Goal: Task Accomplishment & Management: Use online tool/utility

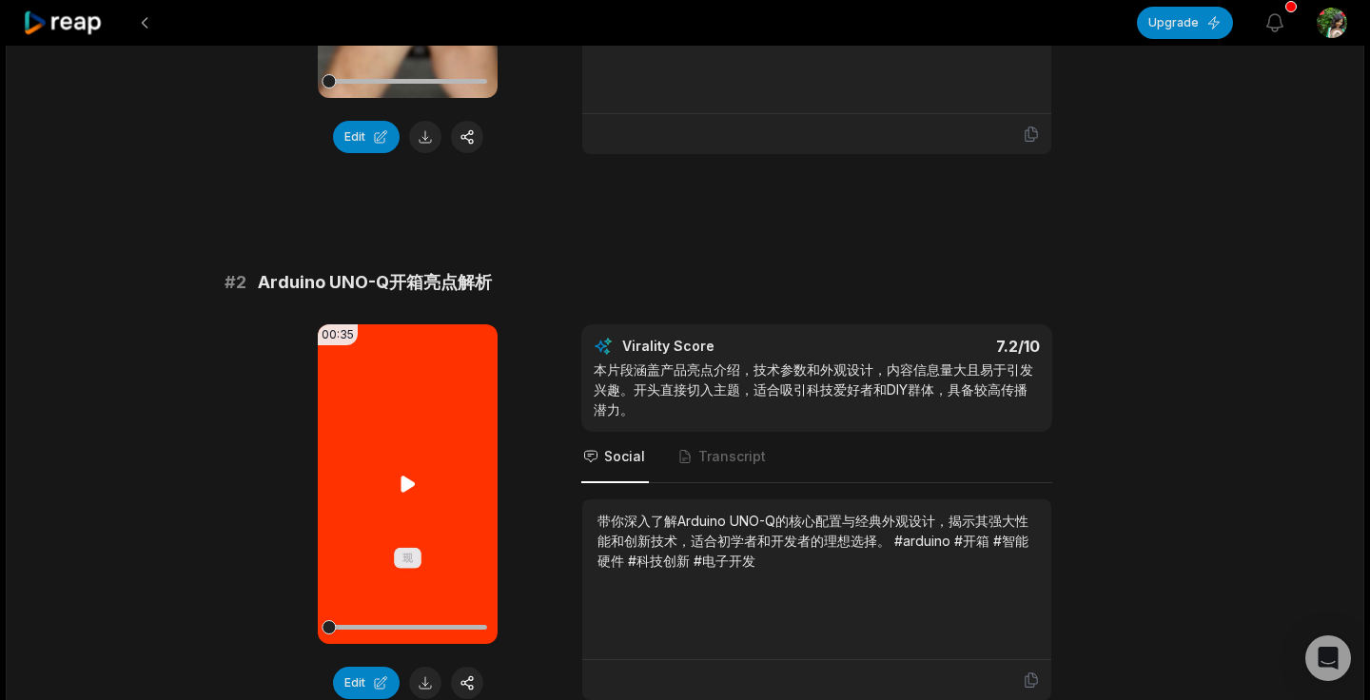
scroll to position [494, 0]
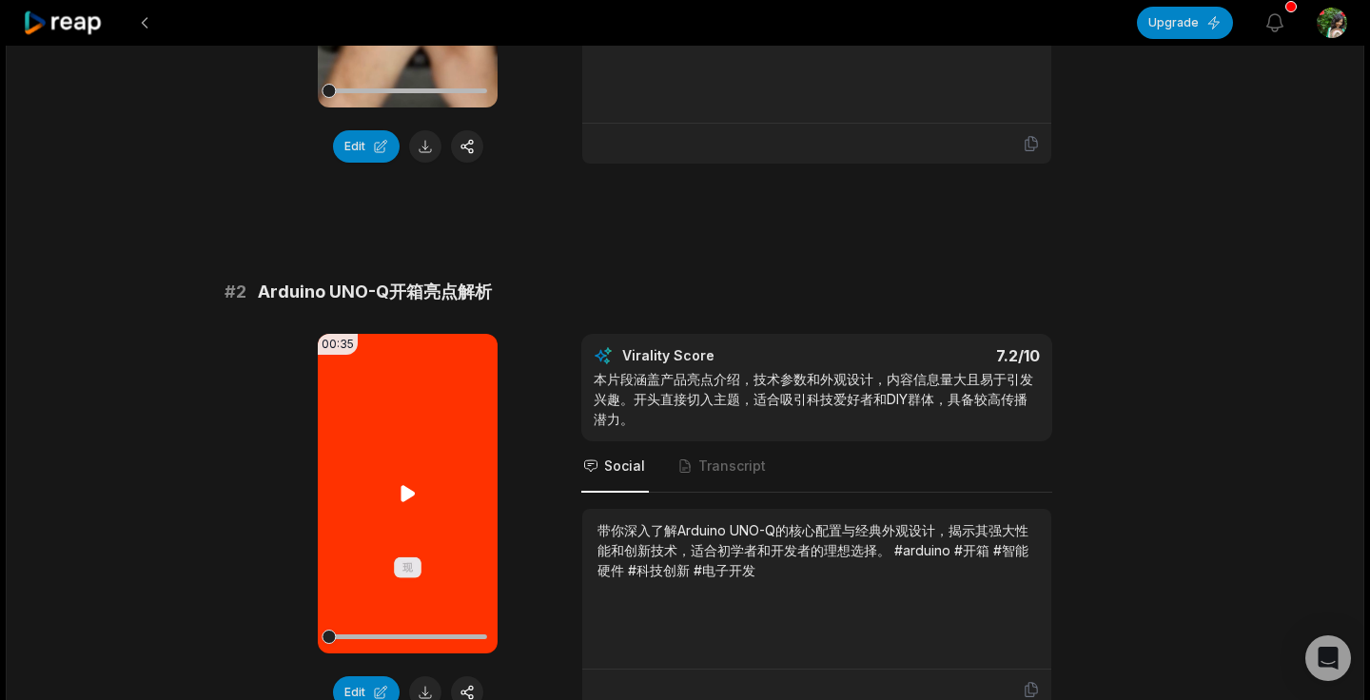
click at [398, 514] on video "Your browser does not support mp4 format." at bounding box center [408, 494] width 180 height 320
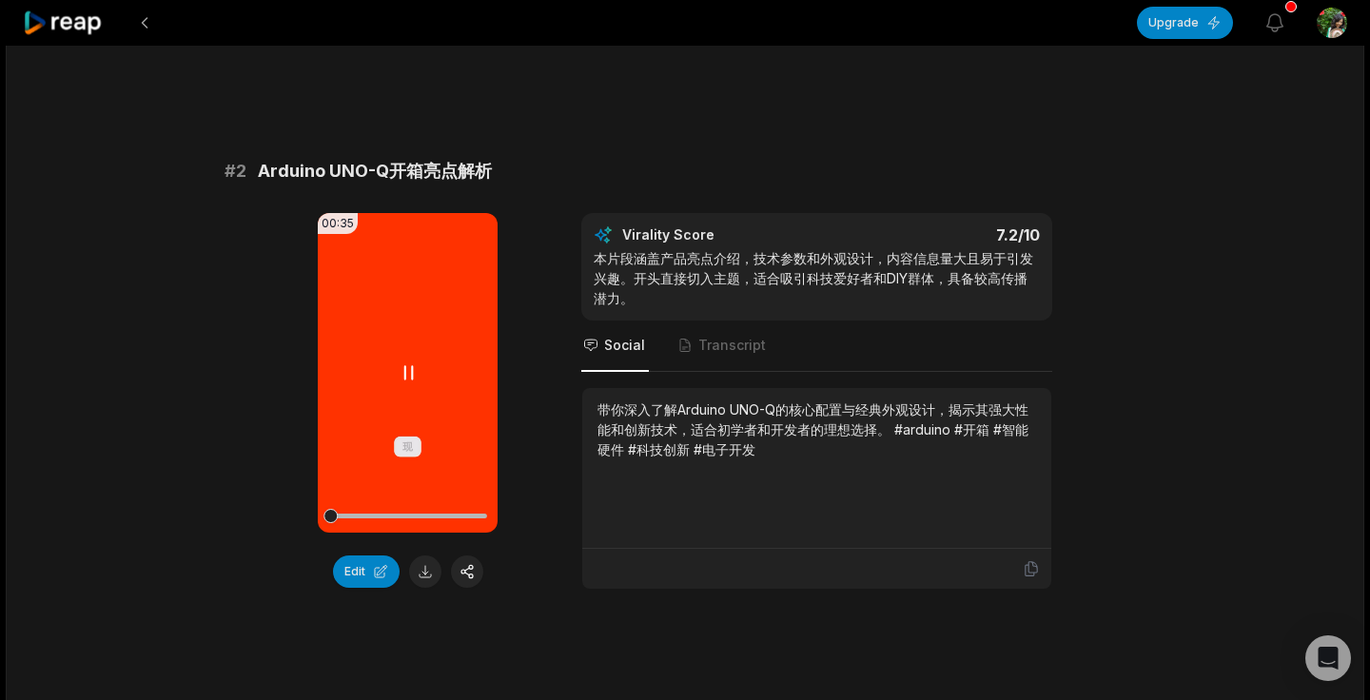
scroll to position [676, 0]
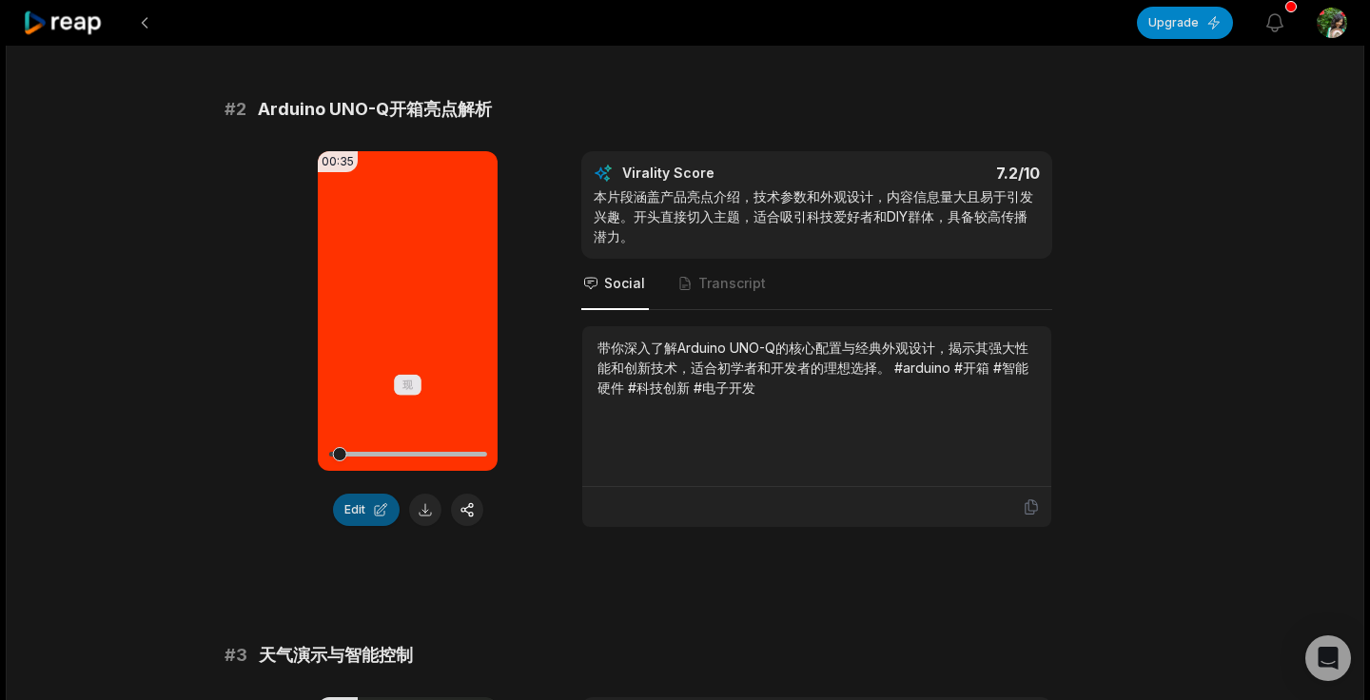
click at [378, 507] on button "Edit" at bounding box center [366, 510] width 67 height 32
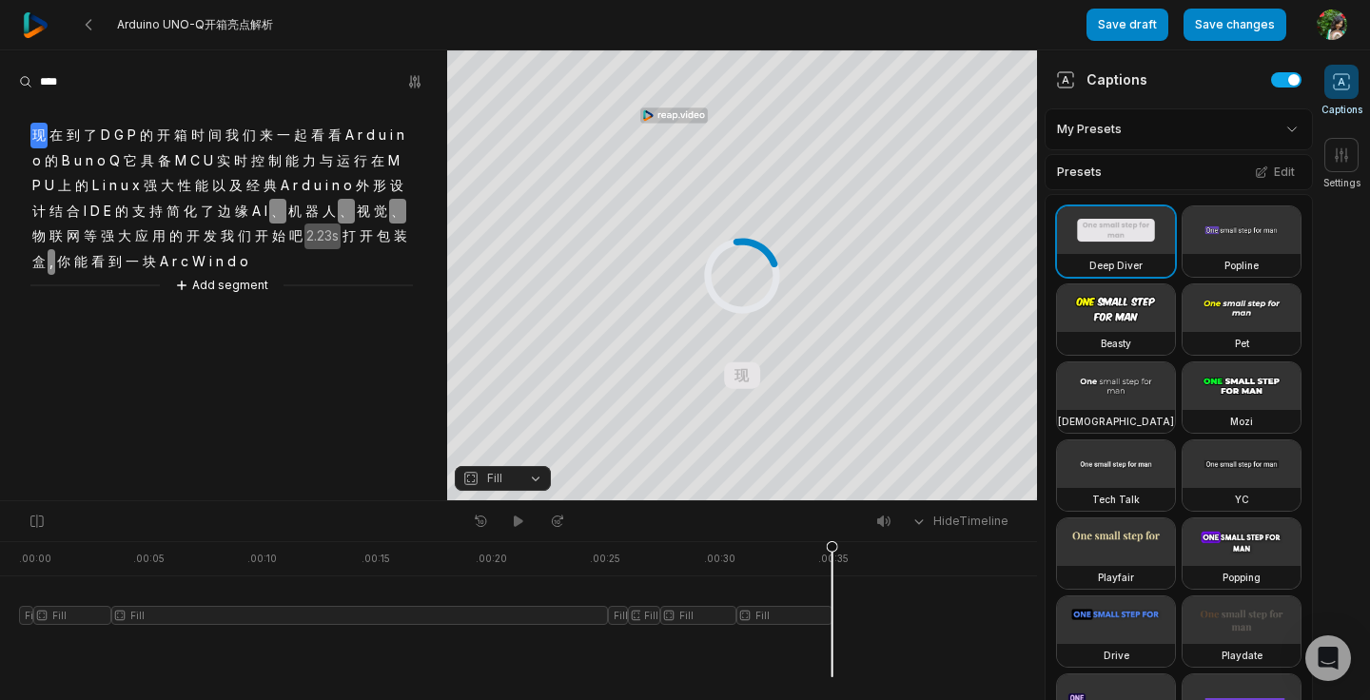
click at [100, 137] on span "D" at bounding box center [105, 136] width 13 height 26
click at [119, 134] on span "G" at bounding box center [118, 136] width 13 height 26
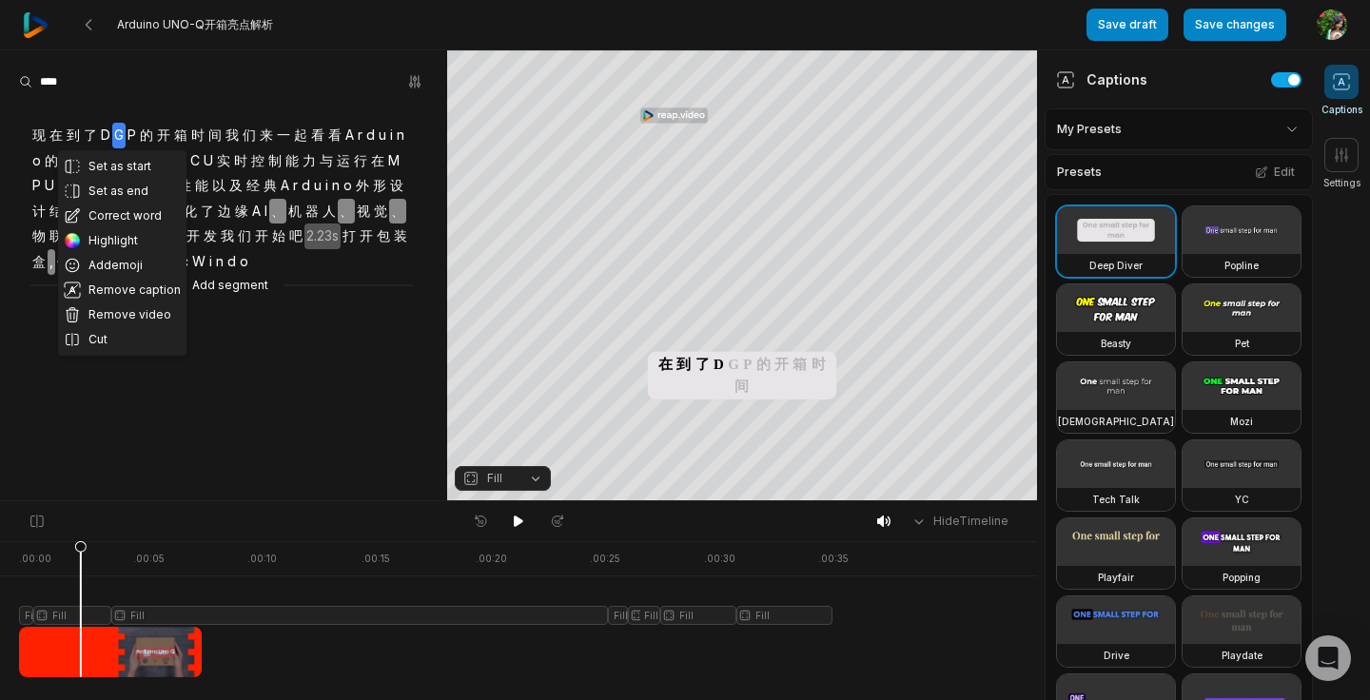
click at [89, 132] on span "了" at bounding box center [90, 136] width 17 height 26
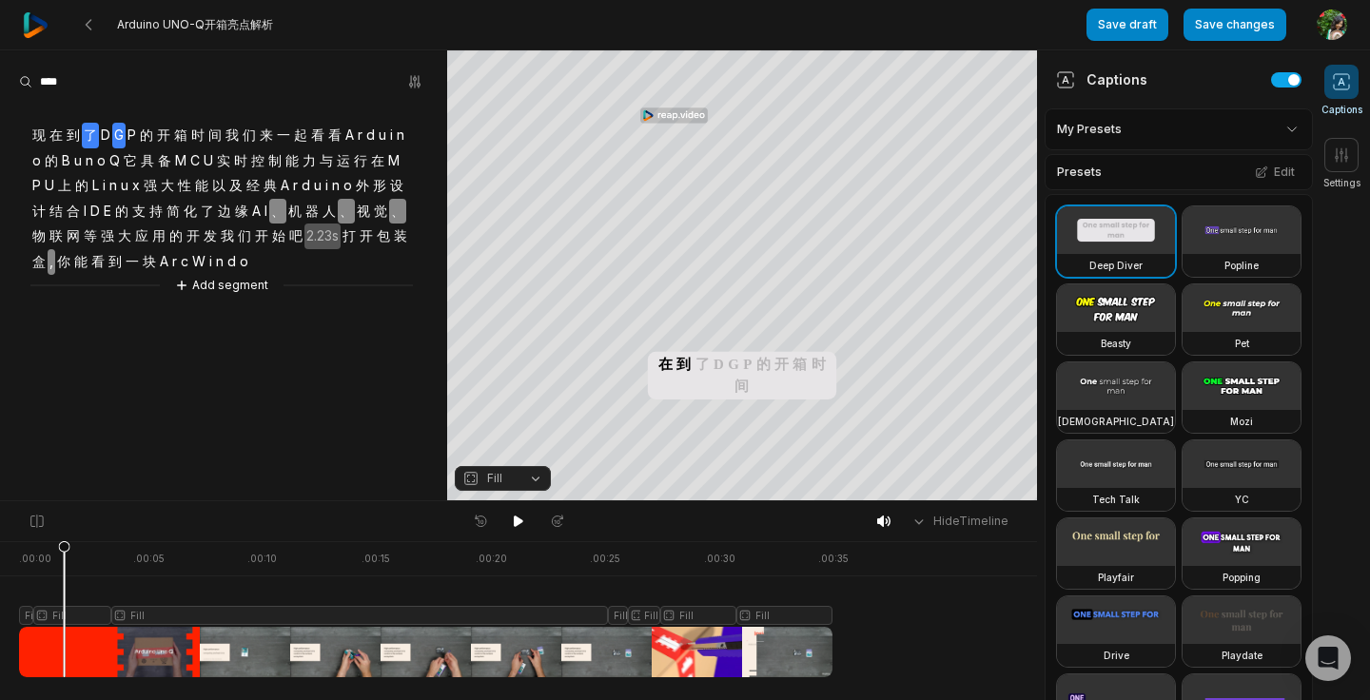
click at [123, 135] on span "G" at bounding box center [118, 136] width 13 height 26
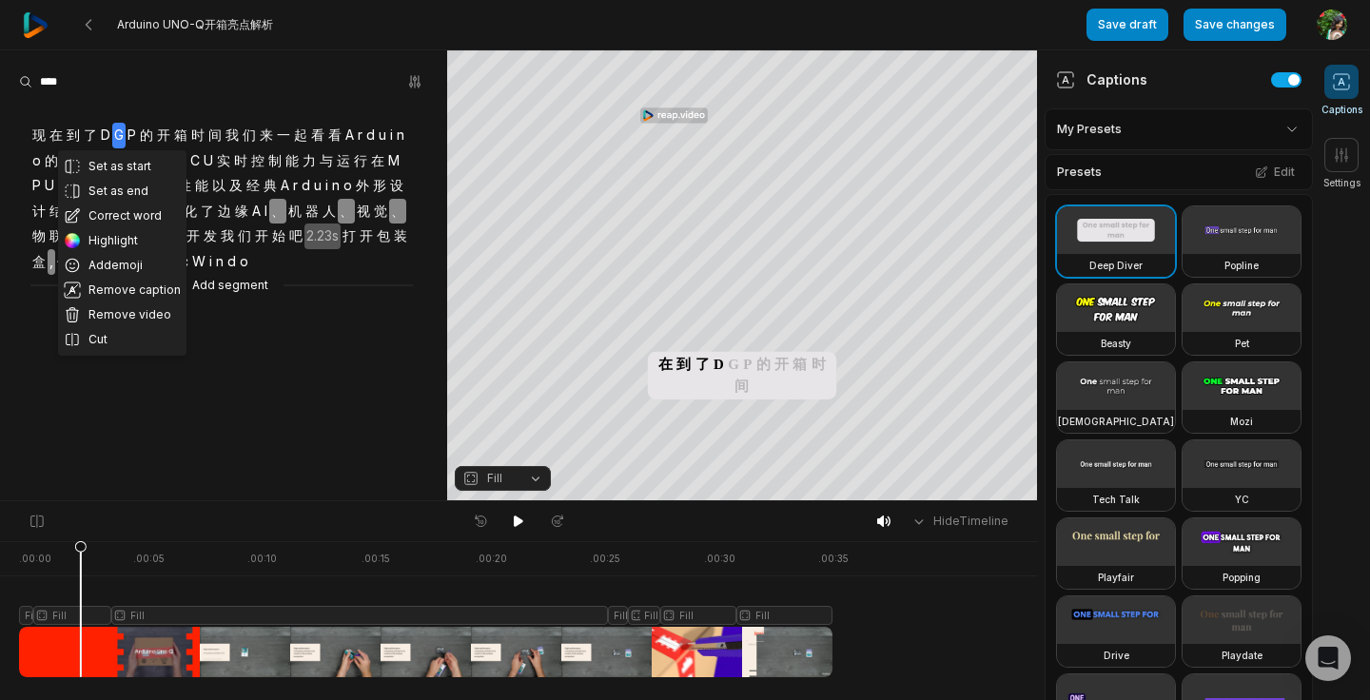
click at [108, 138] on span "D" at bounding box center [105, 136] width 13 height 26
click at [147, 221] on button "Correct word" at bounding box center [109, 216] width 128 height 25
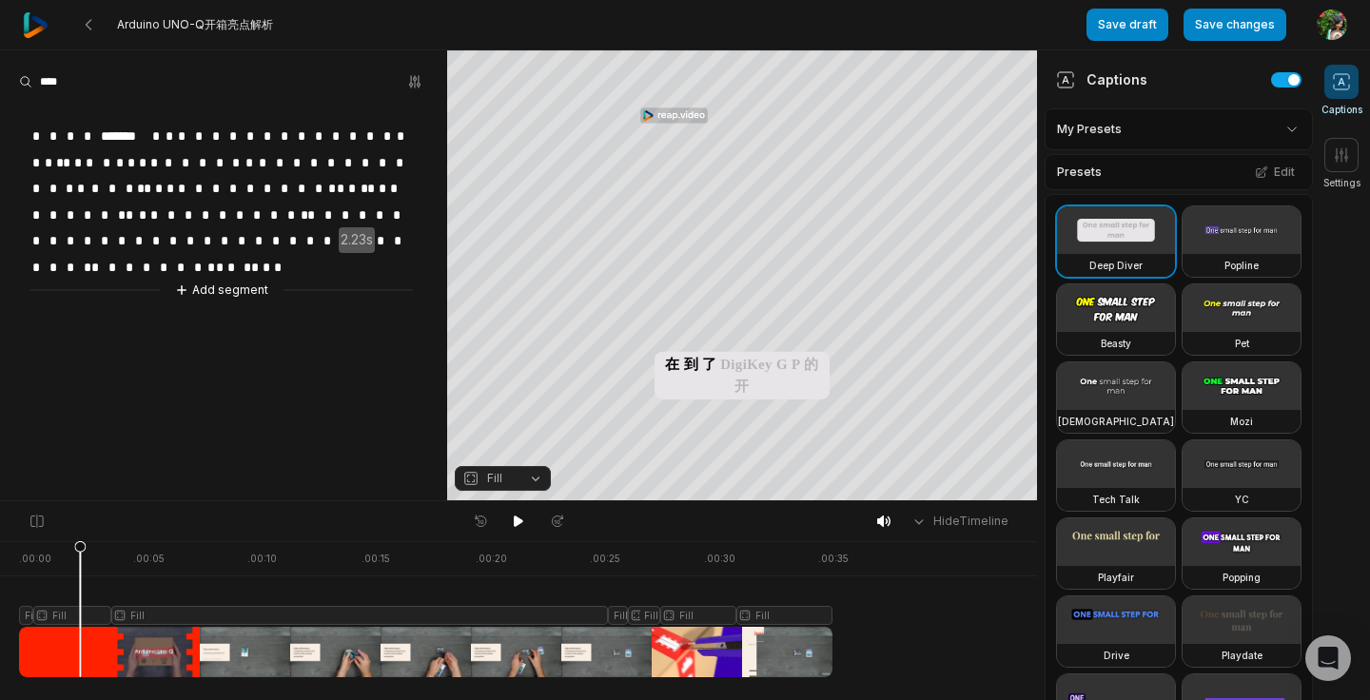
click at [170, 130] on span "*" at bounding box center [170, 137] width 12 height 26
click at [159, 136] on span "*" at bounding box center [156, 137] width 13 height 26
click at [158, 137] on span "*" at bounding box center [166, 137] width 17 height 26
drag, startPoint x: 162, startPoint y: 132, endPoint x: 151, endPoint y: 132, distance: 10.5
click at [151, 132] on div "* * * * ******* * * * * * * * * * * * * * * * * * * * * * * * * * * * * * * * *…" at bounding box center [223, 201] width 447 height 199
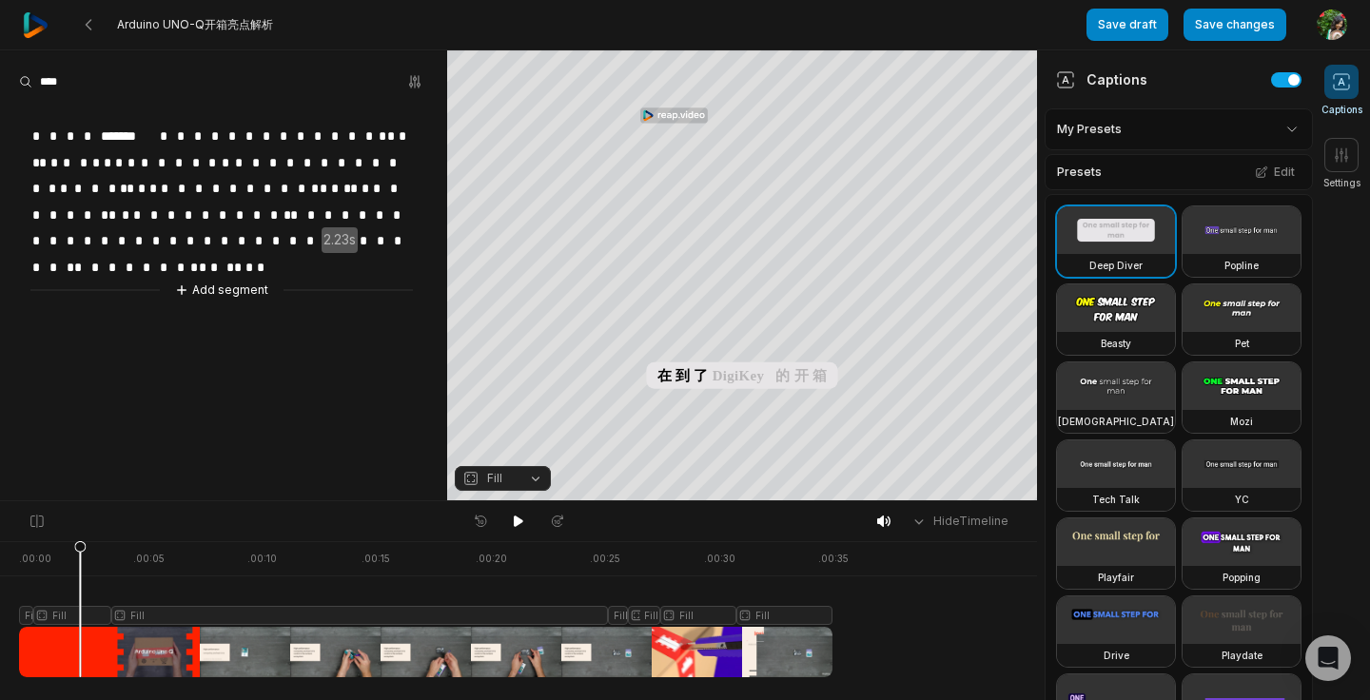
click at [151, 135] on span at bounding box center [152, 137] width 4 height 26
click at [141, 135] on span "*******" at bounding box center [124, 137] width 51 height 26
click at [156, 137] on span "*" at bounding box center [156, 137] width 13 height 26
click at [158, 137] on span "*" at bounding box center [156, 137] width 13 height 26
click at [154, 136] on span "*" at bounding box center [156, 137] width 13 height 26
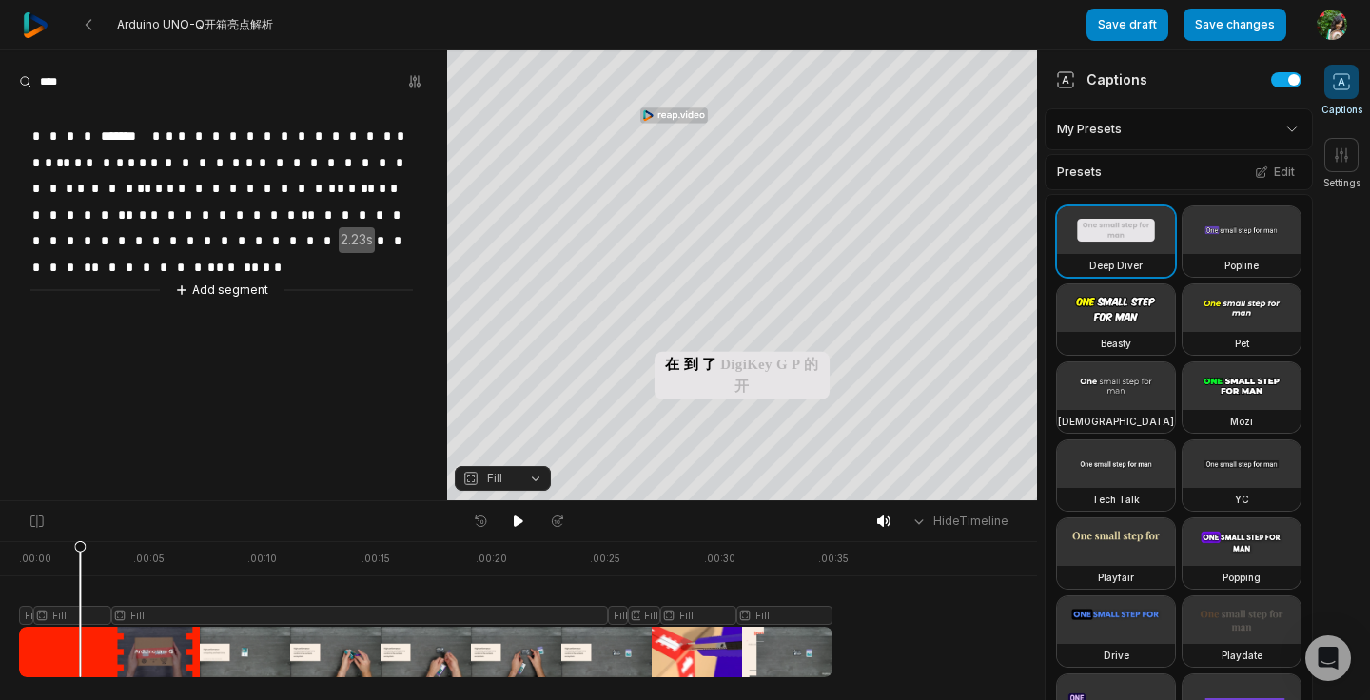
click at [173, 130] on span "*" at bounding box center [170, 137] width 12 height 26
click at [171, 133] on span "*" at bounding box center [170, 137] width 12 height 26
click at [241, 147] on span "*" at bounding box center [235, 137] width 17 height 26
click at [188, 128] on span "*" at bounding box center [184, 137] width 17 height 26
click at [158, 134] on span "*" at bounding box center [156, 137] width 13 height 26
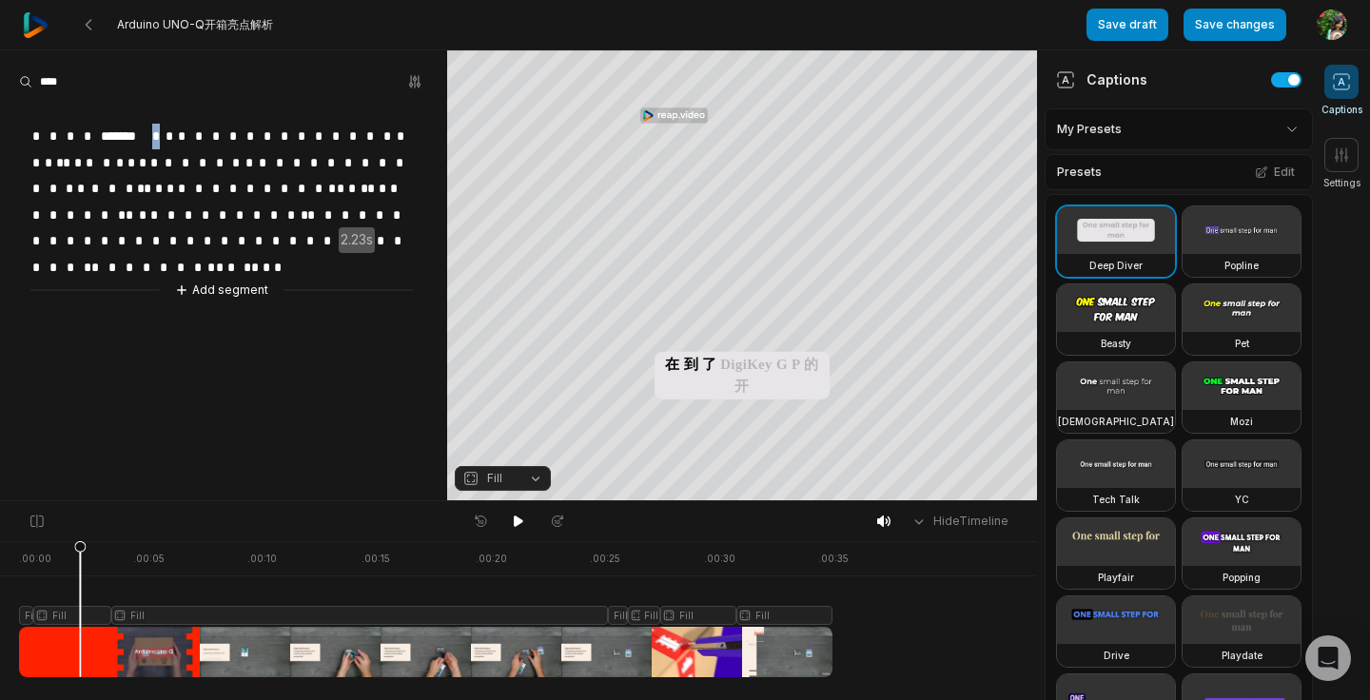
click at [149, 132] on div "* * * * ******* * * * * * * * * * * * * * * * * * * * * * * * * * * * * * * * *…" at bounding box center [223, 201] width 447 height 199
click at [116, 165] on span "*" at bounding box center [119, 163] width 11 height 26
click at [269, 132] on span "*" at bounding box center [270, 137] width 17 height 26
click at [233, 283] on button "Add segment" at bounding box center [221, 290] width 101 height 21
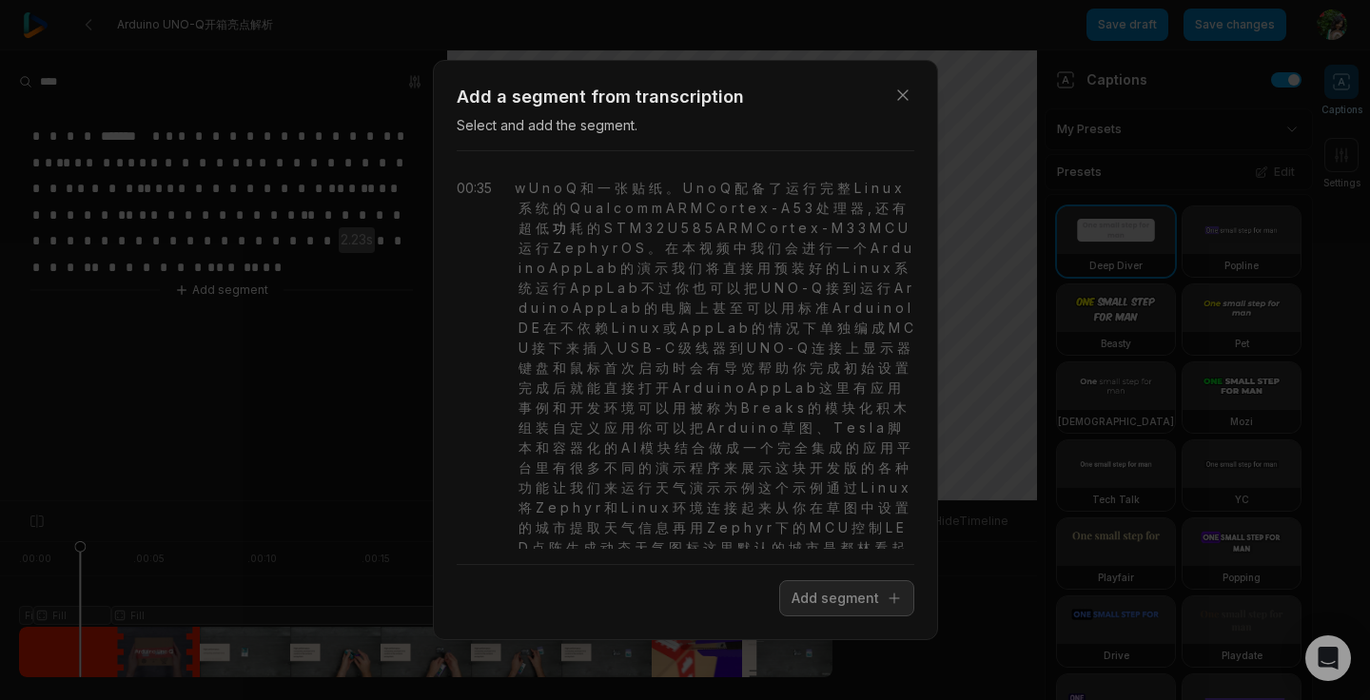
click at [557, 223] on span "功" at bounding box center [557, 228] width 17 height 20
click at [664, 206] on span "A" at bounding box center [668, 208] width 12 height 20
click at [531, 196] on span "U" at bounding box center [531, 188] width 13 height 20
click at [902, 96] on icon "button" at bounding box center [902, 95] width 19 height 19
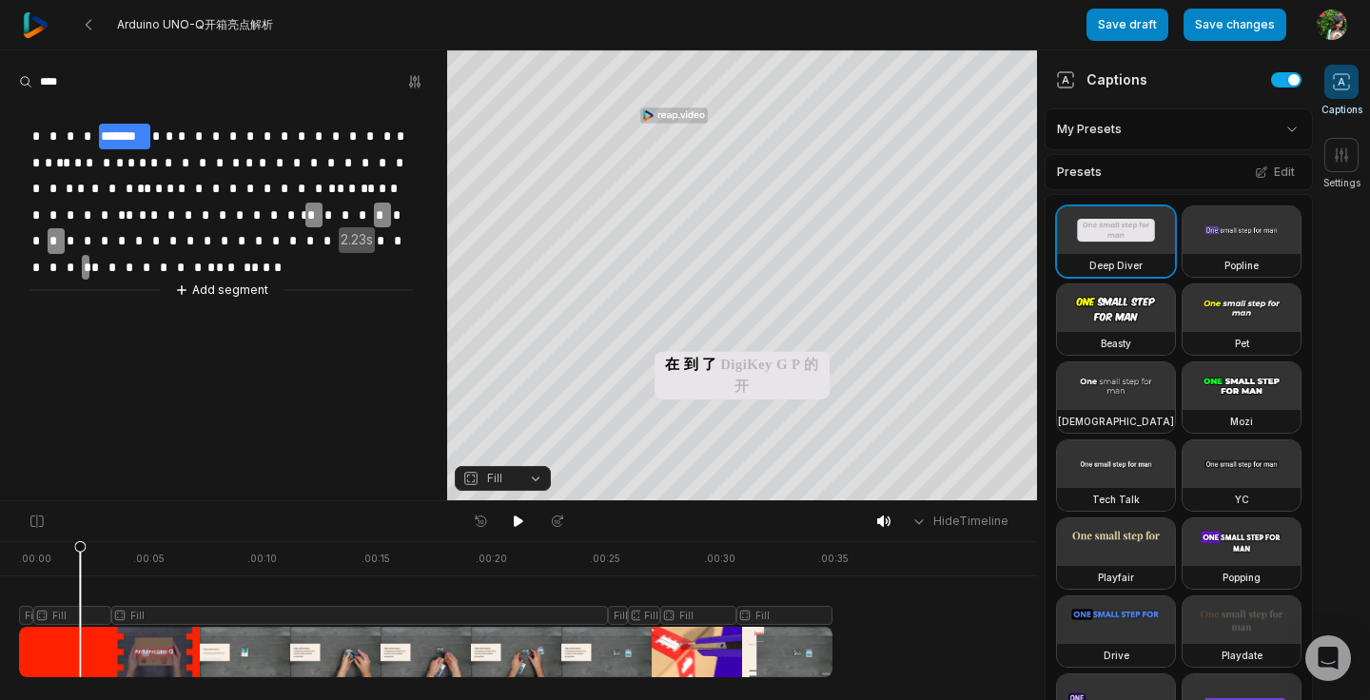
click at [308, 134] on span "*" at bounding box center [304, 137] width 17 height 26
click at [157, 124] on span "*" at bounding box center [156, 137] width 13 height 26
click at [163, 133] on span "*" at bounding box center [156, 137] width 13 height 26
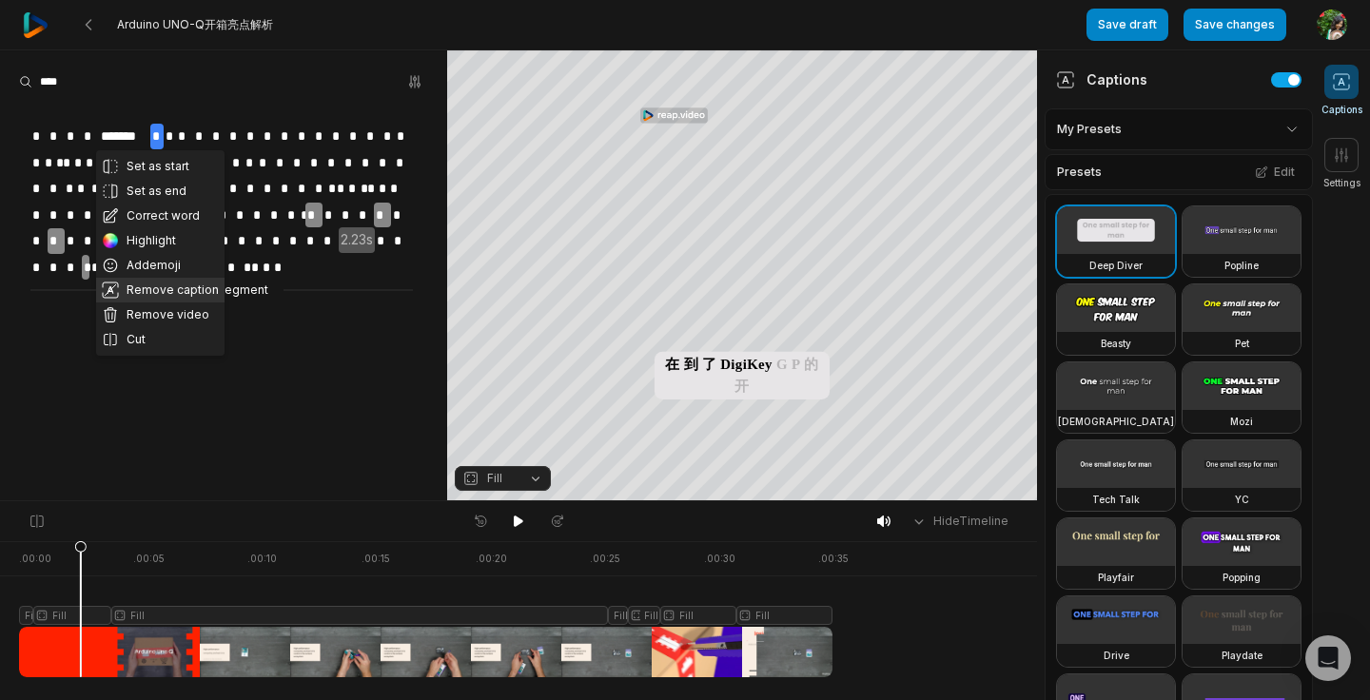
click at [166, 295] on button "Remove caption" at bounding box center [160, 290] width 128 height 25
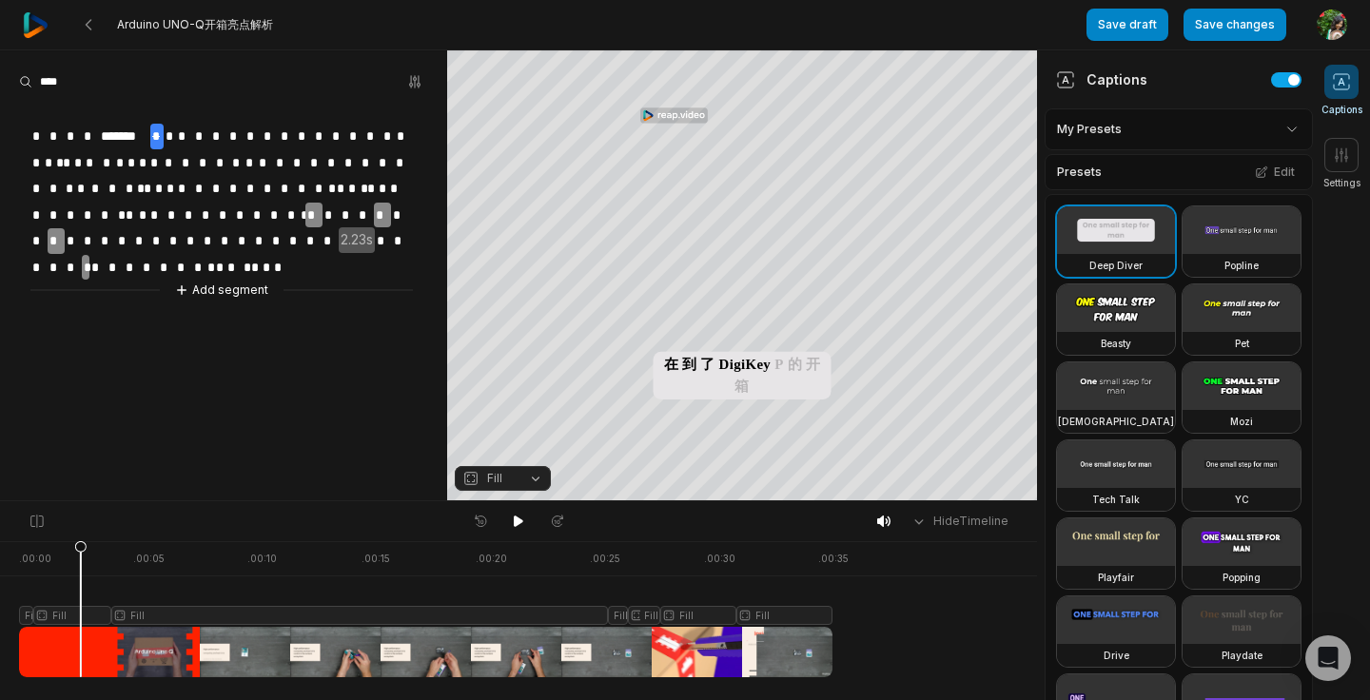
click at [172, 130] on span "*" at bounding box center [170, 137] width 12 height 26
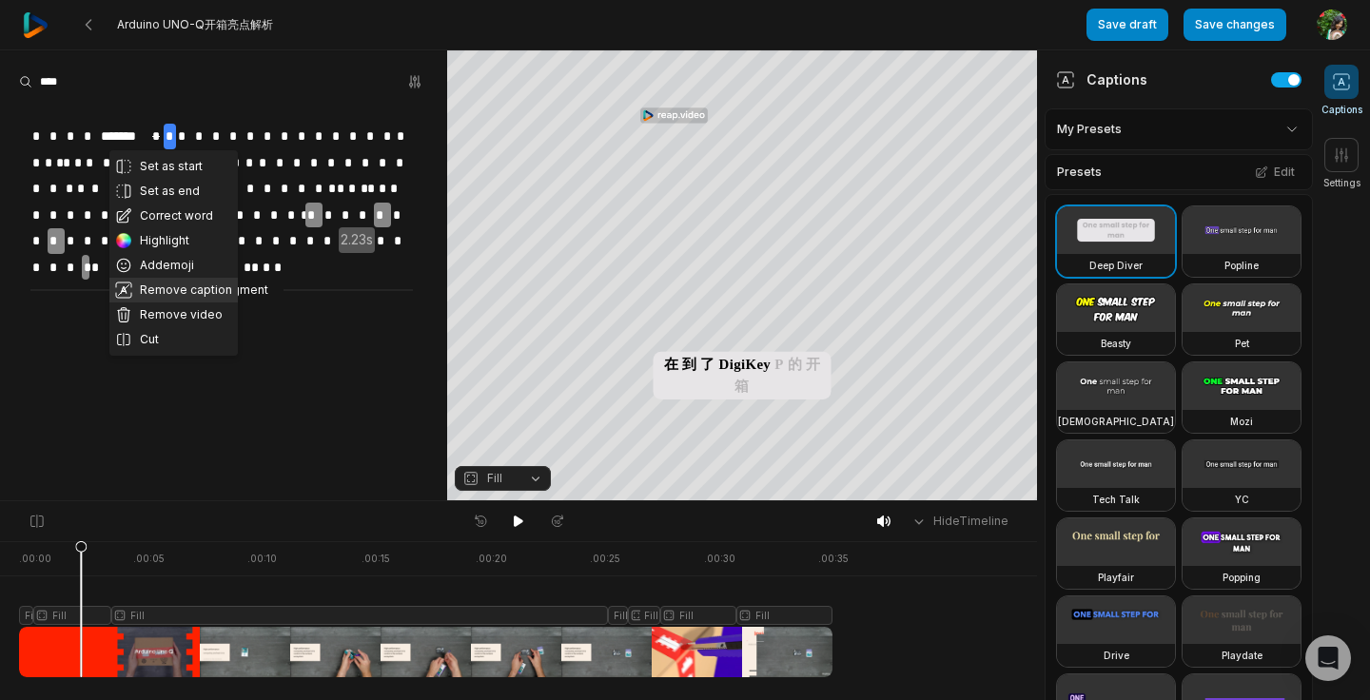
click at [191, 291] on button "Remove caption" at bounding box center [173, 290] width 128 height 25
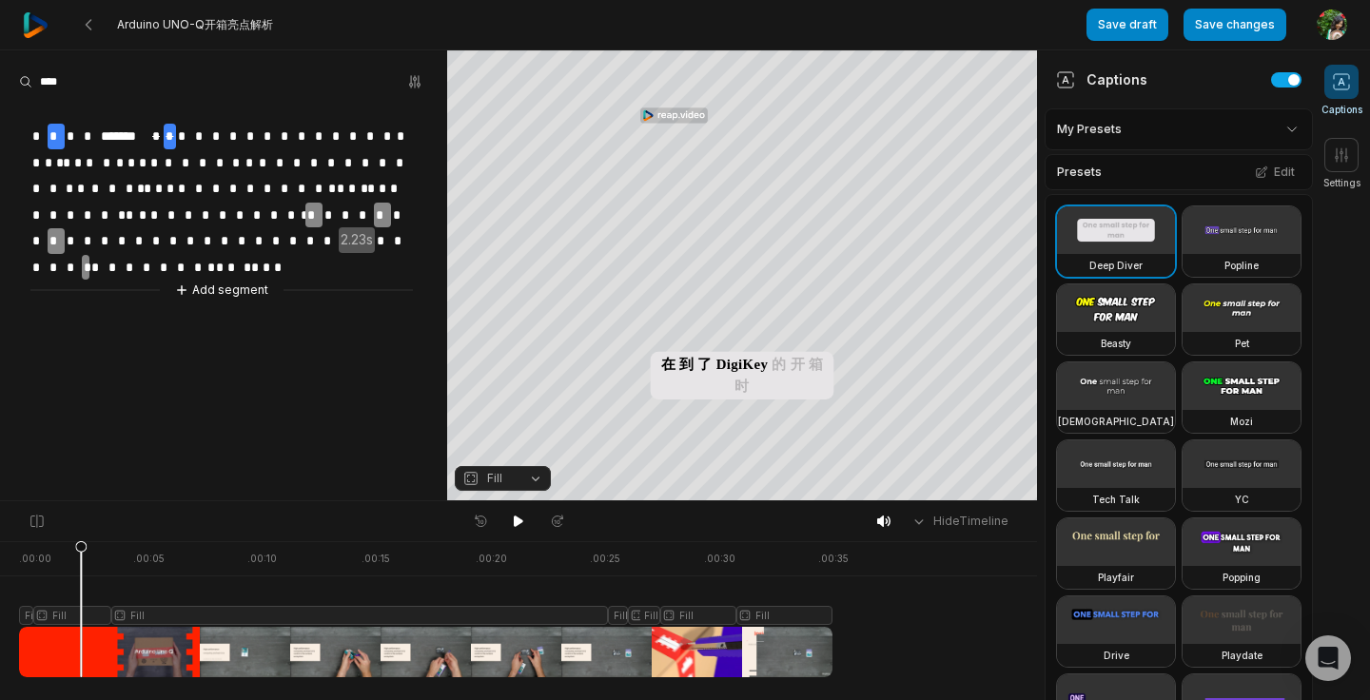
click at [61, 136] on span "*" at bounding box center [56, 137] width 17 height 26
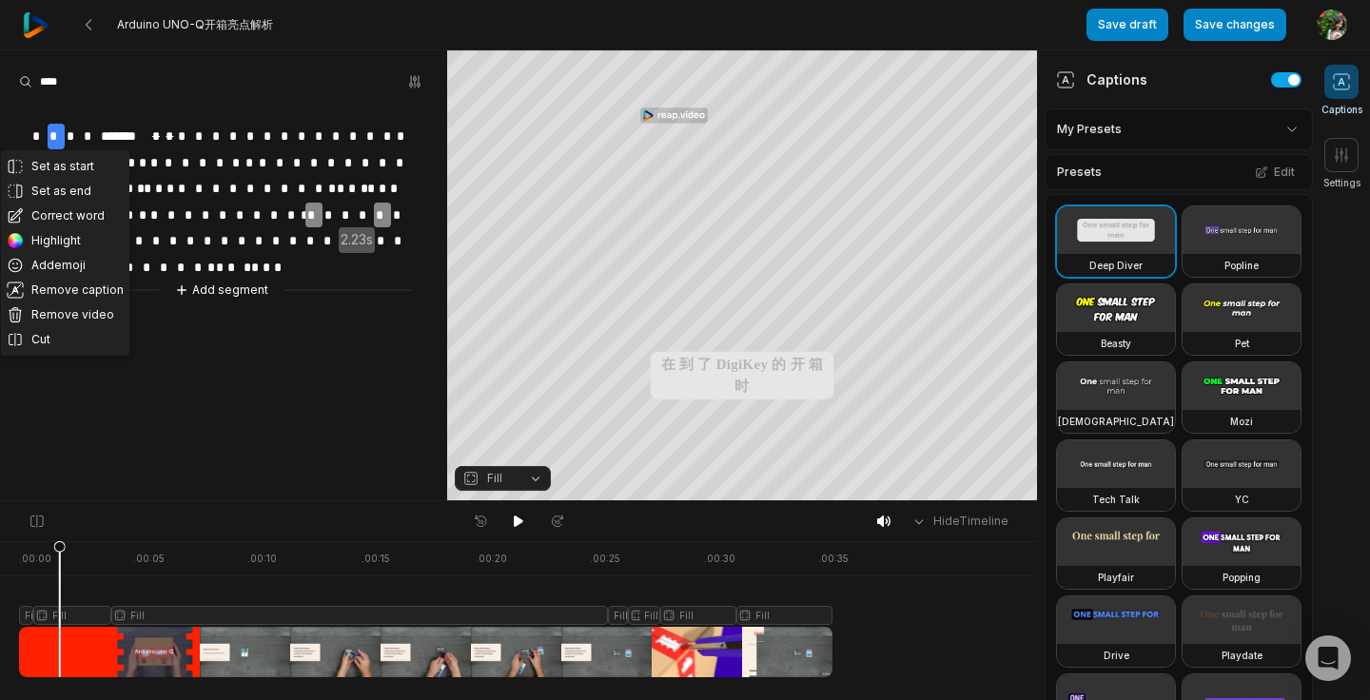
click at [30, 137] on span "*" at bounding box center [38, 137] width 17 height 26
click at [97, 142] on span "*" at bounding box center [90, 137] width 17 height 26
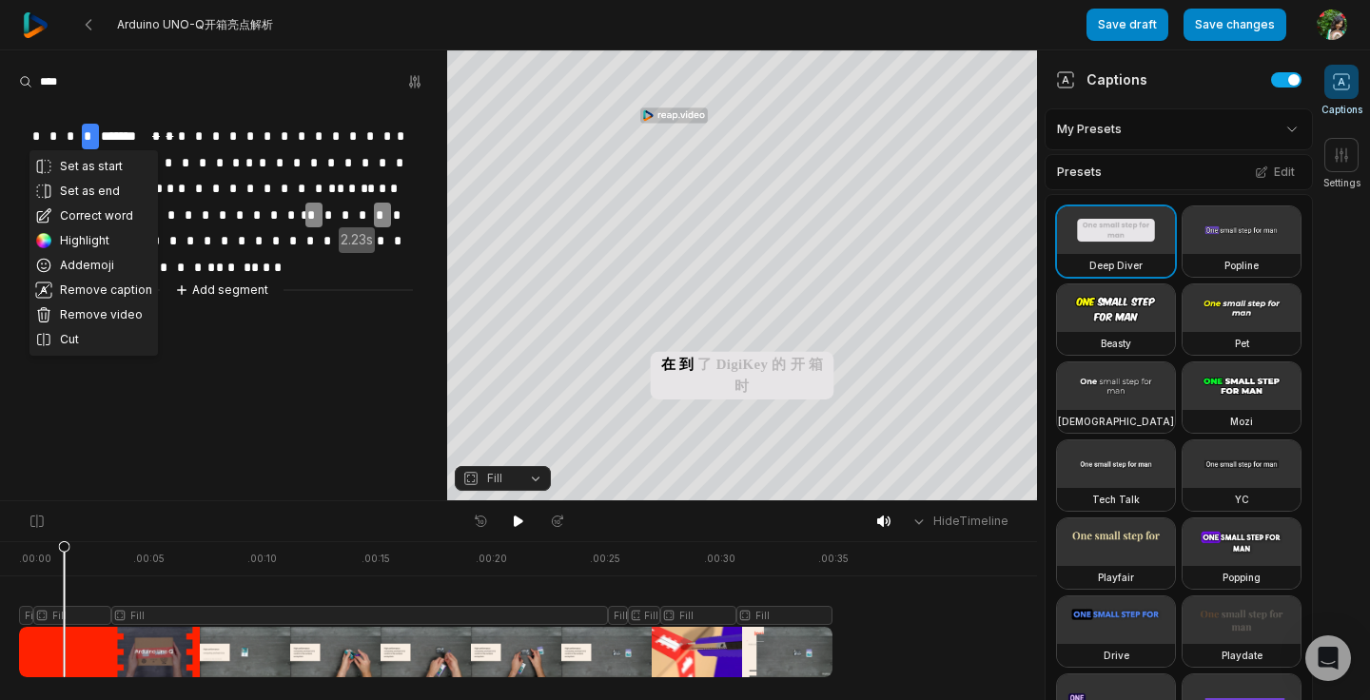
click at [115, 136] on span "*******" at bounding box center [124, 137] width 51 height 26
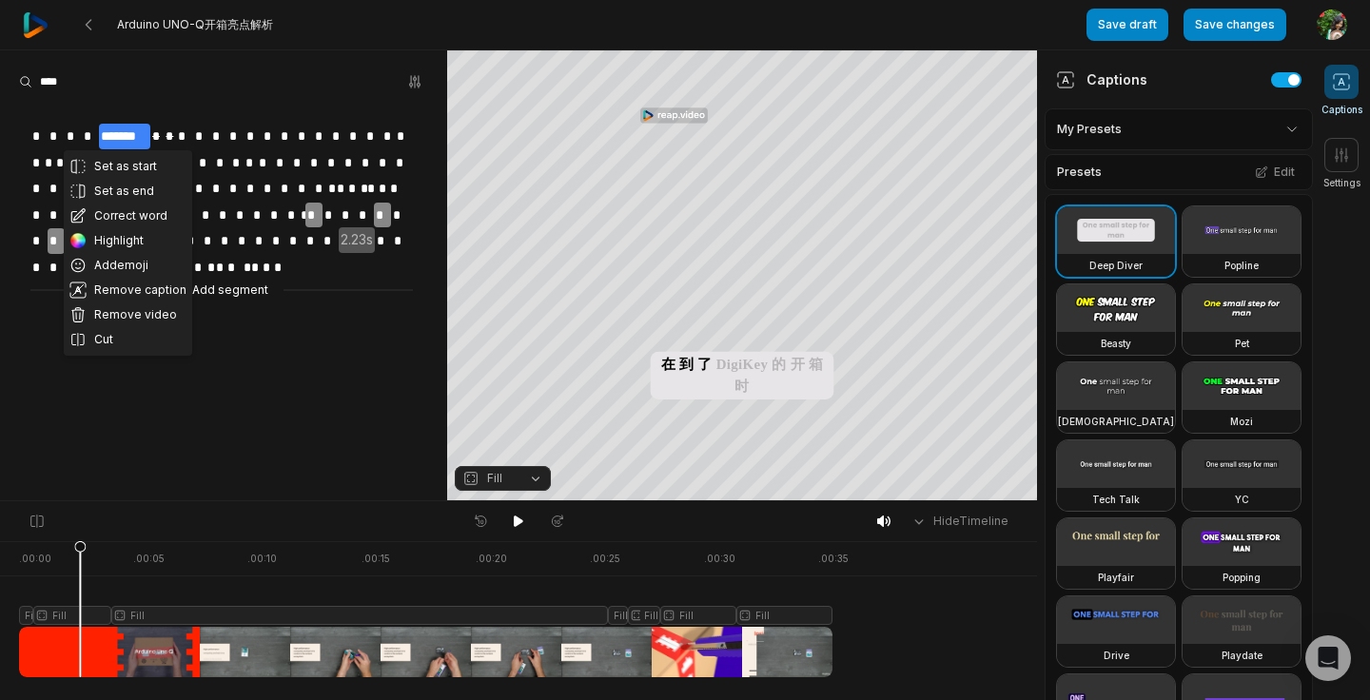
click at [31, 131] on span "*" at bounding box center [38, 137] width 17 height 26
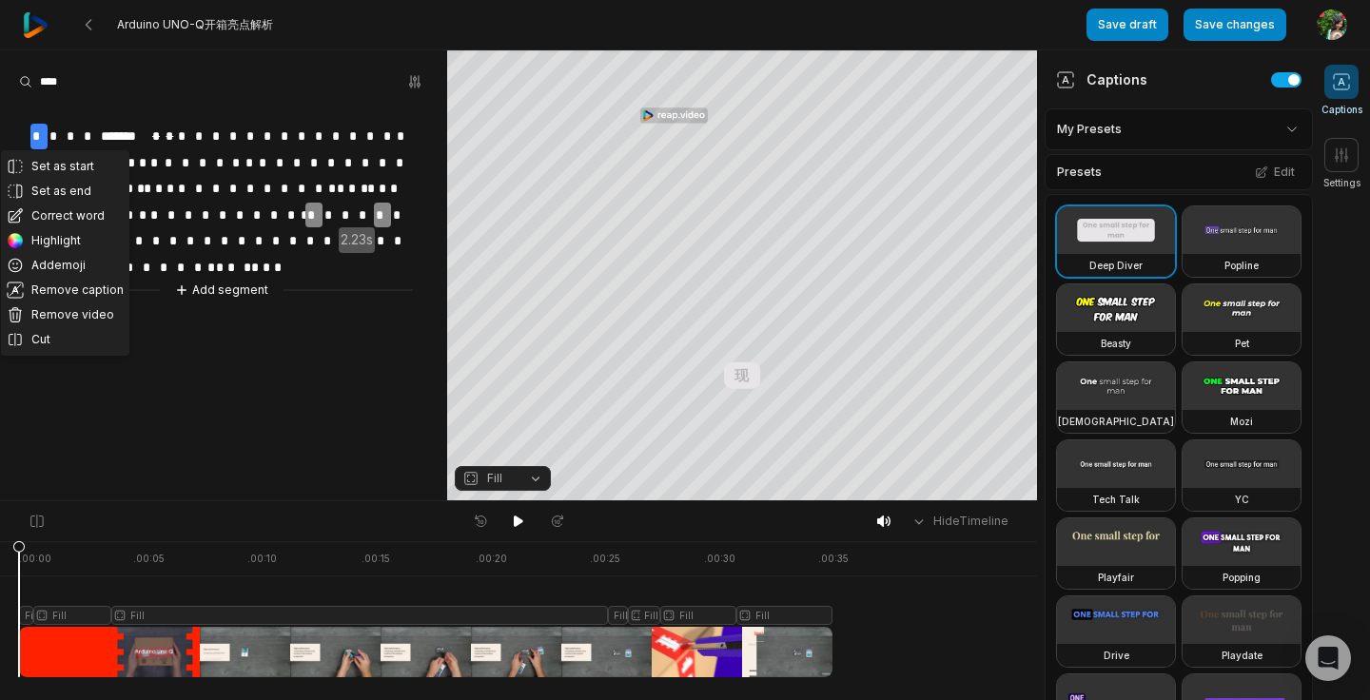
drag, startPoint x: 18, startPoint y: 547, endPoint x: 4, endPoint y: 547, distance: 14.3
click at [4, 547] on div ". 00:00 . 00:05 . 00:10 . 00:15 . 00:20 . 00:25 . 00:30 . 00:35 Fill Fill Fill …" at bounding box center [518, 620] width 1037 height 159
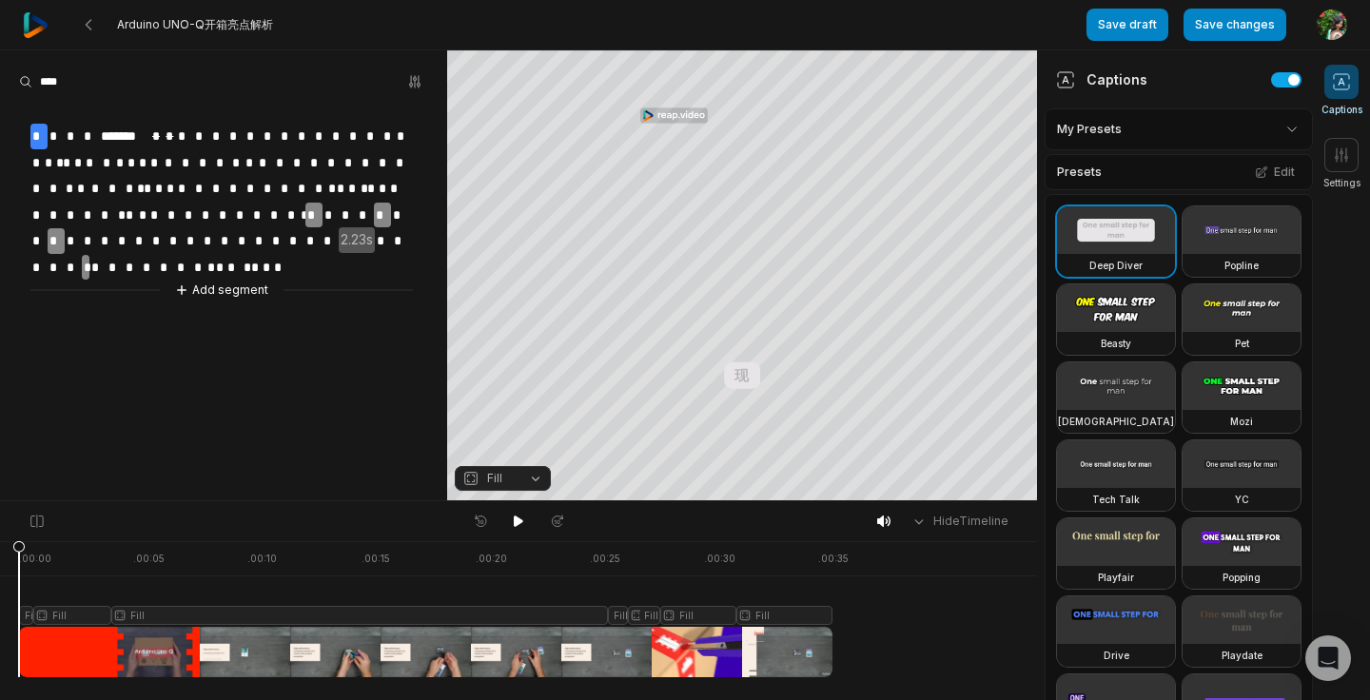
click at [1284, 245] on video at bounding box center [1242, 230] width 118 height 48
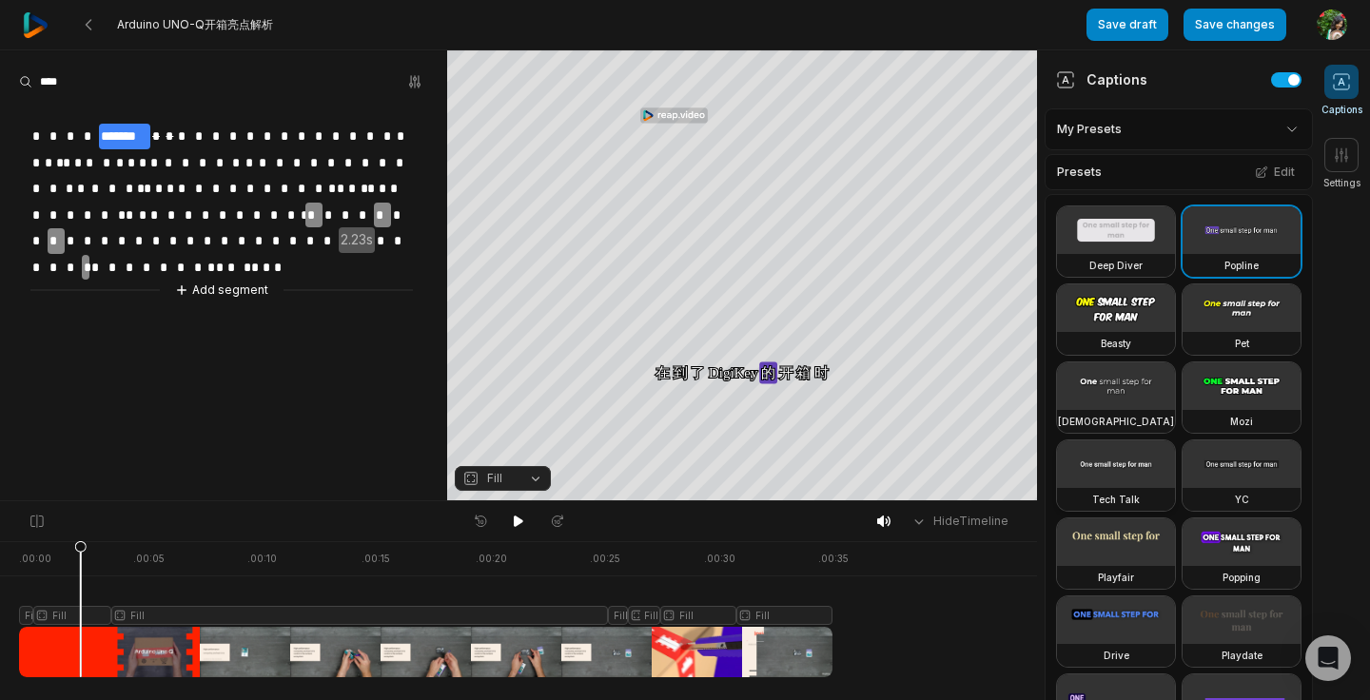
click at [1107, 463] on video at bounding box center [1116, 465] width 118 height 48
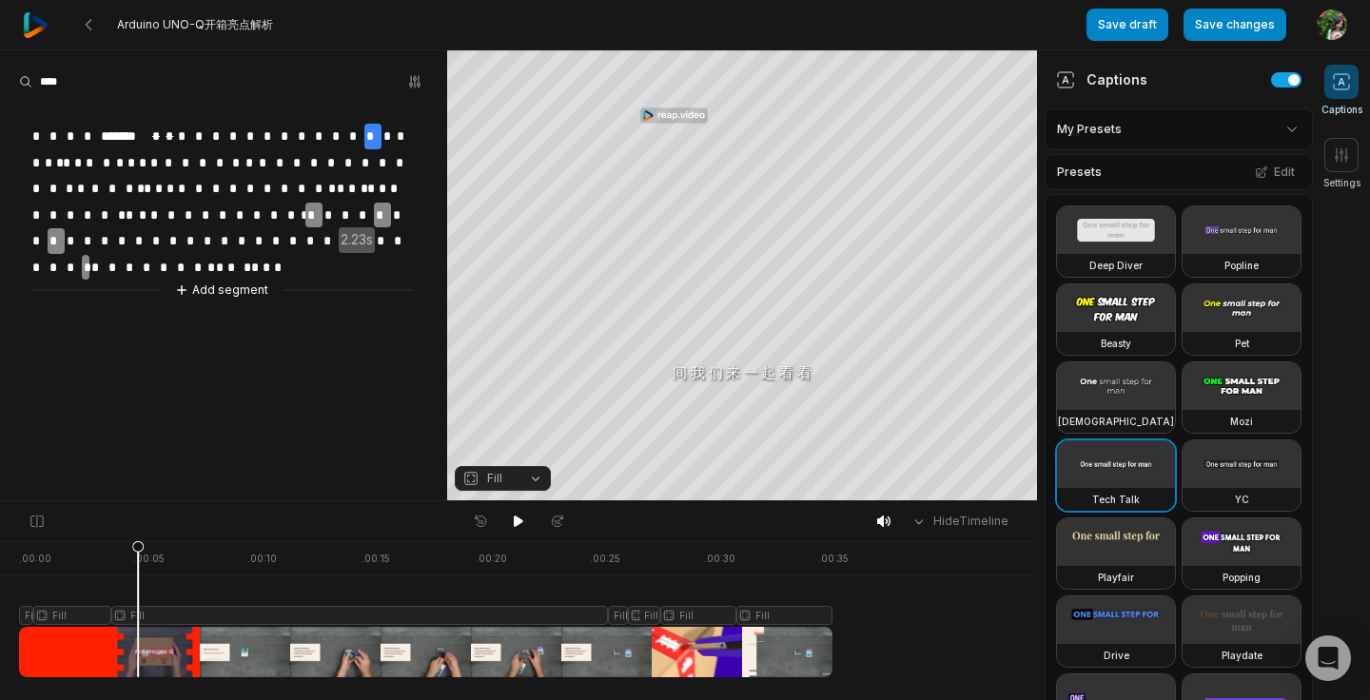
click at [273, 141] on span "*" at bounding box center [270, 137] width 17 height 26
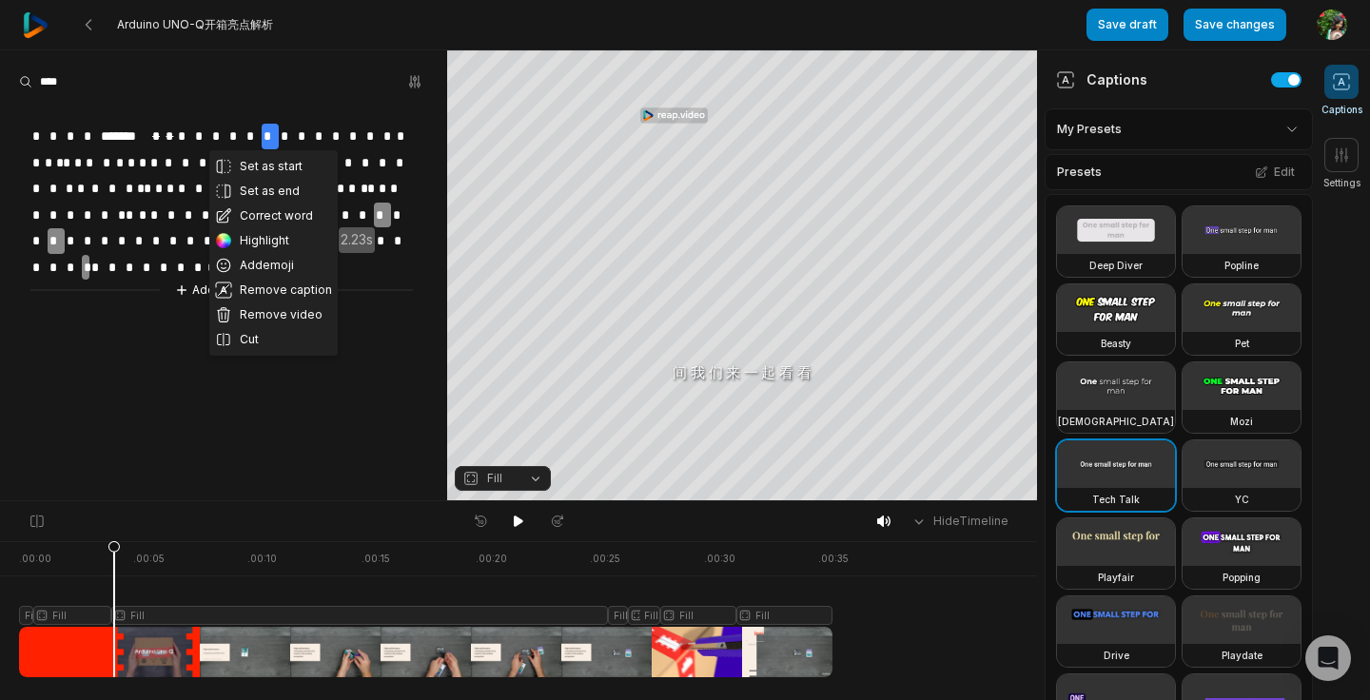
click at [265, 139] on span "*" at bounding box center [270, 137] width 17 height 26
click at [269, 138] on span "*" at bounding box center [270, 137] width 17 height 26
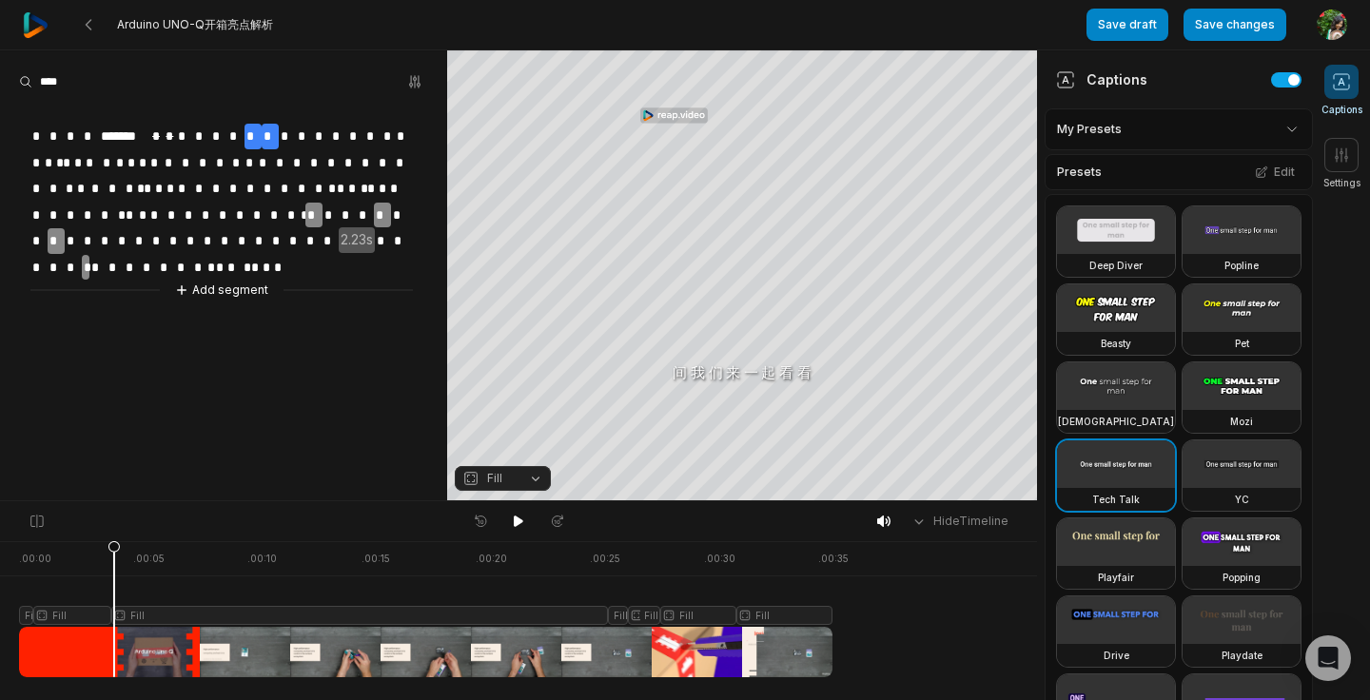
click at [257, 136] on span "*" at bounding box center [253, 137] width 17 height 26
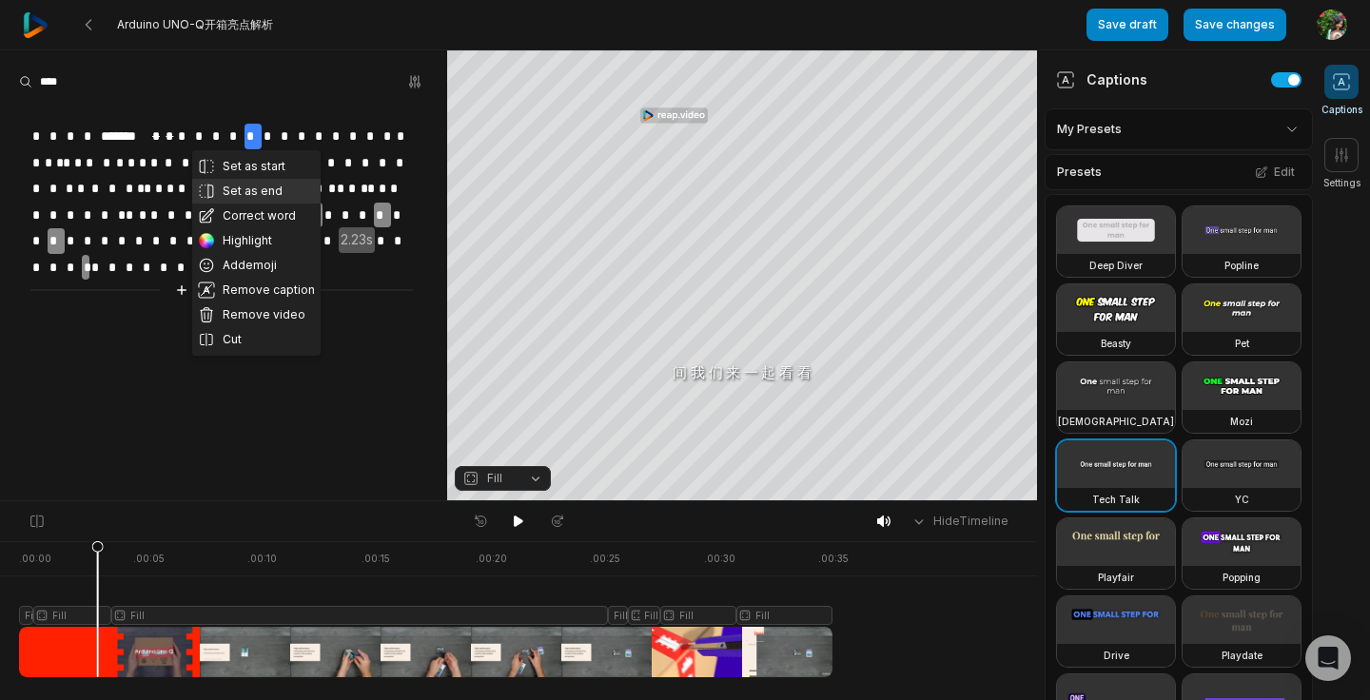
click at [287, 188] on button "Set as end" at bounding box center [256, 191] width 128 height 25
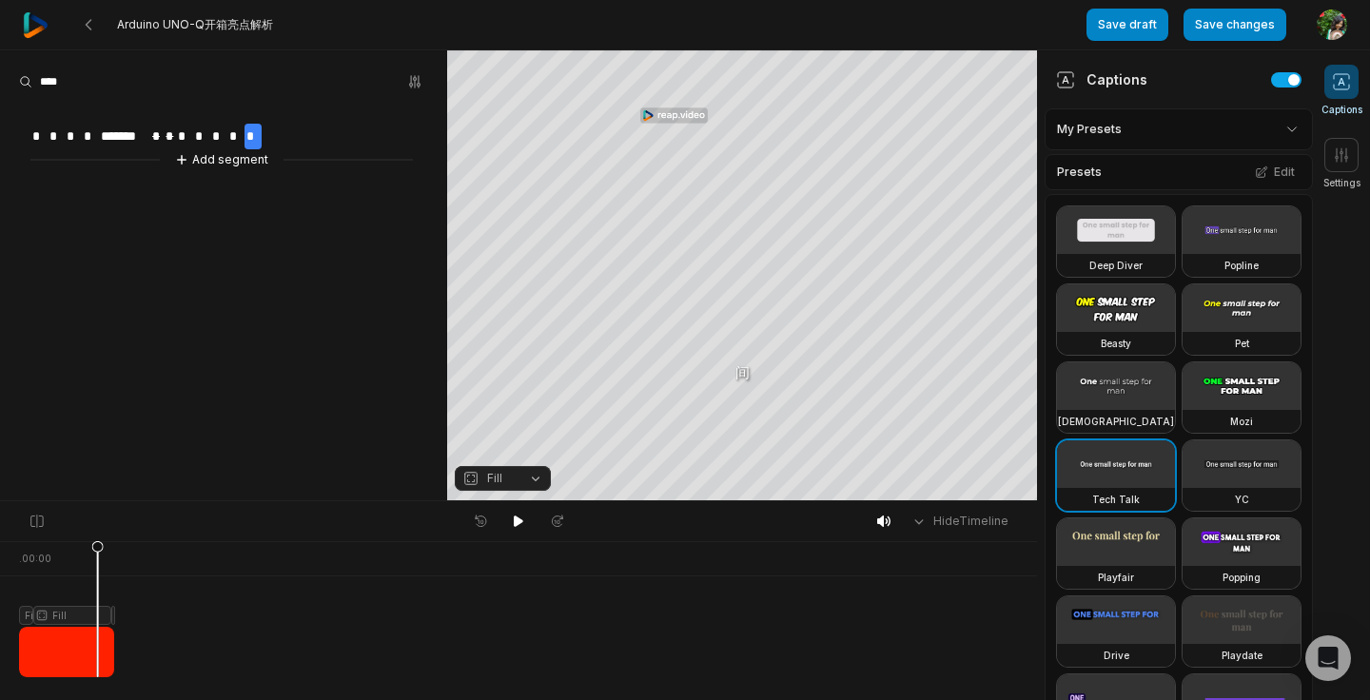
click at [290, 140] on div "* * * * ******* * * * * * * * Add segment" at bounding box center [223, 136] width 447 height 69
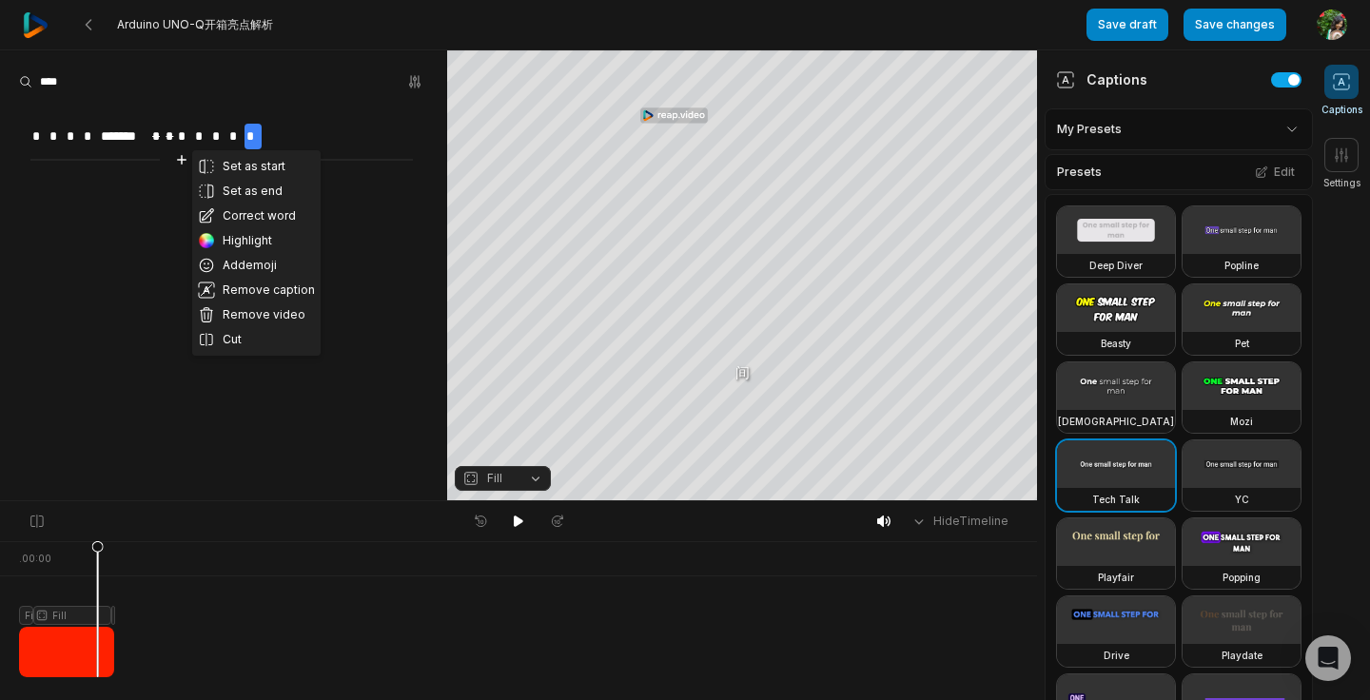
click at [297, 134] on div "Set as start Set as end Correct word Highlight Add emoji Remove caption Remove …" at bounding box center [223, 136] width 447 height 69
click at [482, 522] on icon at bounding box center [481, 522] width 3 height 4
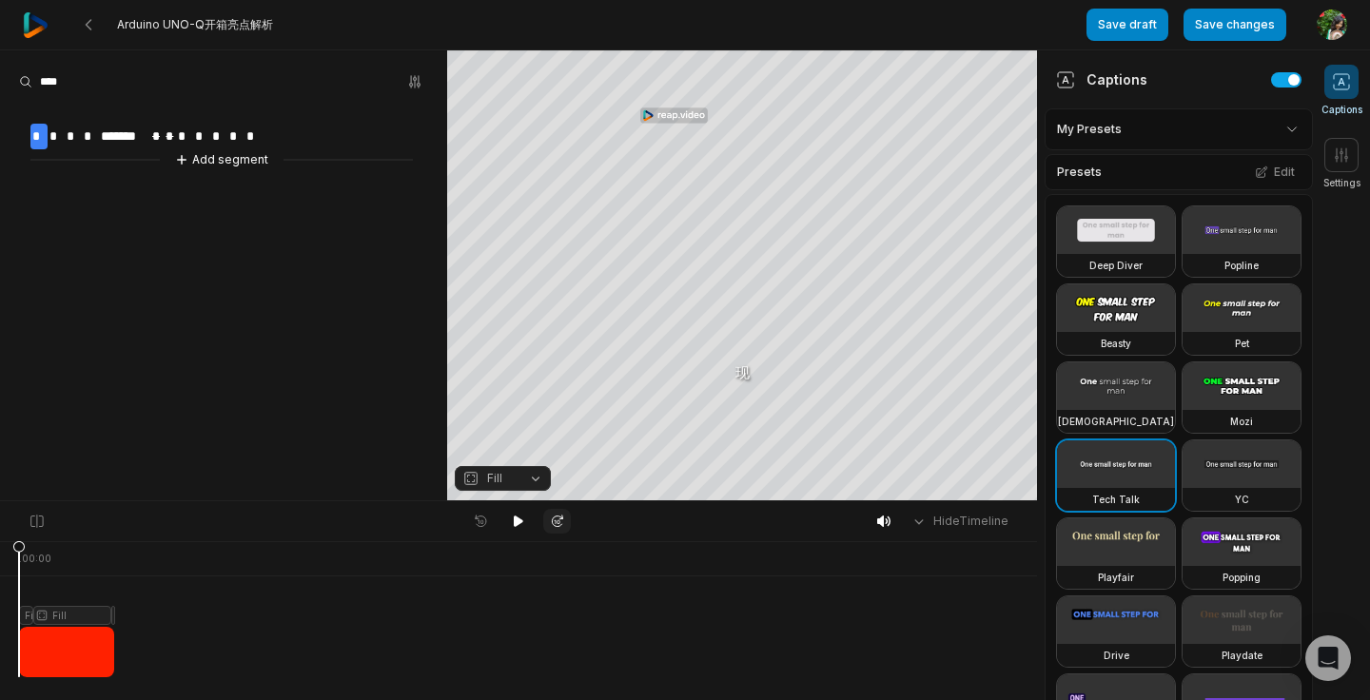
click at [558, 521] on icon at bounding box center [557, 521] width 16 height 15
click at [285, 133] on div "* * * * ******* * * * * * * * Add segment" at bounding box center [223, 136] width 447 height 69
click at [232, 167] on button "Add segment" at bounding box center [221, 159] width 101 height 21
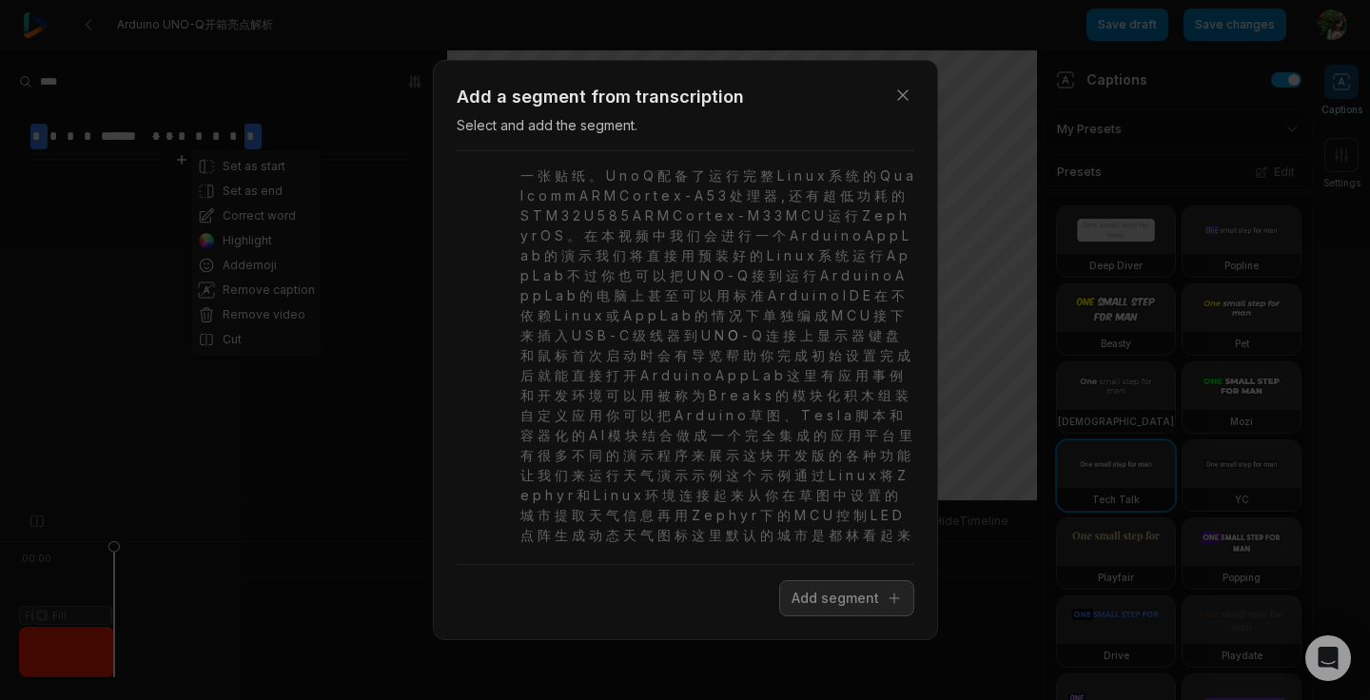
scroll to position [107, 0]
click at [904, 99] on icon "button" at bounding box center [902, 95] width 19 height 19
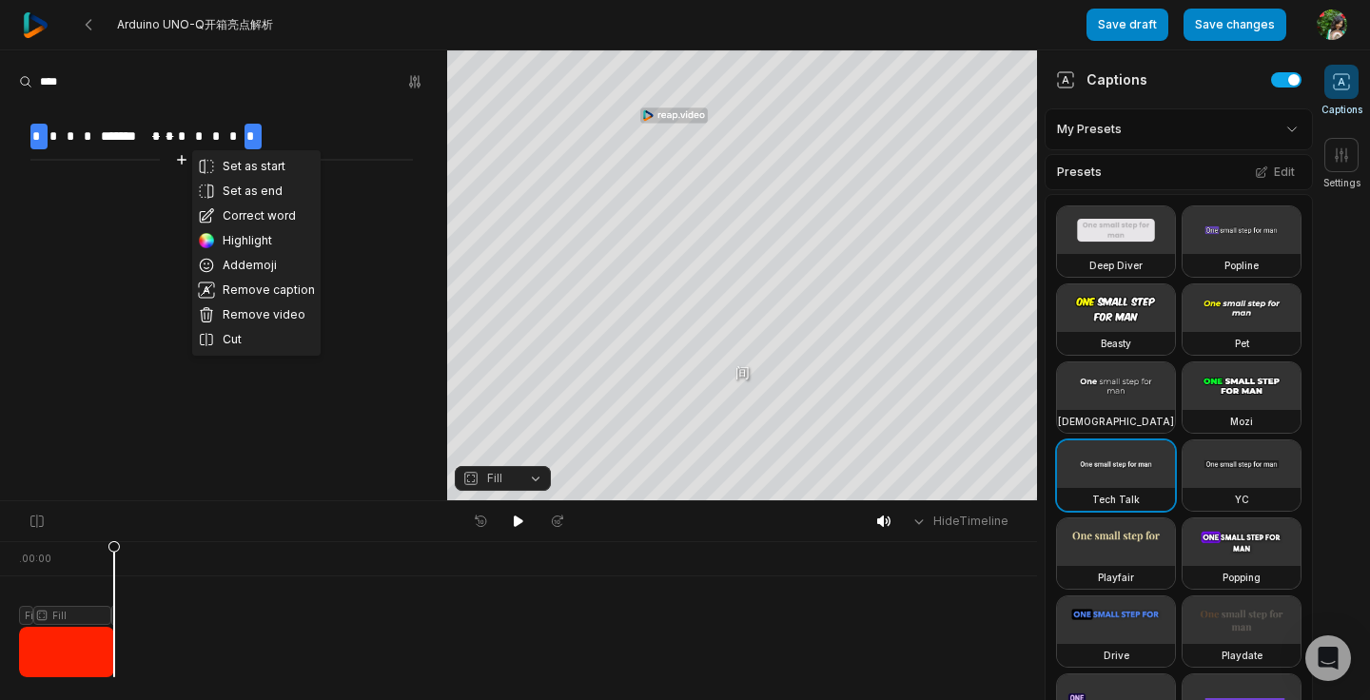
scroll to position [0, 0]
click at [135, 357] on aside "Set as start Set as end Correct word Highlight Add emoji Remove caption Remove …" at bounding box center [223, 275] width 447 height 450
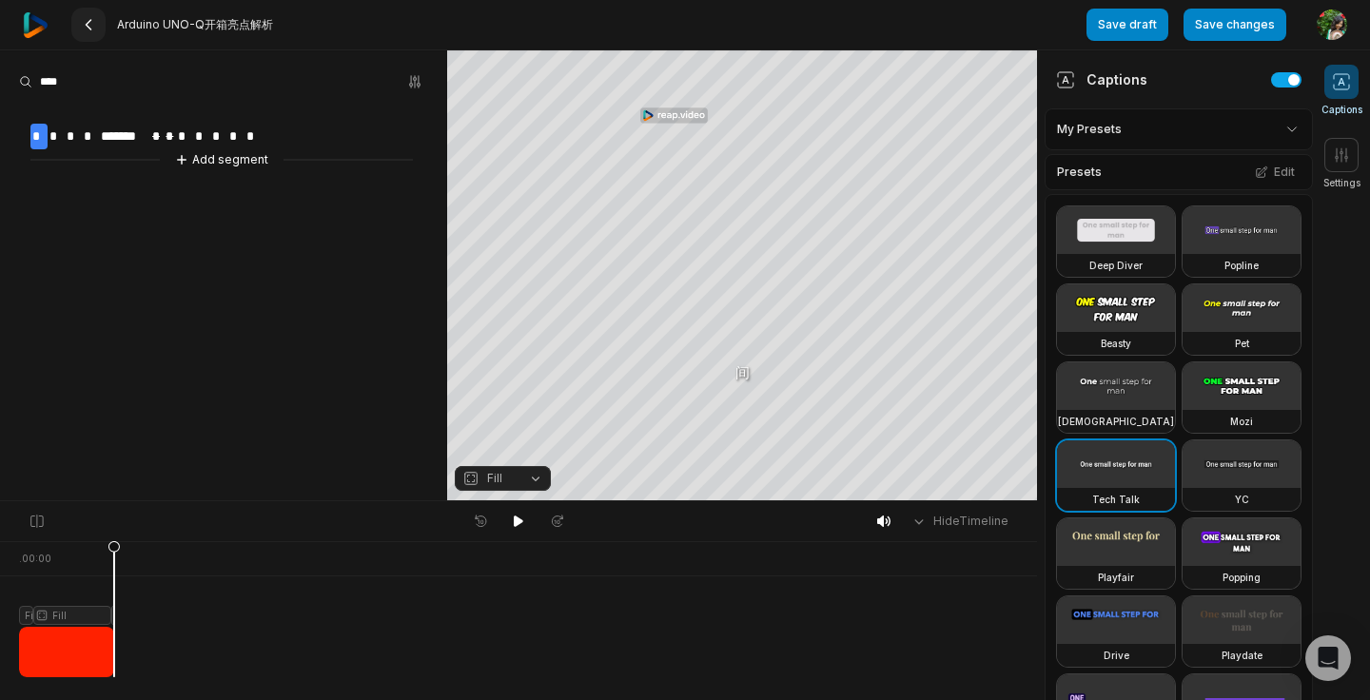
click at [94, 20] on icon at bounding box center [88, 24] width 15 height 15
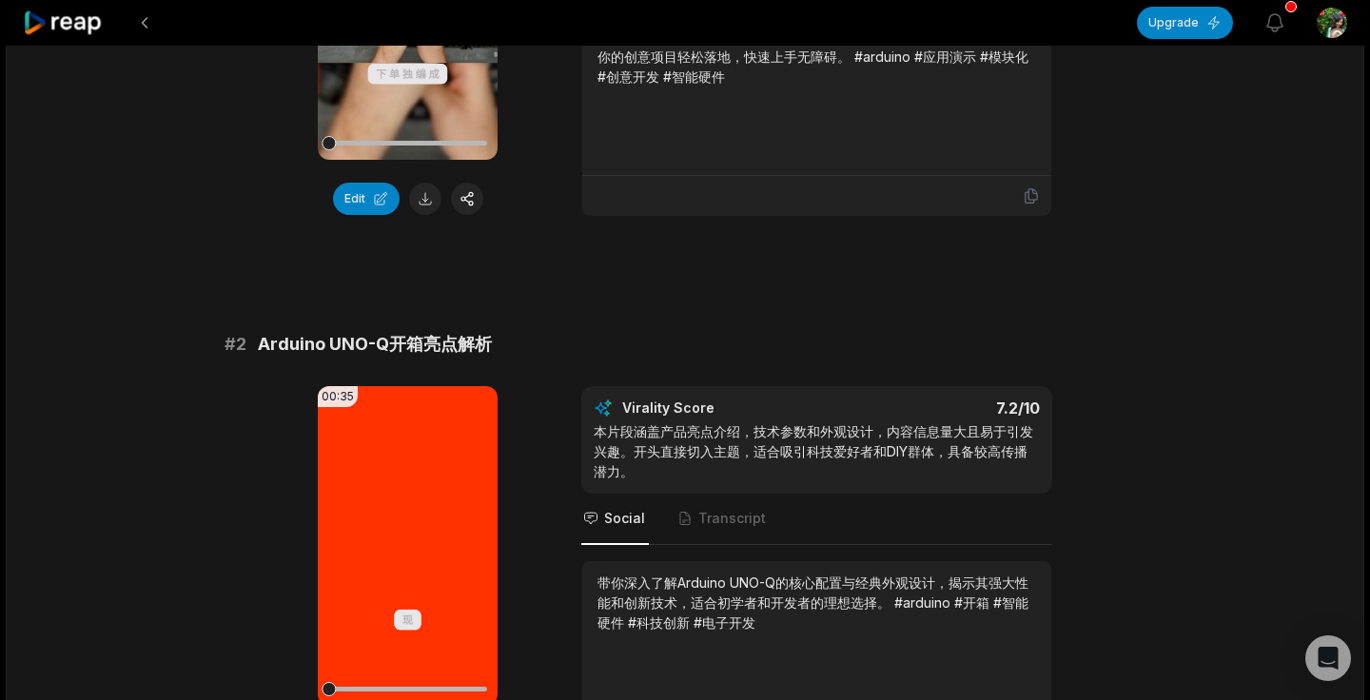
scroll to position [530, 0]
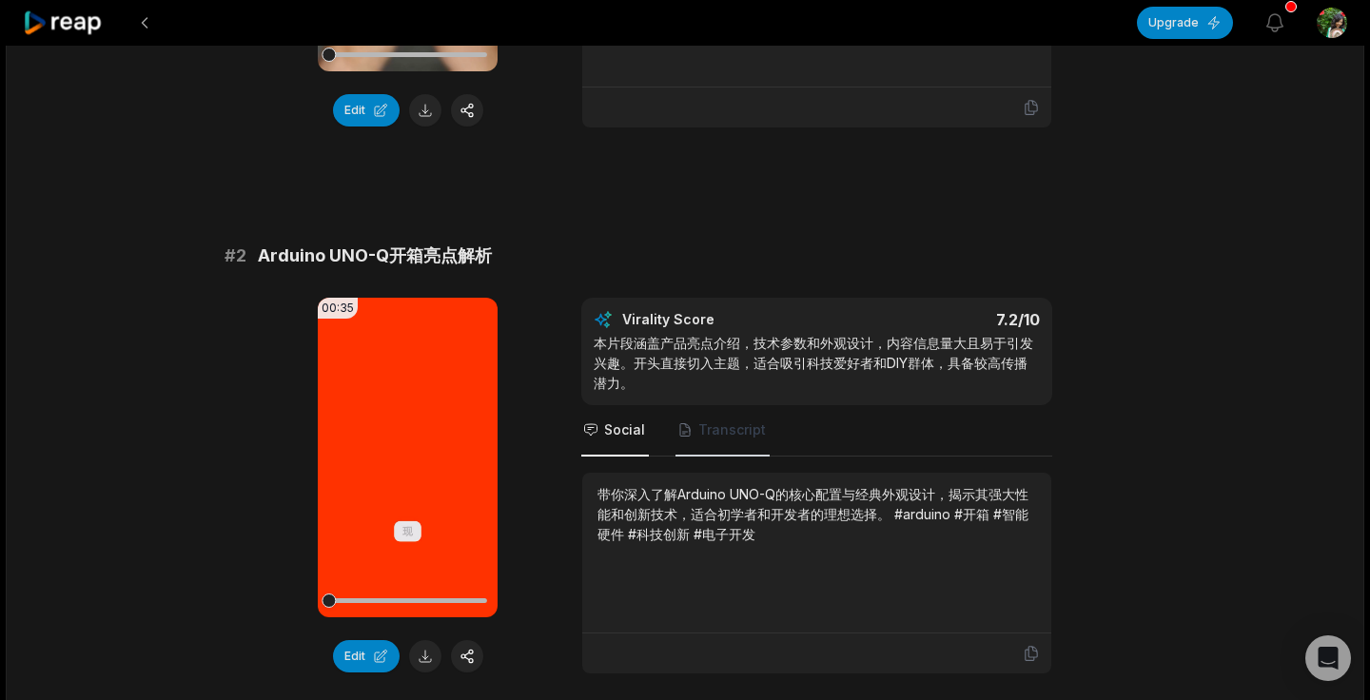
click at [718, 434] on span "Transcript" at bounding box center [732, 430] width 68 height 19
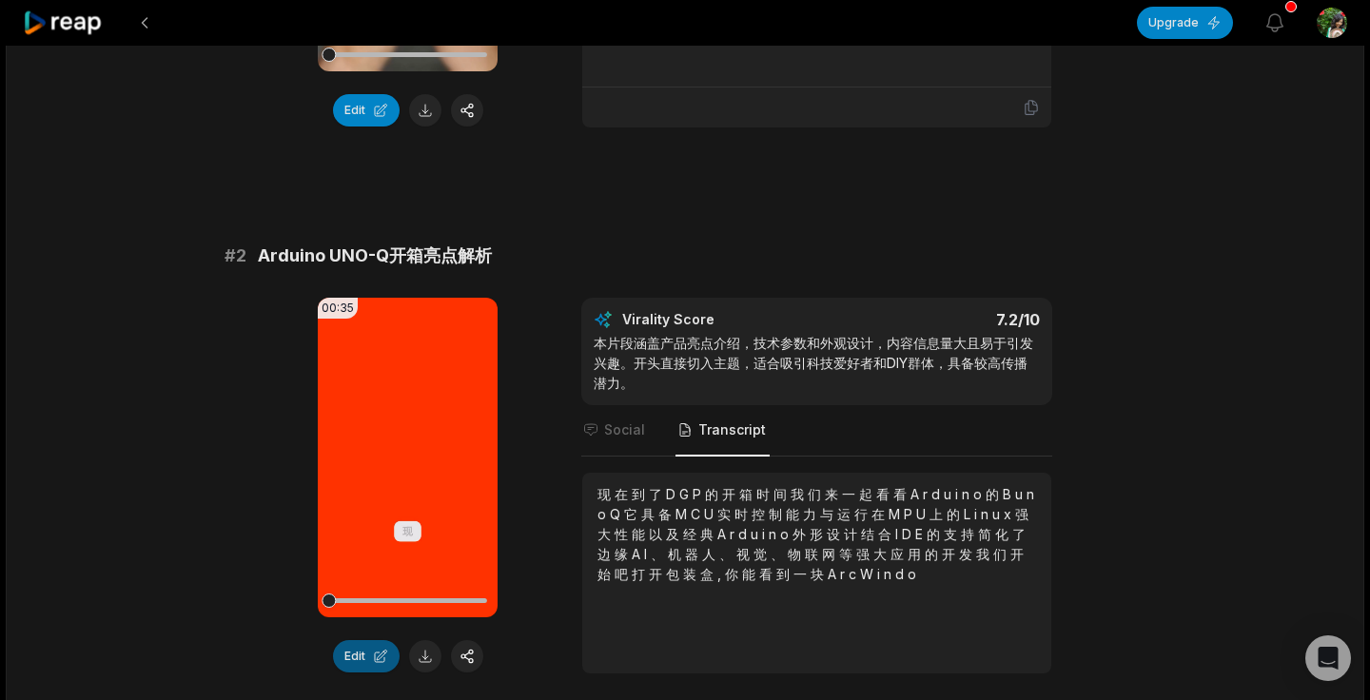
click at [368, 662] on button "Edit" at bounding box center [366, 656] width 67 height 32
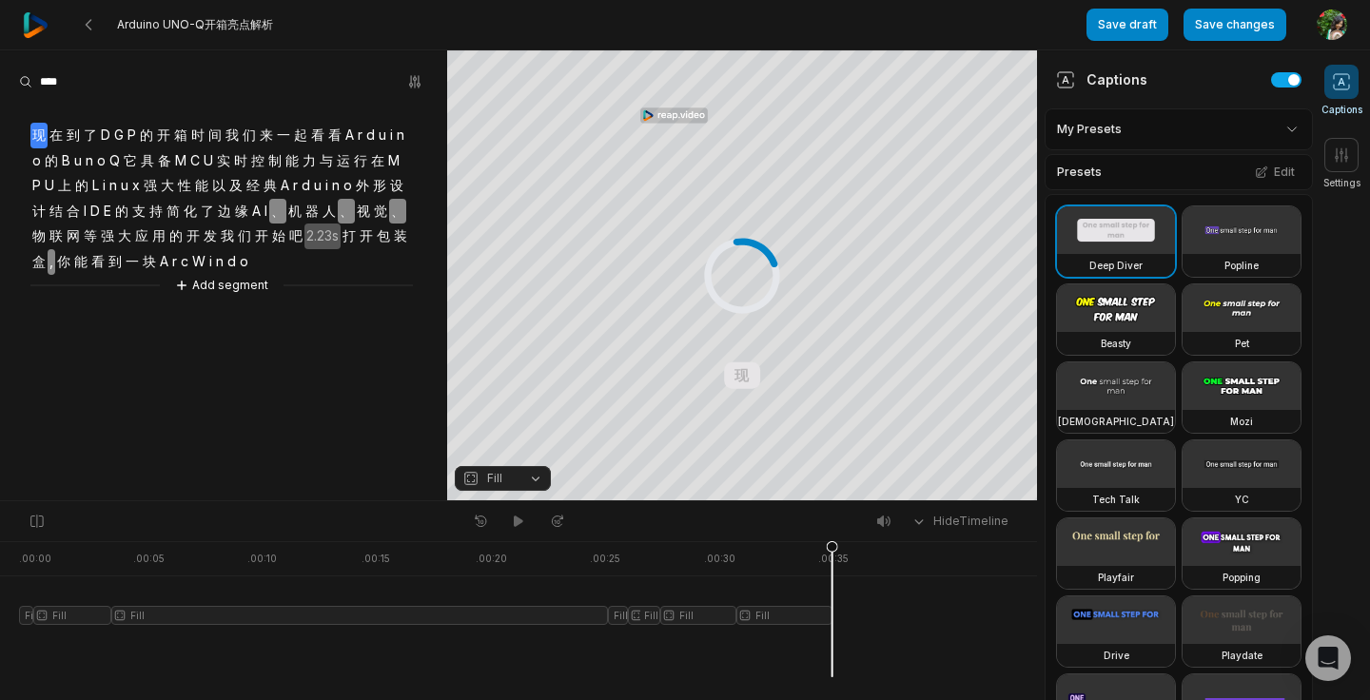
click at [108, 135] on span "D" at bounding box center [105, 136] width 13 height 26
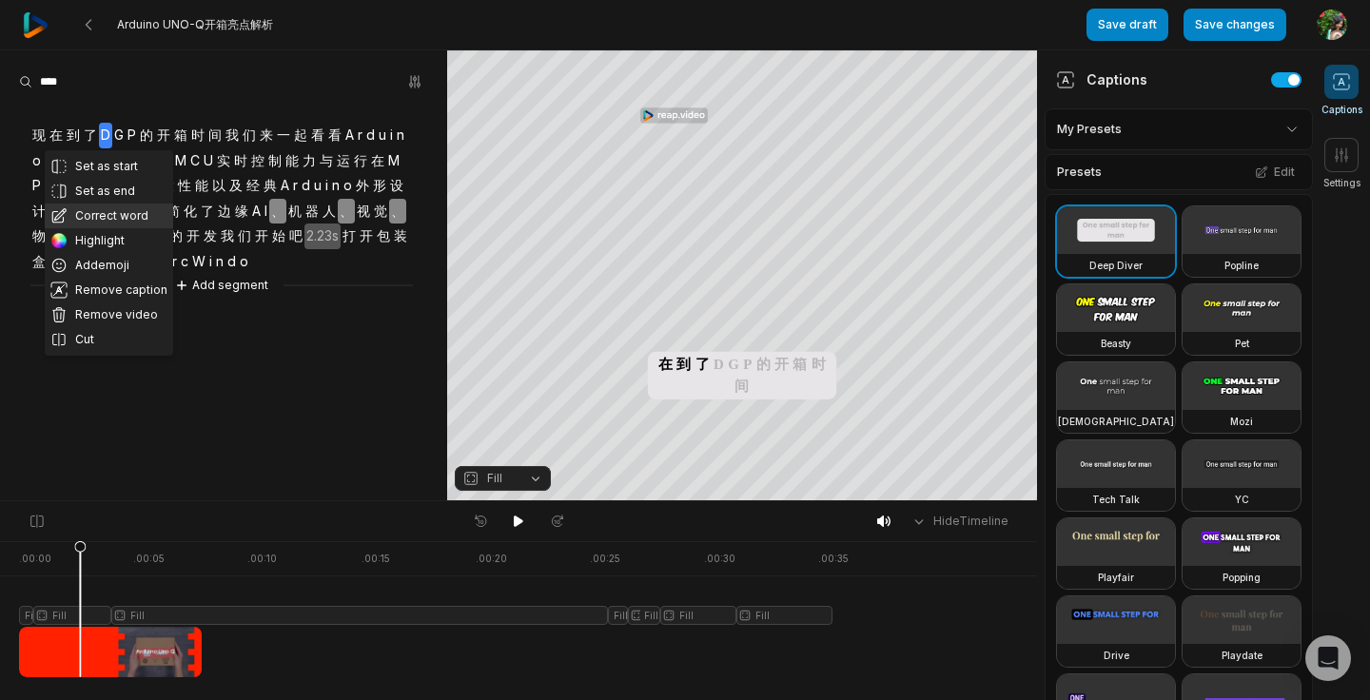
click at [118, 212] on button "Correct word" at bounding box center [109, 216] width 128 height 25
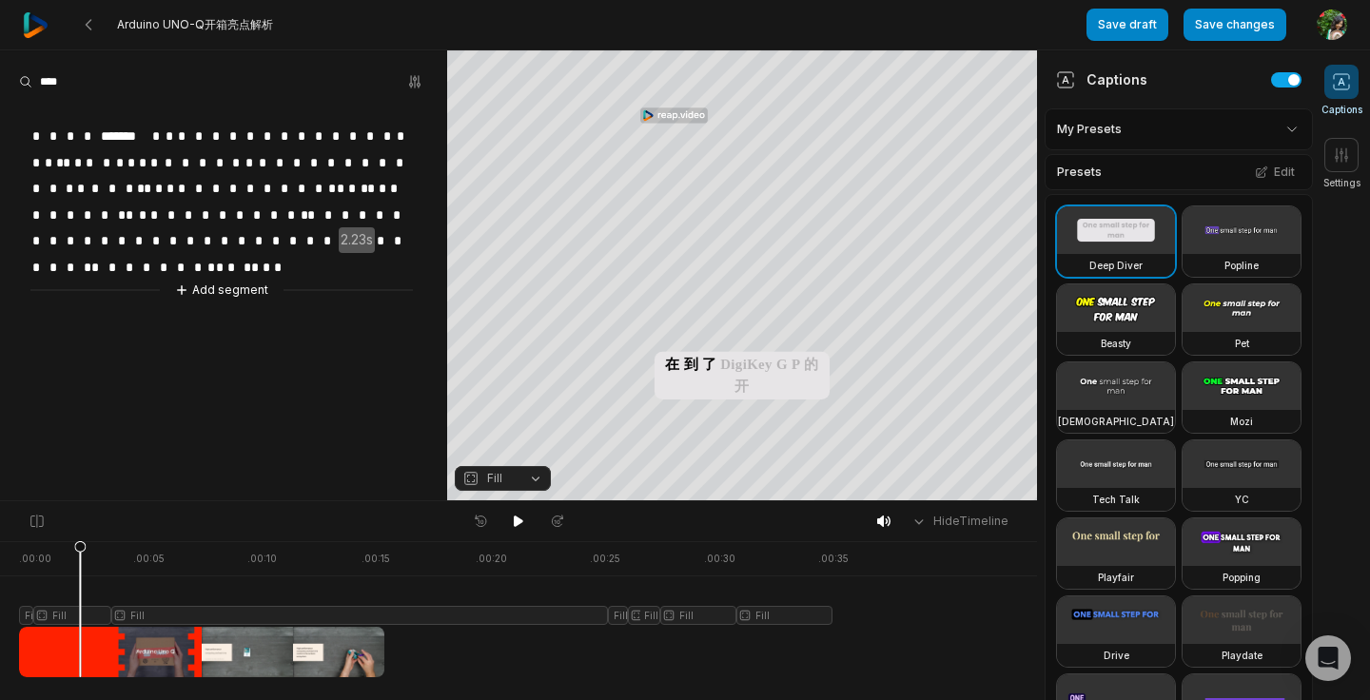
click at [174, 134] on span "*" at bounding box center [170, 137] width 12 height 26
click at [169, 135] on span "*" at bounding box center [170, 137] width 12 height 26
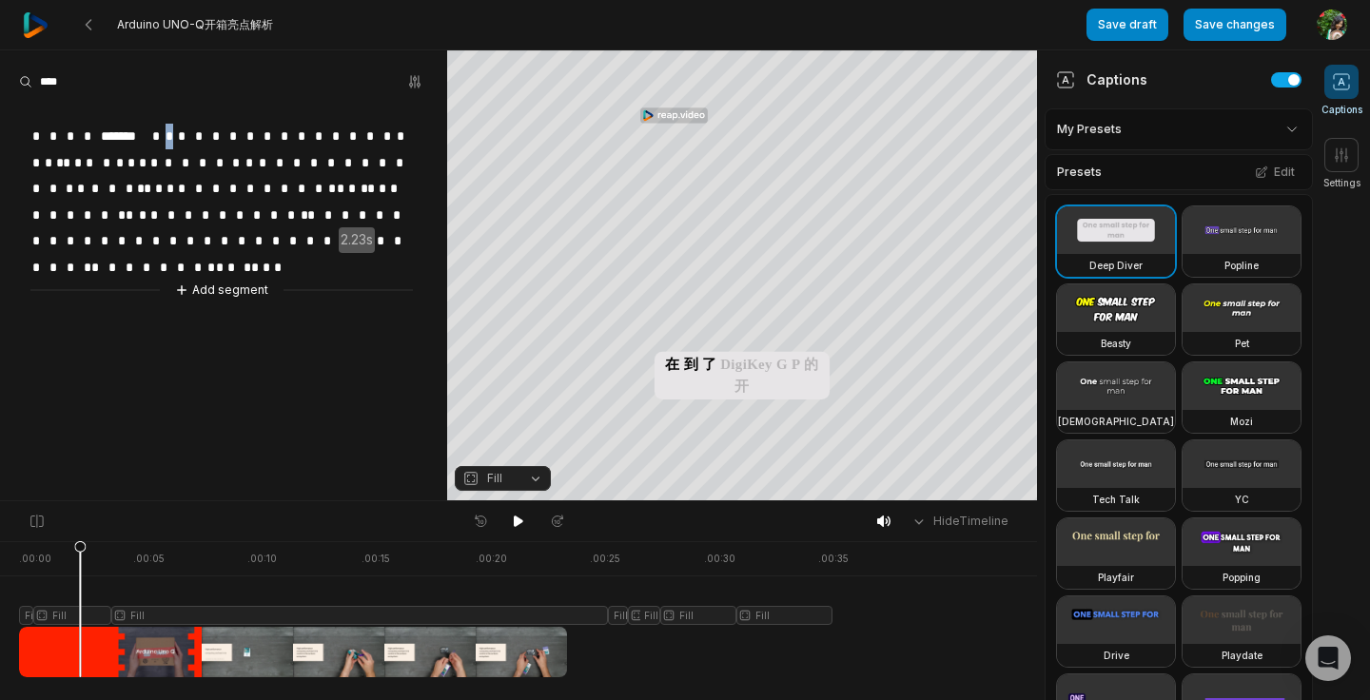
click at [177, 135] on div "* * * * ******* * * * * * * * * * * * * * * * * * * * * * * * * * * * * * * * *…" at bounding box center [223, 201] width 447 height 199
drag, startPoint x: 177, startPoint y: 135, endPoint x: 145, endPoint y: 130, distance: 32.7
click at [145, 130] on div "* * * * ******* * * * * * * * * * * * * * * * * * * * * * * * * * * * * * * * *…" at bounding box center [223, 201] width 447 height 199
drag, startPoint x: 159, startPoint y: 134, endPoint x: 174, endPoint y: 132, distance: 15.3
click at [175, 133] on div "* * * * ******* * * * * * * * * * * * * * * * * * * * * * * * * * * * * * * * *…" at bounding box center [223, 201] width 447 height 199
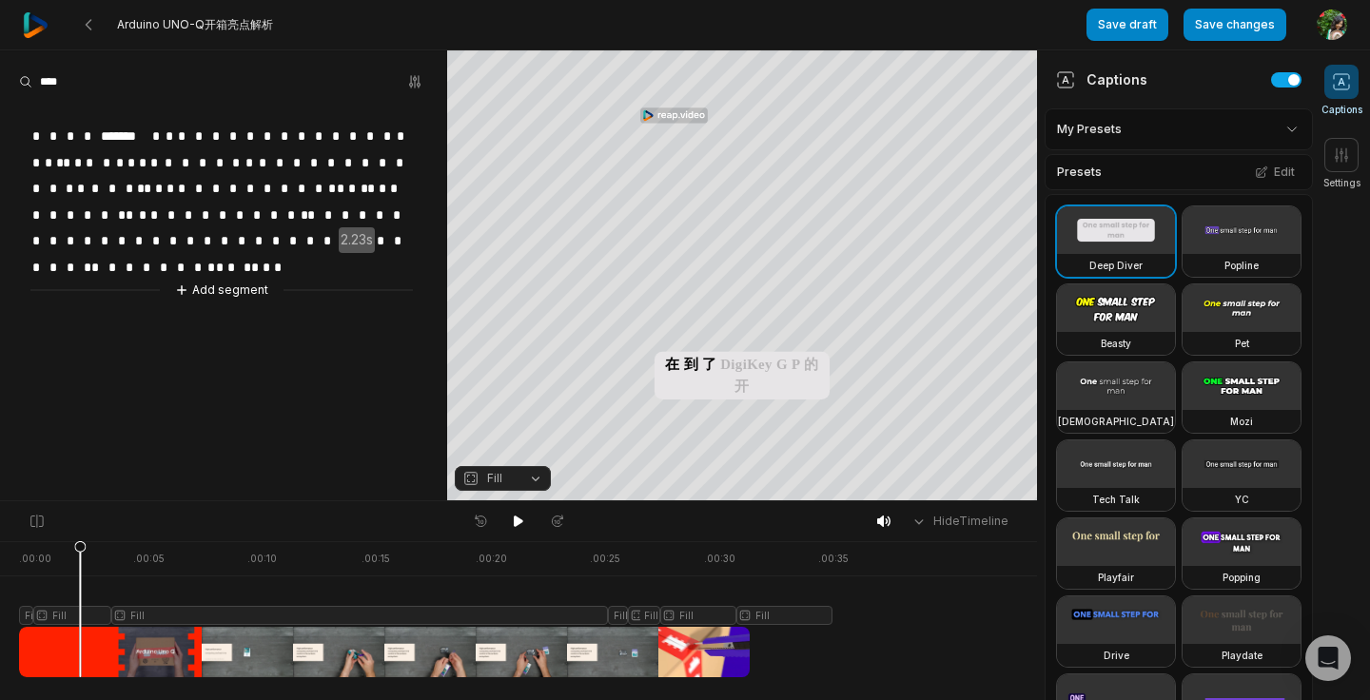
click at [207, 133] on span "*" at bounding box center [201, 137] width 17 height 26
click at [266, 134] on span "*" at bounding box center [270, 137] width 17 height 26
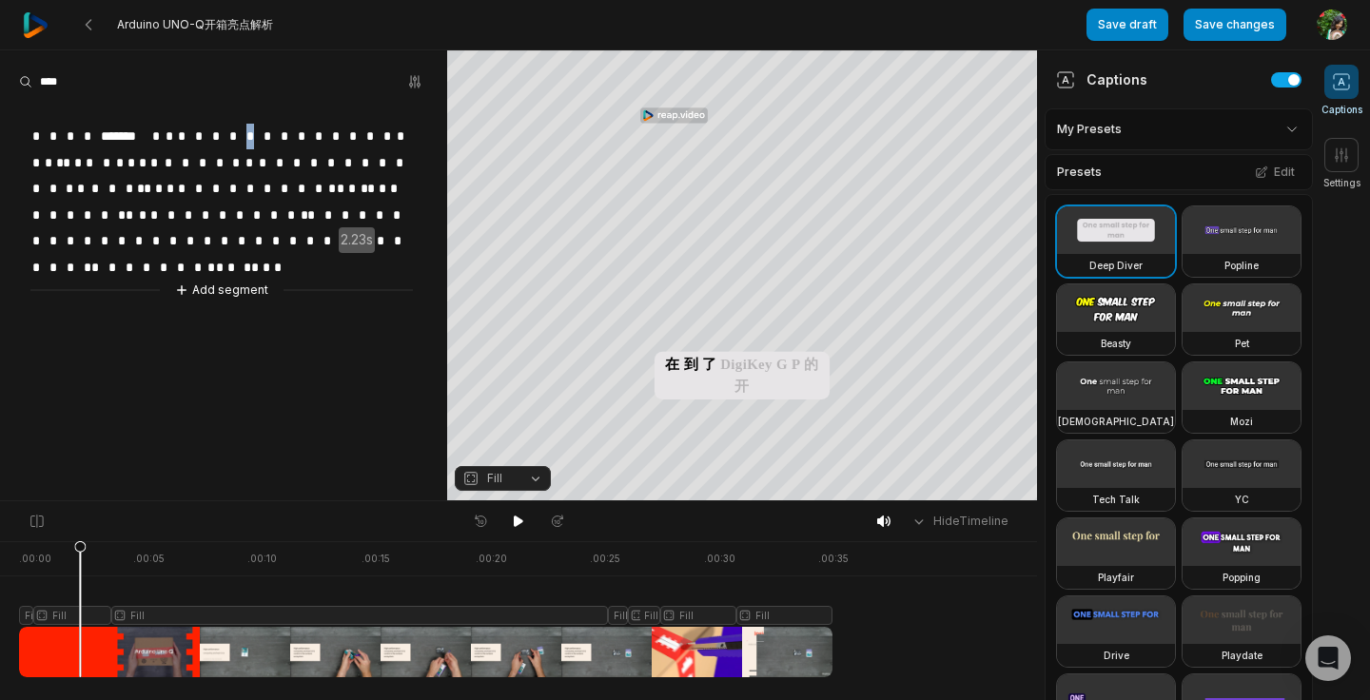
drag, startPoint x: 256, startPoint y: 134, endPoint x: 245, endPoint y: 134, distance: 10.5
click at [245, 134] on span "*" at bounding box center [253, 137] width 17 height 26
click at [295, 158] on span "*" at bounding box center [299, 163] width 17 height 26
click at [1108, 480] on video at bounding box center [1116, 465] width 118 height 48
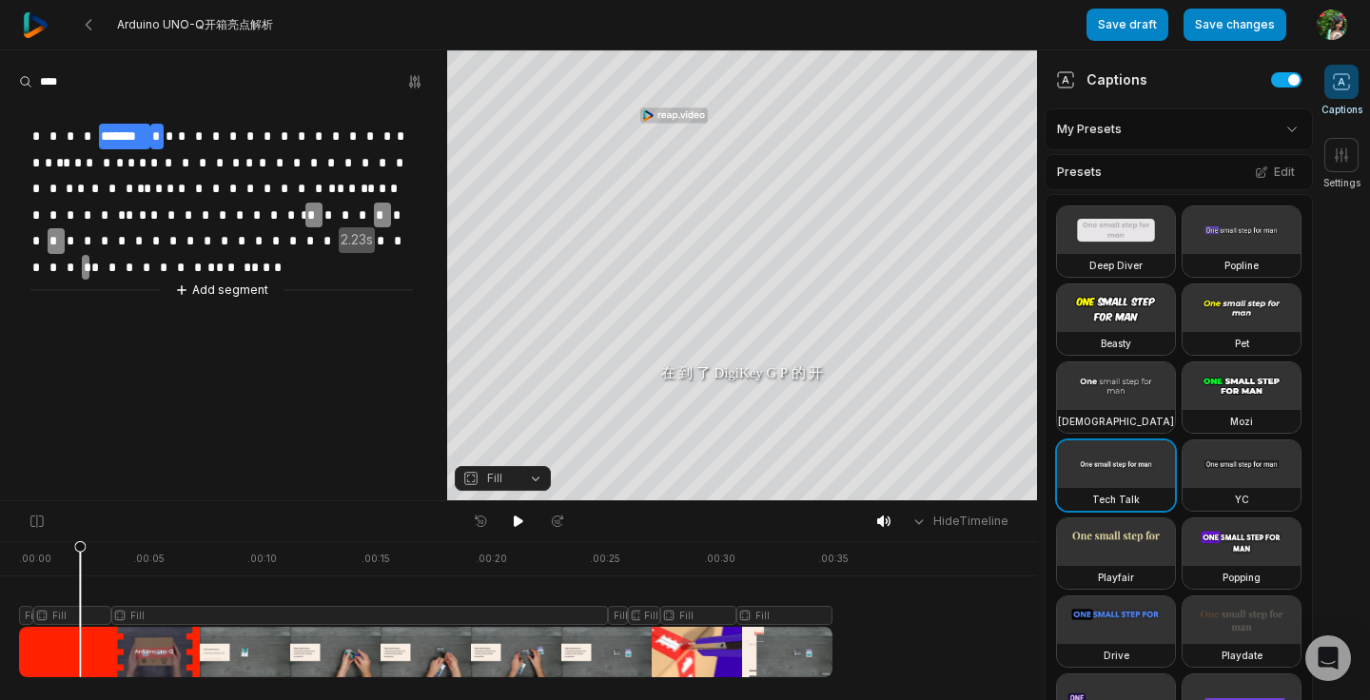
click at [161, 133] on span "*" at bounding box center [156, 137] width 13 height 26
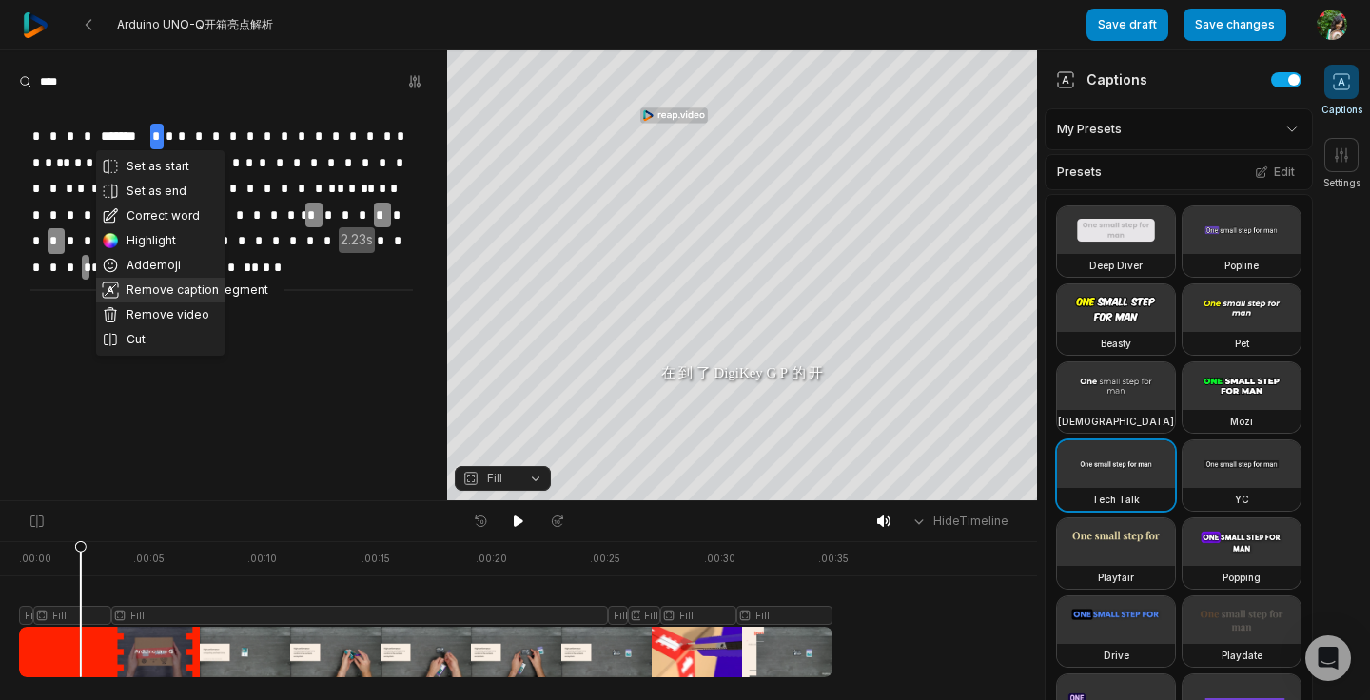
click at [155, 287] on button "Remove caption" at bounding box center [160, 290] width 128 height 25
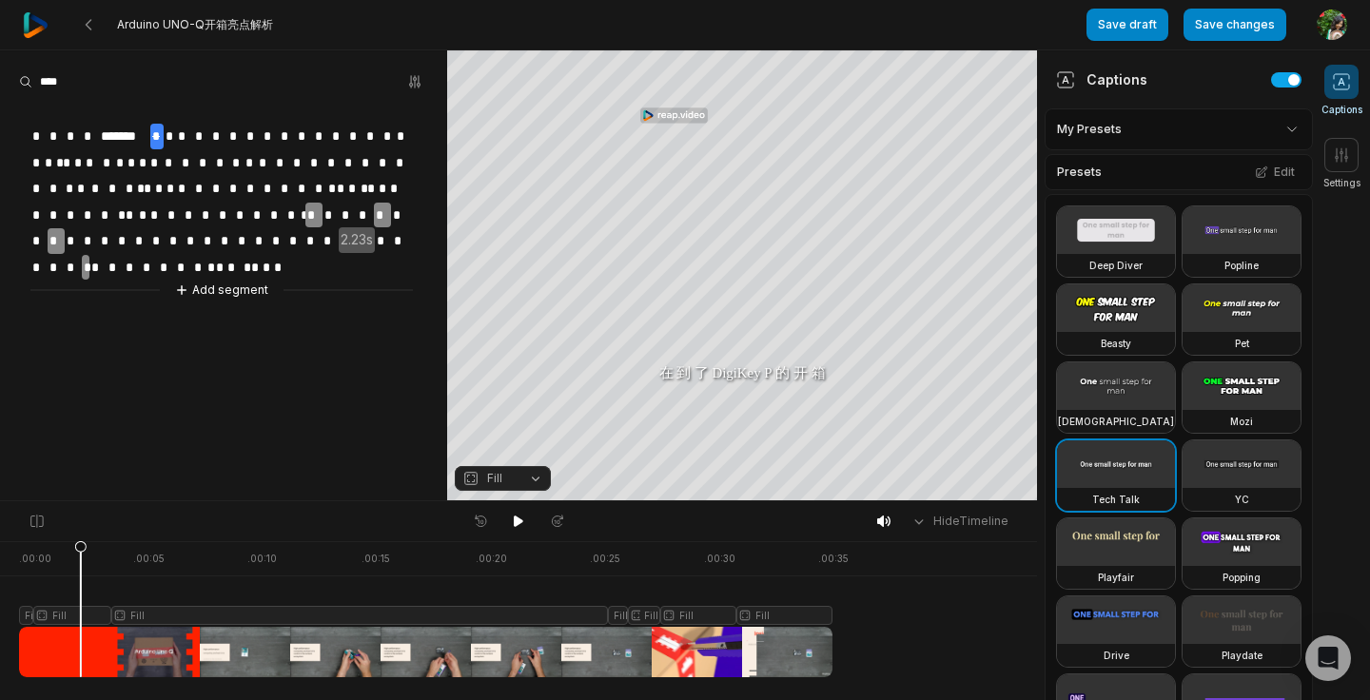
click at [170, 133] on span "*" at bounding box center [170, 137] width 12 height 26
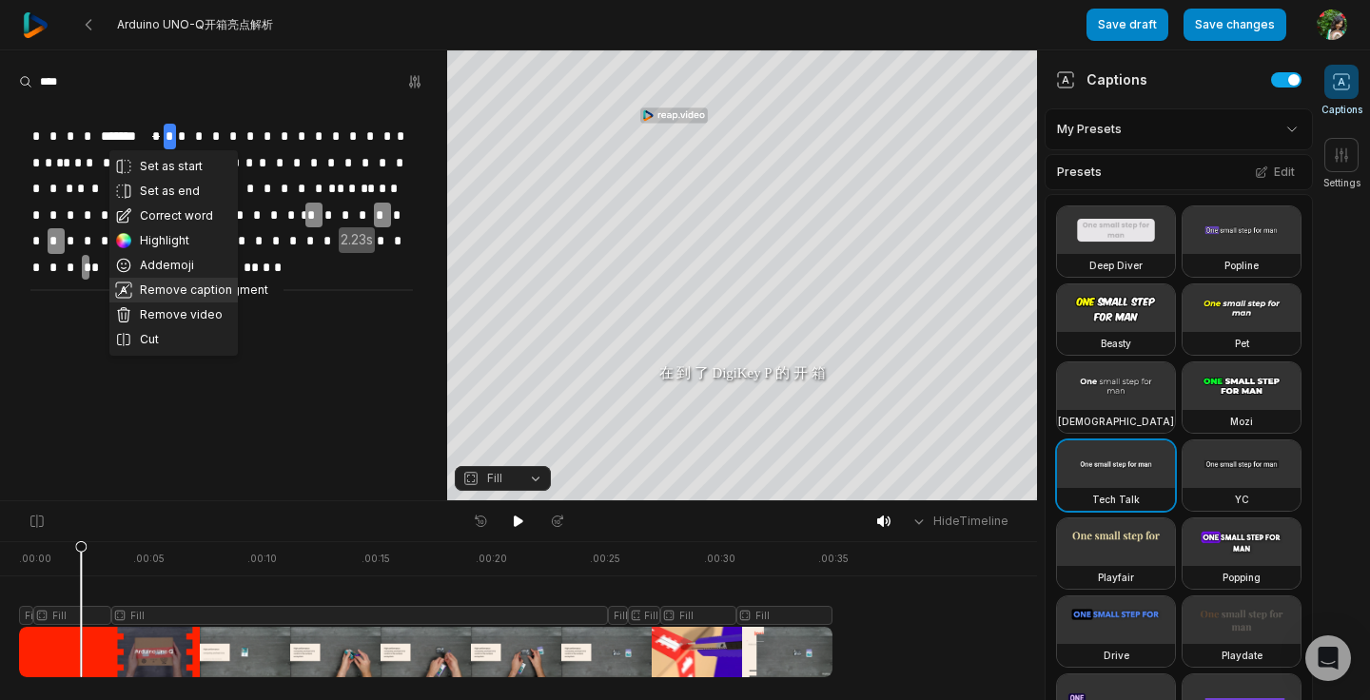
click at [187, 289] on button "Remove caption" at bounding box center [173, 290] width 128 height 25
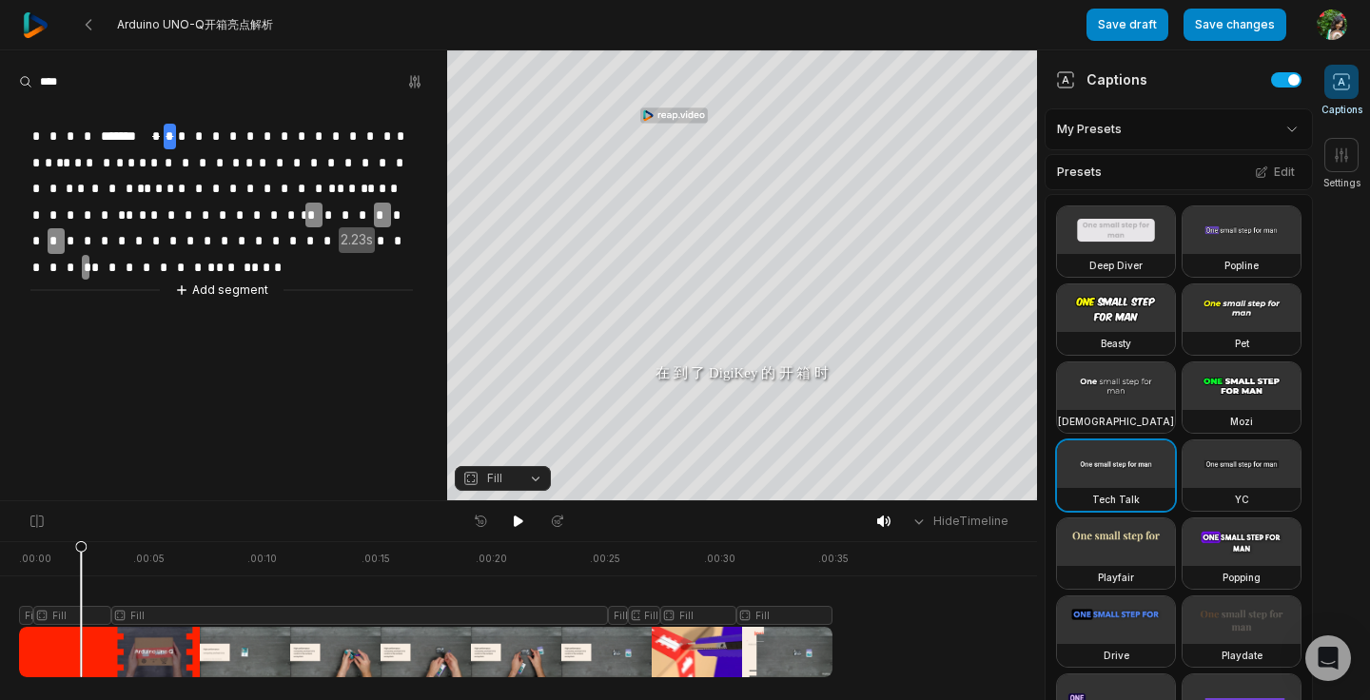
click at [263, 134] on span "*" at bounding box center [270, 137] width 17 height 26
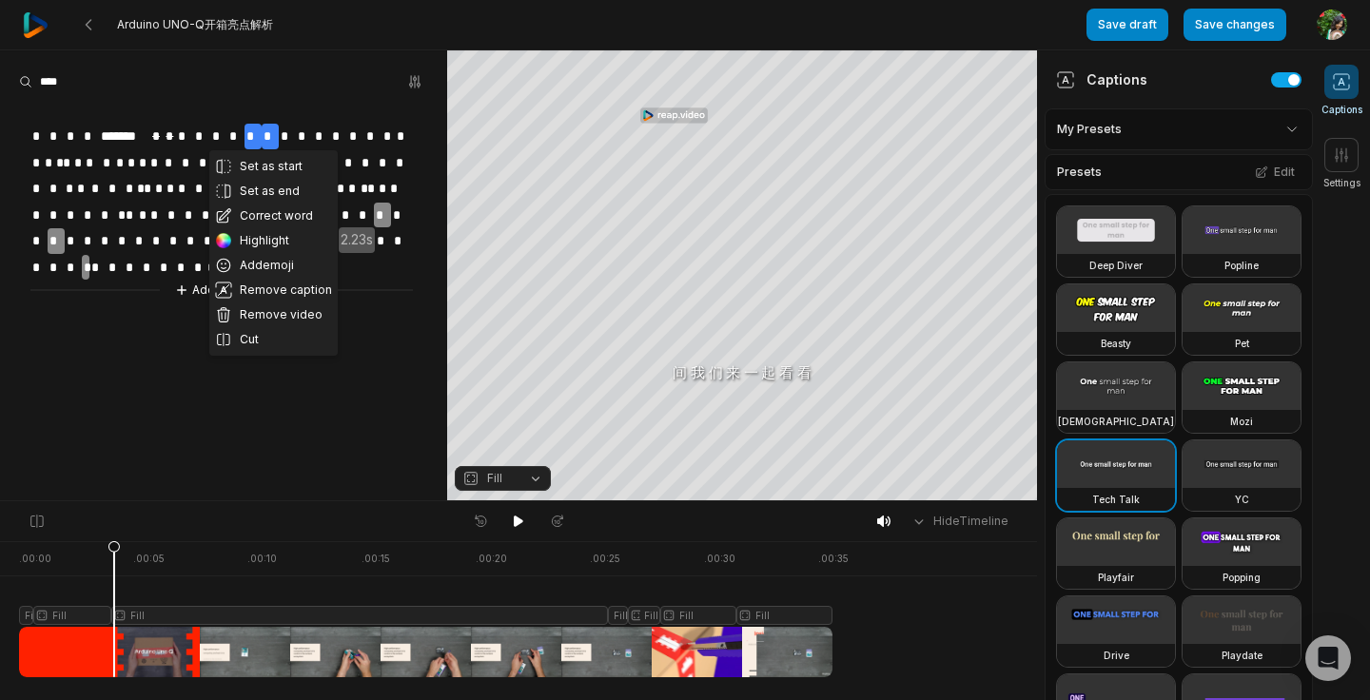
click at [264, 138] on span "*" at bounding box center [270, 137] width 17 height 26
click at [237, 337] on button "Cut" at bounding box center [273, 339] width 128 height 25
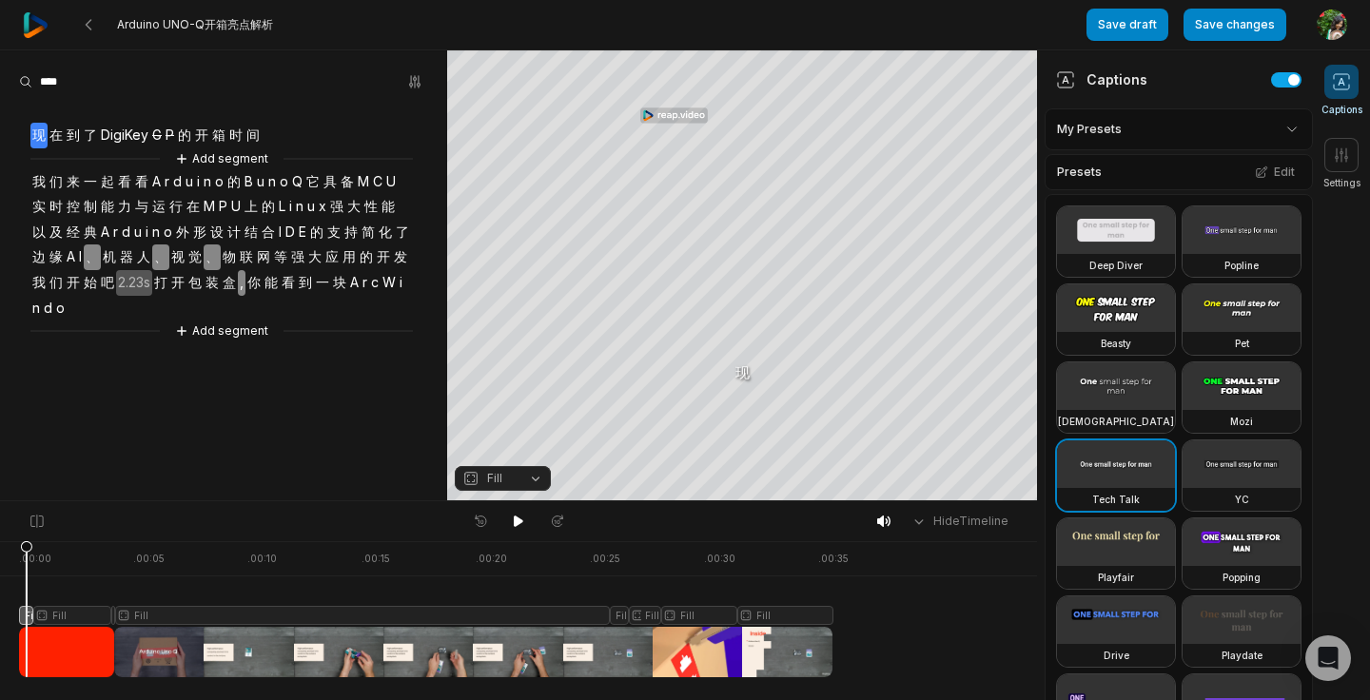
click at [71, 613] on div at bounding box center [426, 609] width 814 height 136
click at [53, 131] on span "在" at bounding box center [56, 136] width 17 height 26
click at [58, 133] on span "在" at bounding box center [56, 136] width 17 height 26
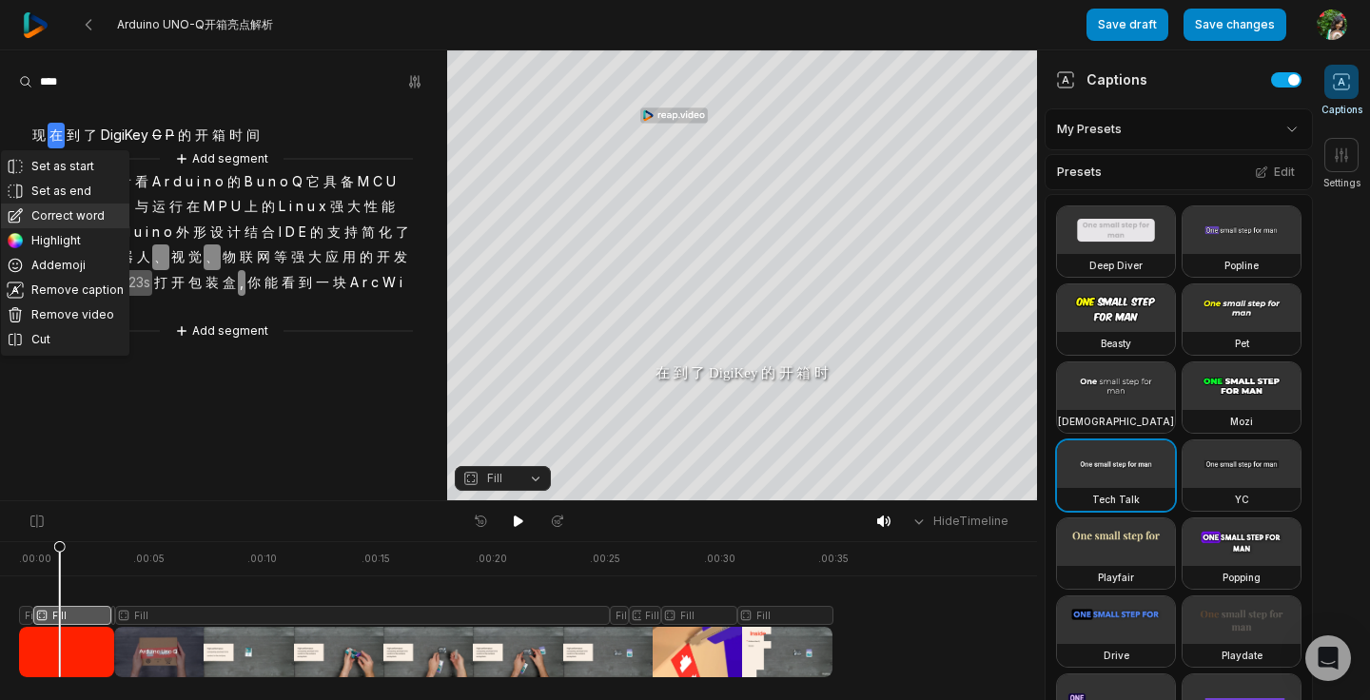
click at [62, 211] on button "Correct word" at bounding box center [65, 216] width 128 height 25
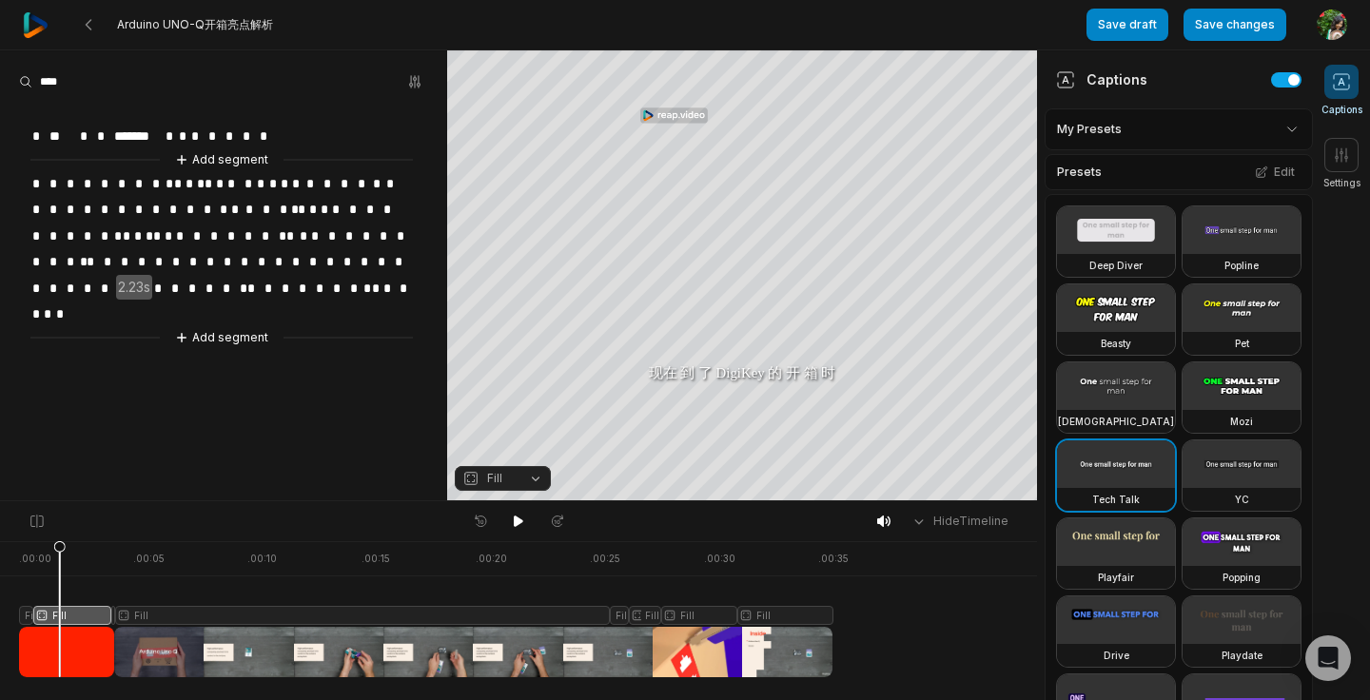
click at [66, 134] on span "**" at bounding box center [63, 137] width 30 height 26
click at [49, 138] on span "***" at bounding box center [65, 137] width 34 height 26
click at [36, 135] on span "*" at bounding box center [38, 137] width 17 height 26
click at [102, 441] on aside "* *** * * ******* * * * * * * * Add segment * * * * * * * * * * * * * * * * * *…" at bounding box center [223, 275] width 447 height 450
click at [42, 133] on span "*" at bounding box center [38, 137] width 17 height 26
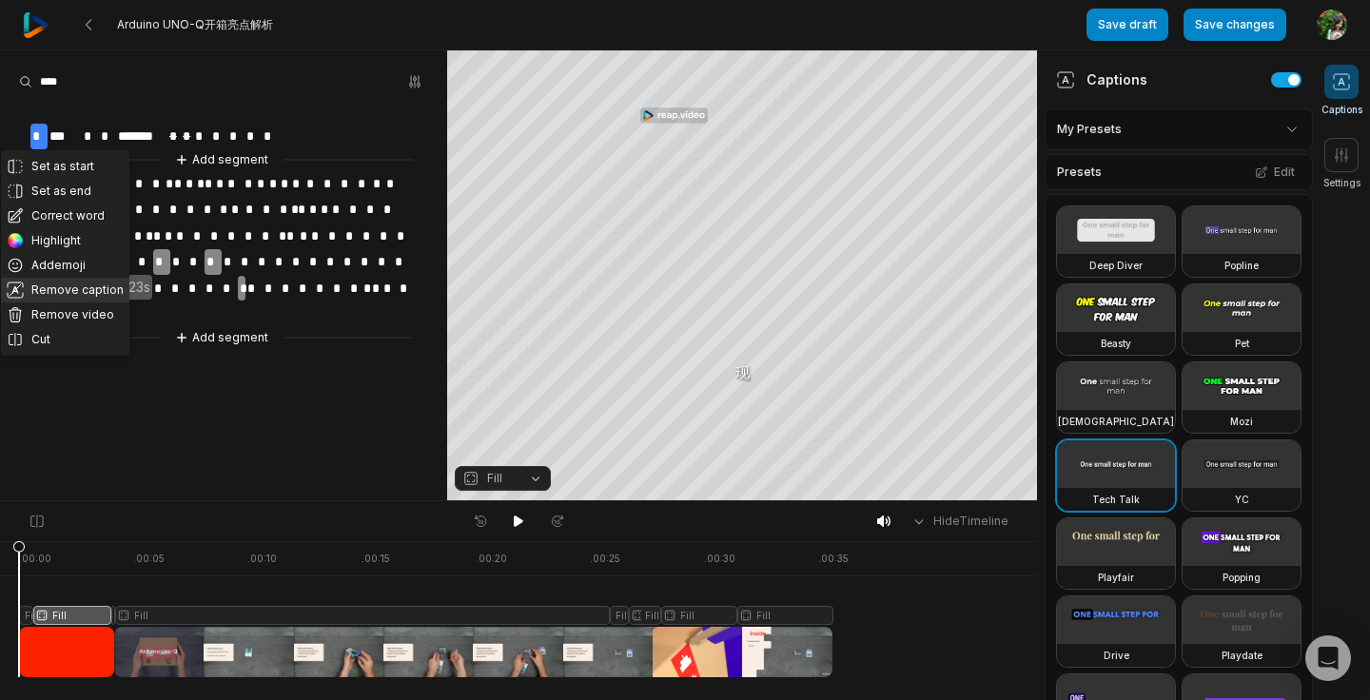
click at [63, 295] on button "Remove caption" at bounding box center [65, 290] width 128 height 25
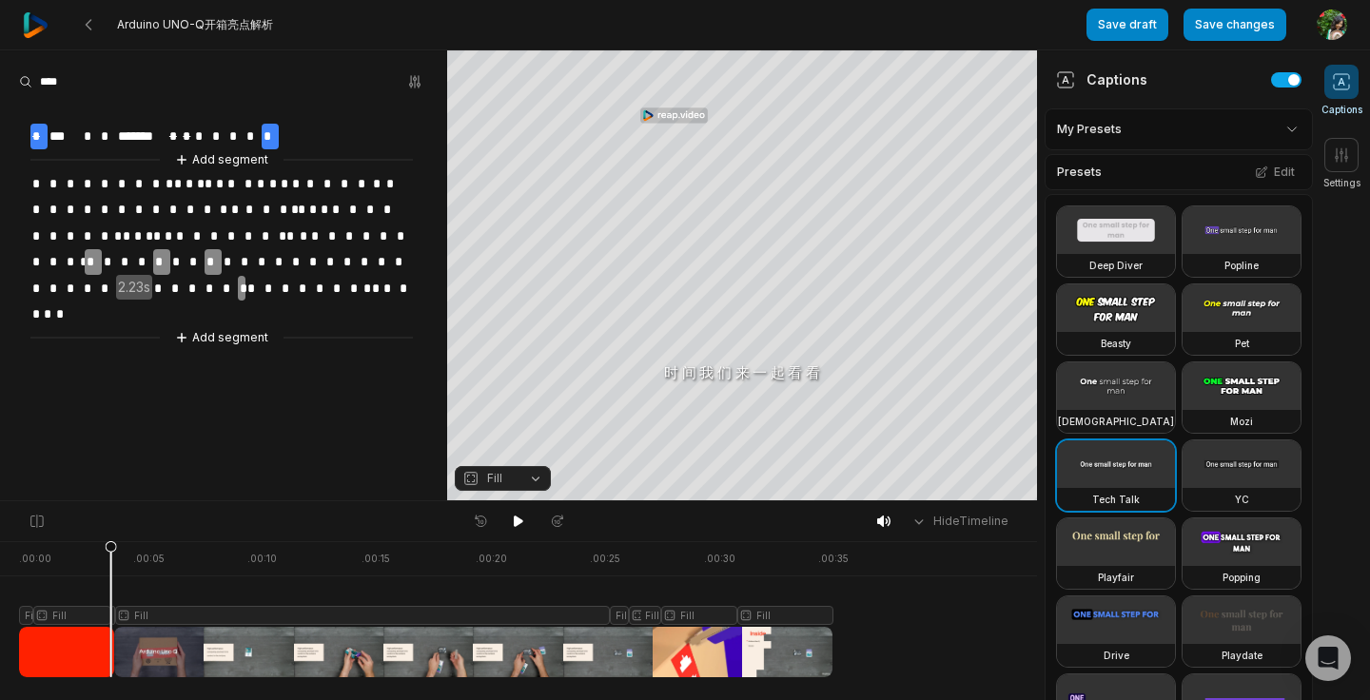
click at [69, 617] on div at bounding box center [426, 609] width 814 height 136
click at [210, 128] on span "*" at bounding box center [218, 137] width 17 height 26
click at [208, 128] on span "*" at bounding box center [201, 137] width 17 height 26
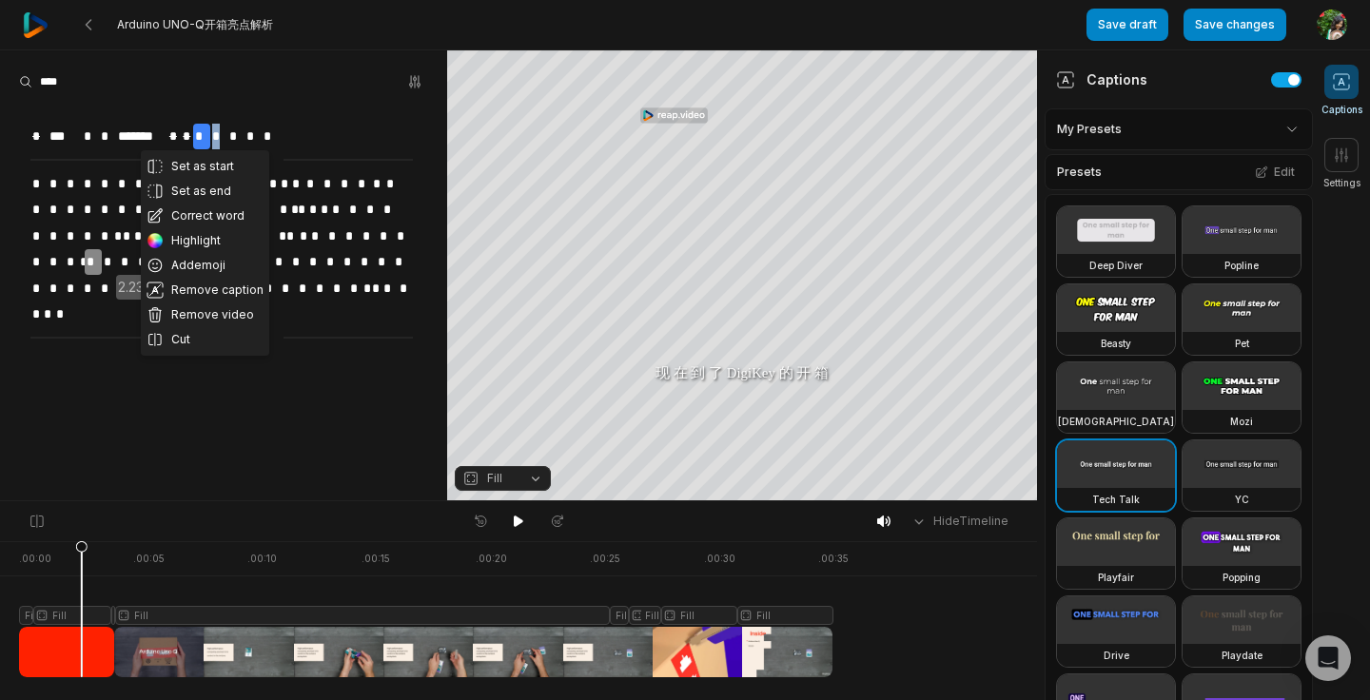
click at [222, 131] on span "*" at bounding box center [218, 137] width 17 height 26
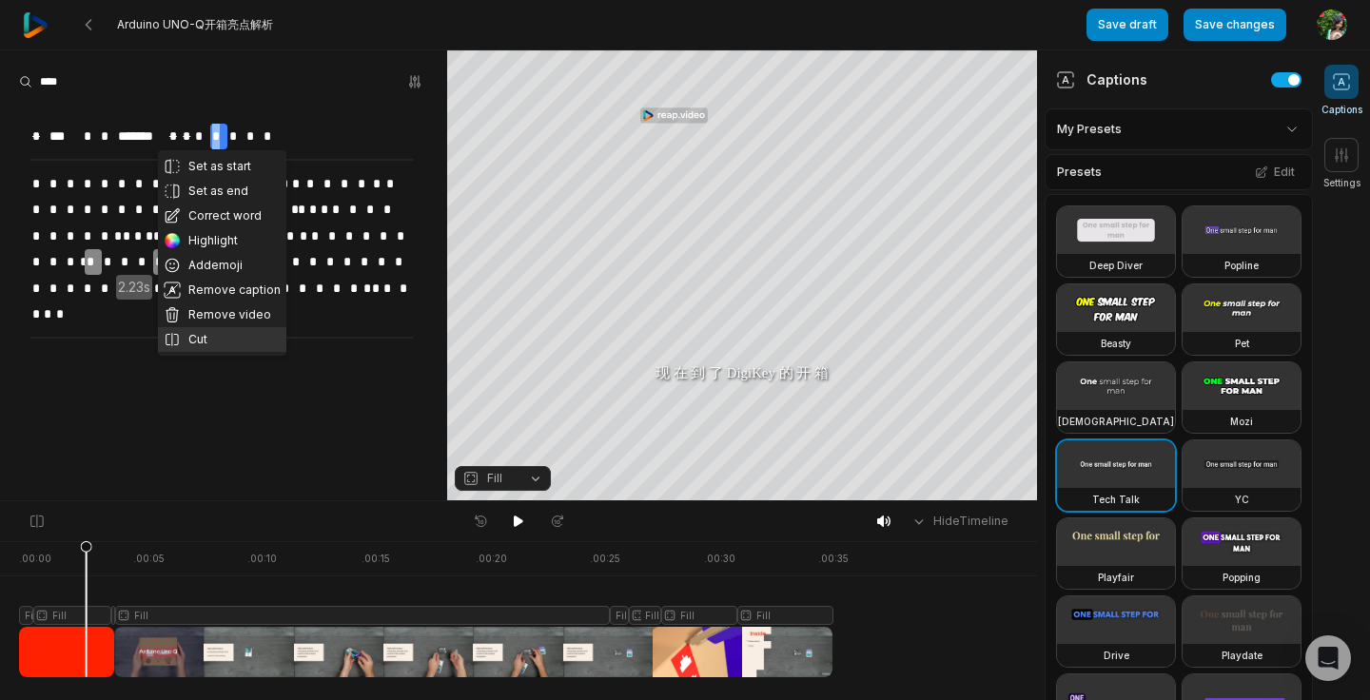
click at [208, 346] on button "Cut" at bounding box center [222, 339] width 128 height 25
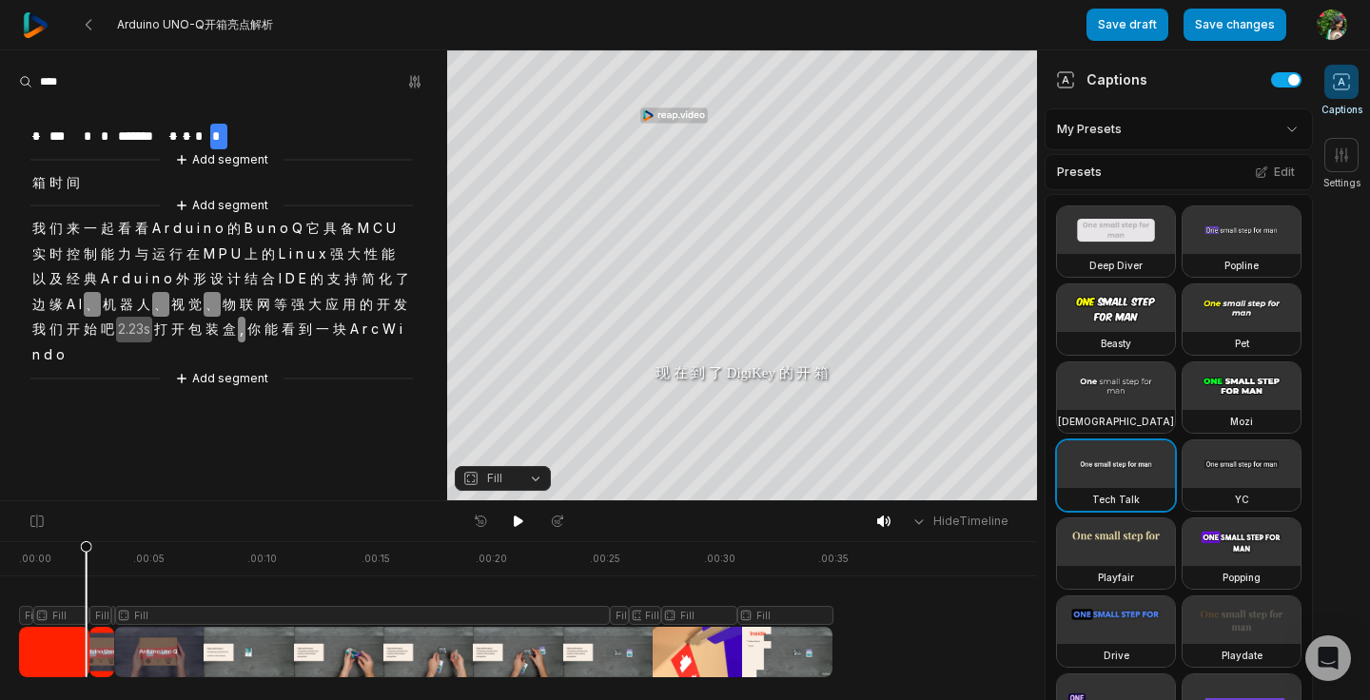
drag, startPoint x: 218, startPoint y: 135, endPoint x: 215, endPoint y: 147, distance: 11.8
click at [215, 147] on span "*" at bounding box center [218, 137] width 17 height 26
click at [249, 118] on div at bounding box center [221, 112] width 382 height 21
click at [41, 180] on span "箱" at bounding box center [38, 183] width 17 height 26
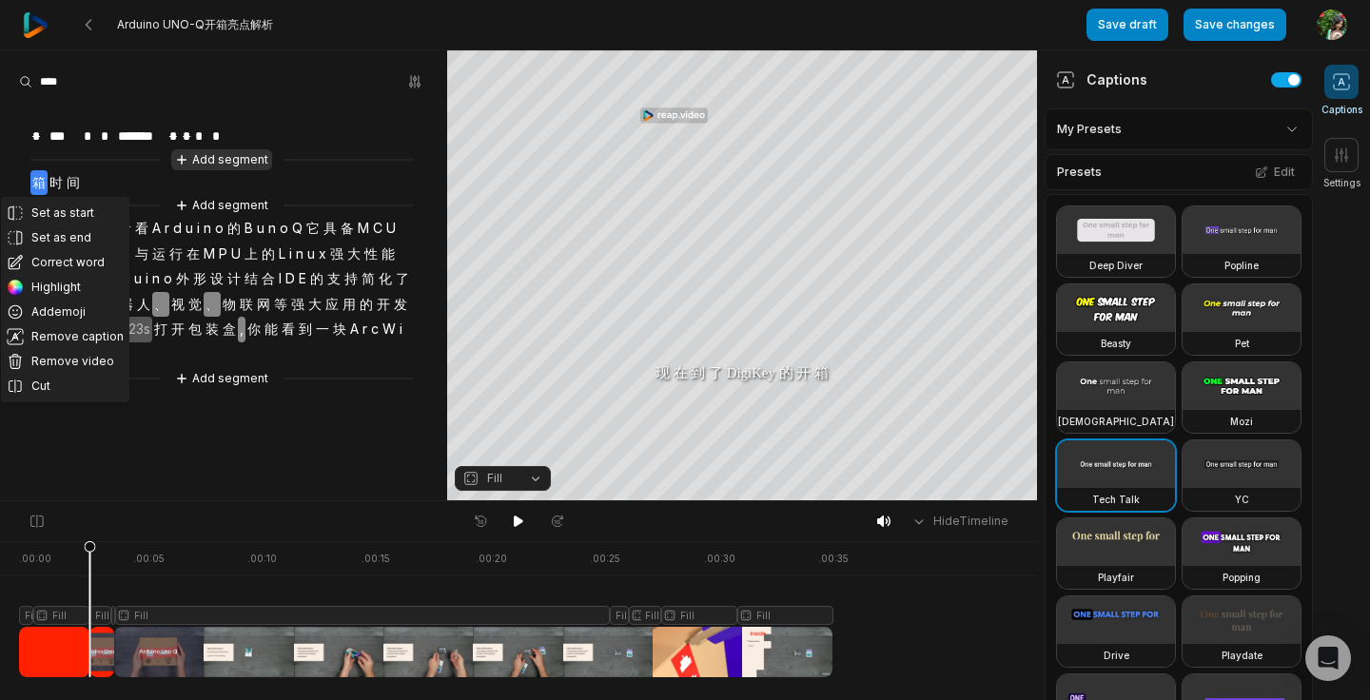
click at [243, 158] on button "Add segment" at bounding box center [221, 159] width 101 height 21
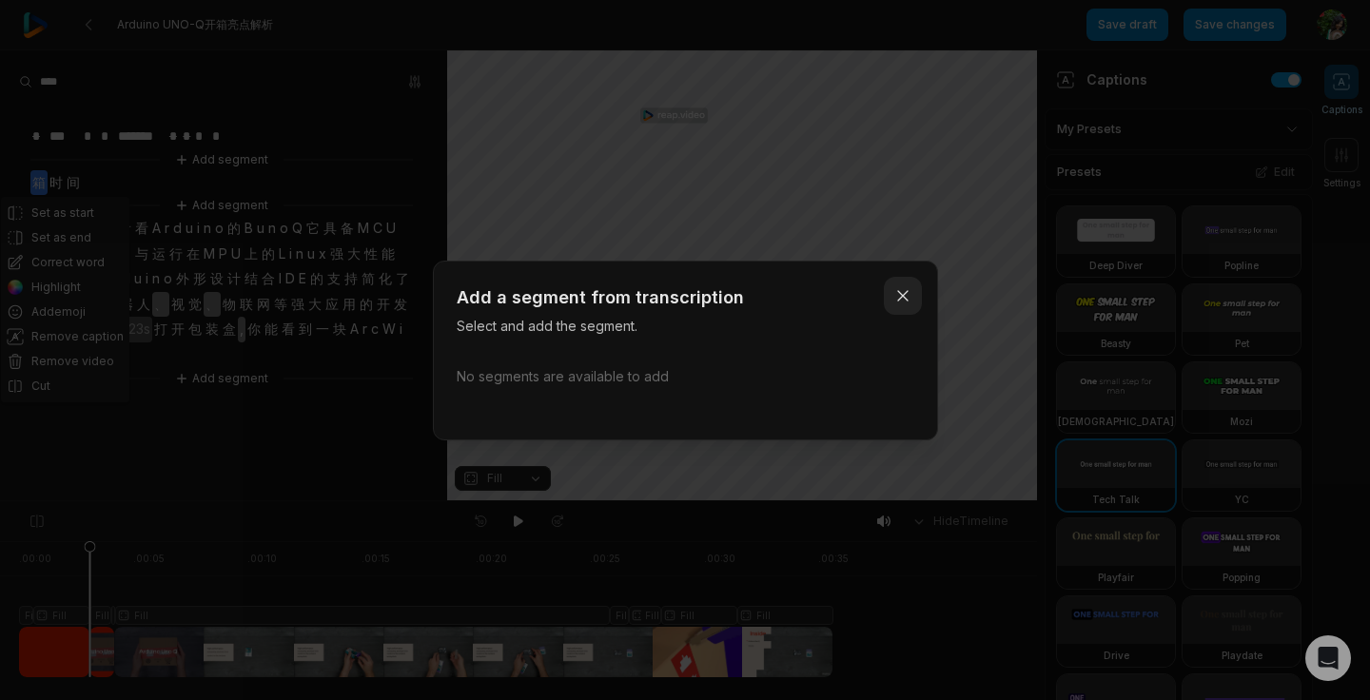
click at [910, 290] on icon "button" at bounding box center [902, 295] width 19 height 19
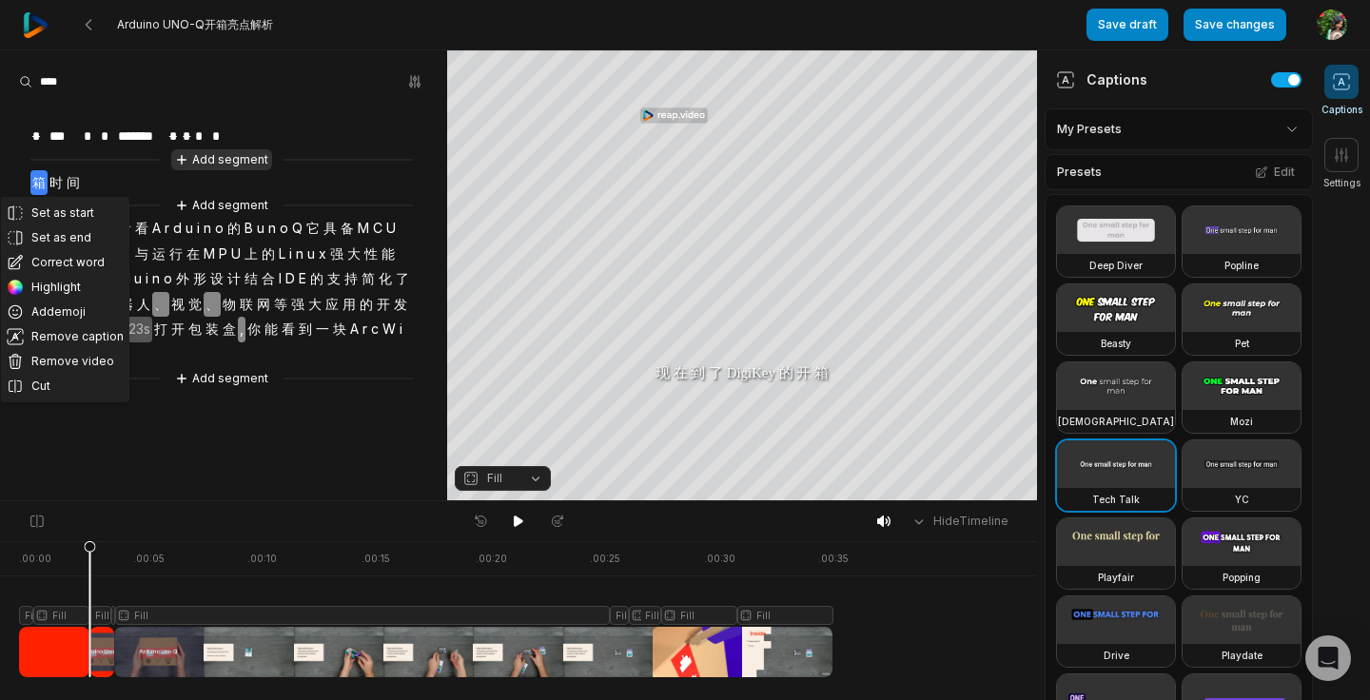
click at [218, 158] on button "Add segment" at bounding box center [221, 159] width 101 height 21
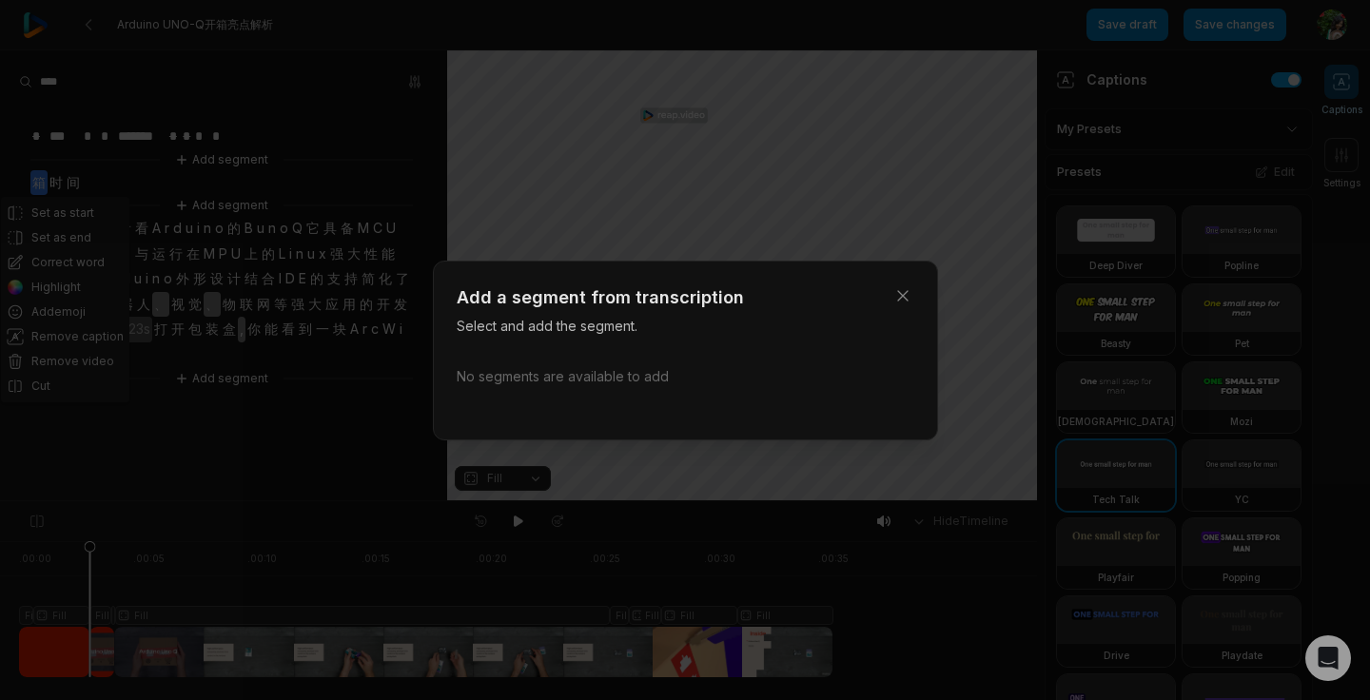
click at [577, 332] on p "Select and add the segment." at bounding box center [686, 326] width 458 height 20
click at [578, 377] on div "No segments are available to add" at bounding box center [686, 376] width 458 height 20
click at [902, 296] on icon "button" at bounding box center [902, 295] width 19 height 19
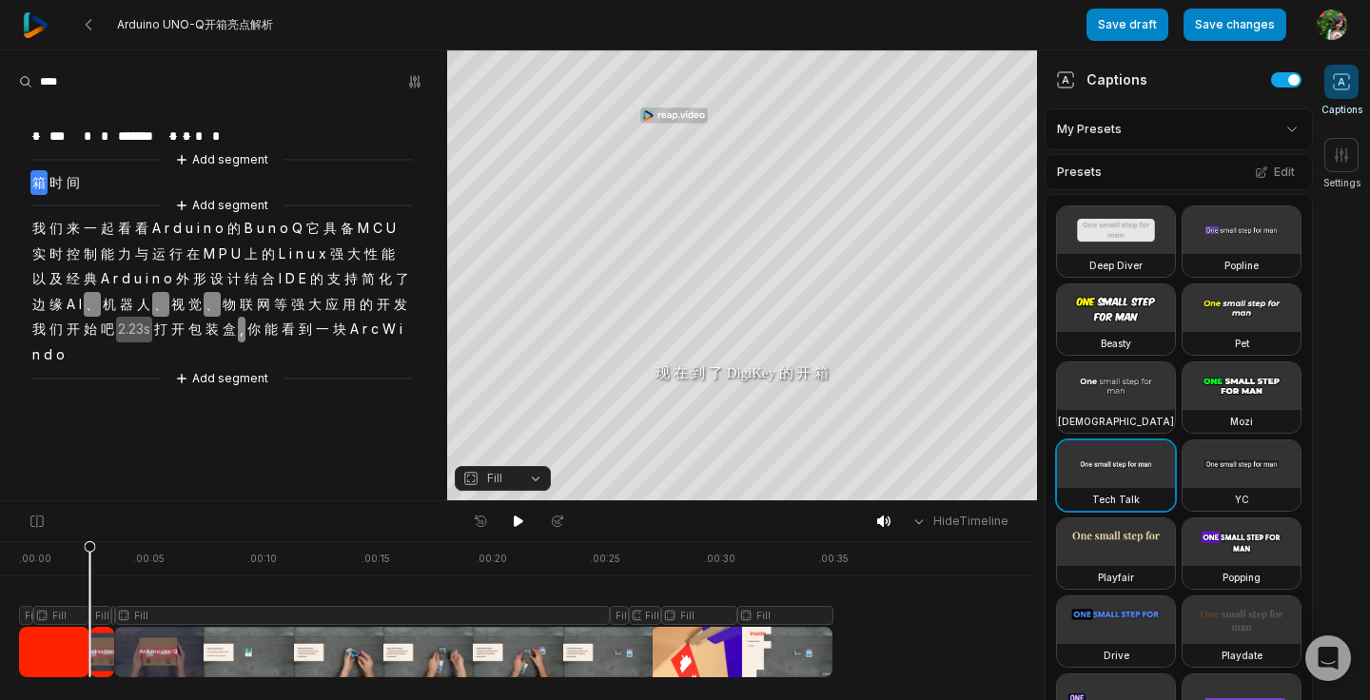
click at [217, 134] on span "*" at bounding box center [218, 137] width 17 height 26
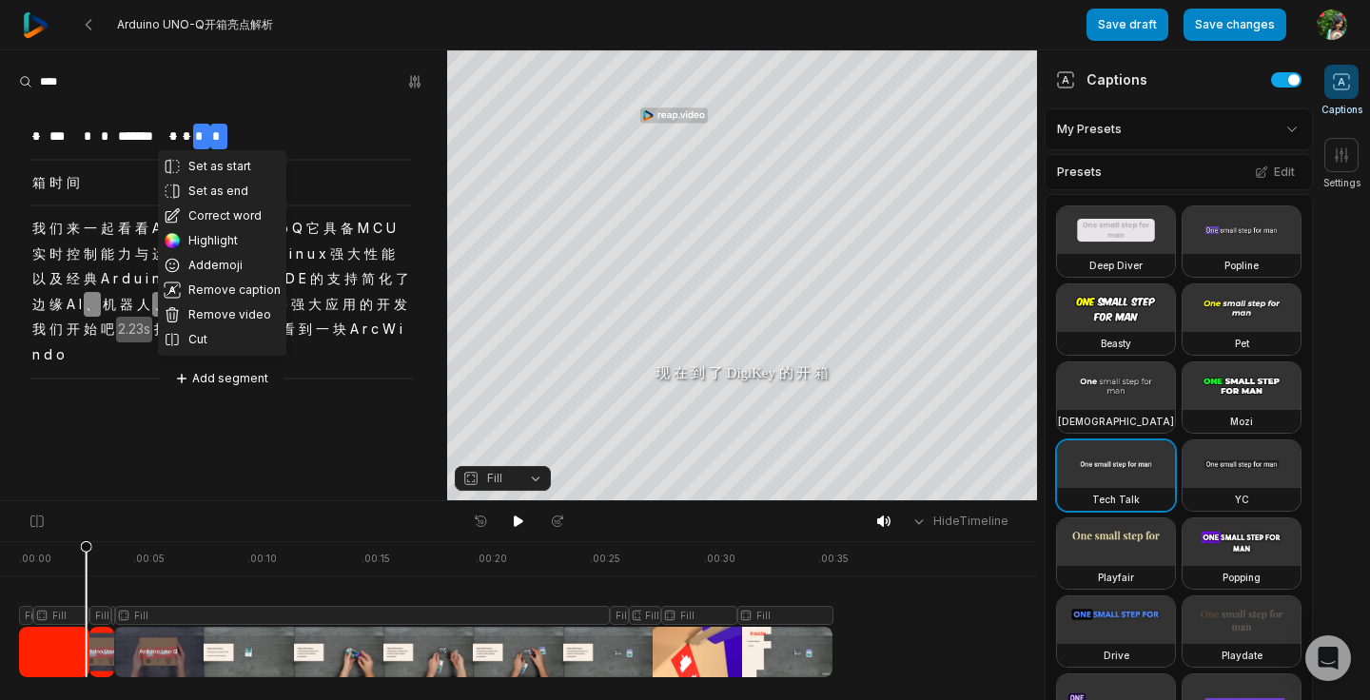
click at [261, 131] on div "Set as start Set as end Correct word Highlight Add emoji Remove caption Remove …" at bounding box center [223, 245] width 447 height 287
click at [216, 295] on button "Remove caption" at bounding box center [222, 290] width 128 height 25
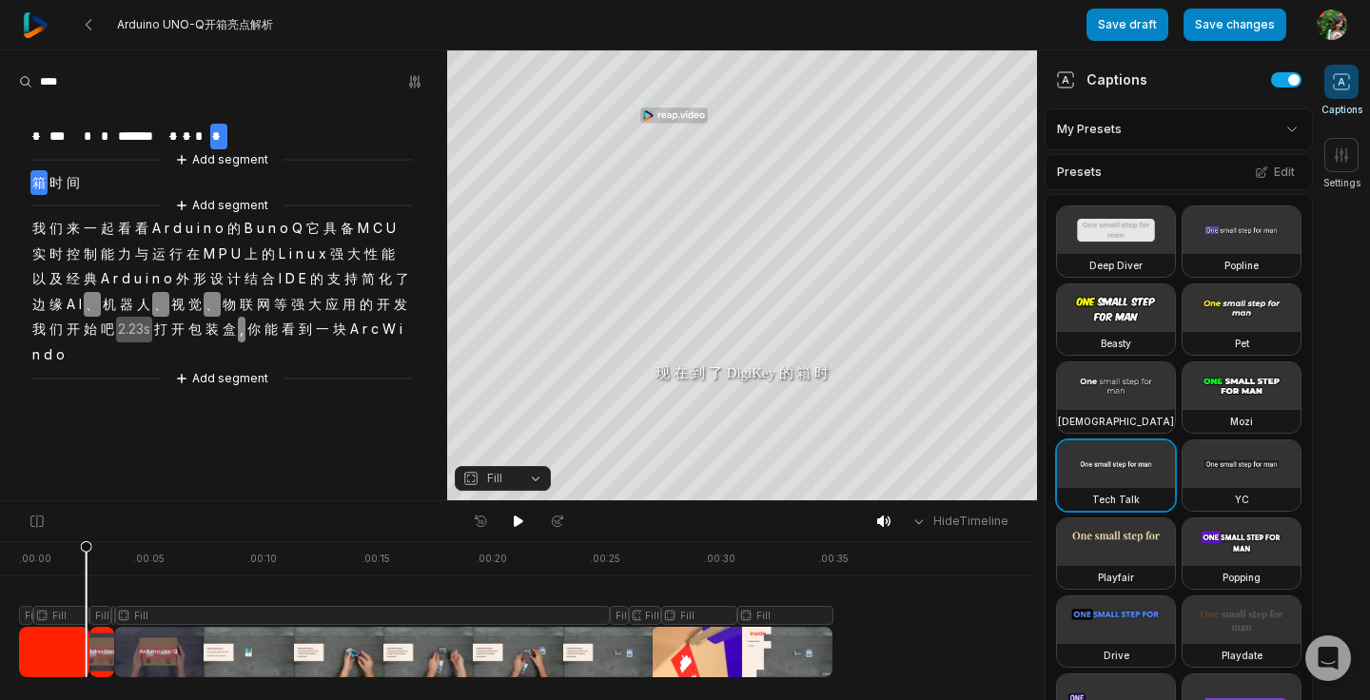
click at [32, 179] on span "箱" at bounding box center [38, 183] width 17 height 26
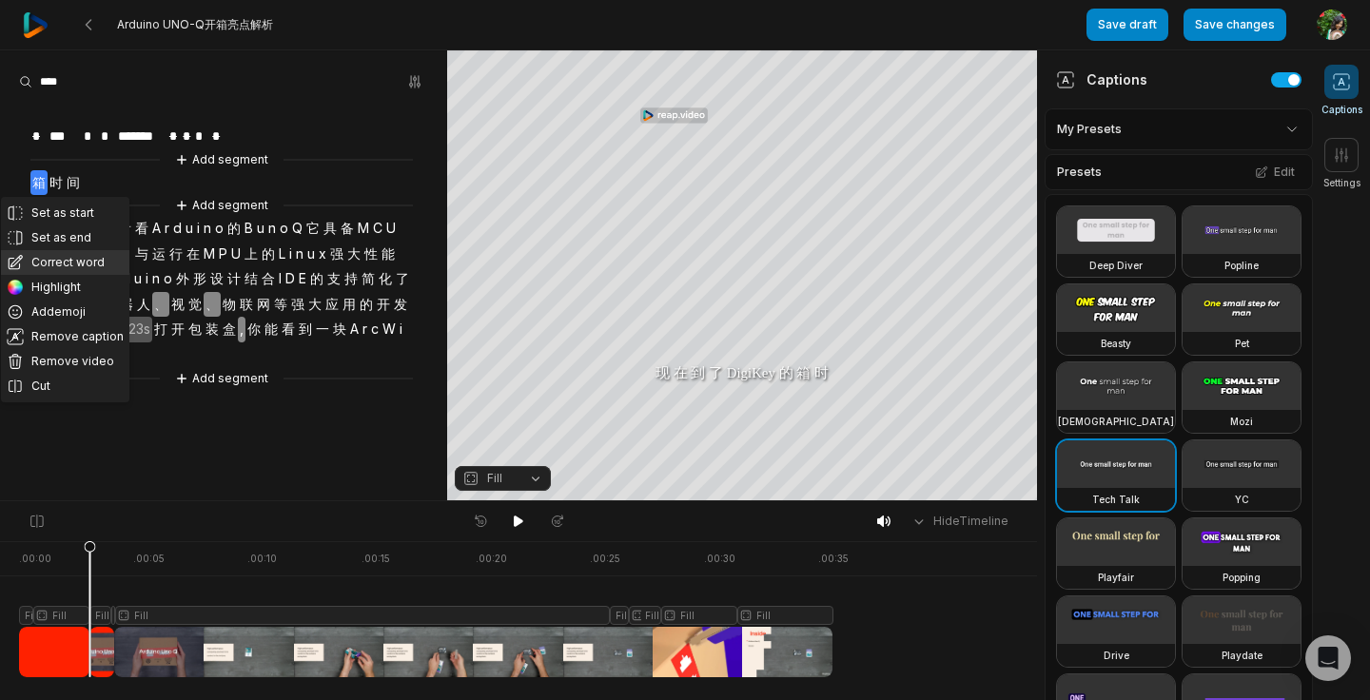
click at [77, 261] on button "Correct word" at bounding box center [65, 262] width 128 height 25
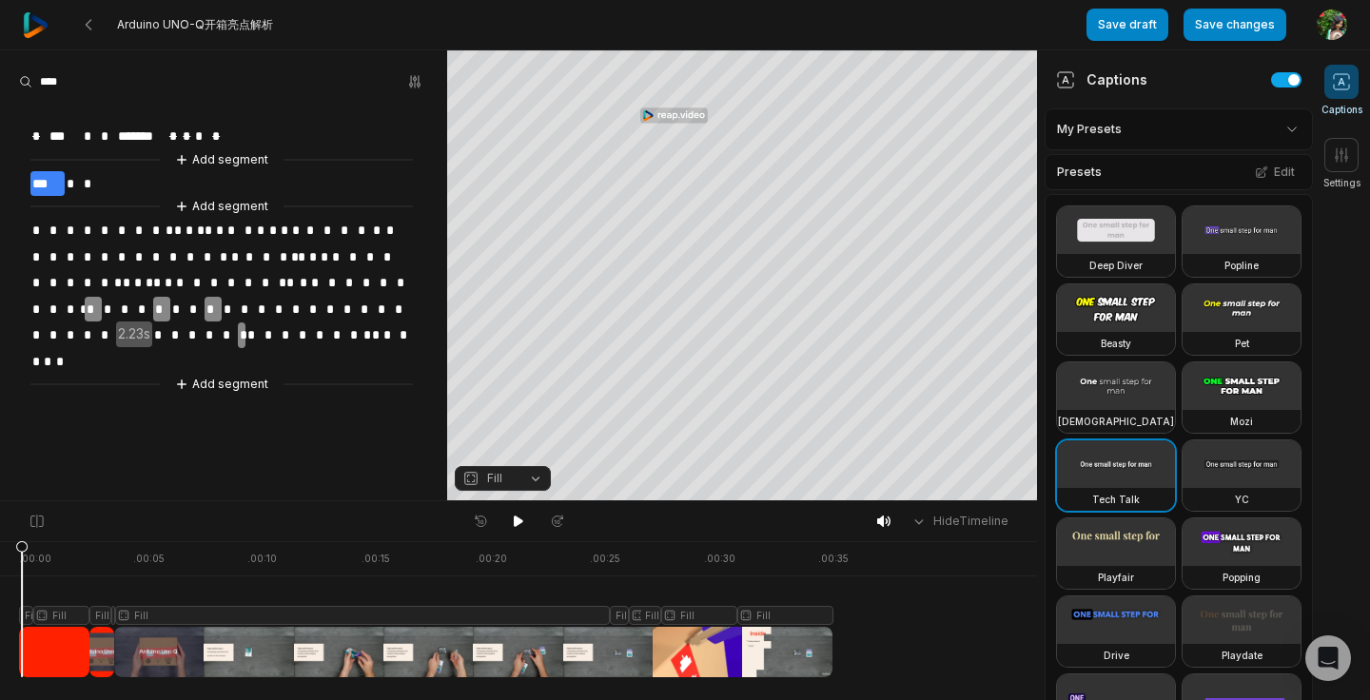
click at [22, 592] on div at bounding box center [426, 609] width 814 height 136
click at [28, 618] on div at bounding box center [426, 609] width 814 height 136
drag, startPoint x: 26, startPoint y: 615, endPoint x: 26, endPoint y: 583, distance: 31.4
click at [26, 582] on icon at bounding box center [25, 608] width 13 height 137
click at [24, 617] on icon at bounding box center [25, 608] width 13 height 137
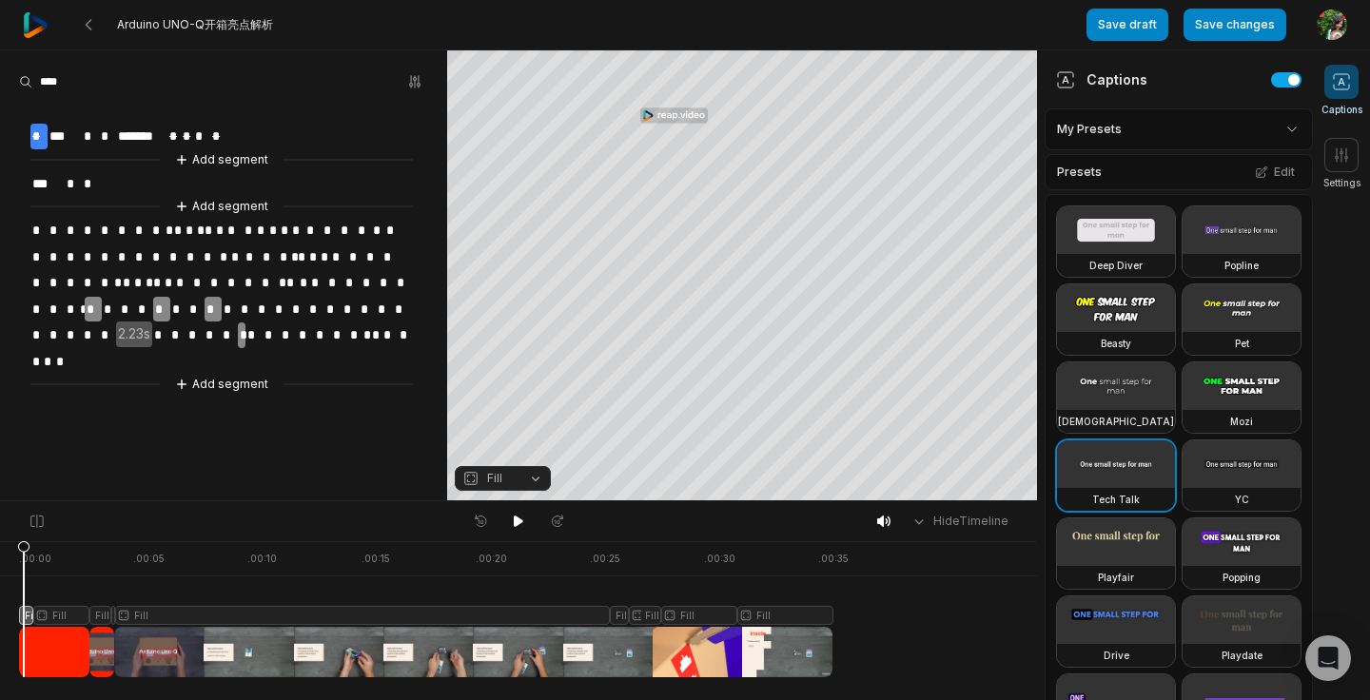
click at [29, 617] on div at bounding box center [426, 609] width 814 height 136
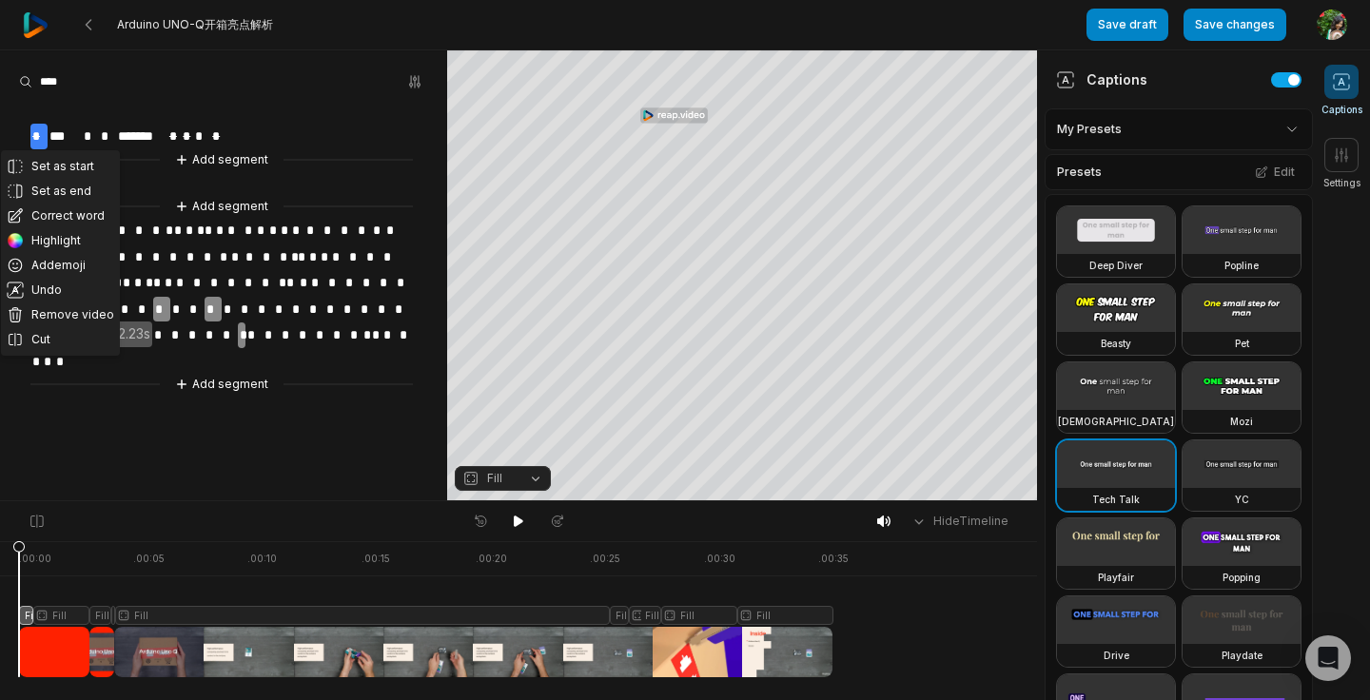
click at [75, 444] on aside "Set as start Set as end Correct word Highlight Add emoji Undo Remove video Cut …" at bounding box center [223, 275] width 447 height 450
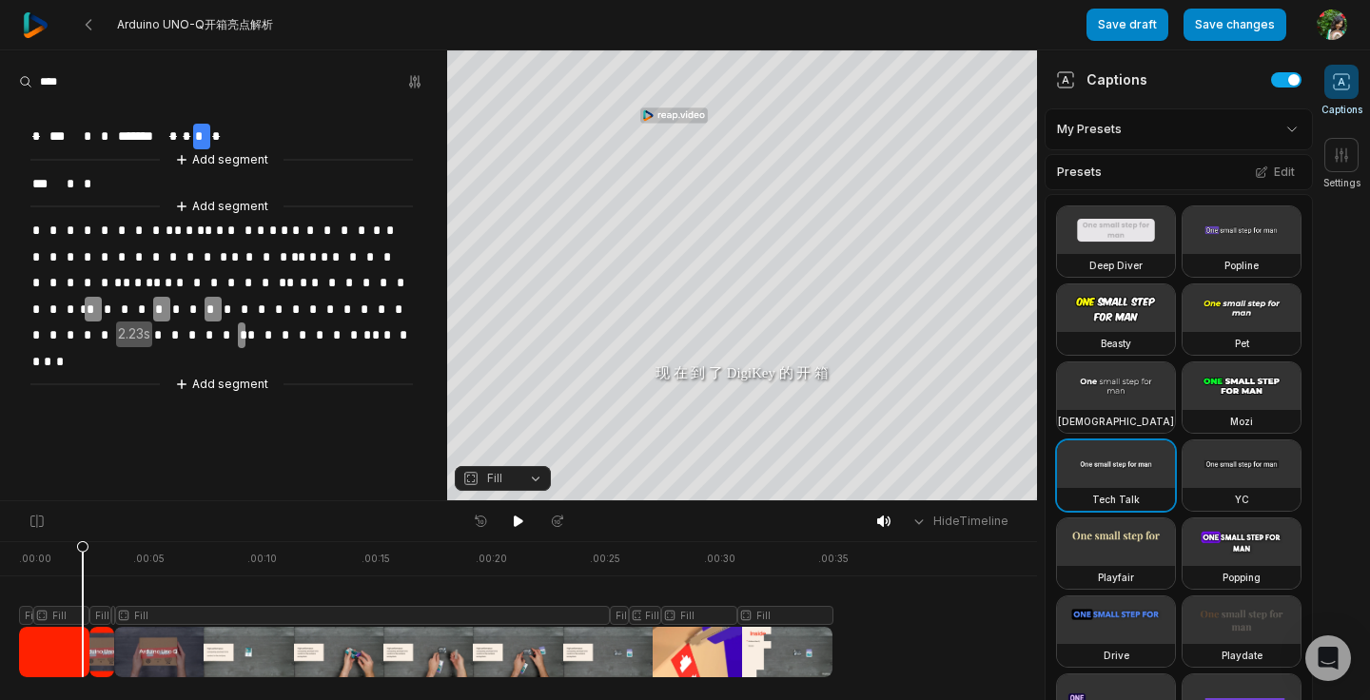
click at [88, 613] on icon at bounding box center [82, 613] width 11 height 145
click at [78, 618] on icon at bounding box center [75, 608] width 13 height 137
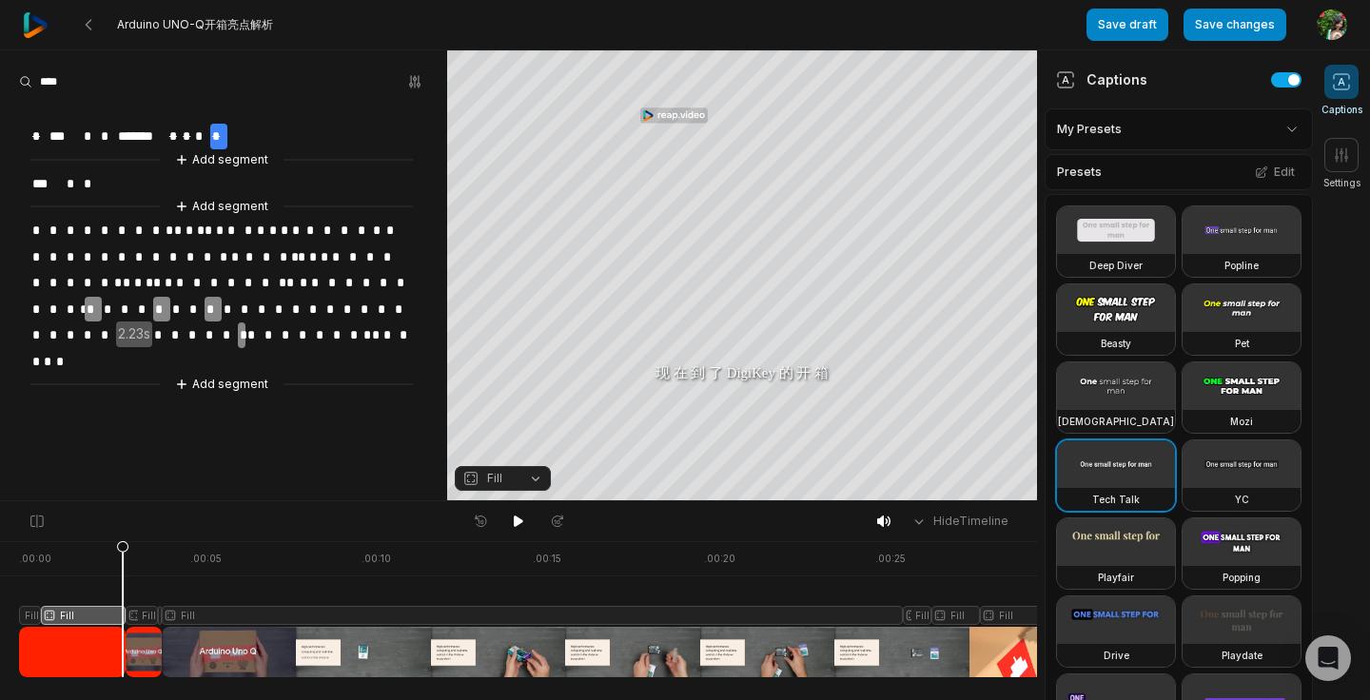
click at [123, 608] on div at bounding box center [629, 609] width 1220 height 136
drag, startPoint x: 127, startPoint y: 619, endPoint x: 99, endPoint y: 619, distance: 27.6
click at [99, 619] on icon at bounding box center [97, 613] width 11 height 145
click at [38, 522] on icon at bounding box center [37, 521] width 17 height 15
click at [144, 467] on aside "* *** * * ******* * * * * Add segment *** * * Add segment * * * * * * * * * * *…" at bounding box center [223, 275] width 447 height 450
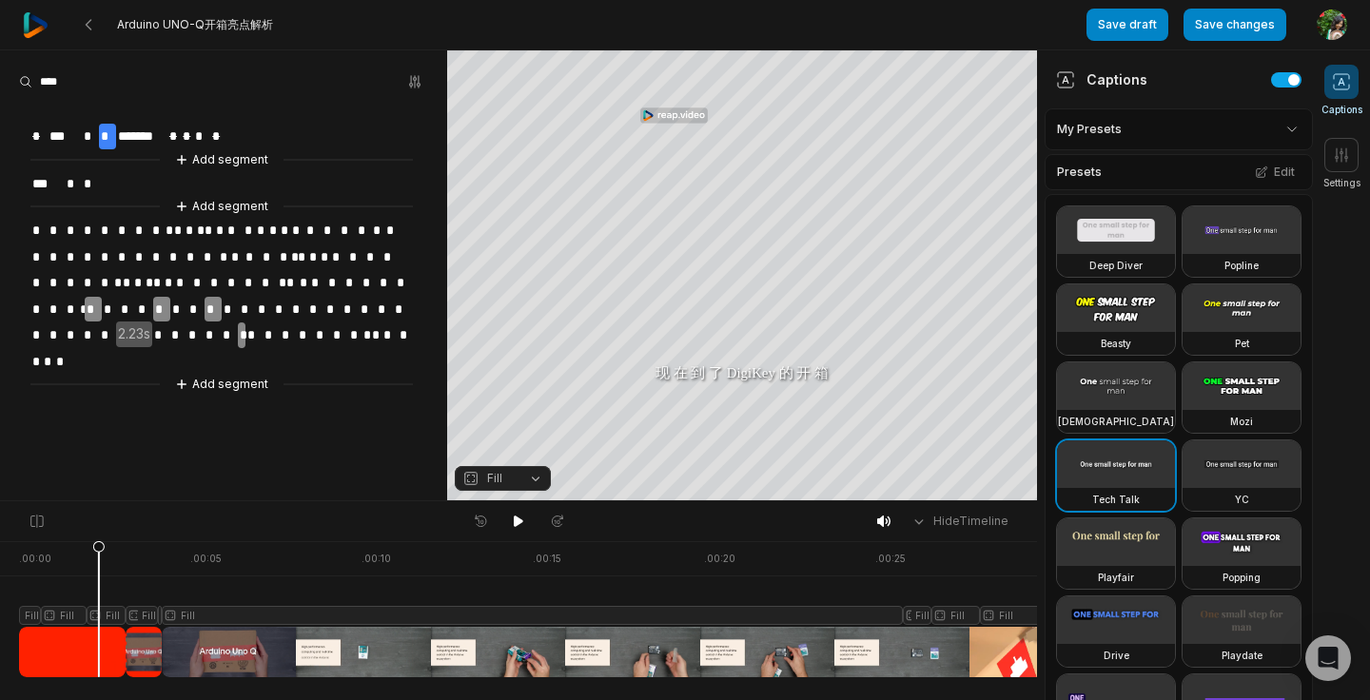
click at [30, 588] on div at bounding box center [629, 609] width 1220 height 136
click at [78, 578] on div at bounding box center [629, 609] width 1220 height 136
click at [88, 29] on icon at bounding box center [88, 24] width 15 height 15
click at [1166, 82] on div "Captions" at bounding box center [1179, 79] width 268 height 58
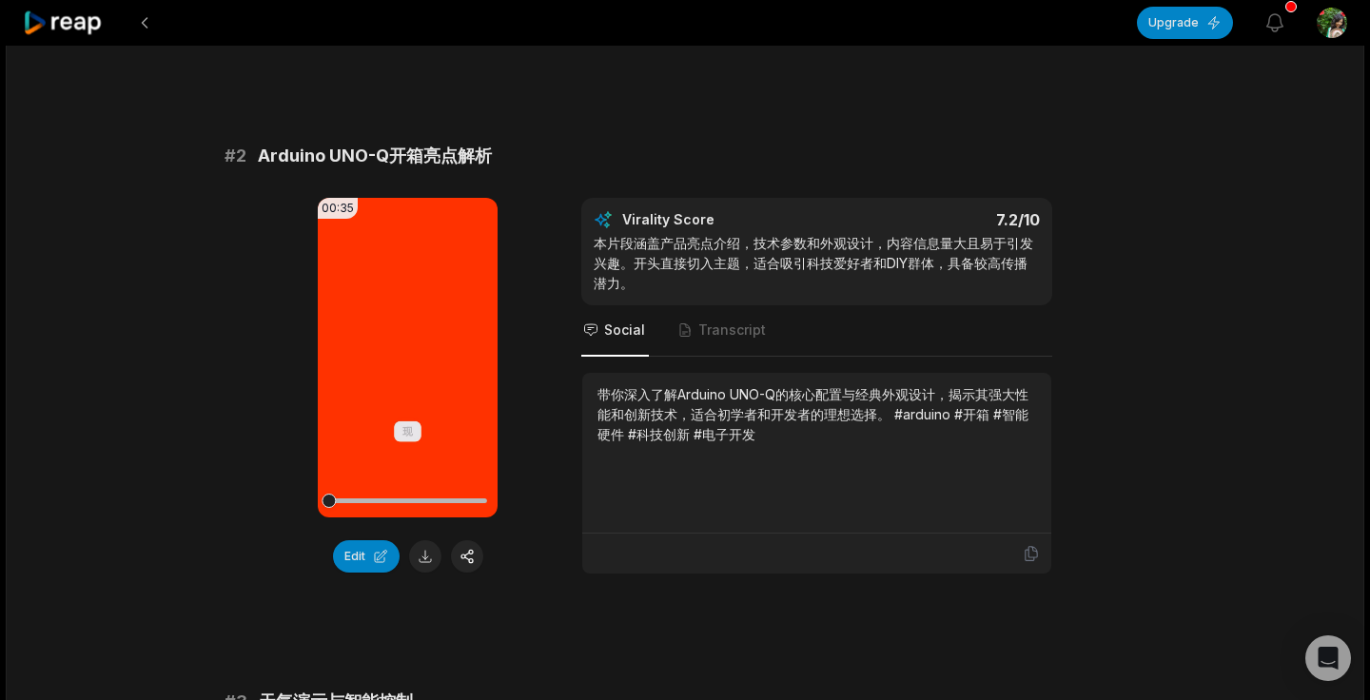
scroll to position [638, 0]
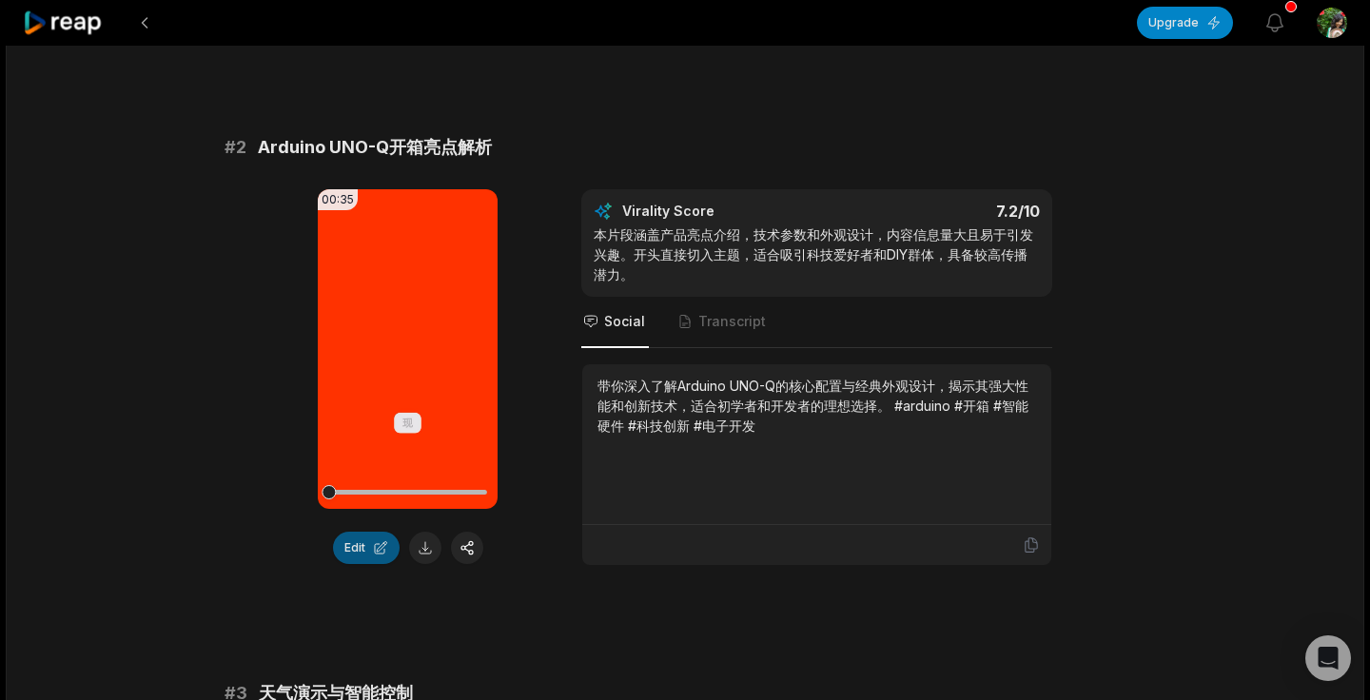
click at [354, 546] on button "Edit" at bounding box center [366, 548] width 67 height 32
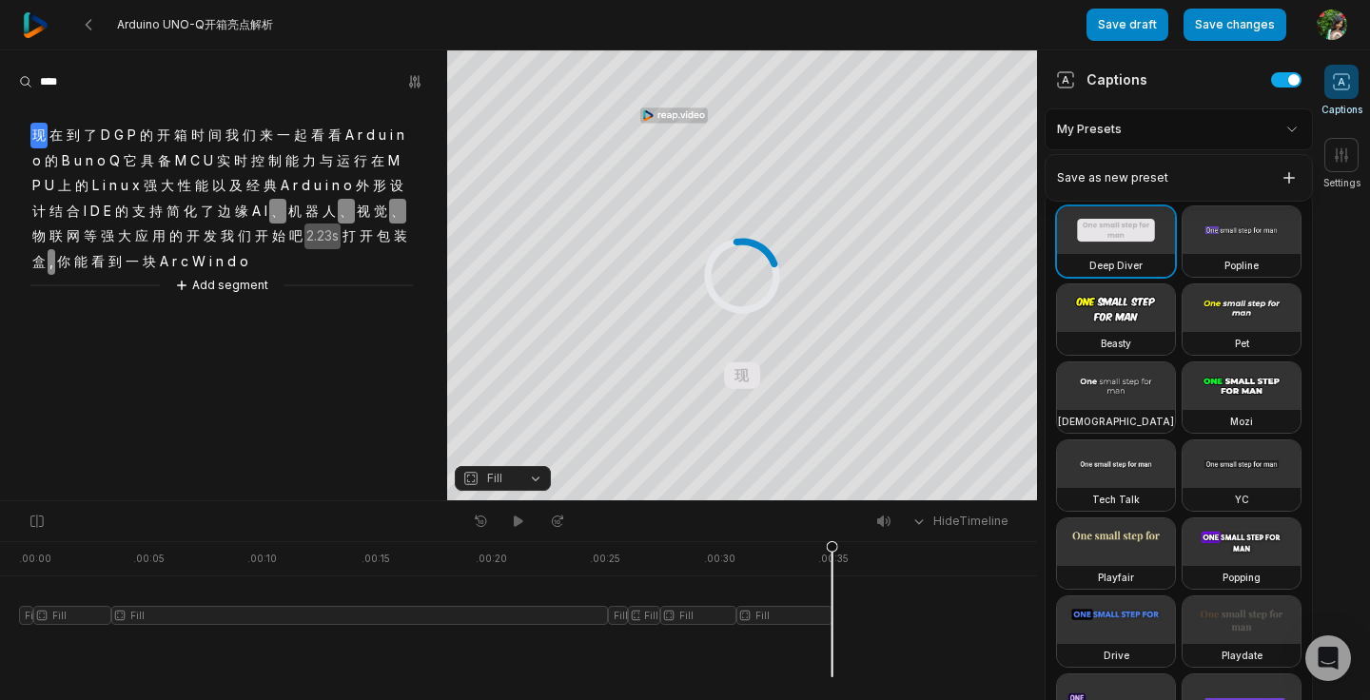
click at [1294, 127] on html "Arduino UNO-Q开箱亮点解析 Save draft Save changes Open user menu Captions Settings Yo…" at bounding box center [685, 350] width 1370 height 700
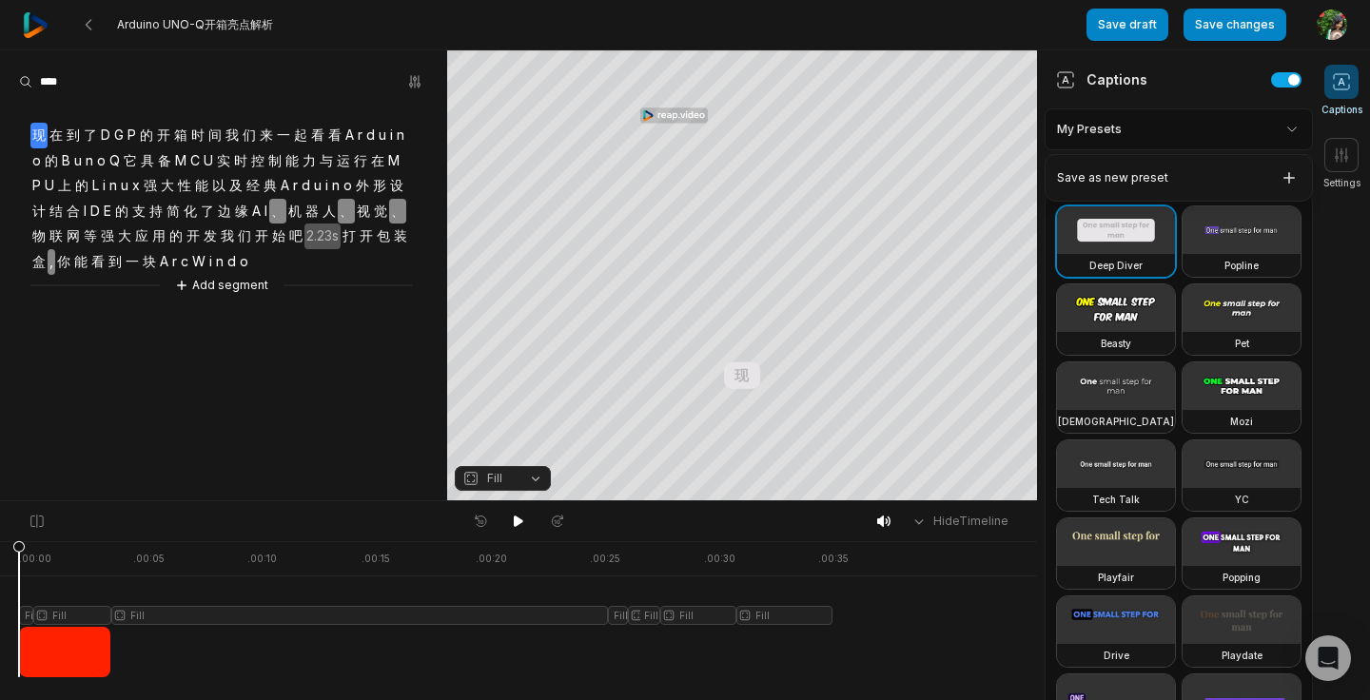
click at [1294, 127] on html "Arduino UNO-Q开箱亮点解析 Save draft Save changes Open user menu Captions Settings Yo…" at bounding box center [685, 350] width 1370 height 700
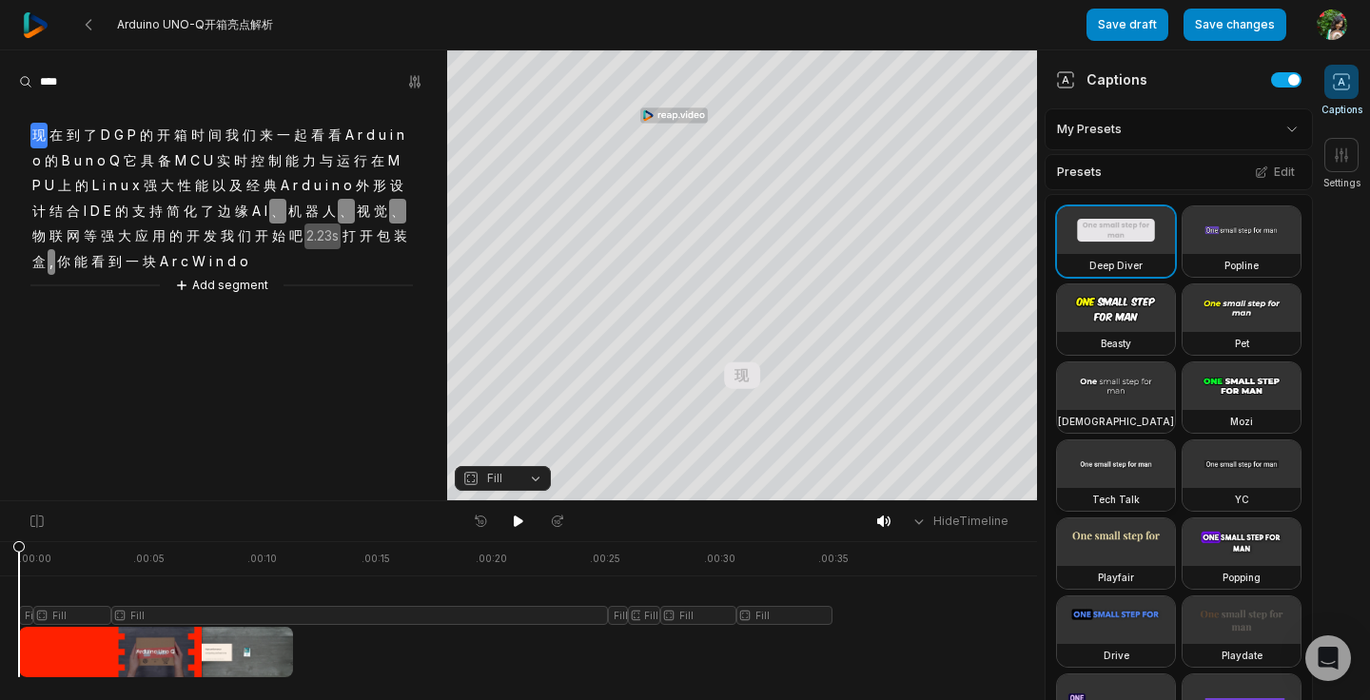
click at [1135, 480] on video at bounding box center [1116, 465] width 118 height 48
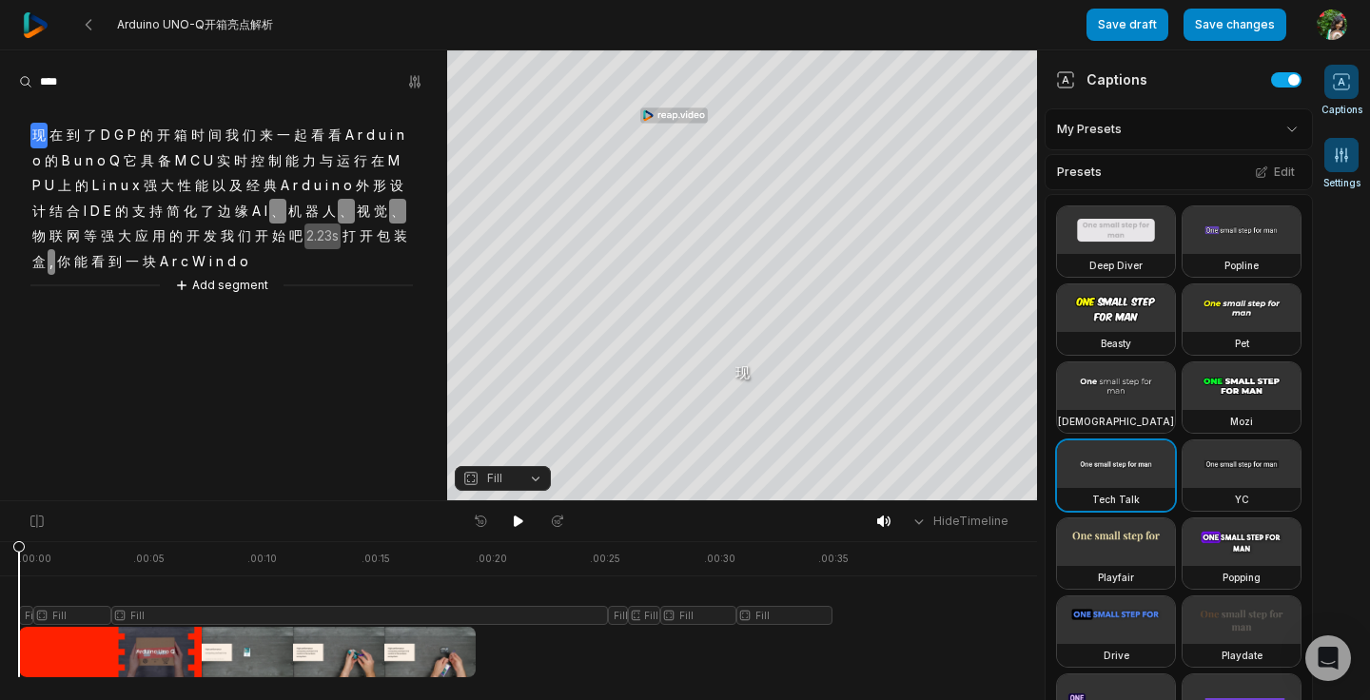
click at [1342, 161] on icon at bounding box center [1341, 155] width 19 height 19
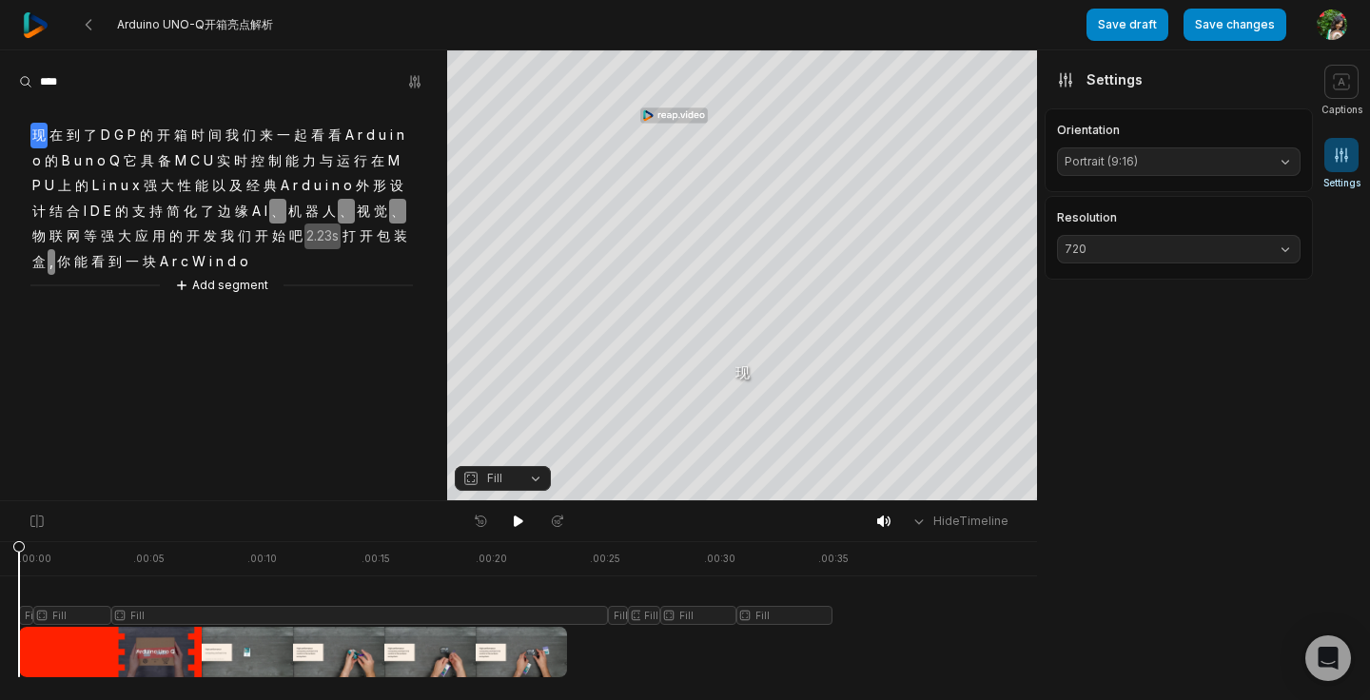
click at [1342, 161] on icon at bounding box center [1341, 155] width 19 height 19
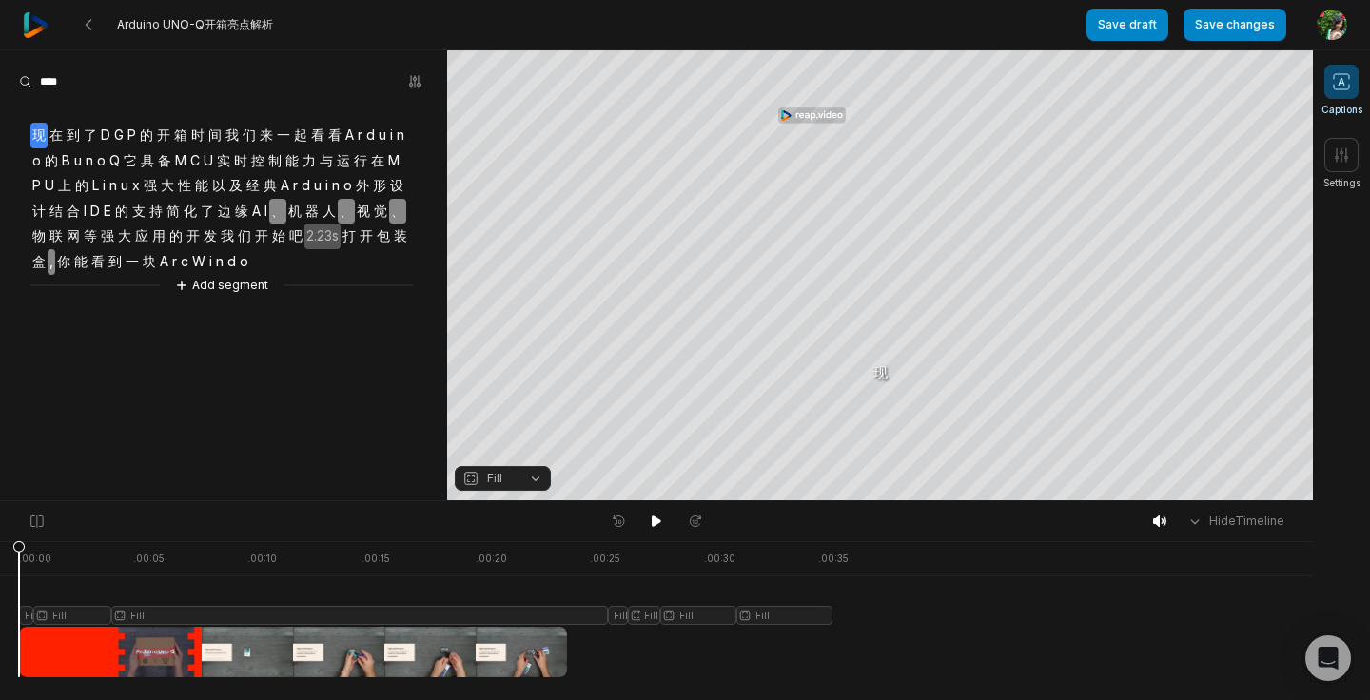
click at [1331, 71] on span at bounding box center [1341, 82] width 34 height 34
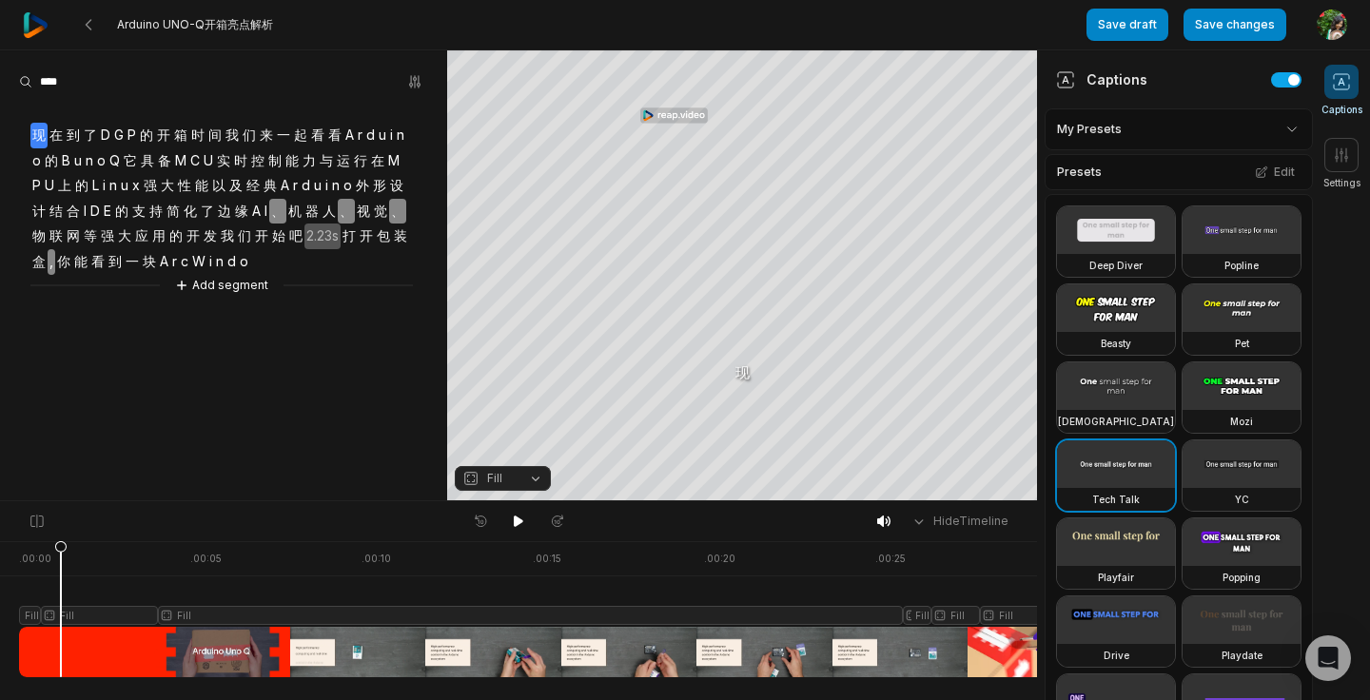
click at [38, 134] on span "现" at bounding box center [38, 136] width 17 height 26
click at [94, 127] on span "了" at bounding box center [90, 136] width 17 height 26
click at [282, 138] on span "一" at bounding box center [283, 136] width 17 height 26
click at [385, 352] on aside "现 在 到 了 D G P 的 开 箱 时 间 我 们 来 一 起 看 看 A r d u i n o 的 B u n o Q 它 具 备 M C U 实 时…" at bounding box center [223, 275] width 447 height 450
click at [414, 83] on icon "button" at bounding box center [415, 81] width 4 height 12
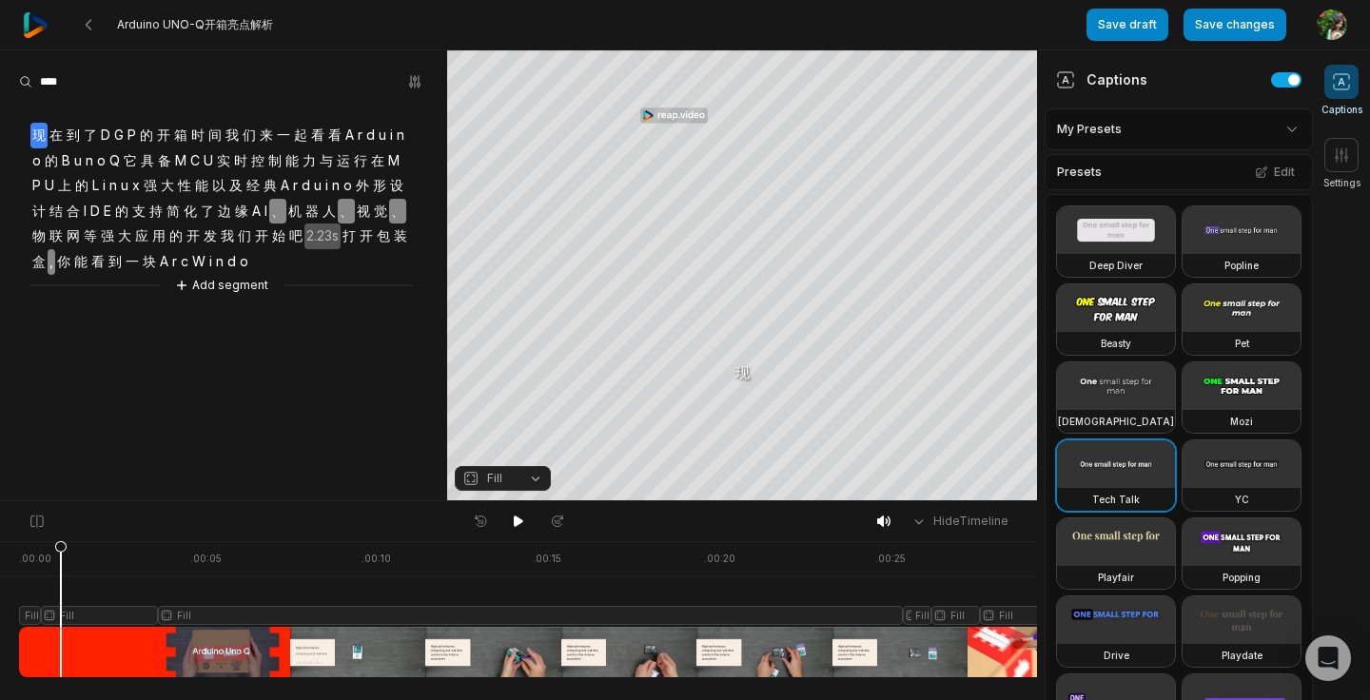
click at [410, 89] on button "button" at bounding box center [415, 82] width 27 height 27
click at [190, 190] on span "性" at bounding box center [184, 186] width 17 height 26
click at [88, 27] on 335 at bounding box center [89, 25] width 5 height 10
click at [154, 27] on span "Arduino UNO-Q开箱亮点解析" at bounding box center [195, 24] width 156 height 15
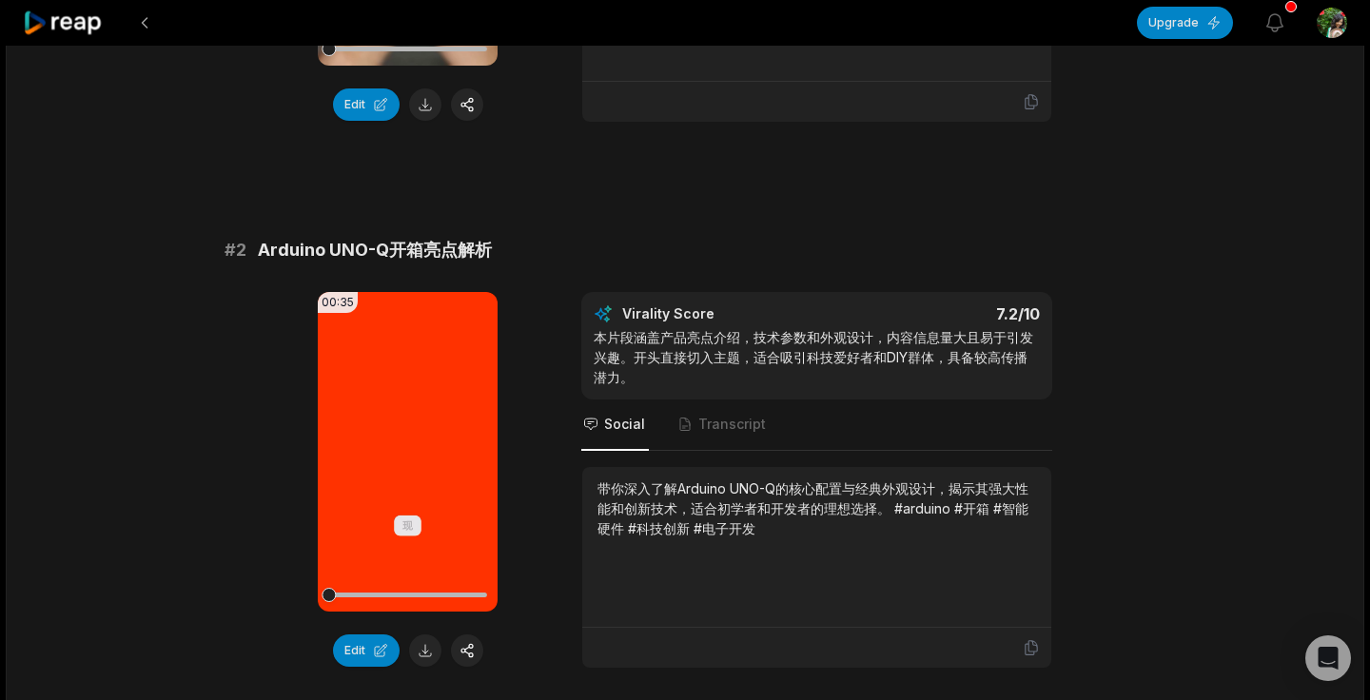
scroll to position [537, 0]
click at [633, 506] on div "带你深入了解Arduino UNO-Q的核心配置与经典外观设计，揭示其强大性能和创新技术，适合初学者和开发者的理想选择。 #arduino #开箱 #智能硬件…" at bounding box center [817, 508] width 439 height 60
click at [719, 433] on span "Transcript" at bounding box center [723, 424] width 94 height 51
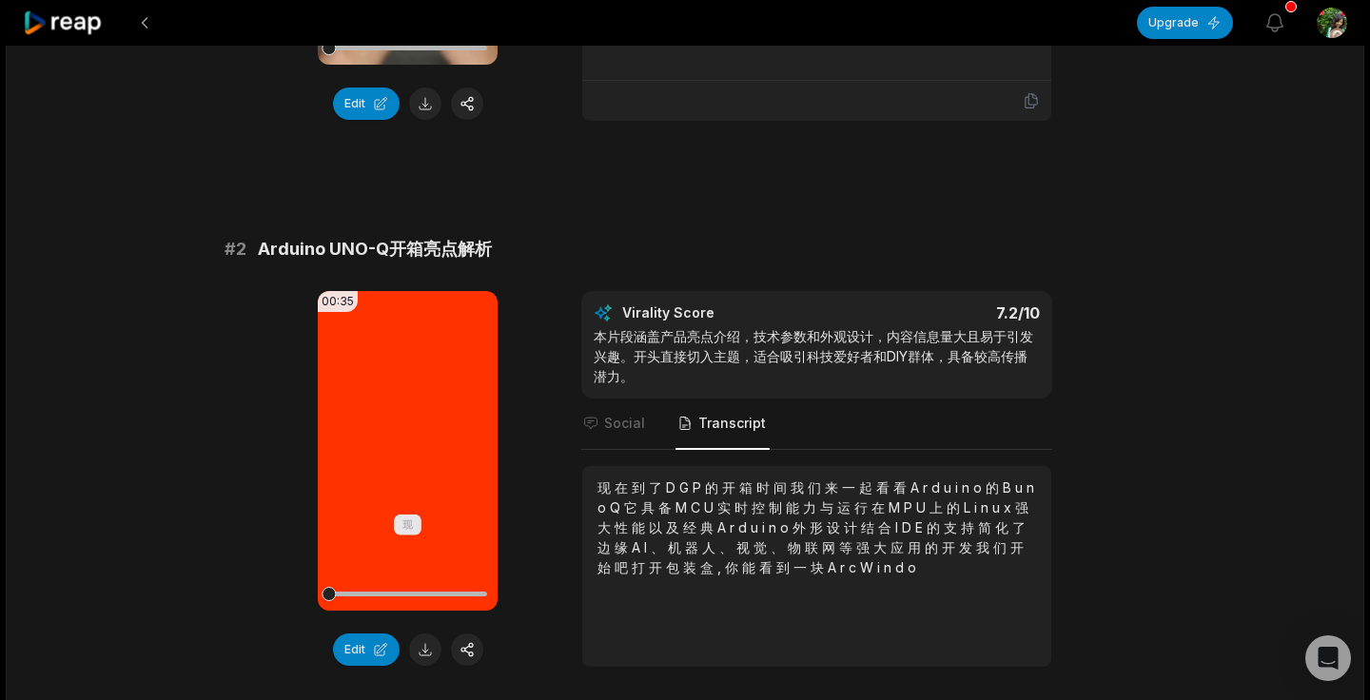
click at [691, 525] on span "经" at bounding box center [691, 527] width 17 height 16
drag, startPoint x: 634, startPoint y: 489, endPoint x: 755, endPoint y: 491, distance: 120.9
click at [761, 489] on div "现 在 到 了 D G P 的 开 箱 时 间 我 们 来 一 起 看 看 A r d u i n o 的 B u n o Q 它 具 备 M C U 实 时…" at bounding box center [817, 528] width 439 height 100
click at [697, 488] on span "P" at bounding box center [699, 488] width 12 height 16
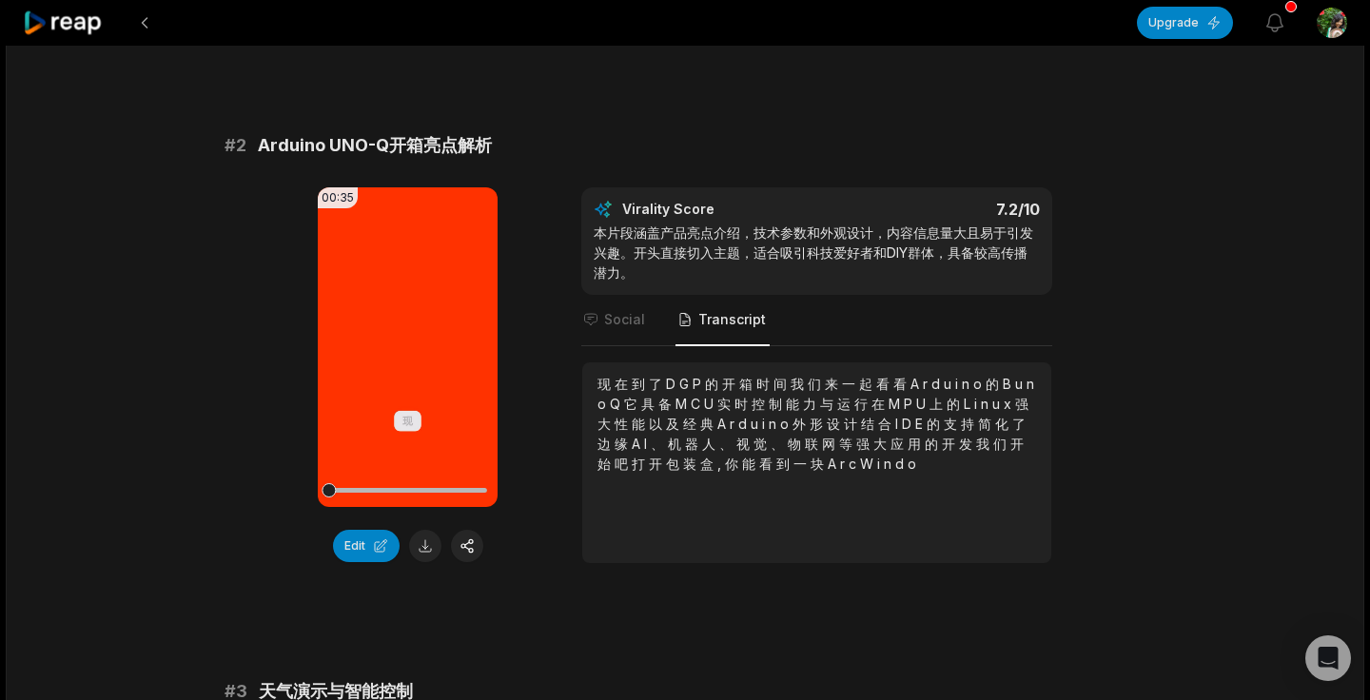
scroll to position [638, 0]
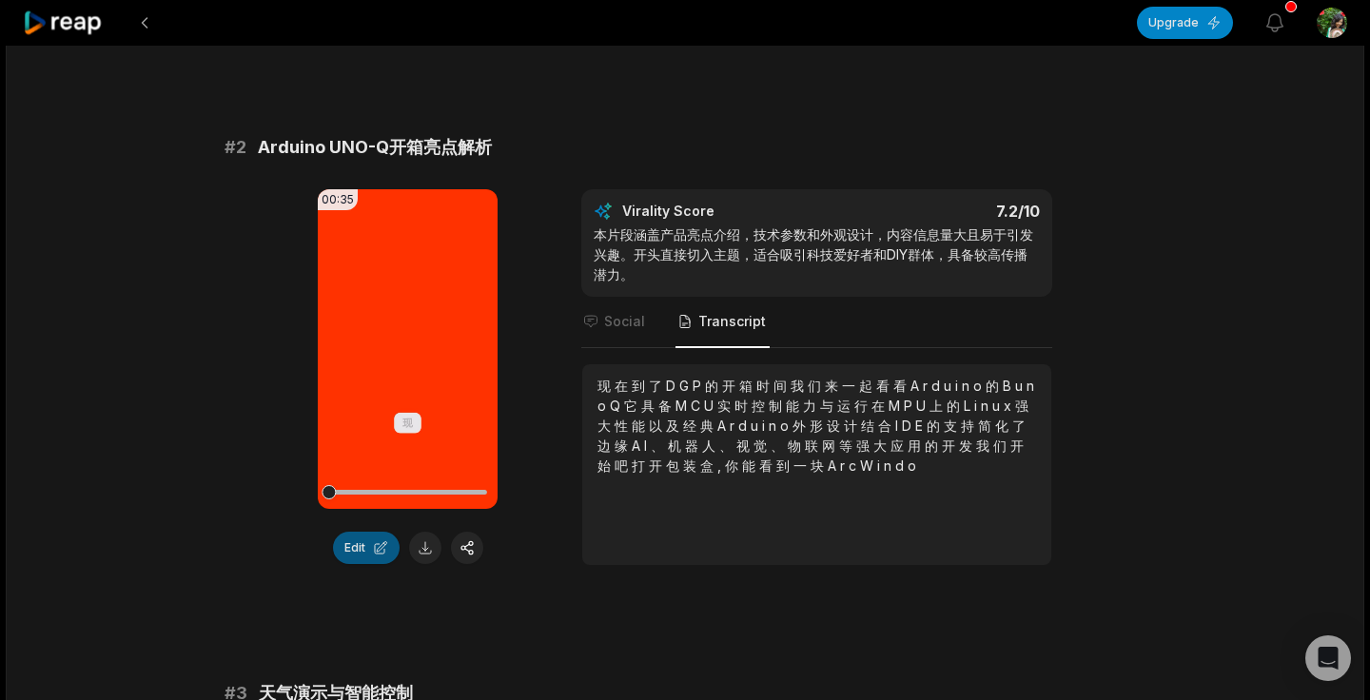
click at [376, 549] on button "Edit" at bounding box center [366, 548] width 67 height 32
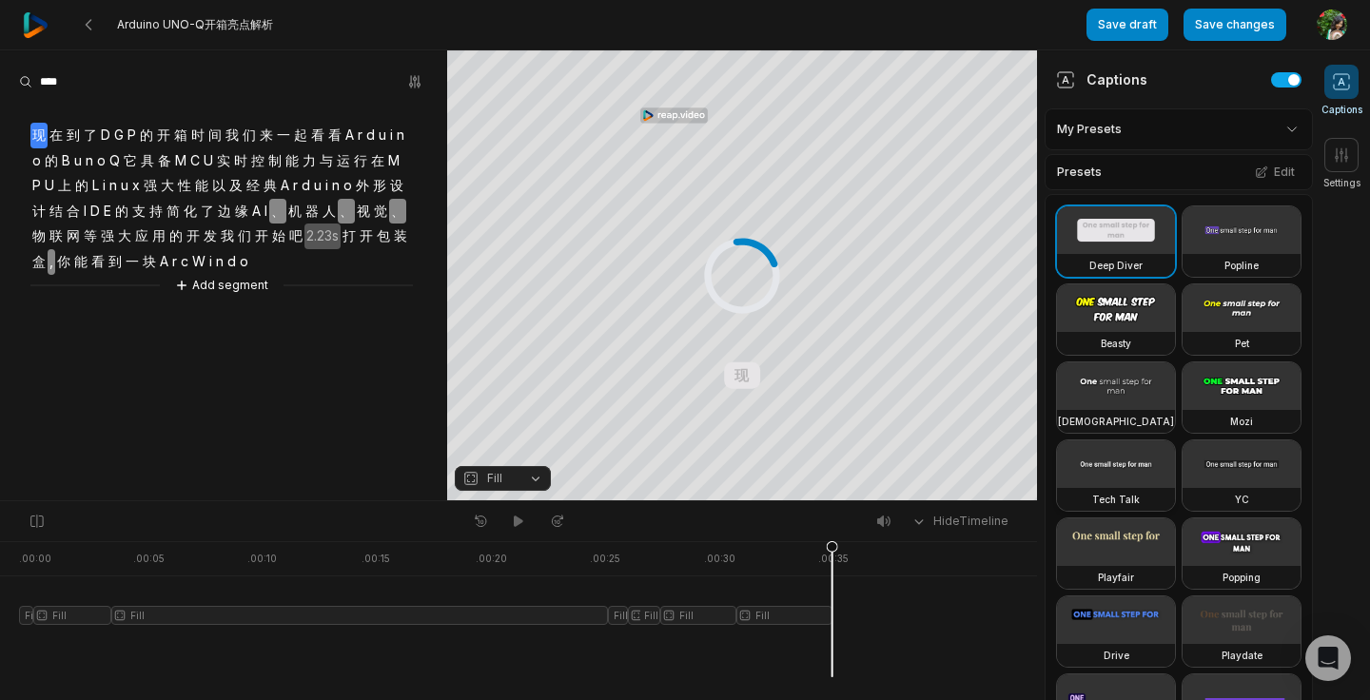
click at [1110, 483] on video at bounding box center [1116, 465] width 118 height 48
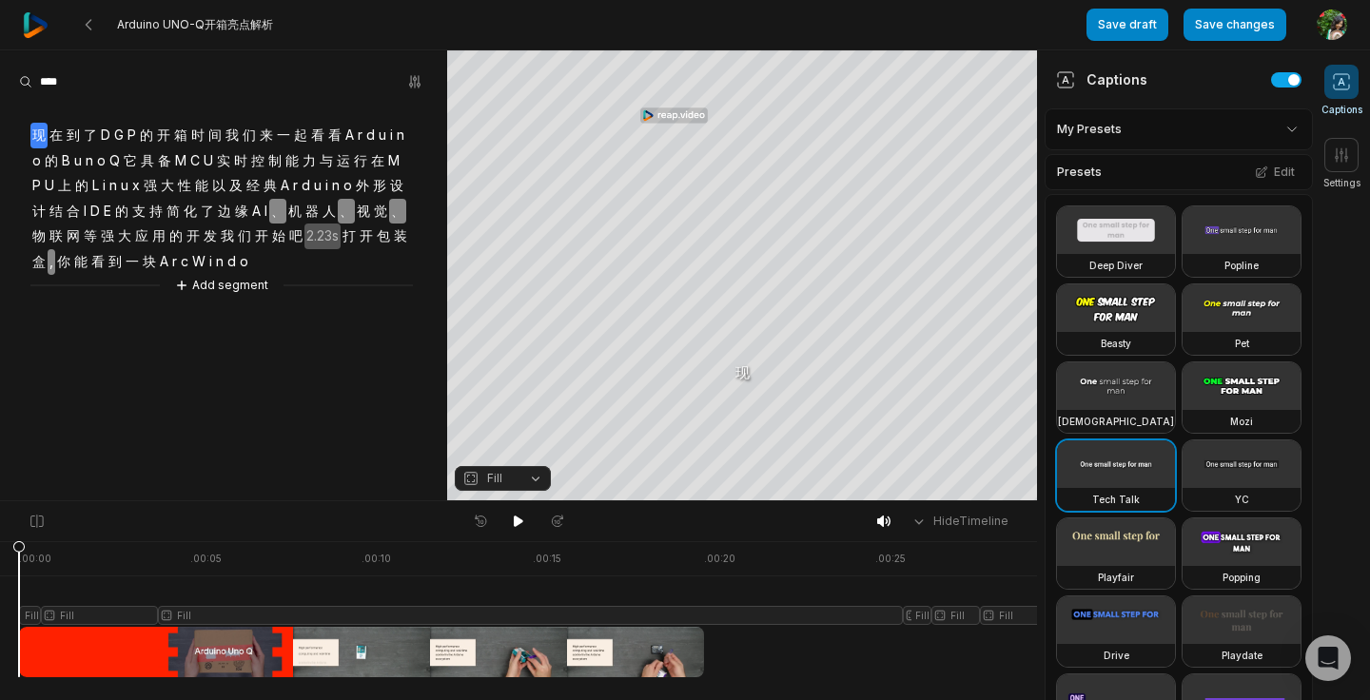
click at [48, 132] on span "在" at bounding box center [56, 136] width 17 height 26
click at [58, 134] on span "在" at bounding box center [56, 136] width 17 height 26
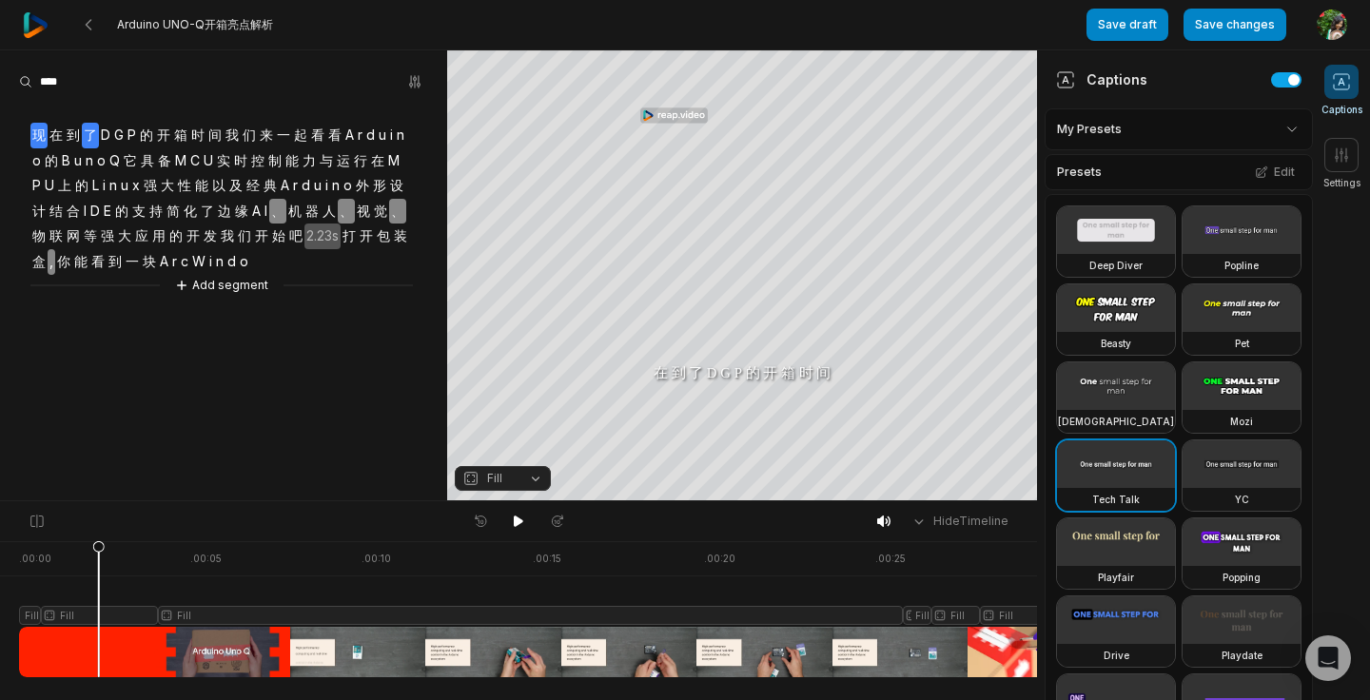
click at [43, 129] on span "现" at bounding box center [38, 136] width 17 height 26
click at [57, 130] on span "在" at bounding box center [56, 136] width 17 height 26
click at [48, 131] on span "在" at bounding box center [56, 136] width 17 height 26
click at [34, 132] on span "现" at bounding box center [38, 136] width 17 height 26
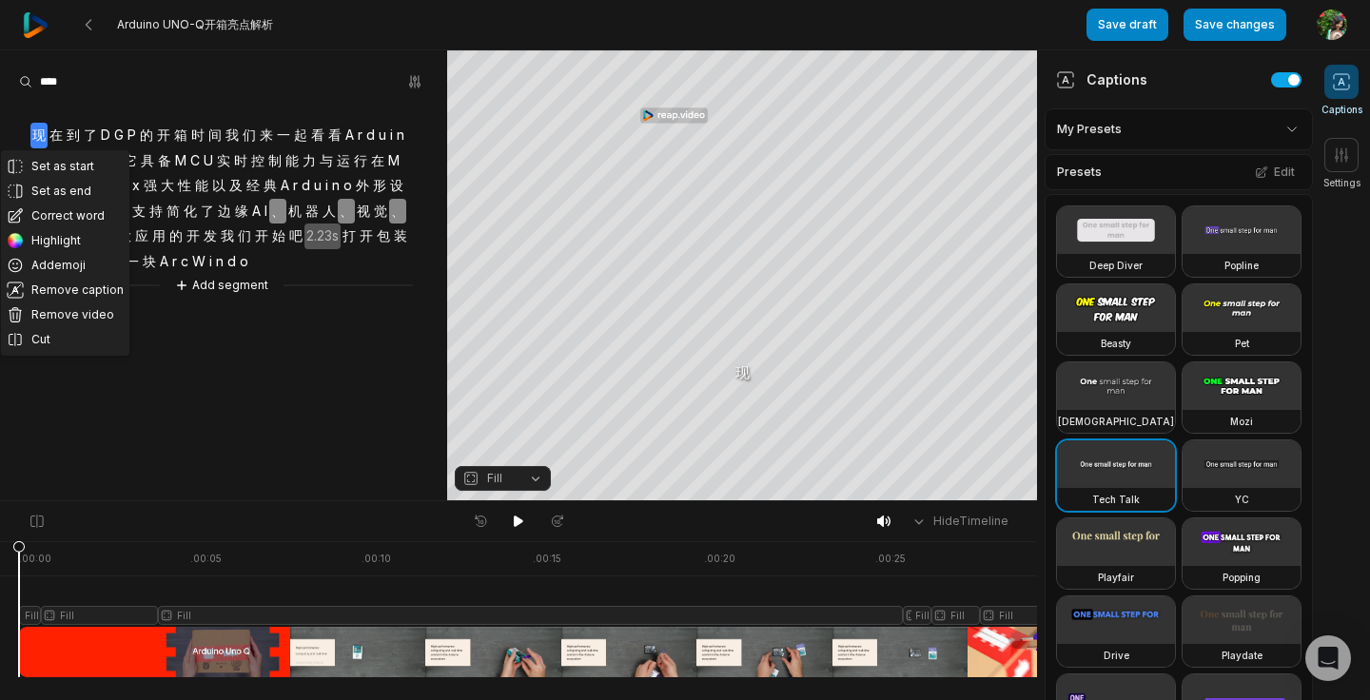
click at [50, 132] on span "在" at bounding box center [56, 136] width 17 height 26
click at [57, 132] on span "在" at bounding box center [56, 136] width 17 height 26
click at [38, 136] on span "现" at bounding box center [38, 136] width 17 height 26
click at [62, 286] on button "Remove caption" at bounding box center [65, 290] width 128 height 25
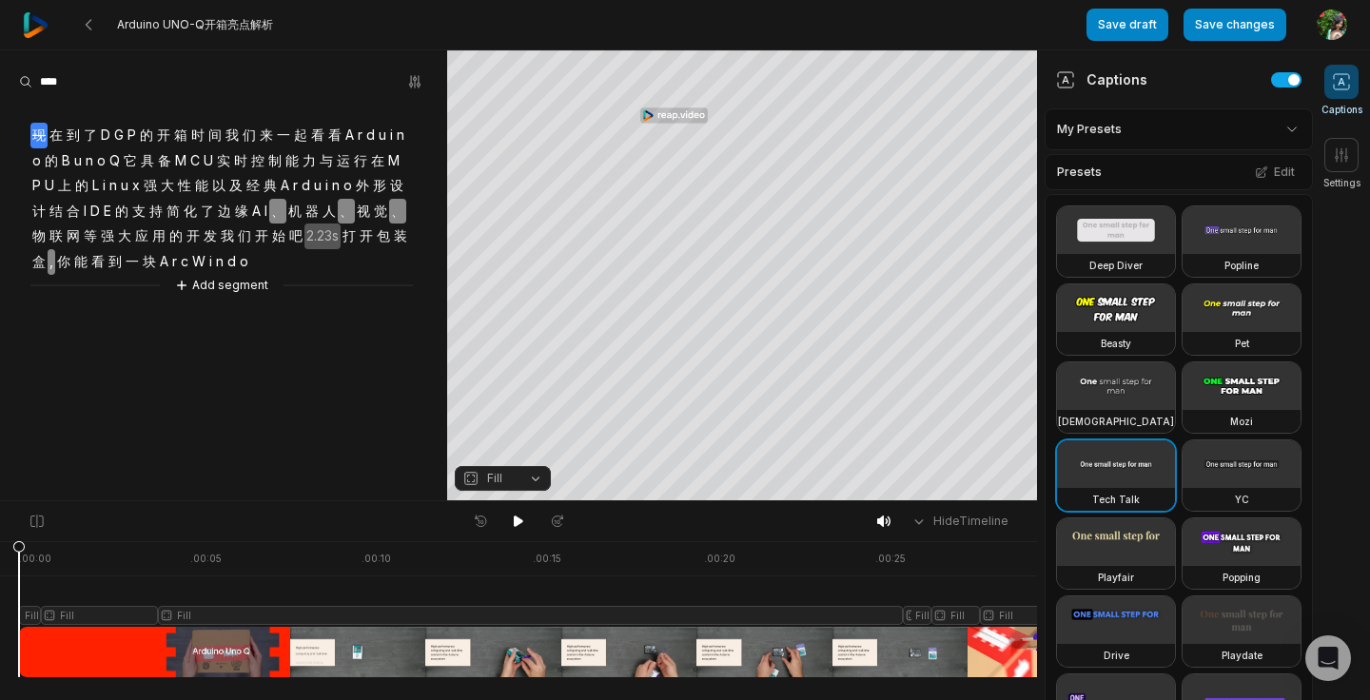
click at [54, 137] on span "在" at bounding box center [56, 136] width 17 height 26
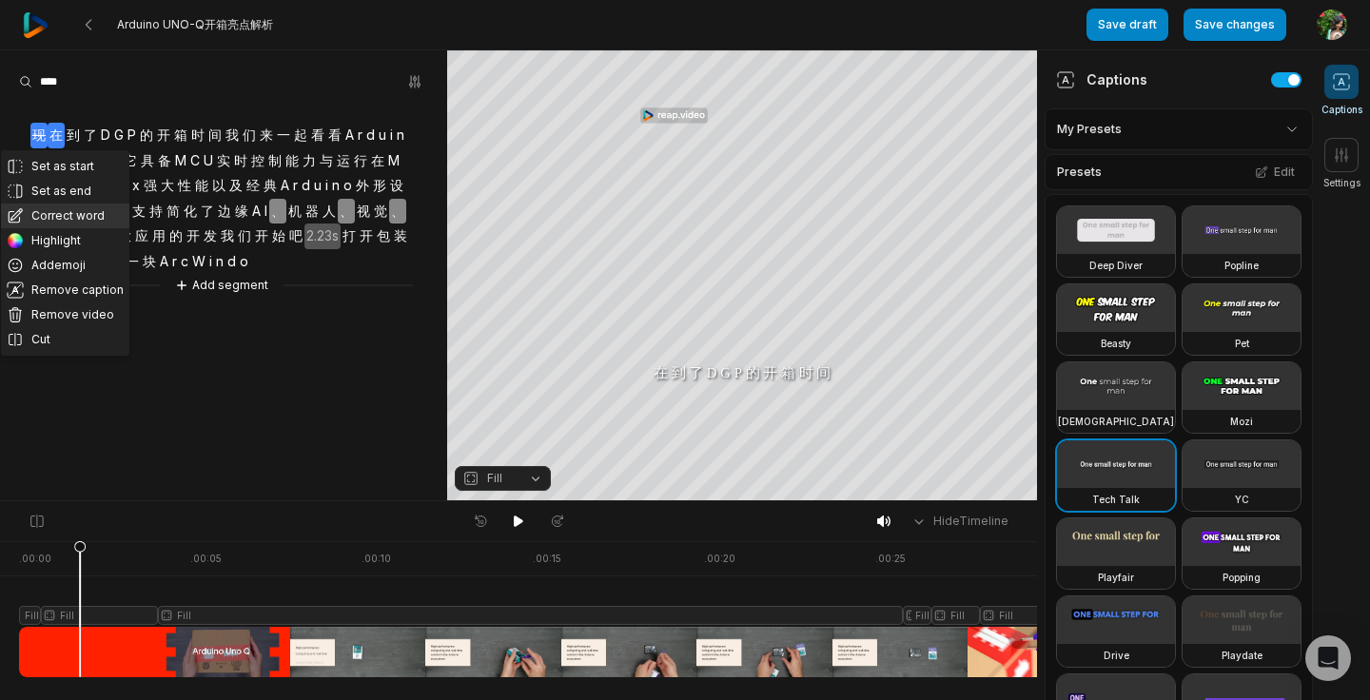
click at [76, 214] on button "Correct word" at bounding box center [65, 216] width 128 height 25
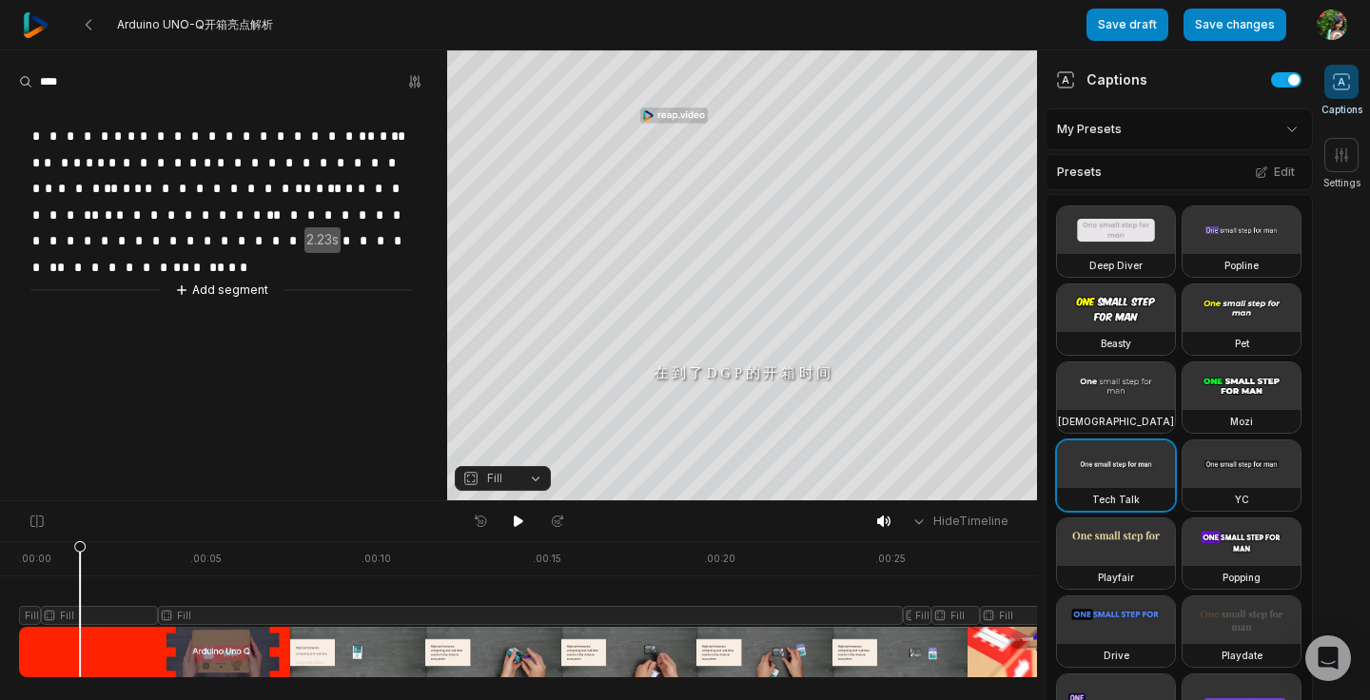
click at [69, 403] on aside "* * * * * * * * * * * * * * * * * * * * * * * * * * * * * * * * * * * * * * * *…" at bounding box center [223, 275] width 447 height 450
click at [55, 136] on span "*" at bounding box center [56, 137] width 17 height 26
click at [56, 136] on span "*" at bounding box center [56, 137] width 17 height 26
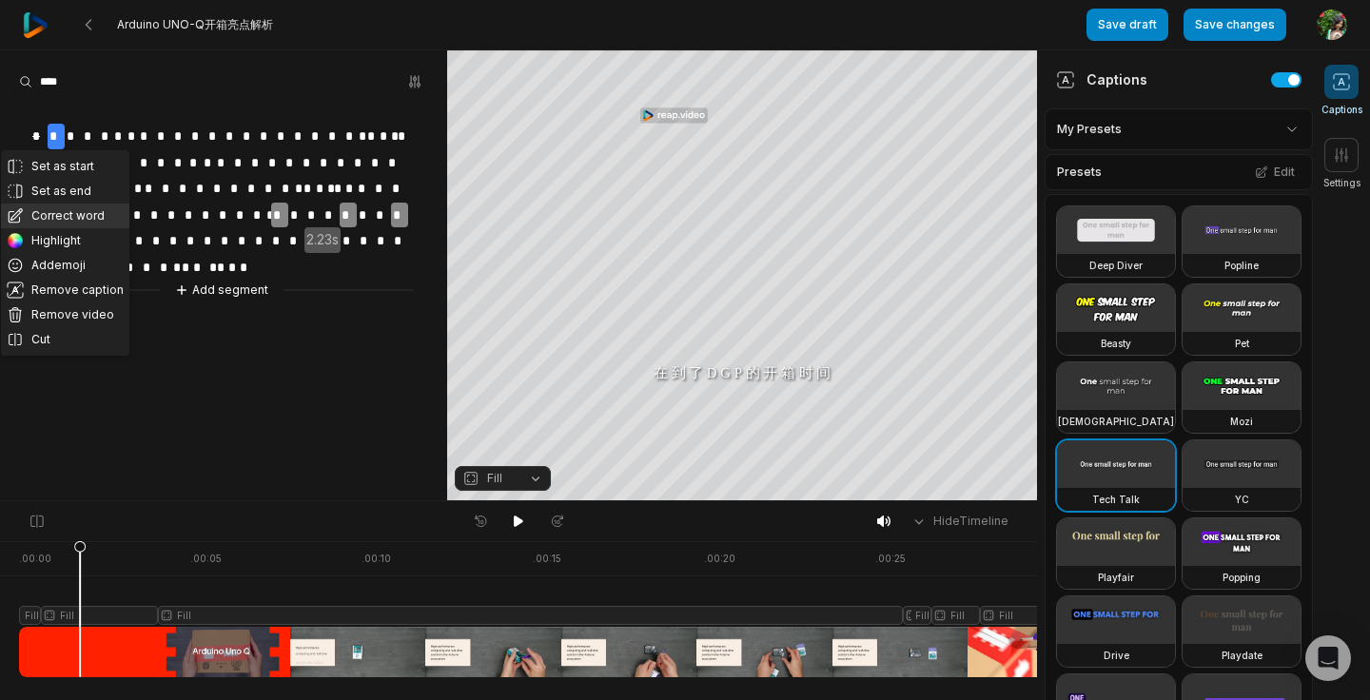
click at [87, 208] on button "Correct word" at bounding box center [65, 216] width 128 height 25
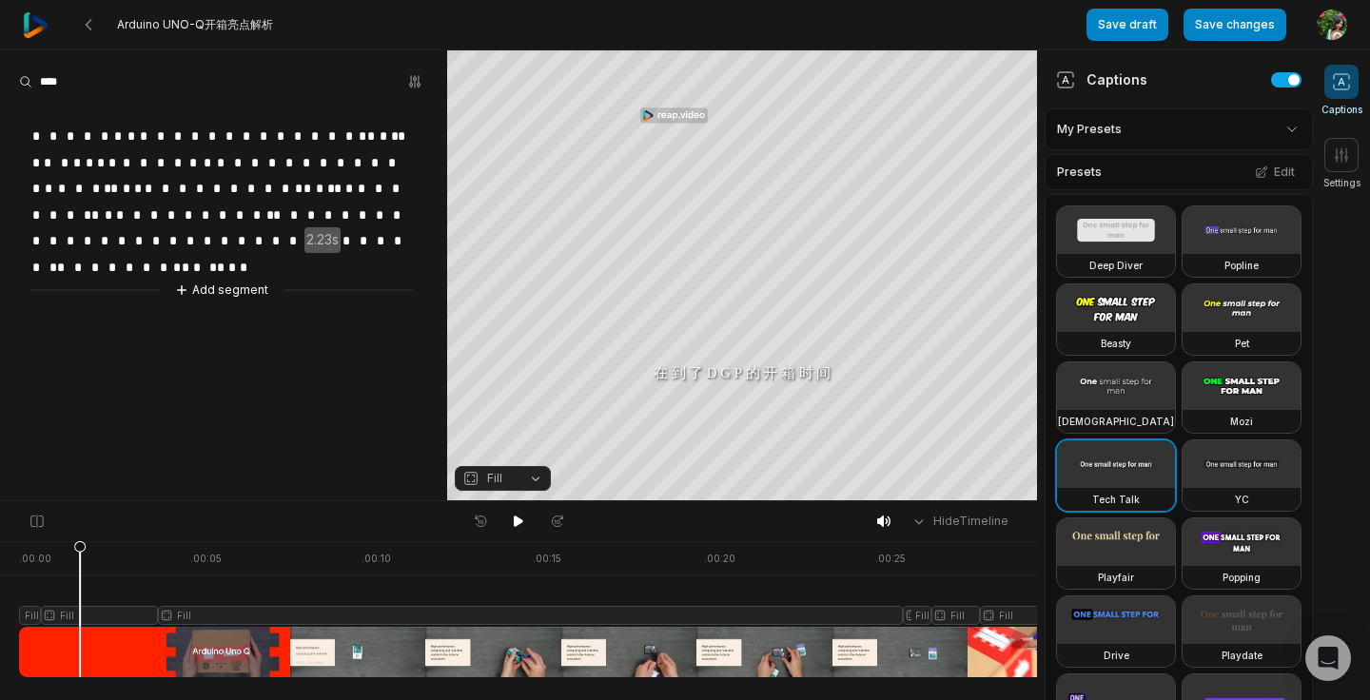
paste span
click at [139, 131] on span "*" at bounding box center [135, 137] width 13 height 26
click at [126, 129] on span "*" at bounding box center [122, 137] width 13 height 26
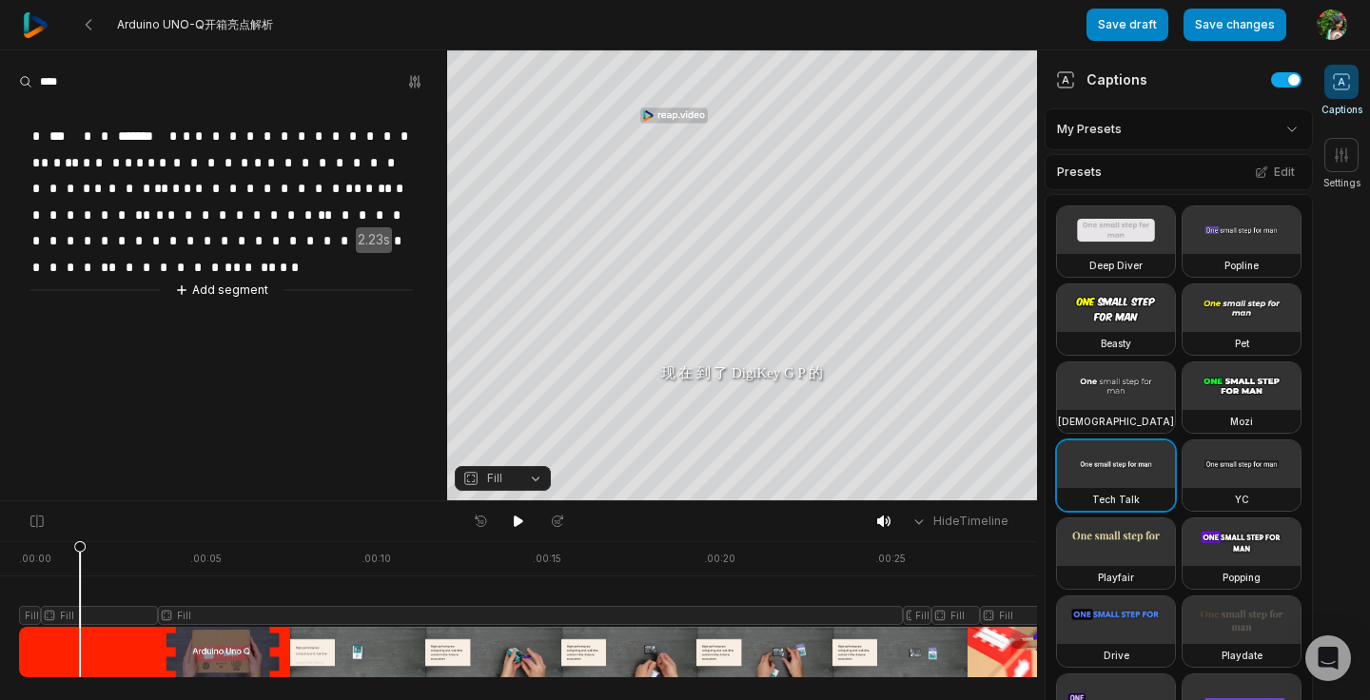
click at [177, 135] on span "*" at bounding box center [173, 137] width 13 height 26
click at [43, 140] on span "*" at bounding box center [38, 137] width 17 height 26
click at [172, 136] on span "*" at bounding box center [178, 137] width 17 height 26
click at [164, 136] on span "*" at bounding box center [164, 137] width 12 height 26
click at [158, 133] on span "*" at bounding box center [164, 137] width 12 height 26
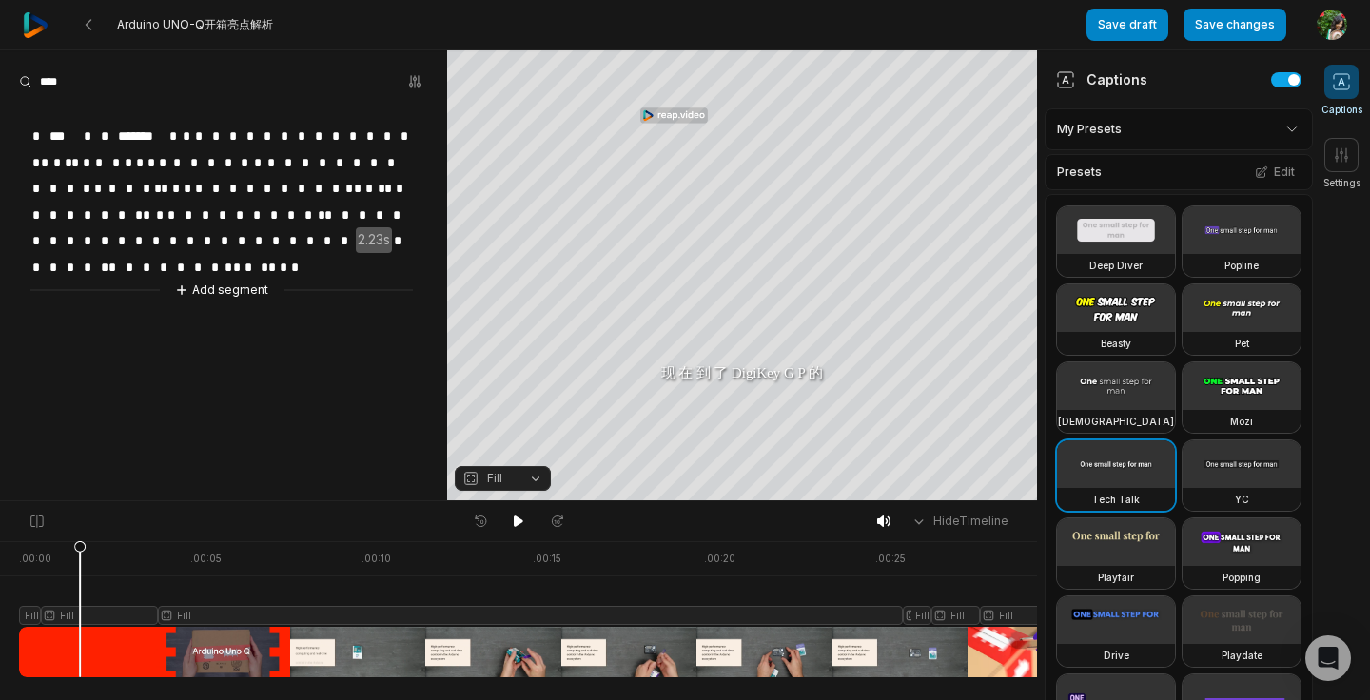
click at [184, 136] on span "*" at bounding box center [187, 137] width 12 height 26
click at [177, 133] on span "*" at bounding box center [173, 137] width 13 height 26
click at [179, 134] on span "*" at bounding box center [173, 137] width 13 height 26
click at [17, 131] on div "* *** * * ******* * * * * * * * * * * * * * * * * * * * * * * * * * * * * * * *…" at bounding box center [223, 201] width 447 height 199
click at [38, 140] on span "*" at bounding box center [38, 137] width 17 height 26
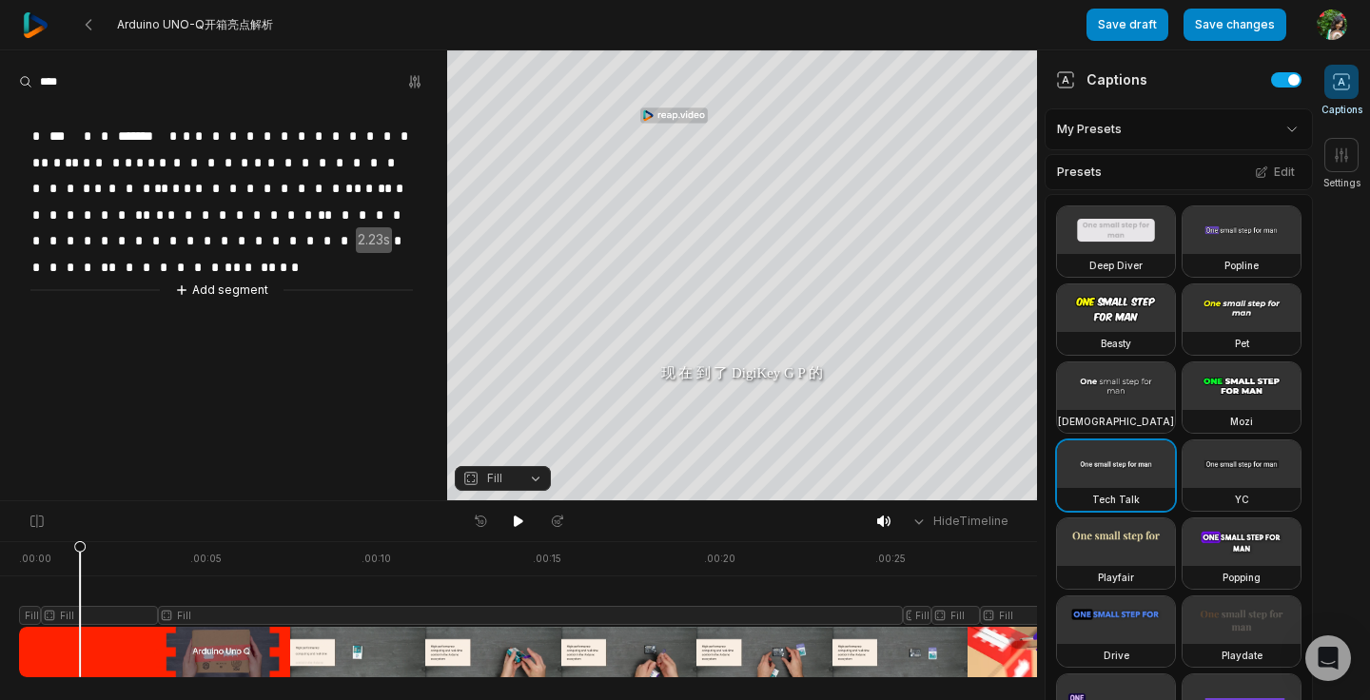
click at [74, 114] on div at bounding box center [221, 112] width 382 height 21
click at [100, 228] on span "*" at bounding box center [107, 241] width 17 height 26
click at [149, 387] on aside "* *** * * ******* * * * * * * * * * * * * * * * * * * * * * * * * * * * * * * *…" at bounding box center [223, 275] width 447 height 450
click at [175, 140] on span "*" at bounding box center [173, 137] width 13 height 26
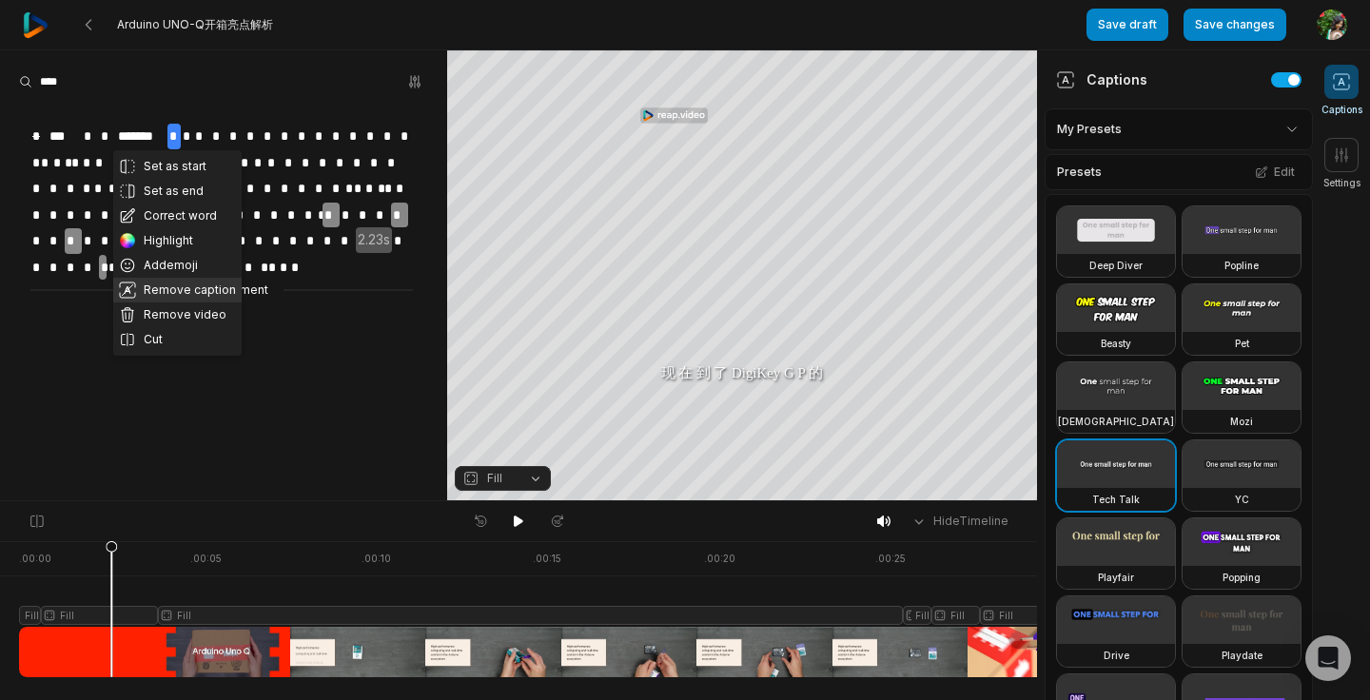
click at [167, 289] on button "Remove caption" at bounding box center [177, 290] width 128 height 25
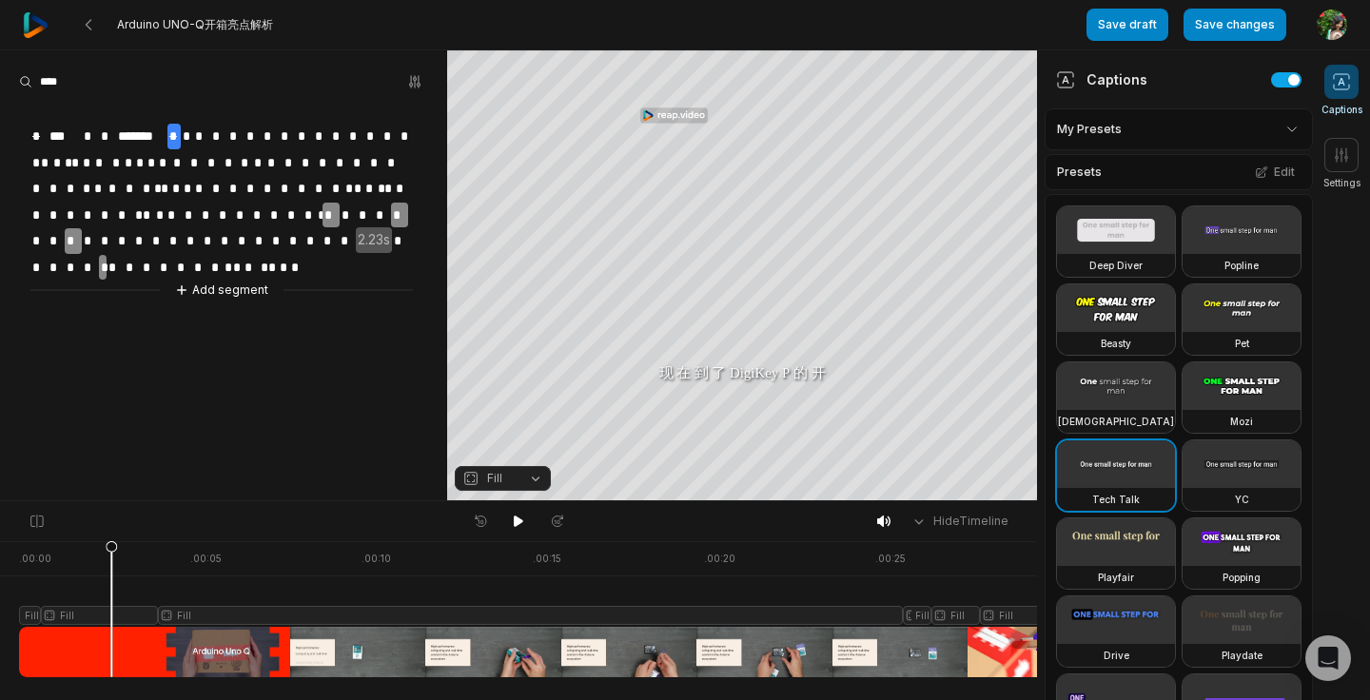
click at [187, 134] on span "*" at bounding box center [187, 137] width 12 height 26
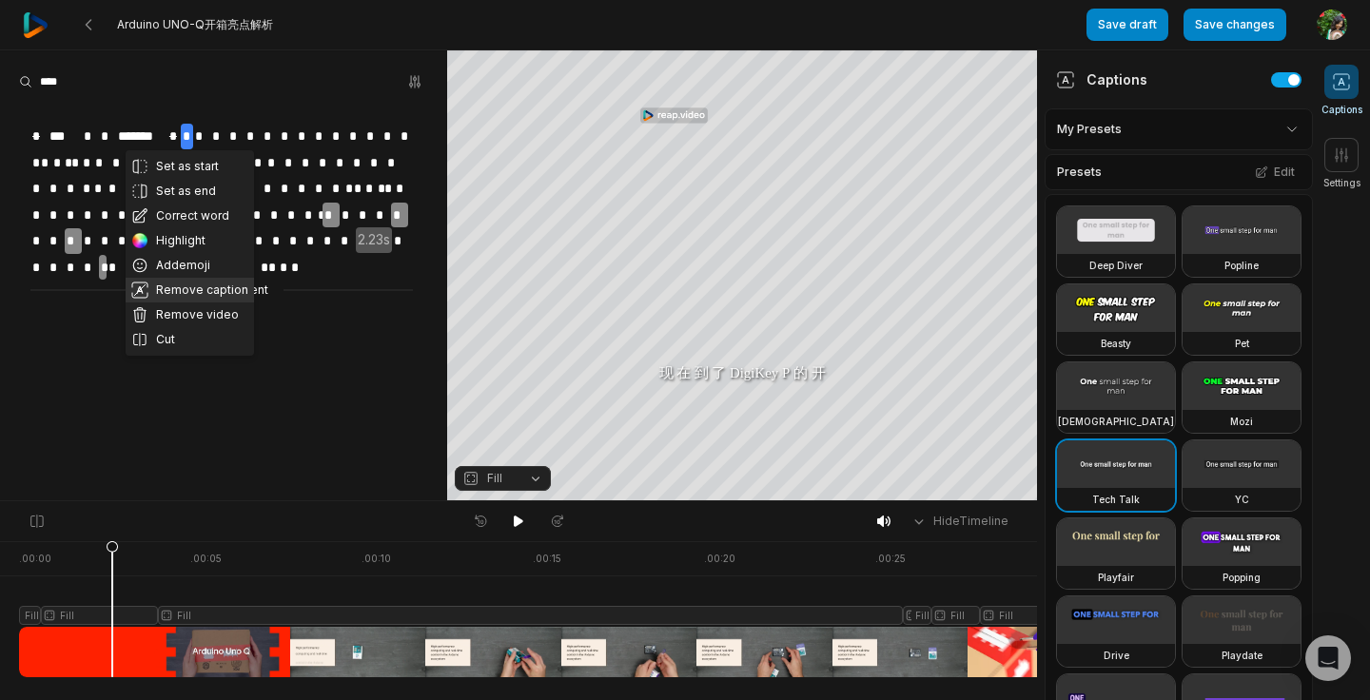
click at [204, 285] on button "Remove caption" at bounding box center [190, 290] width 128 height 25
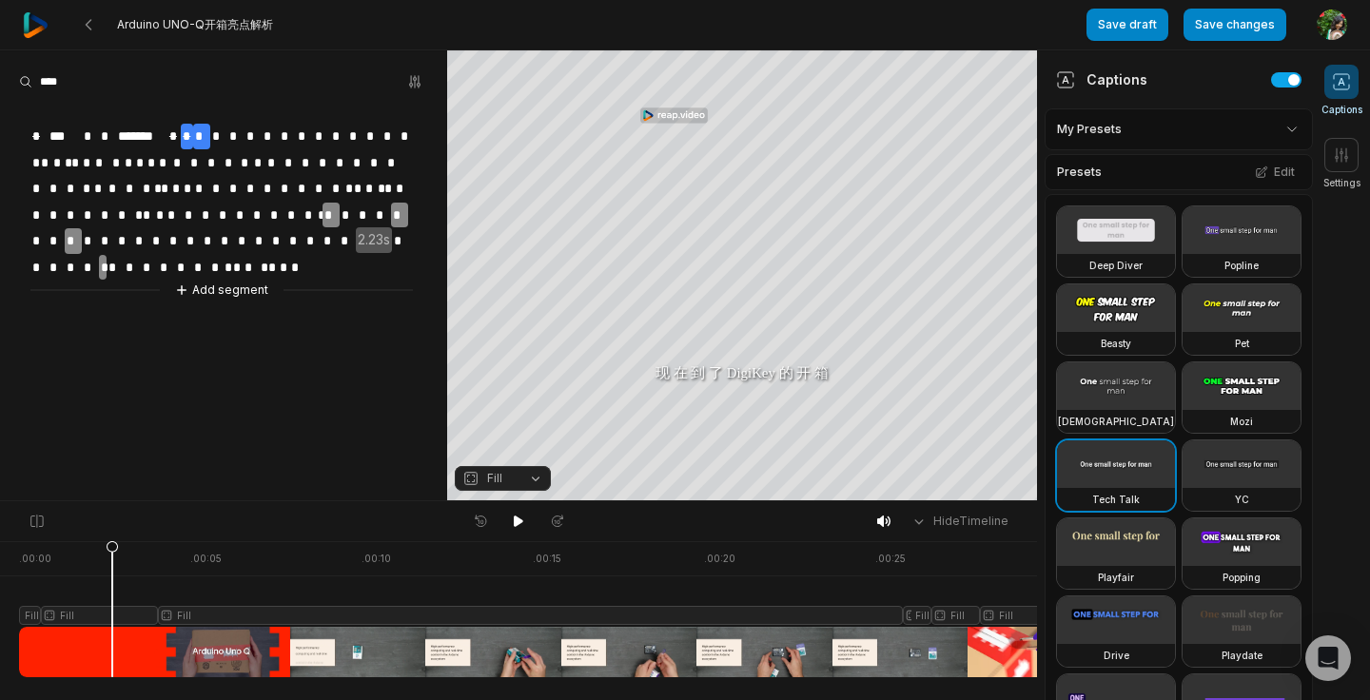
click at [212, 131] on span "*" at bounding box center [218, 137] width 17 height 26
click at [215, 132] on span "*" at bounding box center [218, 137] width 17 height 26
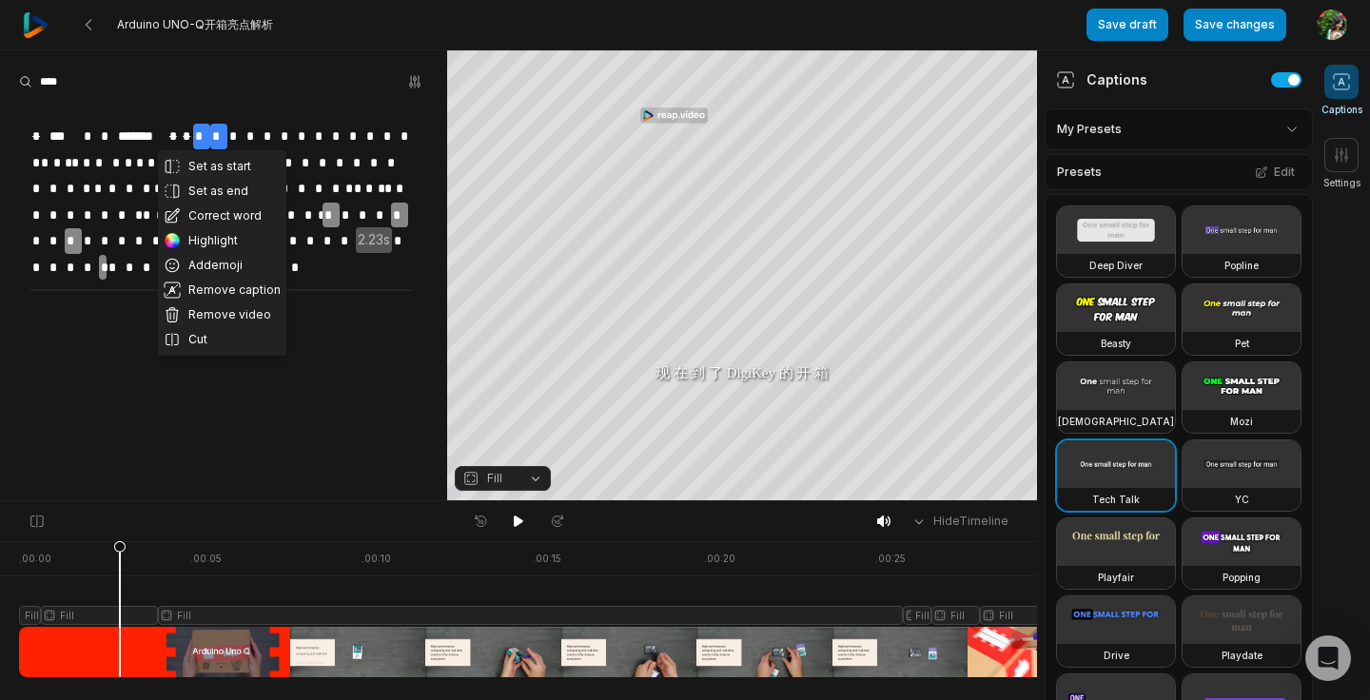
click at [259, 132] on span "*" at bounding box center [253, 137] width 17 height 26
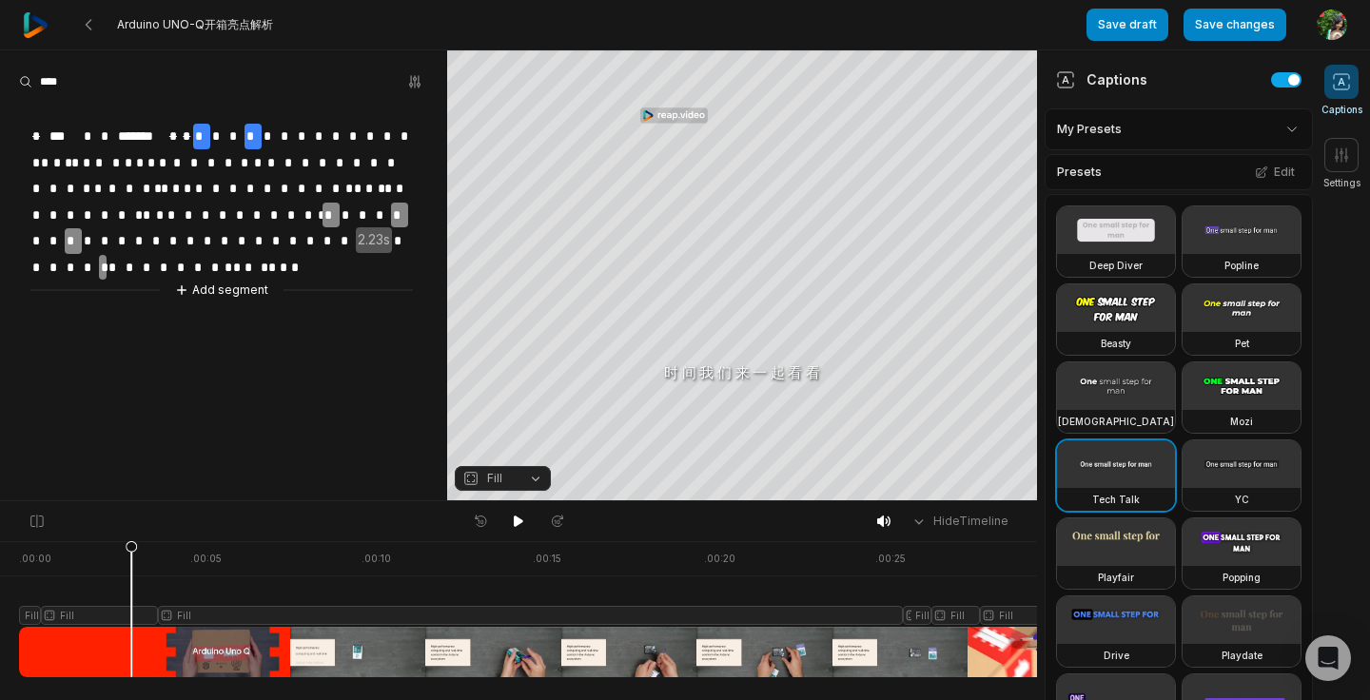
click at [208, 130] on span "*" at bounding box center [201, 137] width 17 height 26
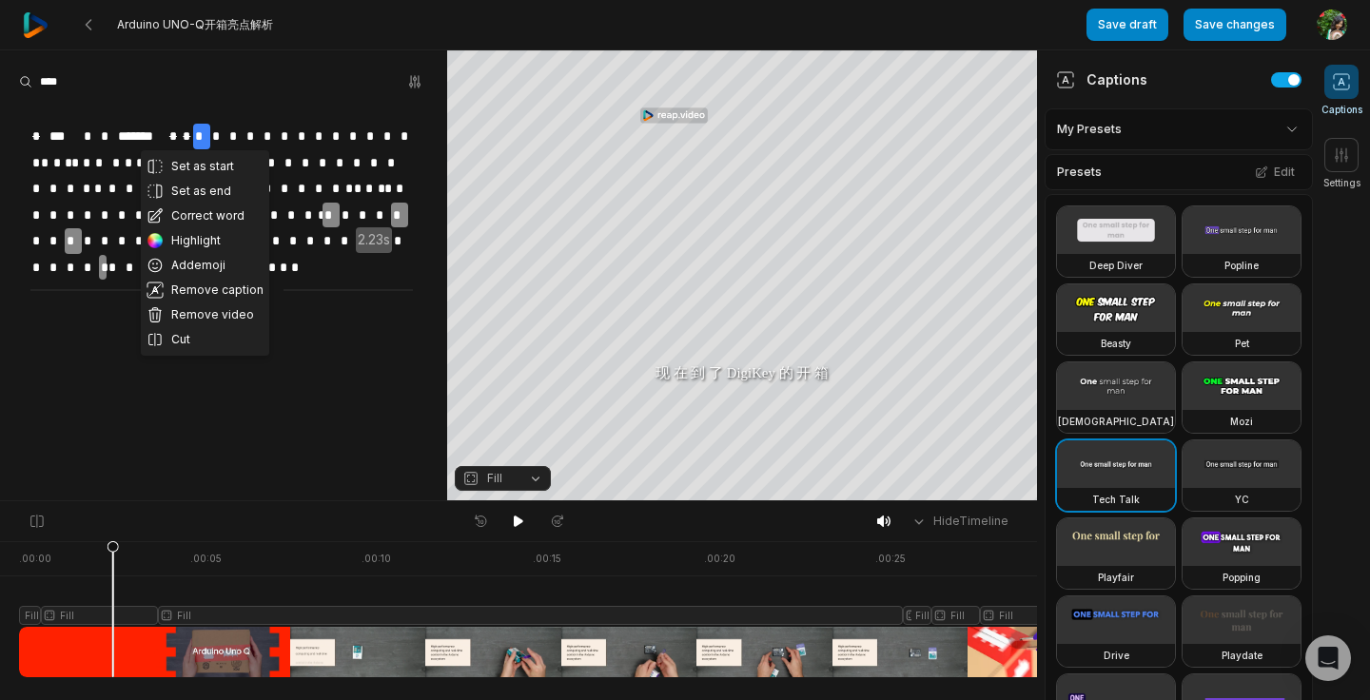
click at [217, 131] on span "*" at bounding box center [218, 137] width 17 height 26
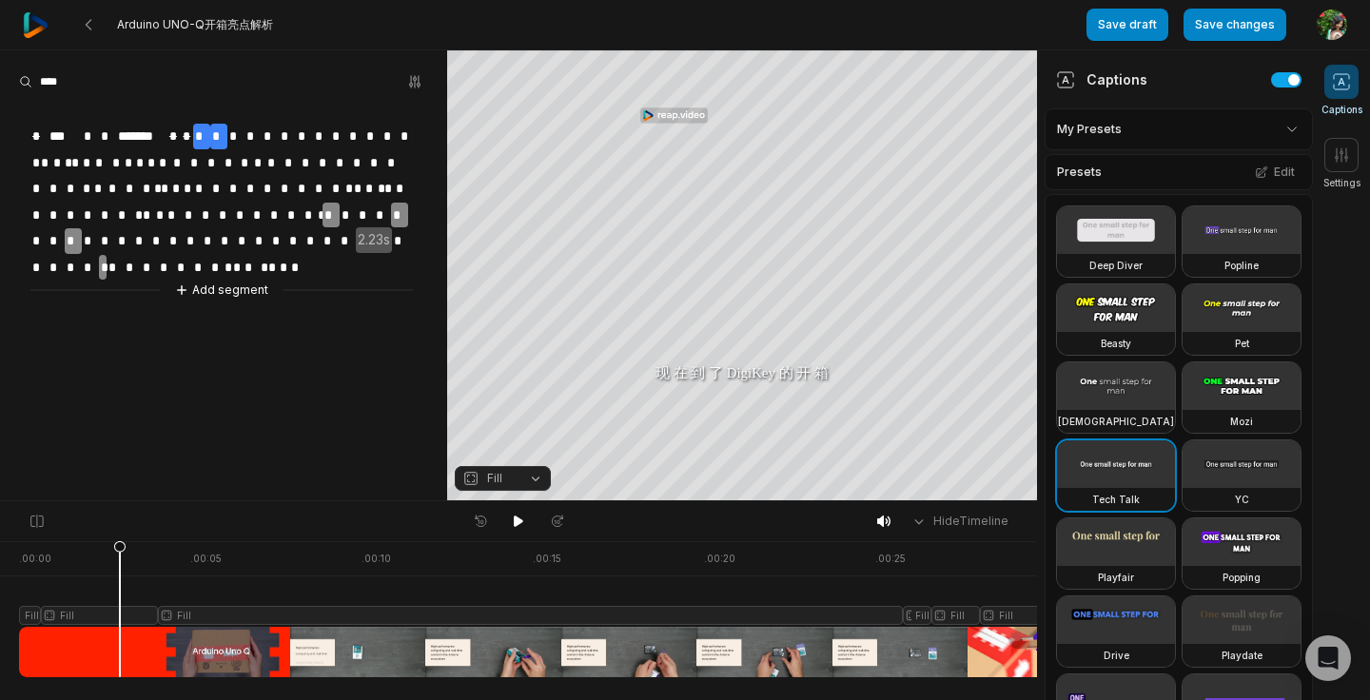
click at [214, 130] on span "*" at bounding box center [218, 137] width 17 height 26
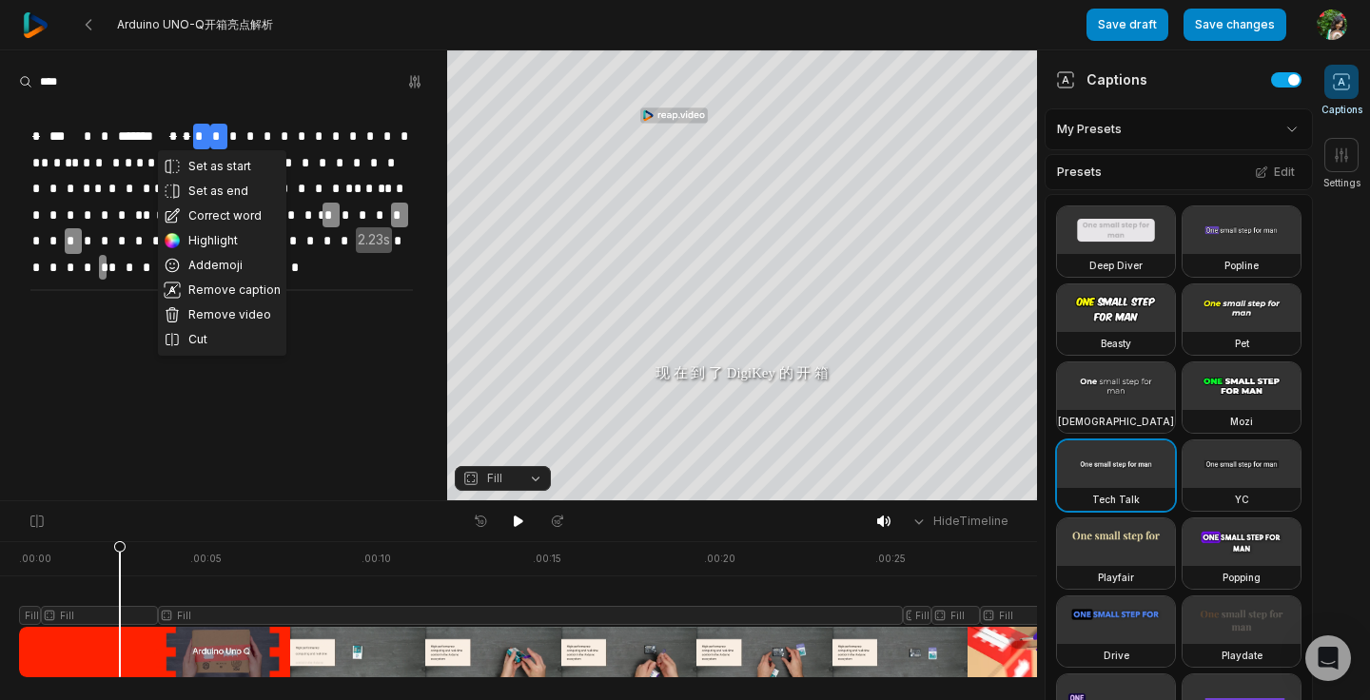
click at [242, 131] on span "*" at bounding box center [235, 137] width 17 height 26
click at [216, 131] on span "*" at bounding box center [218, 137] width 17 height 26
click at [25, 590] on div at bounding box center [629, 609] width 1220 height 136
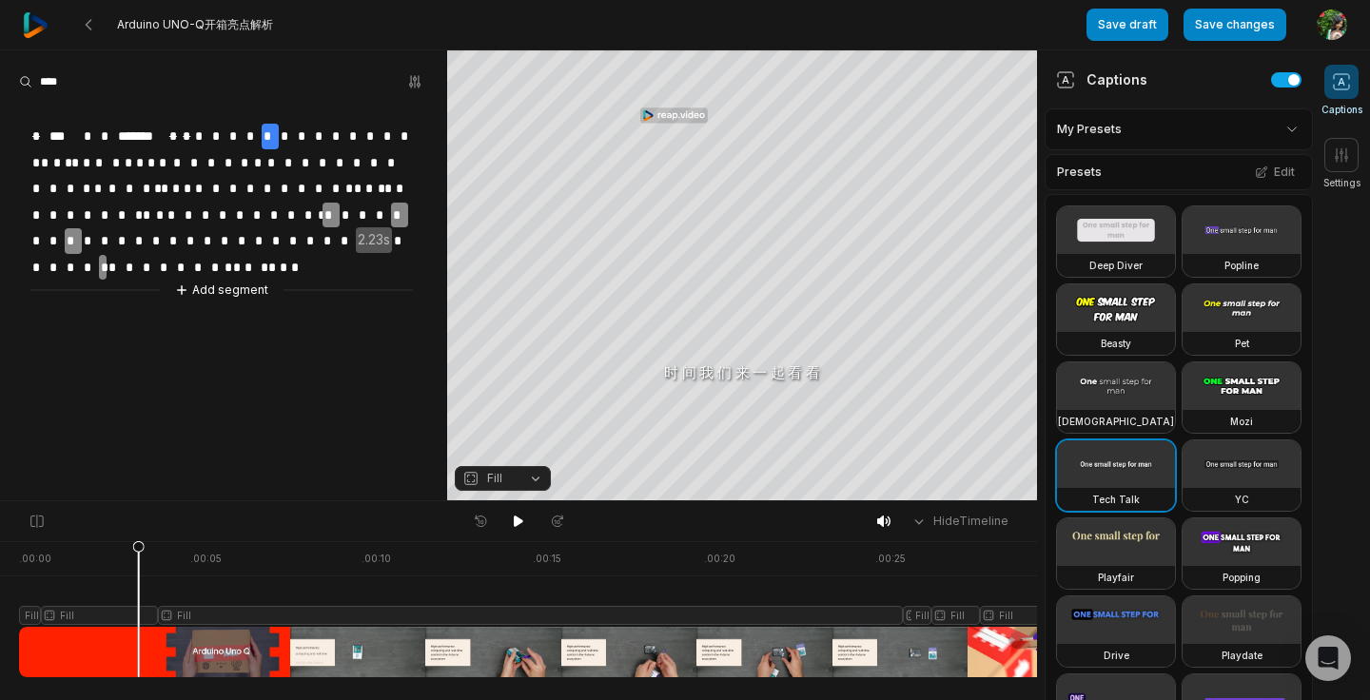
click at [284, 140] on span "*" at bounding box center [287, 137] width 17 height 26
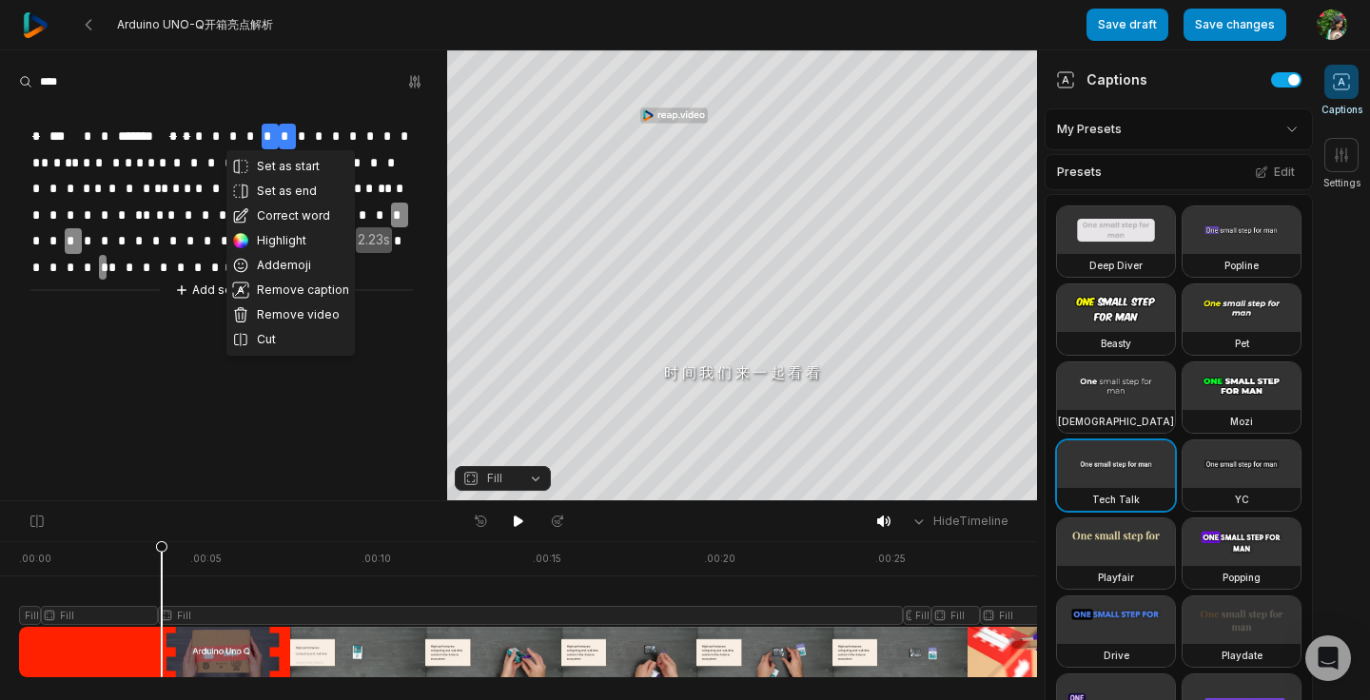
click at [296, 127] on span "*" at bounding box center [304, 137] width 17 height 26
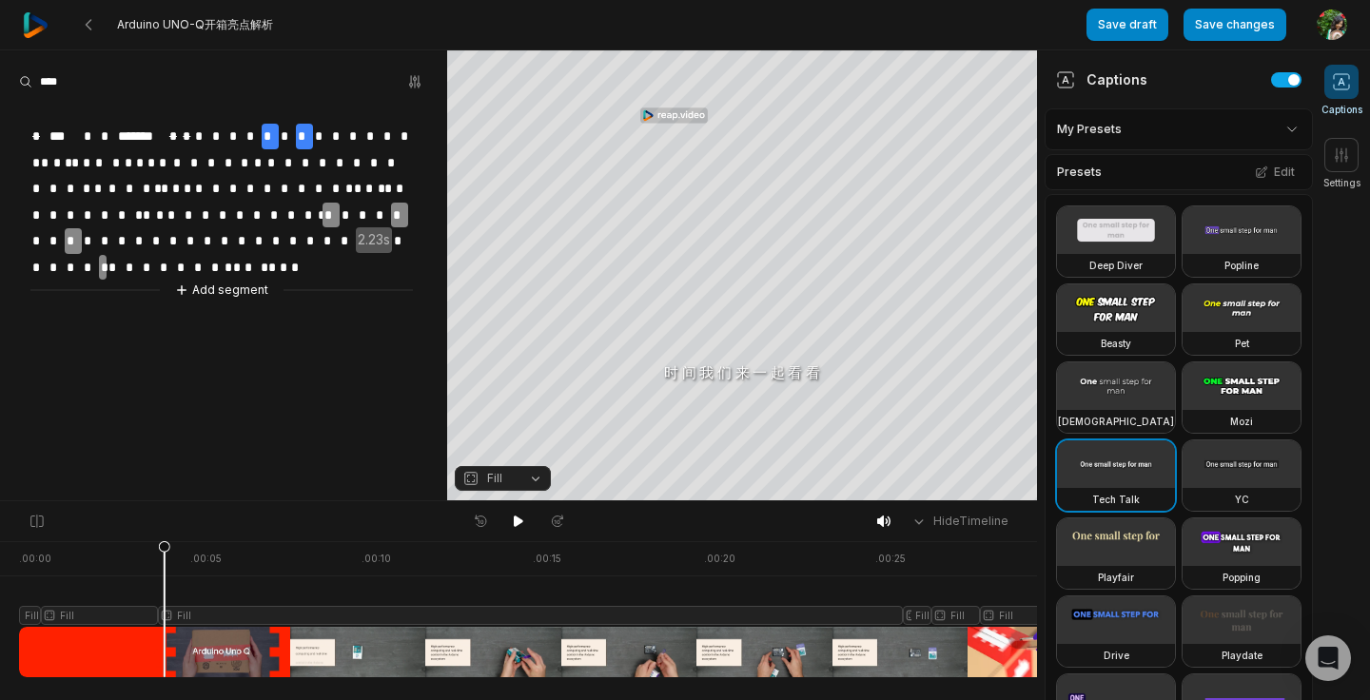
click at [282, 125] on span "*" at bounding box center [287, 137] width 17 height 26
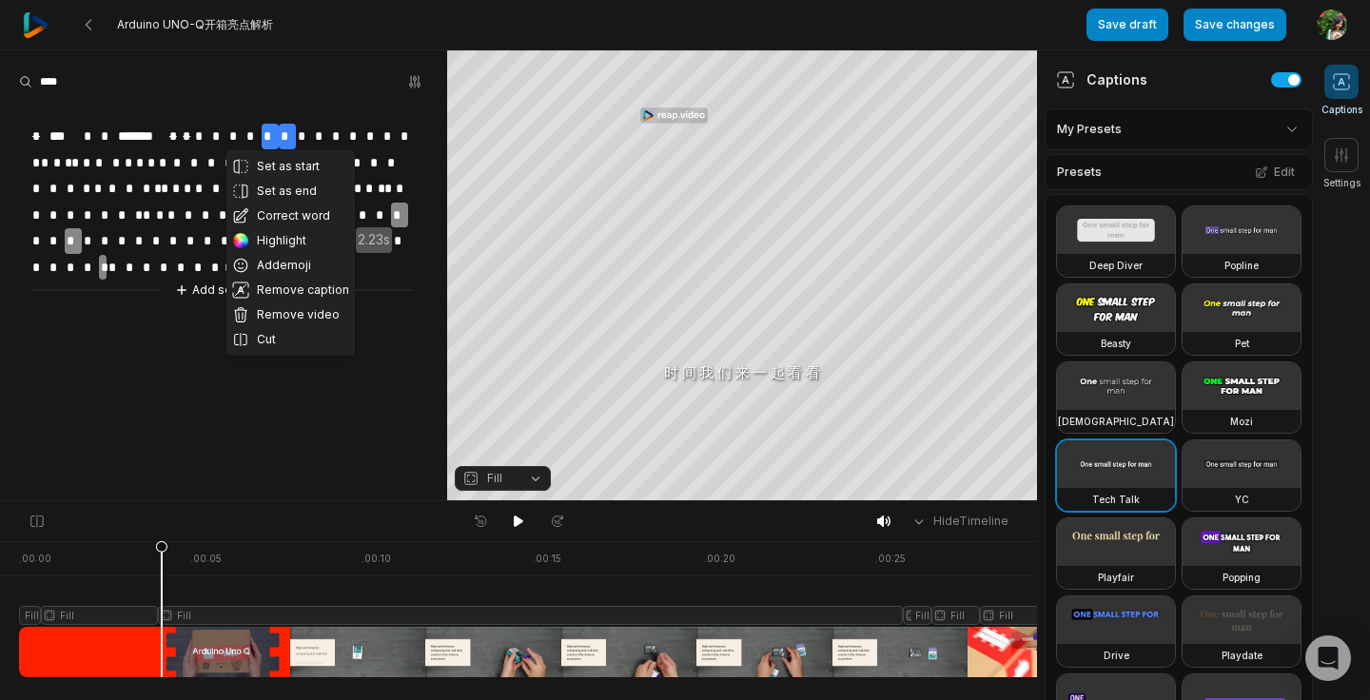
click at [288, 113] on div at bounding box center [221, 112] width 382 height 21
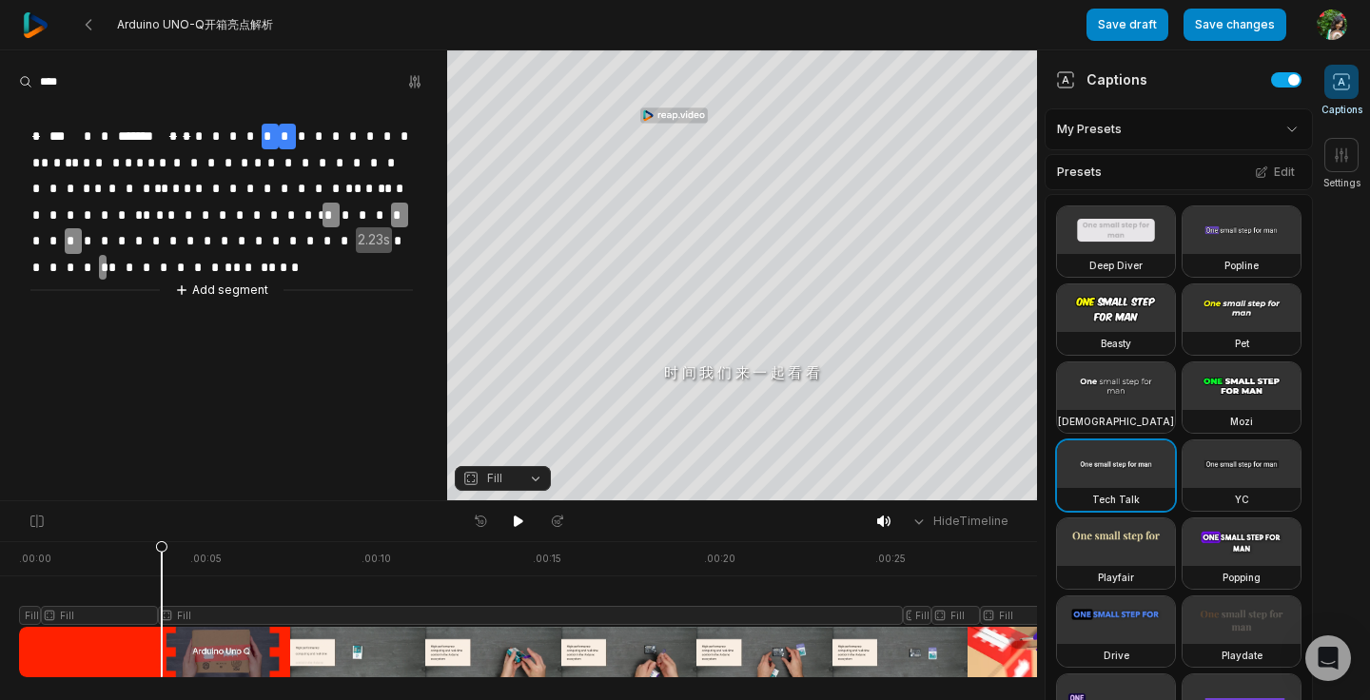
click at [280, 138] on span "*" at bounding box center [287, 137] width 17 height 26
click at [284, 134] on span "*" at bounding box center [287, 137] width 17 height 26
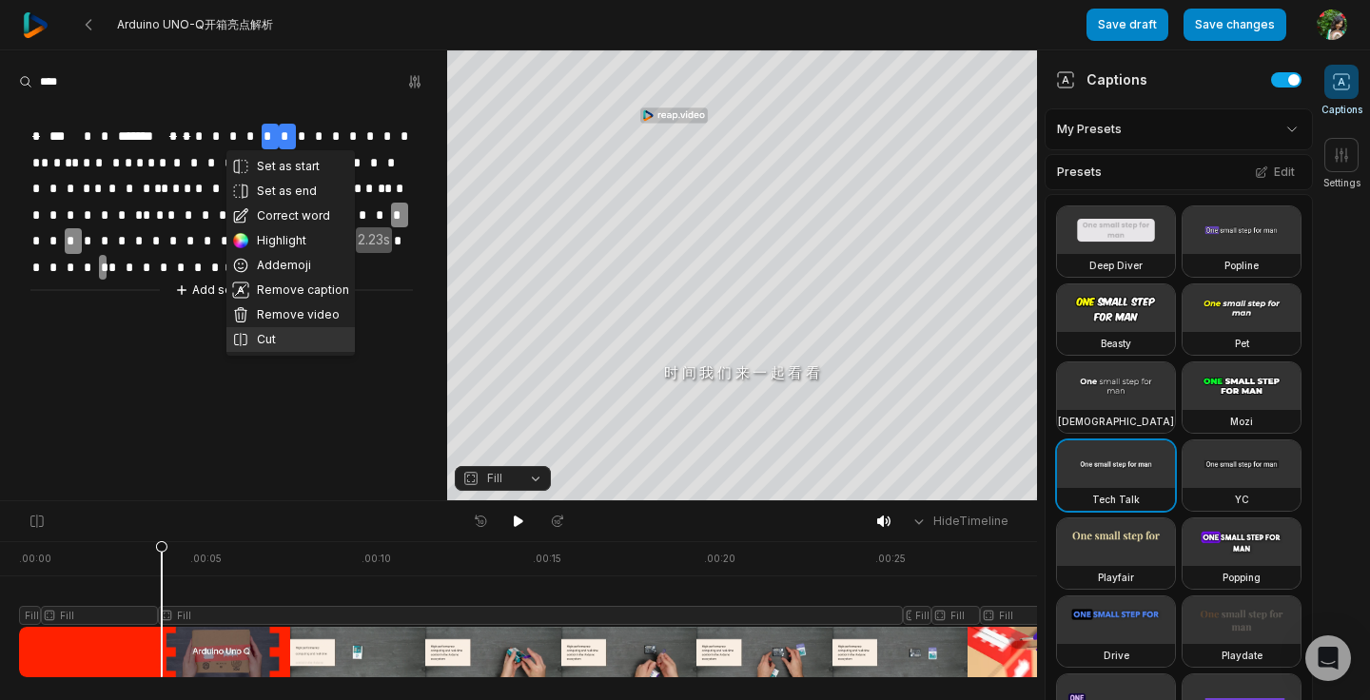
click at [281, 337] on button "Cut" at bounding box center [290, 339] width 128 height 25
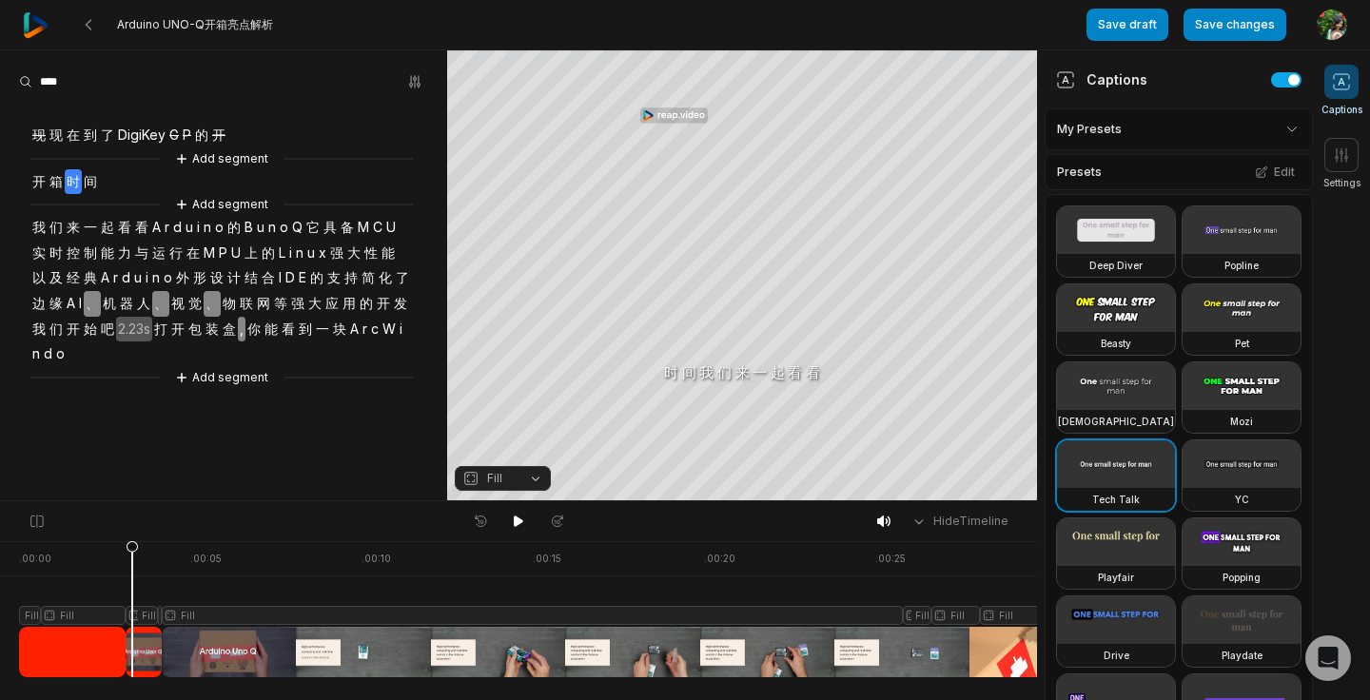
click at [103, 592] on div at bounding box center [629, 609] width 1220 height 136
drag, startPoint x: 103, startPoint y: 592, endPoint x: 81, endPoint y: 592, distance: 21.9
click at [81, 592] on icon at bounding box center [80, 608] width 13 height 137
click at [135, 617] on div at bounding box center [629, 609] width 1220 height 136
click at [107, 178] on div "现 现 在 到 了 DigiKey G P 的 开 Add segment 开 箱 时 间 Add segment 我 们 来 一 起 看 看 A r d u…" at bounding box center [223, 245] width 447 height 286
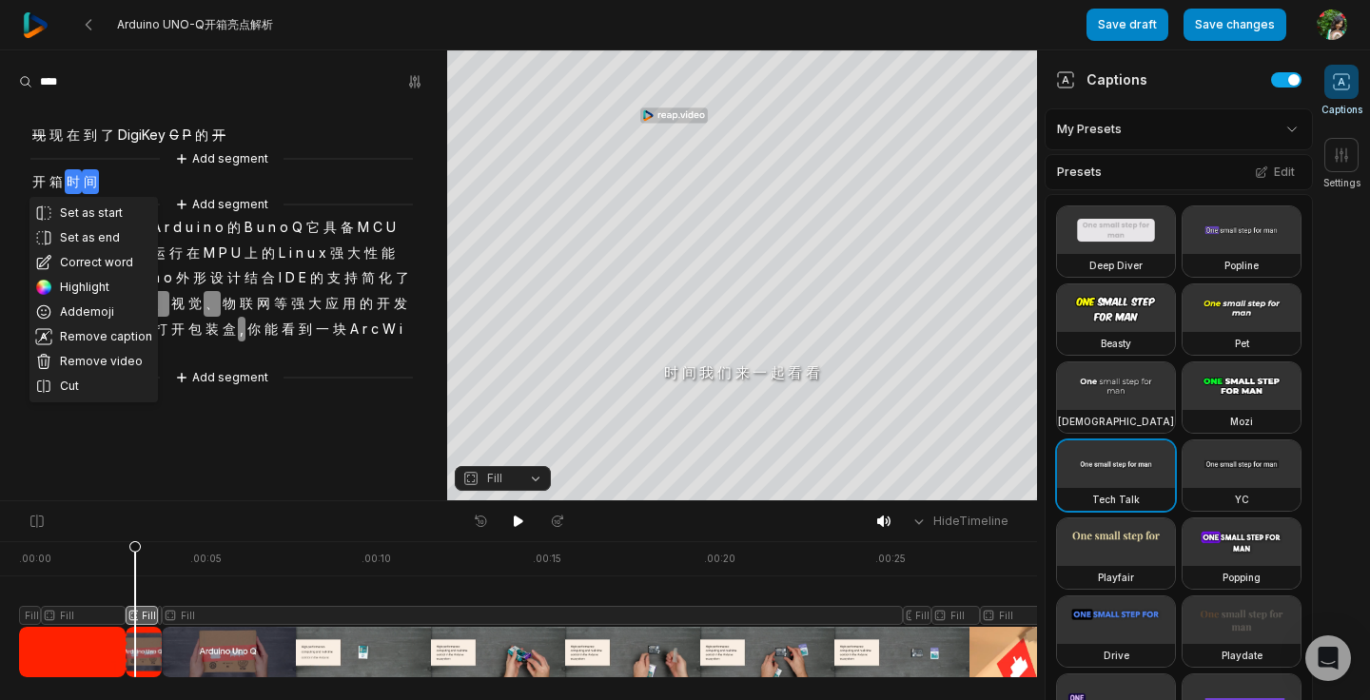
click at [186, 180] on div "Set as start Set as end Correct word Highlight Add emoji Remove caption Remove …" at bounding box center [223, 245] width 447 height 286
click at [240, 242] on span "U" at bounding box center [235, 254] width 13 height 26
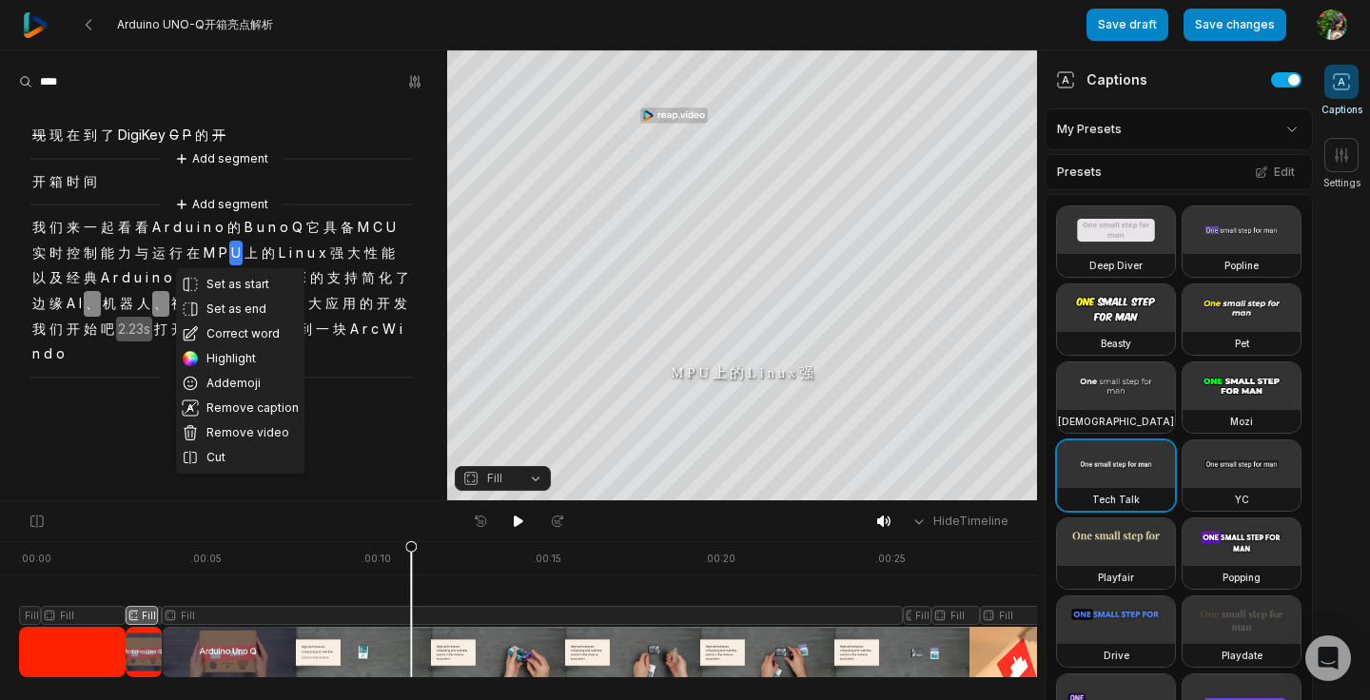
click at [52, 227] on span "们" at bounding box center [56, 228] width 17 height 26
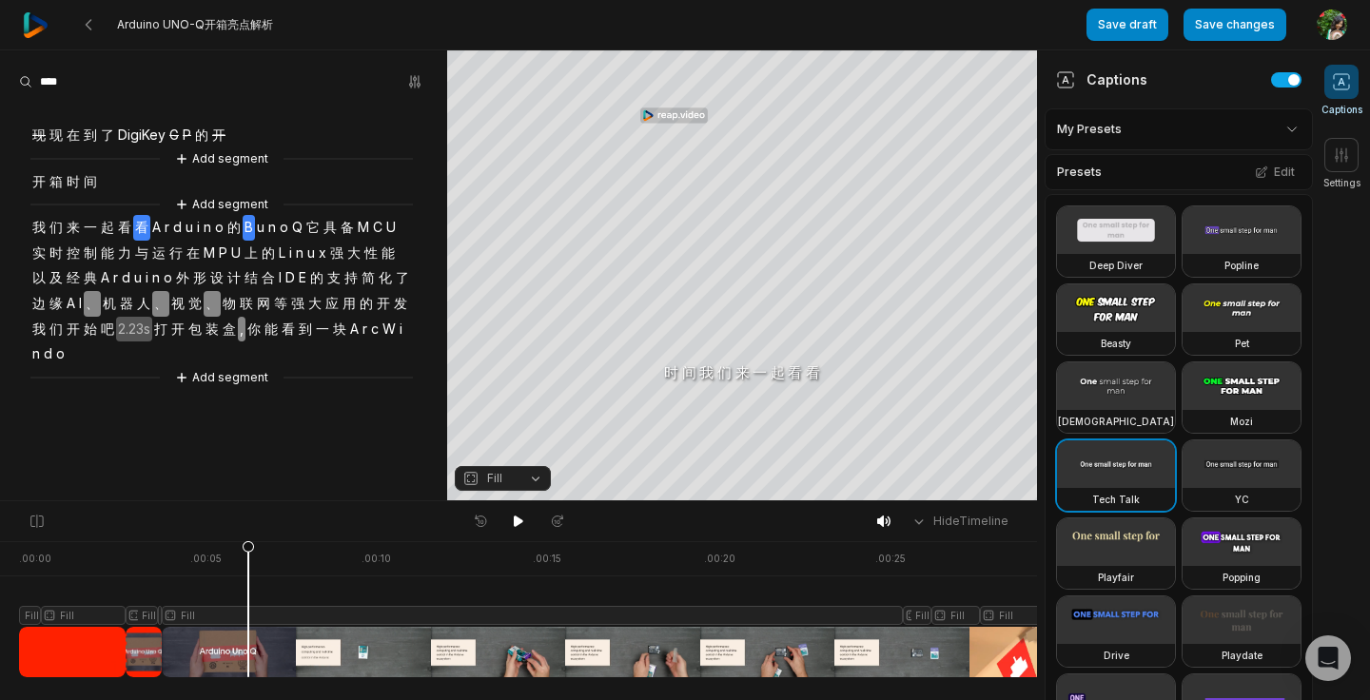
click at [260, 230] on span "u" at bounding box center [260, 228] width 11 height 26
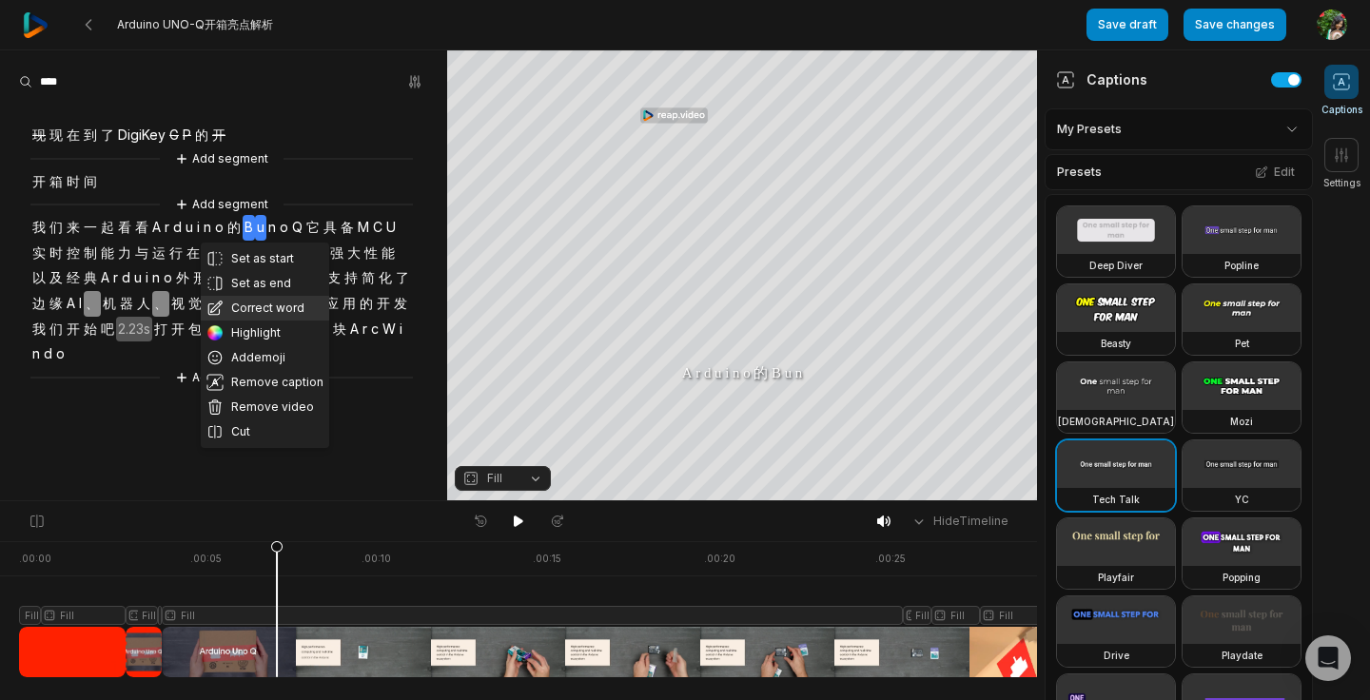
click at [270, 302] on button "Correct word" at bounding box center [265, 308] width 128 height 25
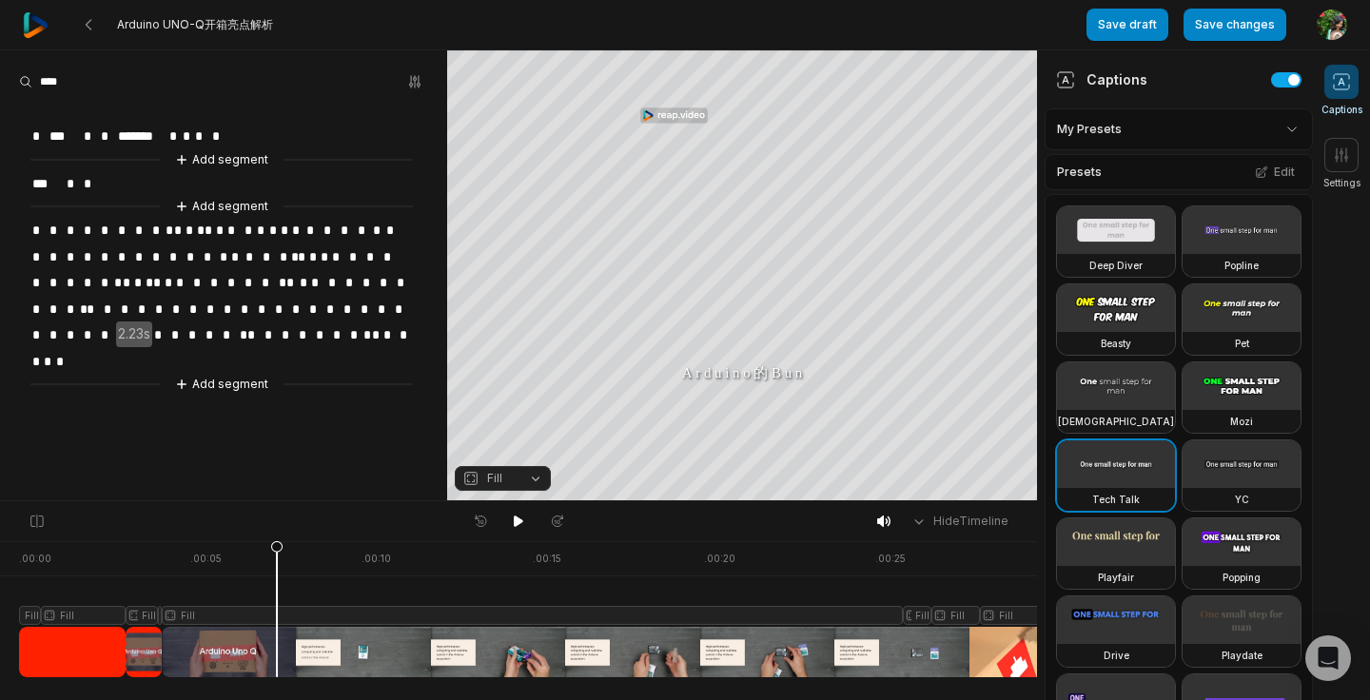
click at [249, 226] on span "*" at bounding box center [249, 231] width 12 height 26
click at [267, 224] on span "*" at bounding box center [272, 231] width 11 height 26
click at [190, 251] on span "*" at bounding box center [193, 258] width 17 height 26
click at [268, 69] on div at bounding box center [223, 82] width 409 height 29
click at [251, 226] on span "*" at bounding box center [249, 231] width 12 height 26
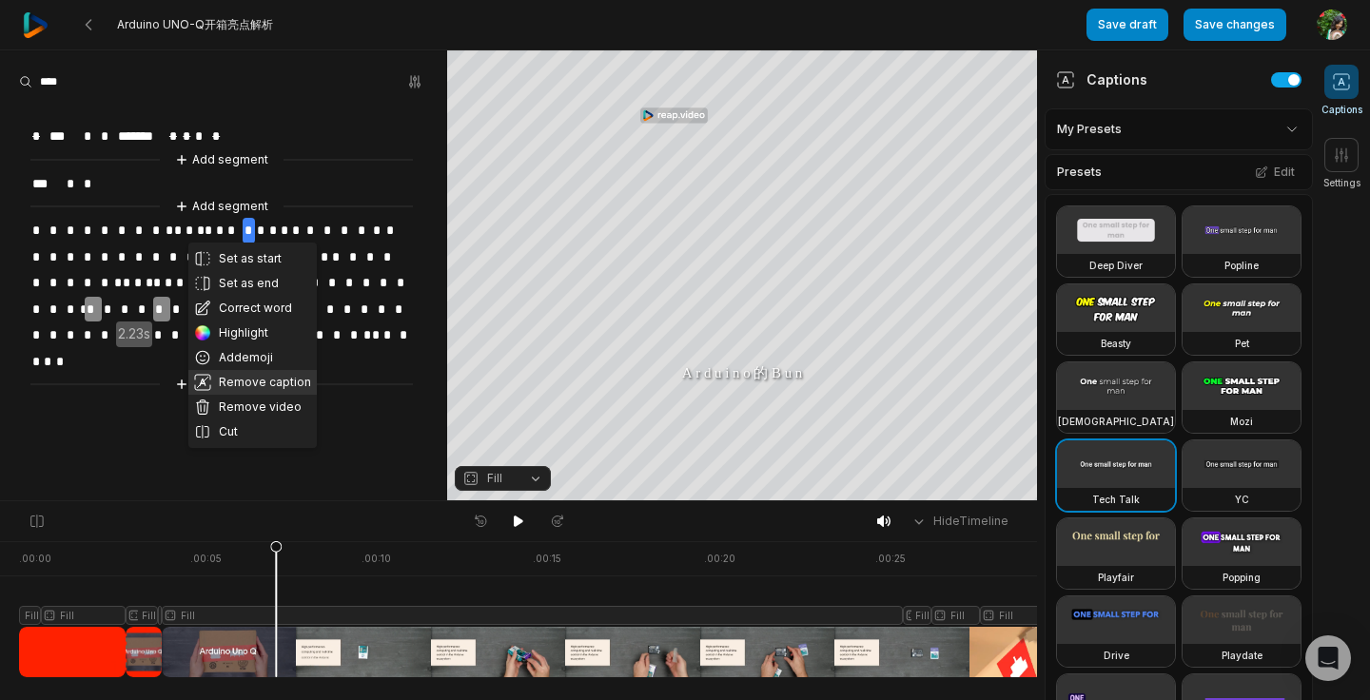
click at [245, 387] on button "Remove caption" at bounding box center [252, 382] width 128 height 25
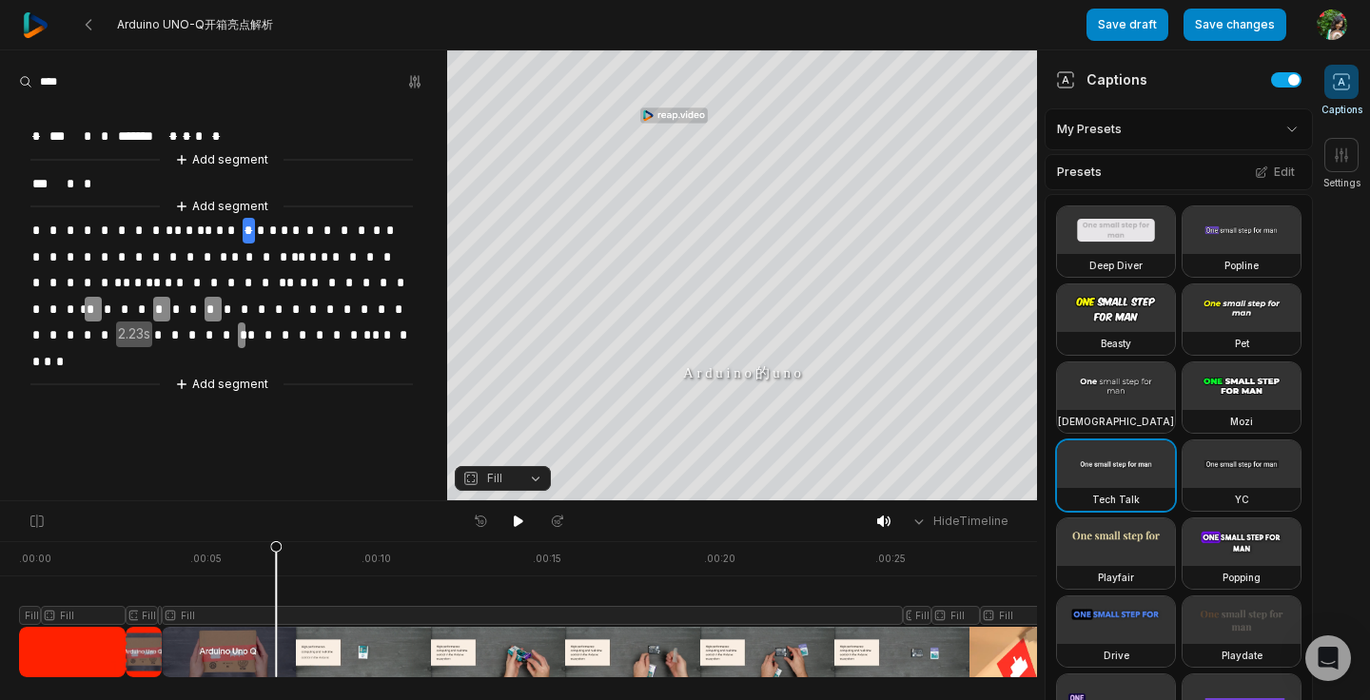
click at [261, 230] on span "*" at bounding box center [260, 231] width 11 height 26
click at [298, 223] on span "*" at bounding box center [297, 231] width 14 height 26
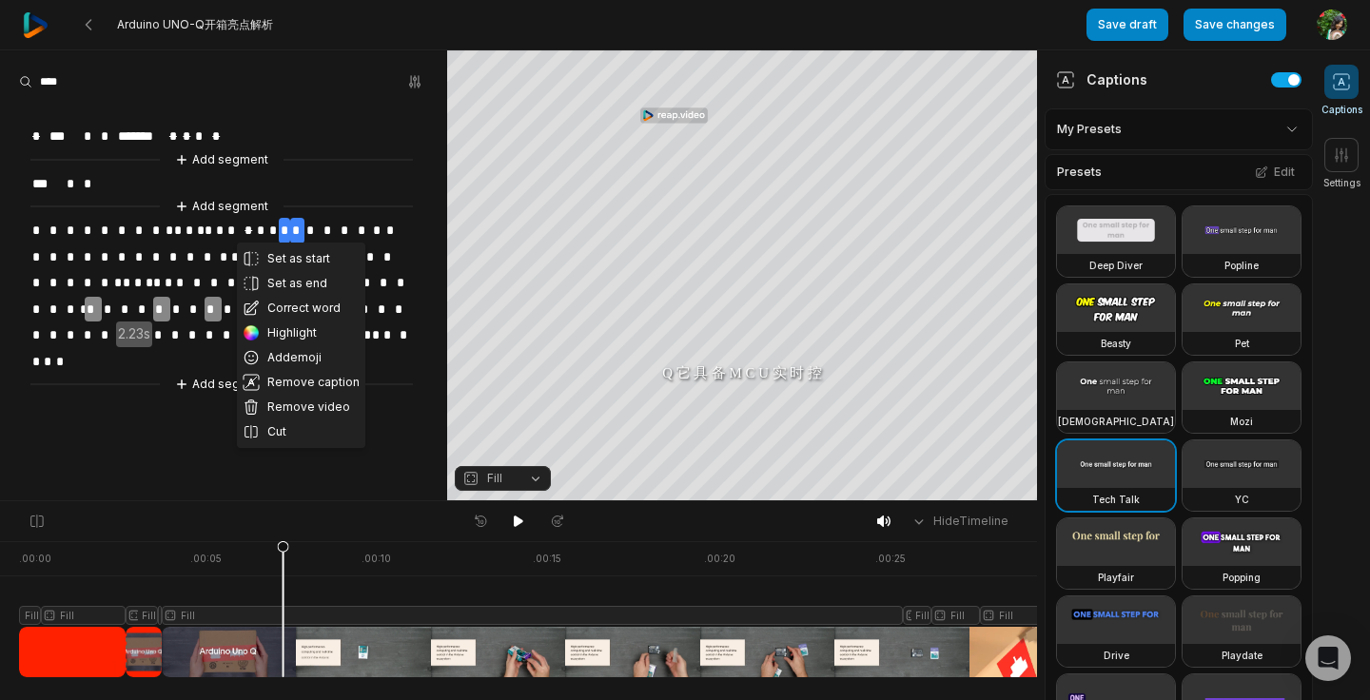
click at [262, 228] on span "*" at bounding box center [260, 231] width 11 height 26
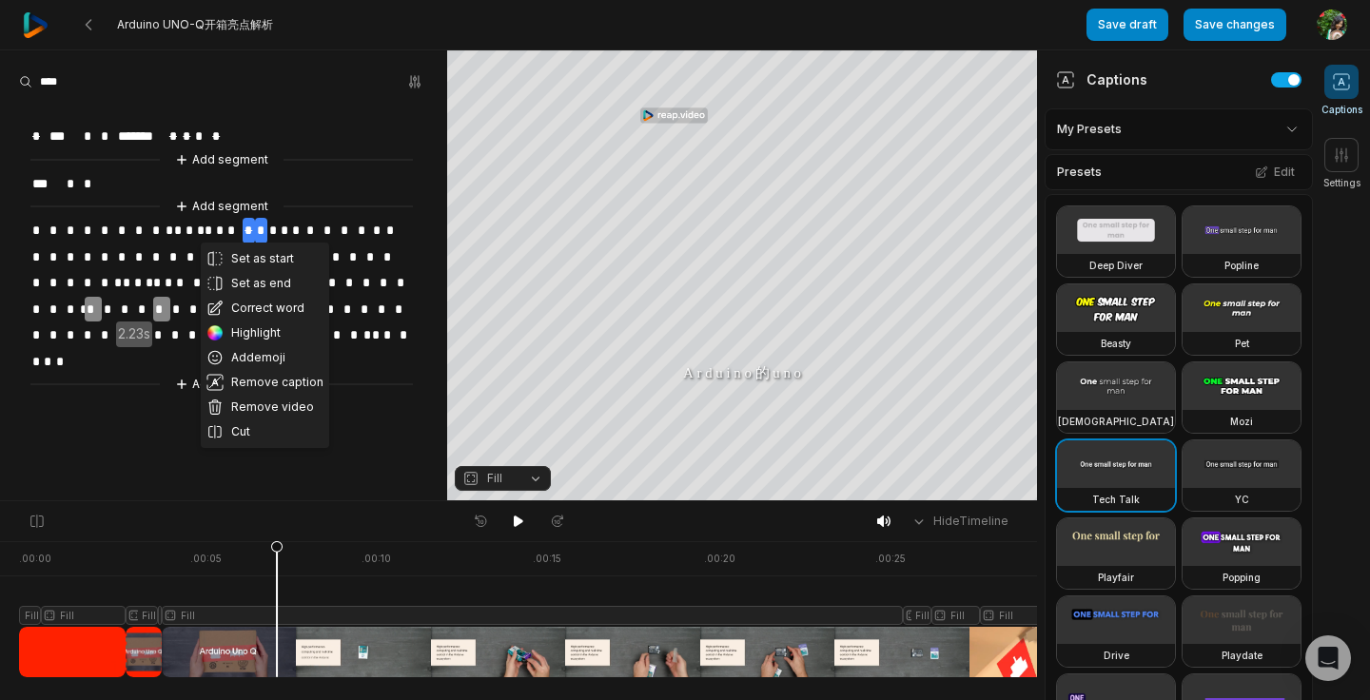
click at [268, 227] on span "*" at bounding box center [272, 231] width 11 height 26
click at [283, 227] on span "*" at bounding box center [284, 231] width 11 height 26
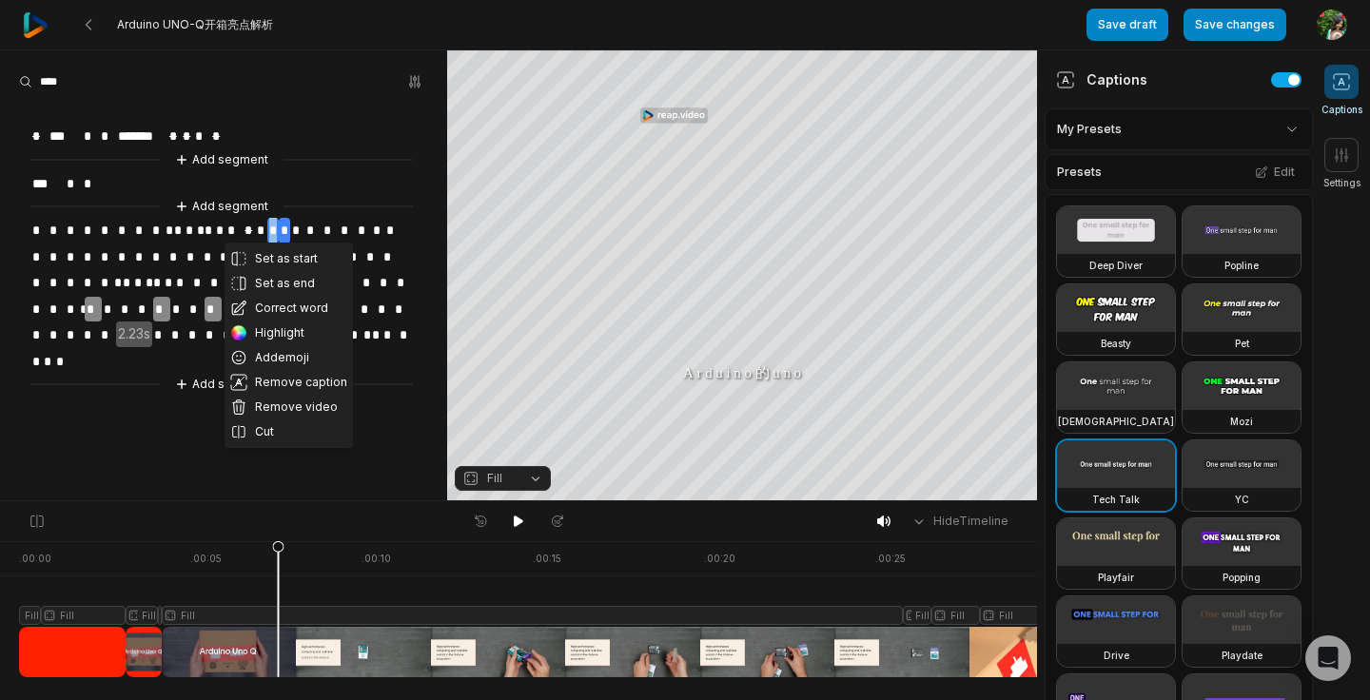
click at [263, 233] on span "*" at bounding box center [260, 231] width 11 height 26
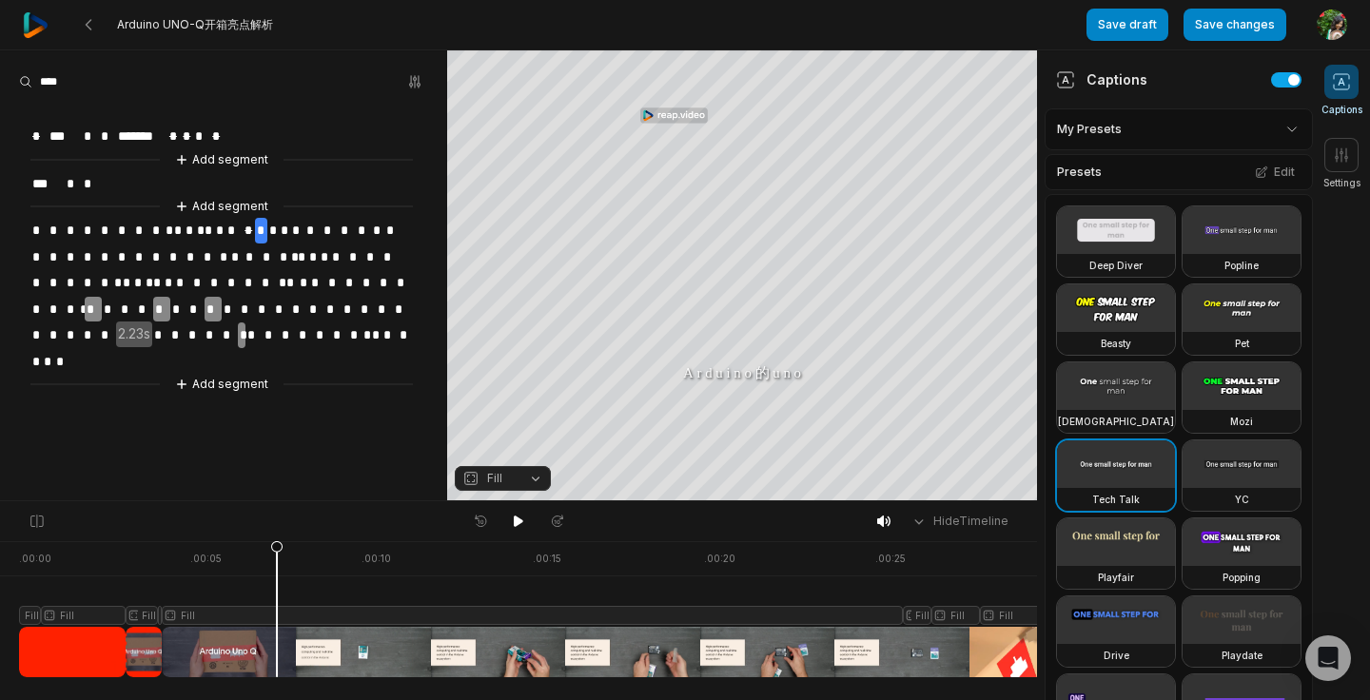
click at [263, 227] on span "*" at bounding box center [260, 231] width 11 height 26
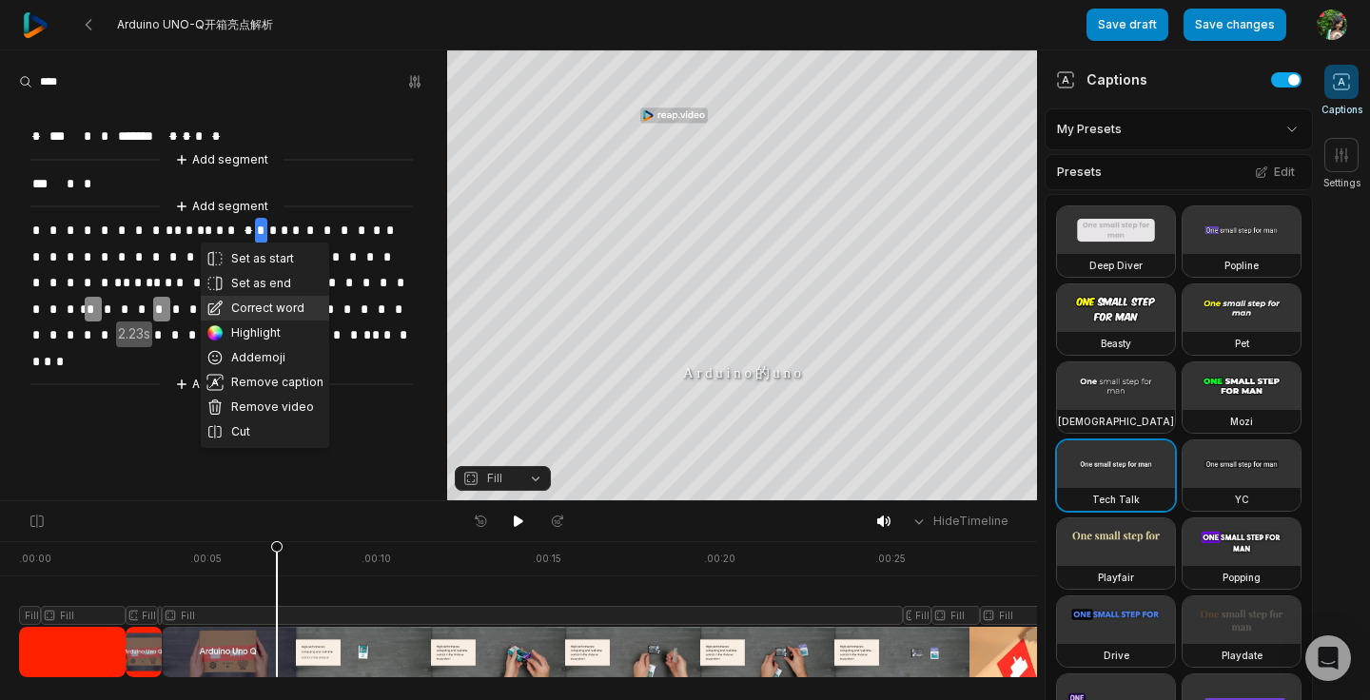
click at [268, 315] on button "Correct word" at bounding box center [265, 308] width 128 height 25
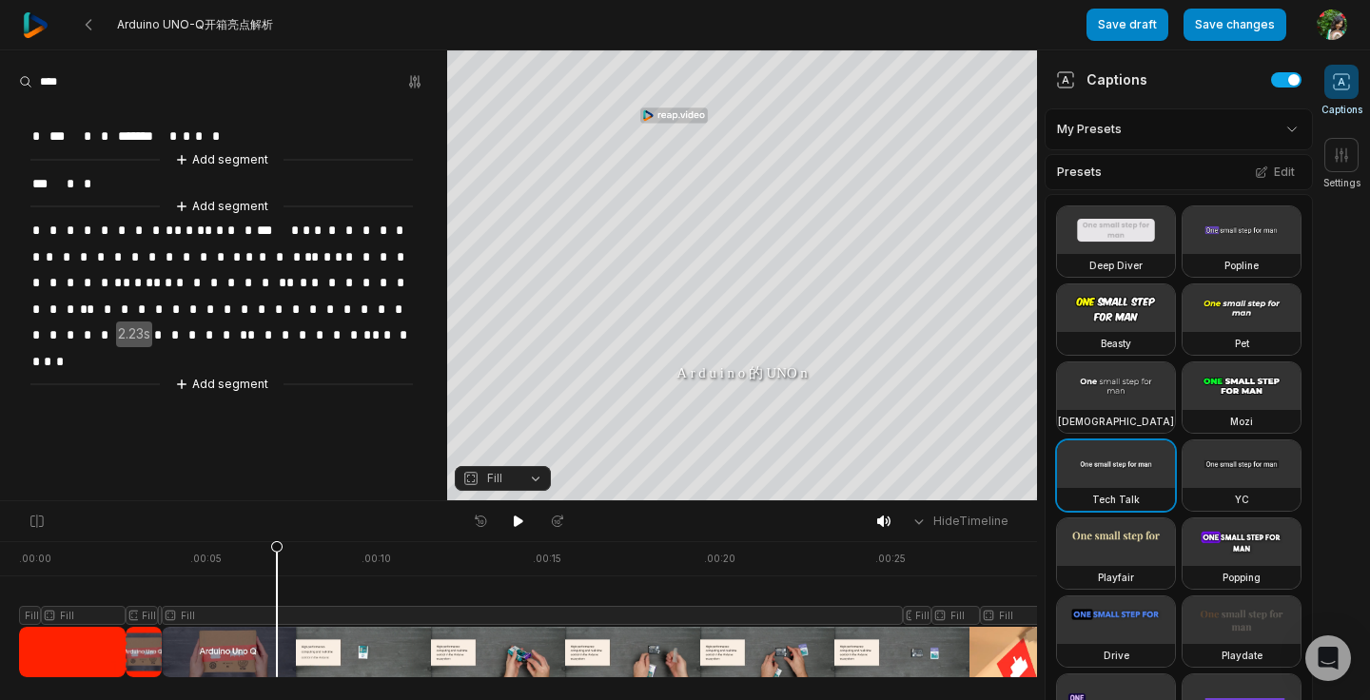
click at [297, 230] on span "*" at bounding box center [294, 231] width 11 height 26
click at [293, 449] on aside "* *** * * ******* * * * * Add segment *** * * Add segment * * * * * * * * * * *…" at bounding box center [223, 275] width 447 height 450
click at [296, 225] on span "*" at bounding box center [294, 231] width 11 height 26
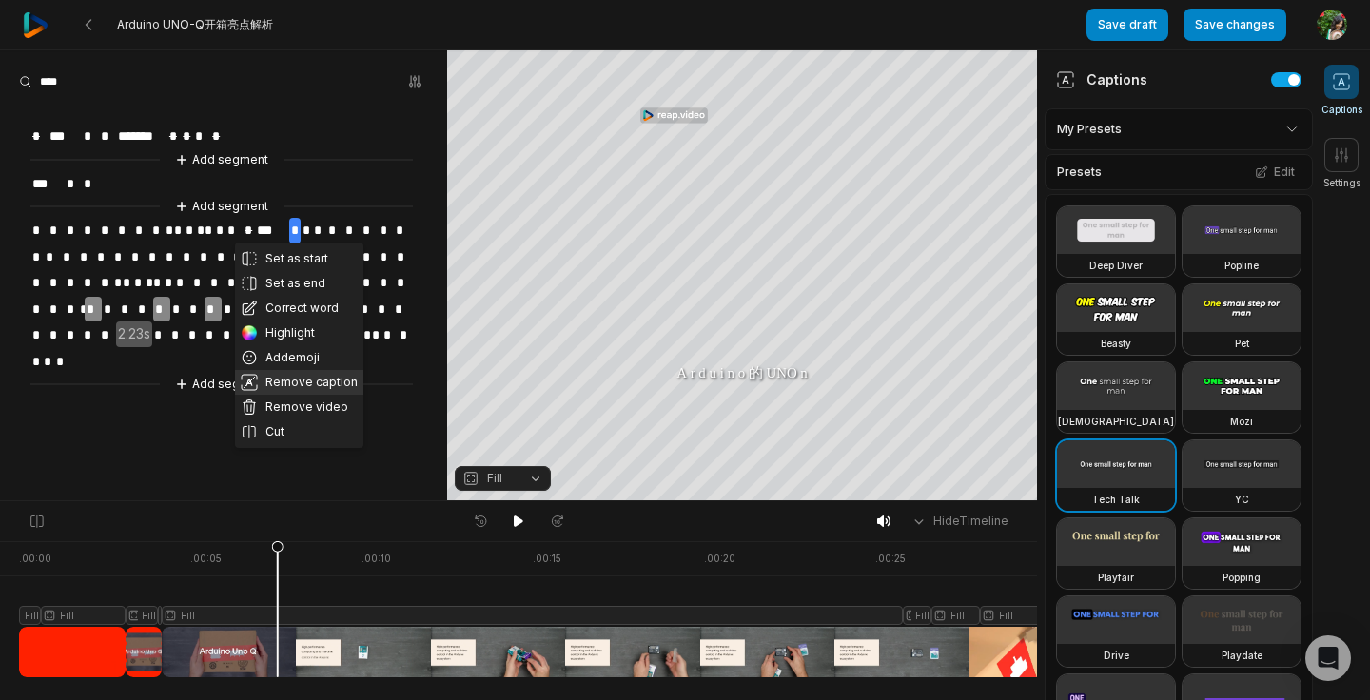
click at [286, 386] on button "Remove caption" at bounding box center [299, 382] width 128 height 25
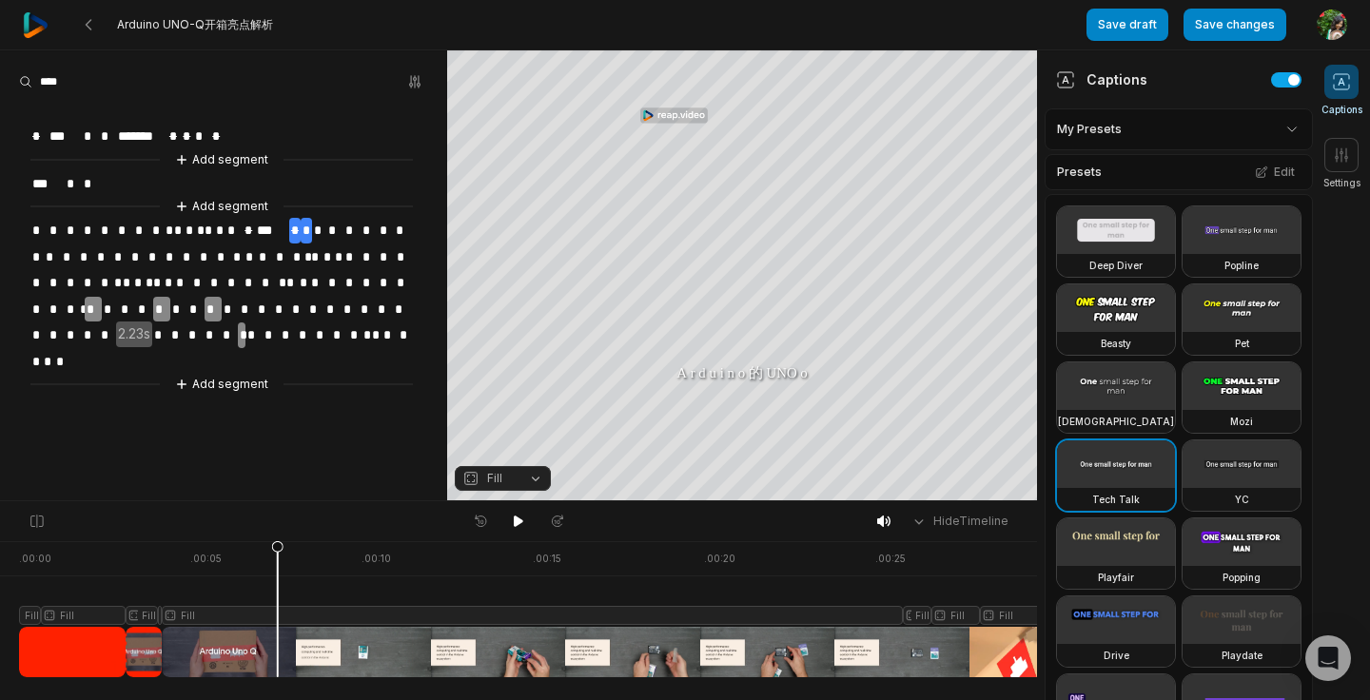
click at [310, 226] on span "*" at bounding box center [306, 231] width 11 height 26
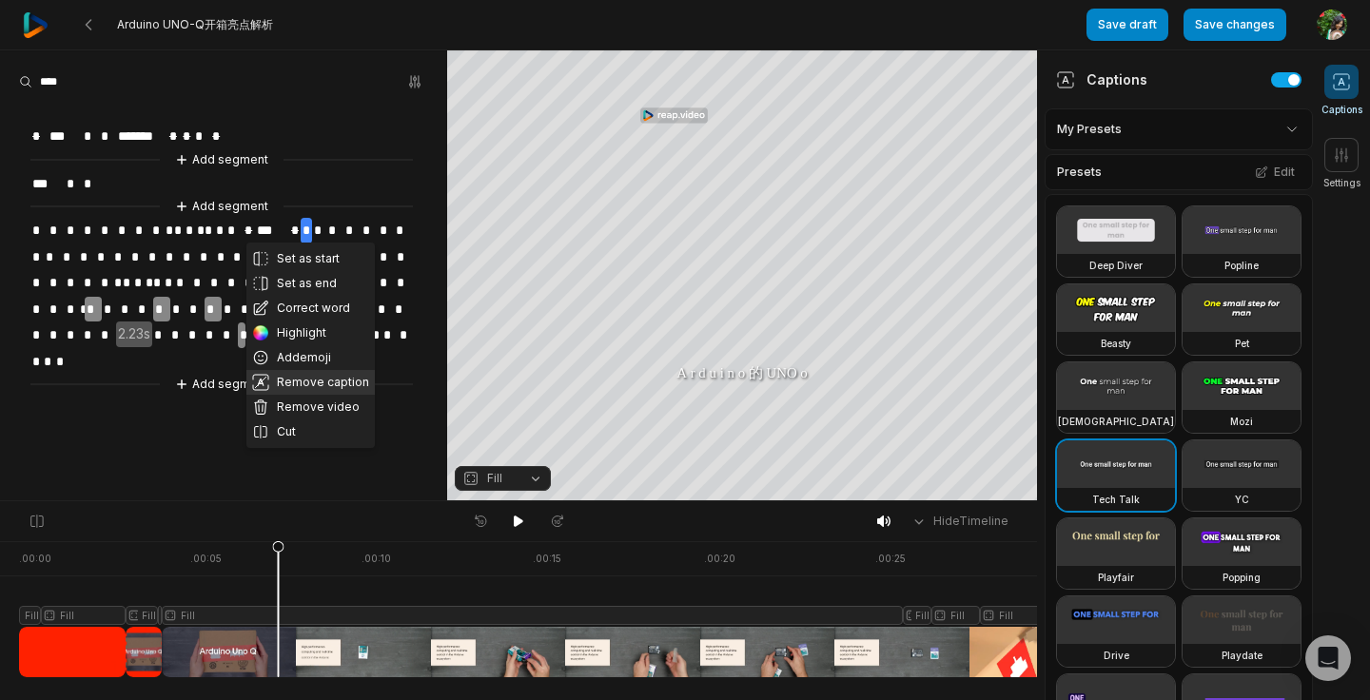
click at [306, 380] on button "Remove caption" at bounding box center [310, 382] width 128 height 25
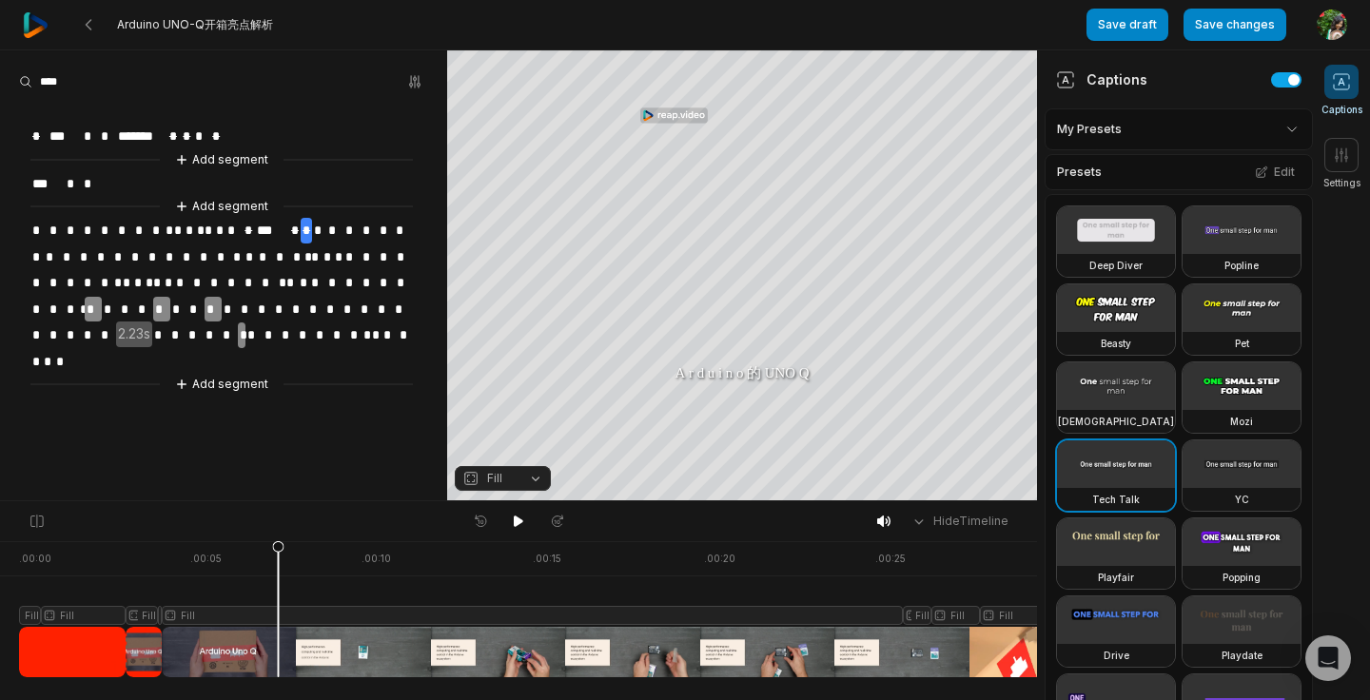
click at [339, 245] on span "*" at bounding box center [338, 258] width 11 height 26
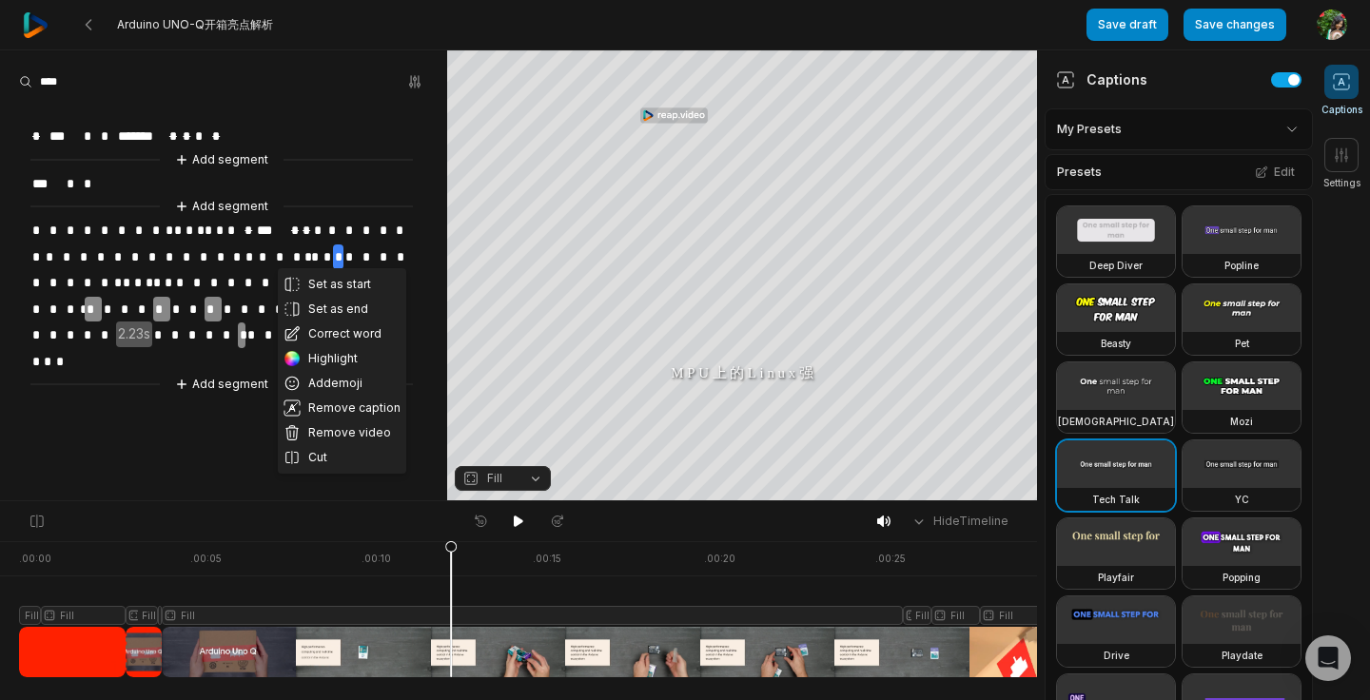
click at [319, 225] on span "*" at bounding box center [319, 231] width 14 height 26
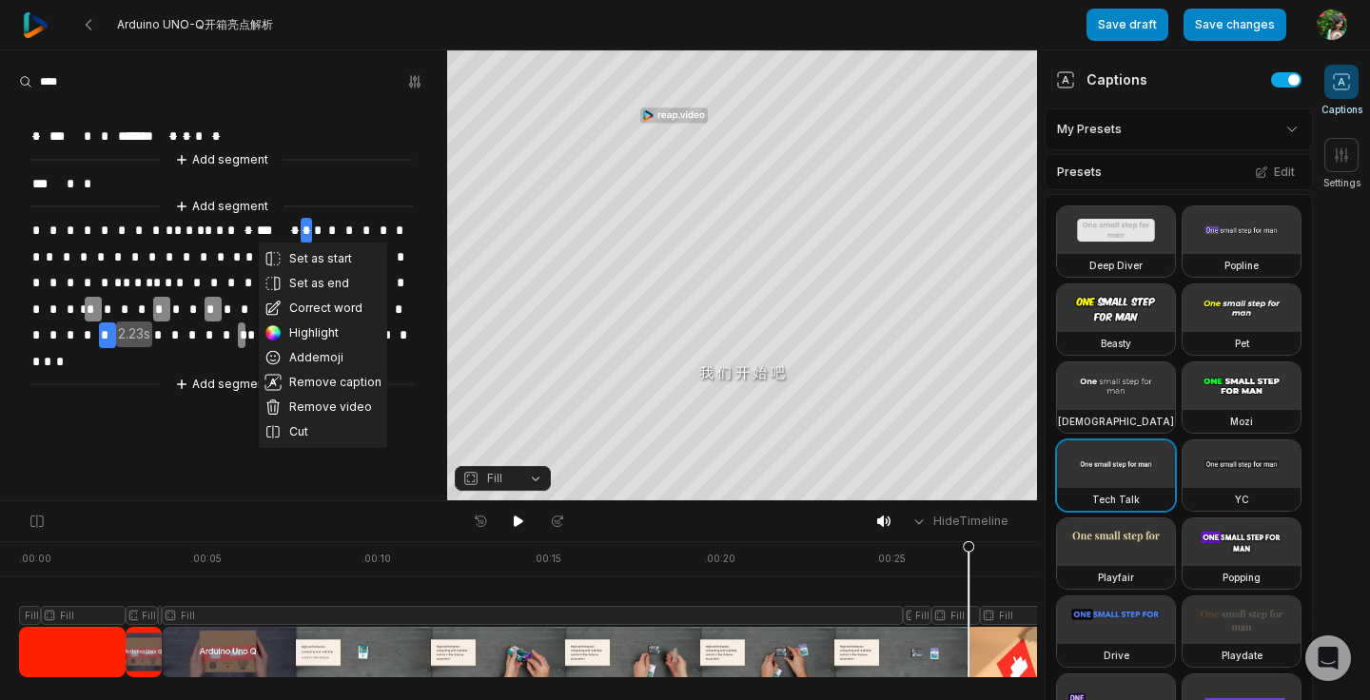
click at [136, 330] on span "2.23s" at bounding box center [134, 335] width 36 height 26
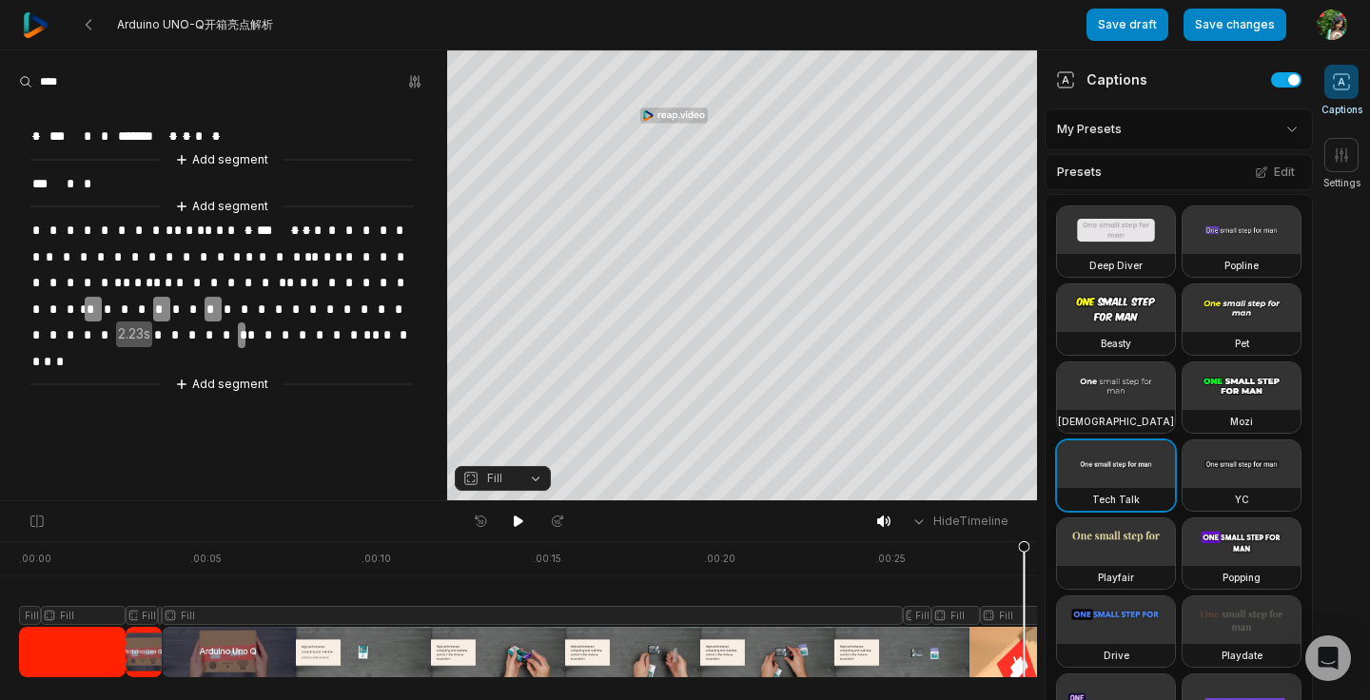
click at [152, 327] on span "2.23s" at bounding box center [134, 335] width 36 height 26
click at [169, 331] on span "*" at bounding box center [160, 336] width 17 height 26
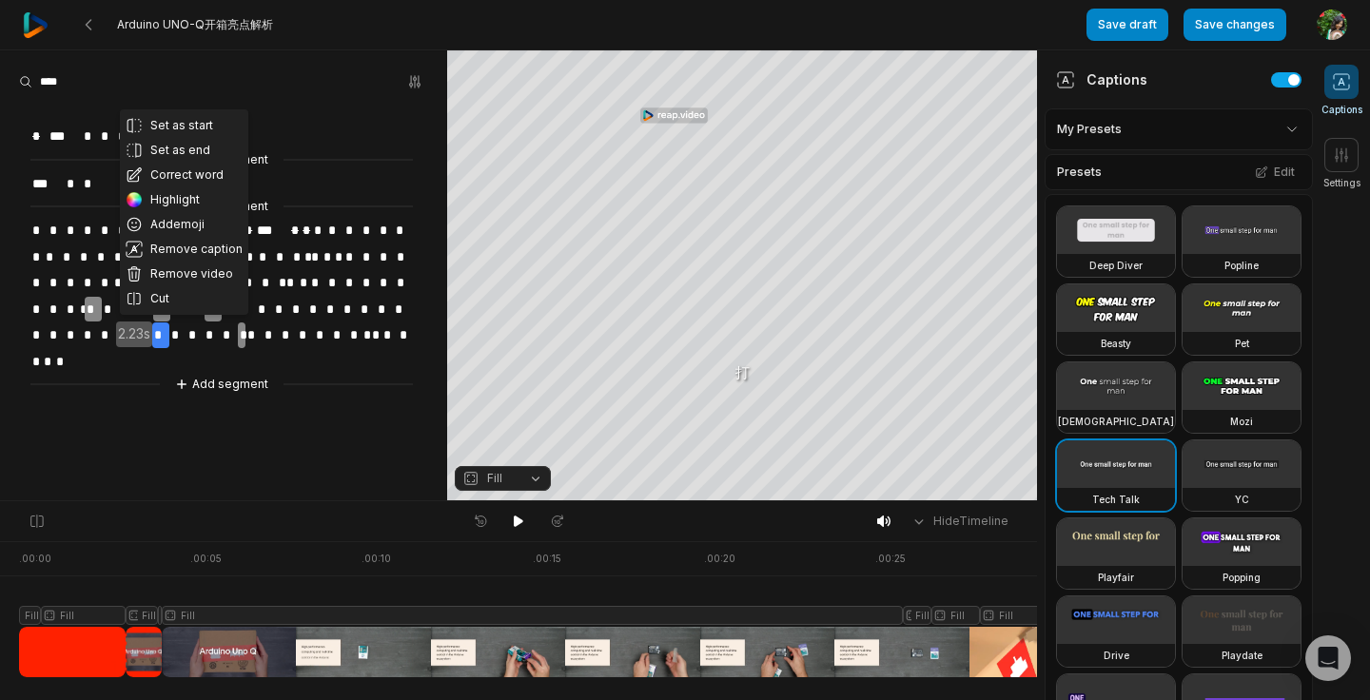
click at [152, 322] on span "2.23s" at bounding box center [134, 335] width 36 height 26
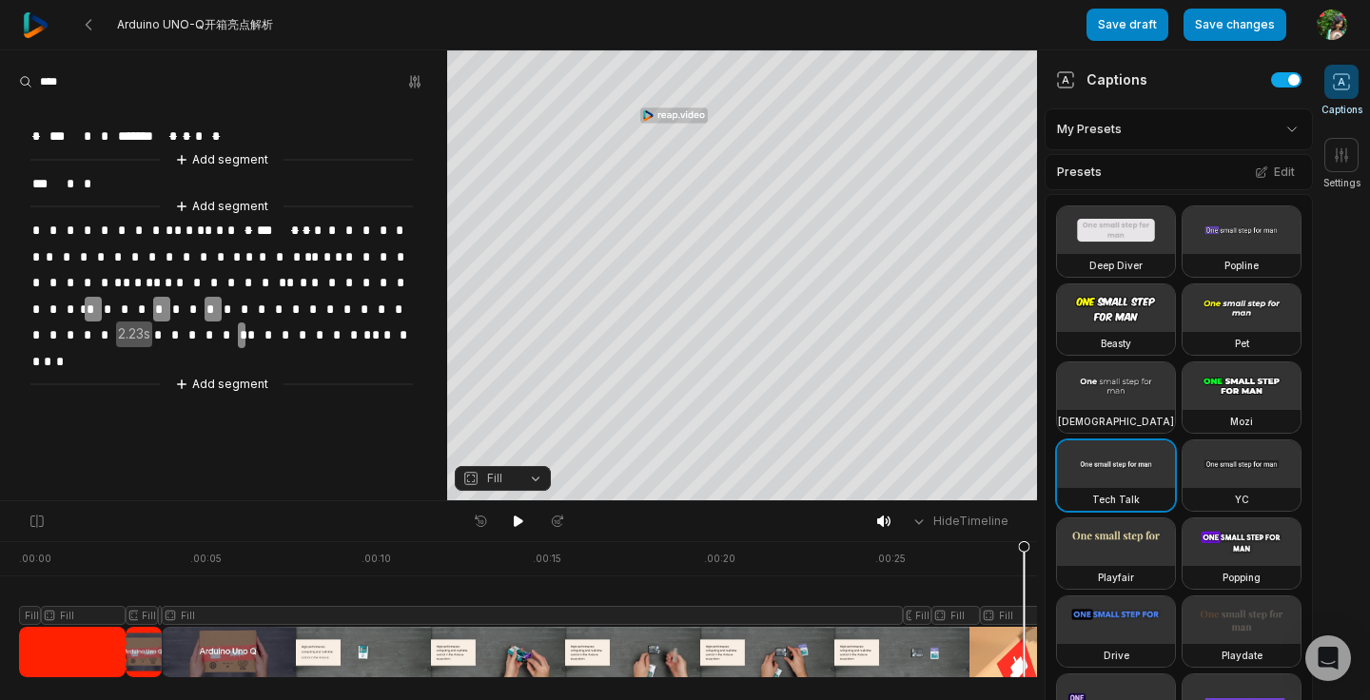
click at [169, 323] on span "*" at bounding box center [160, 336] width 17 height 26
click at [188, 342] on div "* *** * * ******* * * * * Add segment *** * * Add segment * * * * * * * * * * *…" at bounding box center [223, 248] width 447 height 293
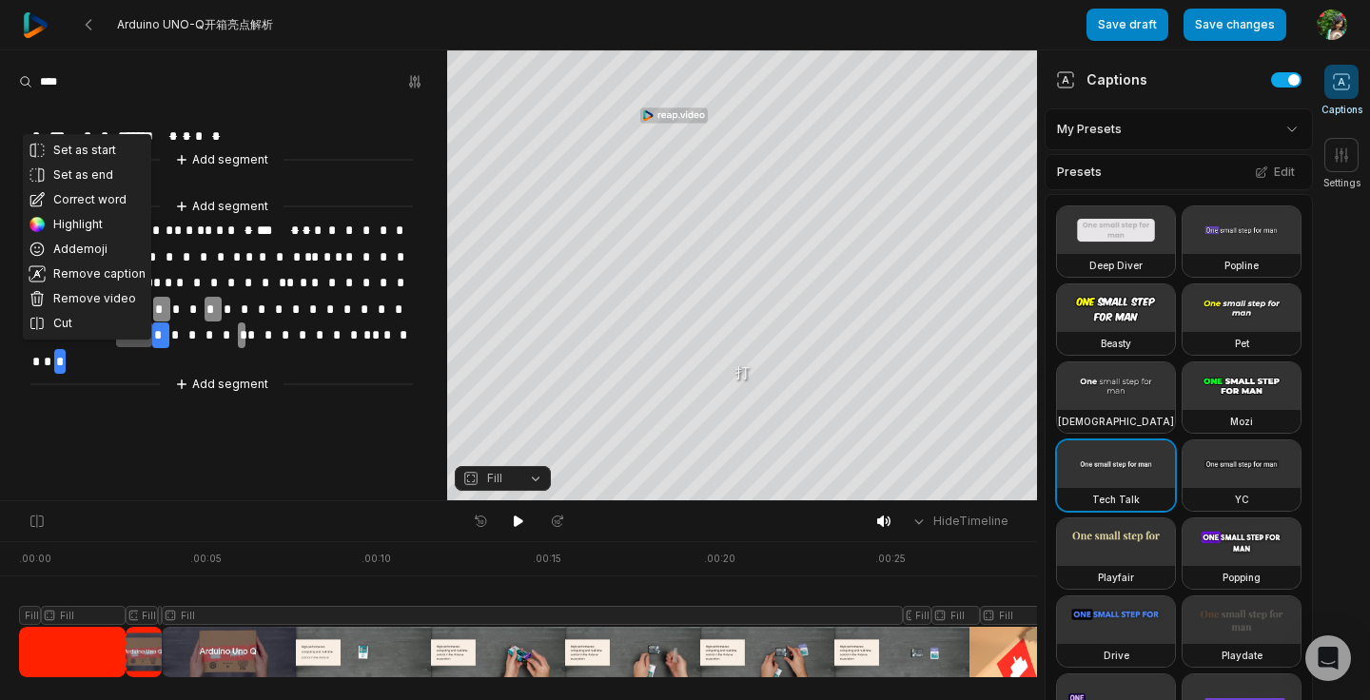
click at [162, 352] on div "Set as start Set as end Correct word Highlight Add emoji Remove caption Remove …" at bounding box center [223, 248] width 447 height 293
click at [221, 329] on span "*" at bounding box center [212, 336] width 17 height 26
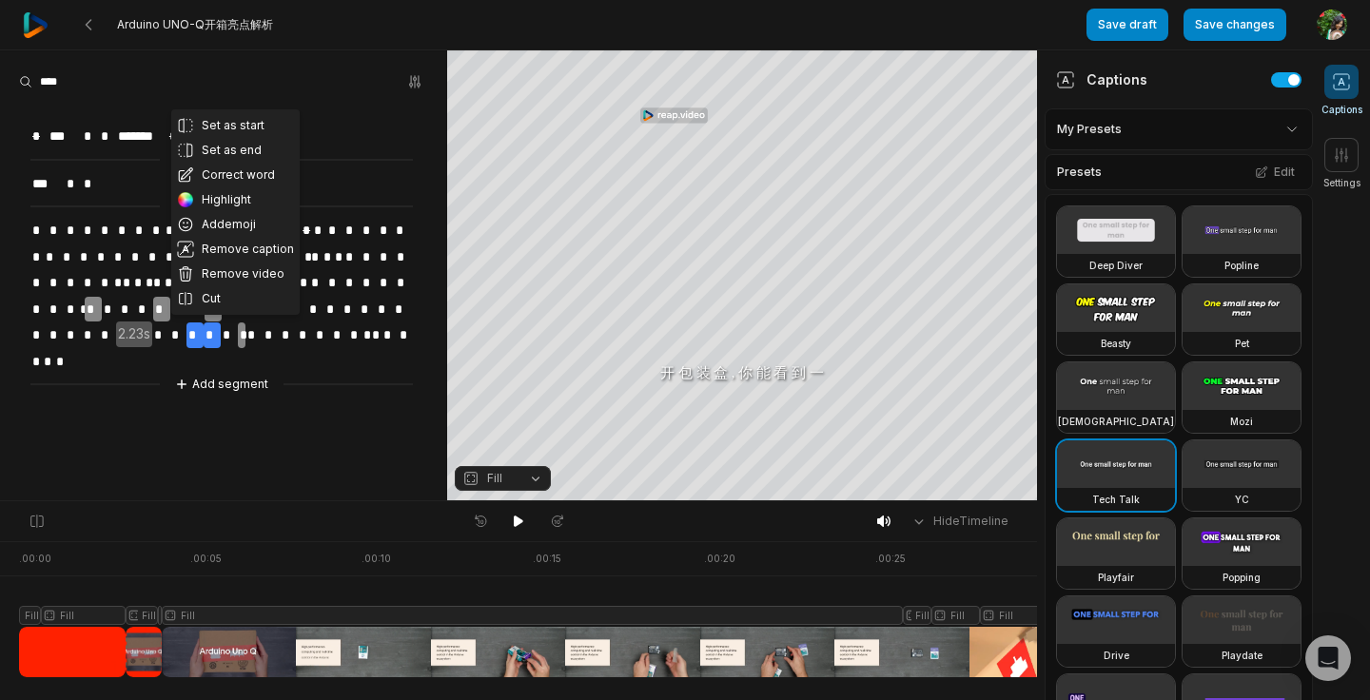
scroll to position [0, 212]
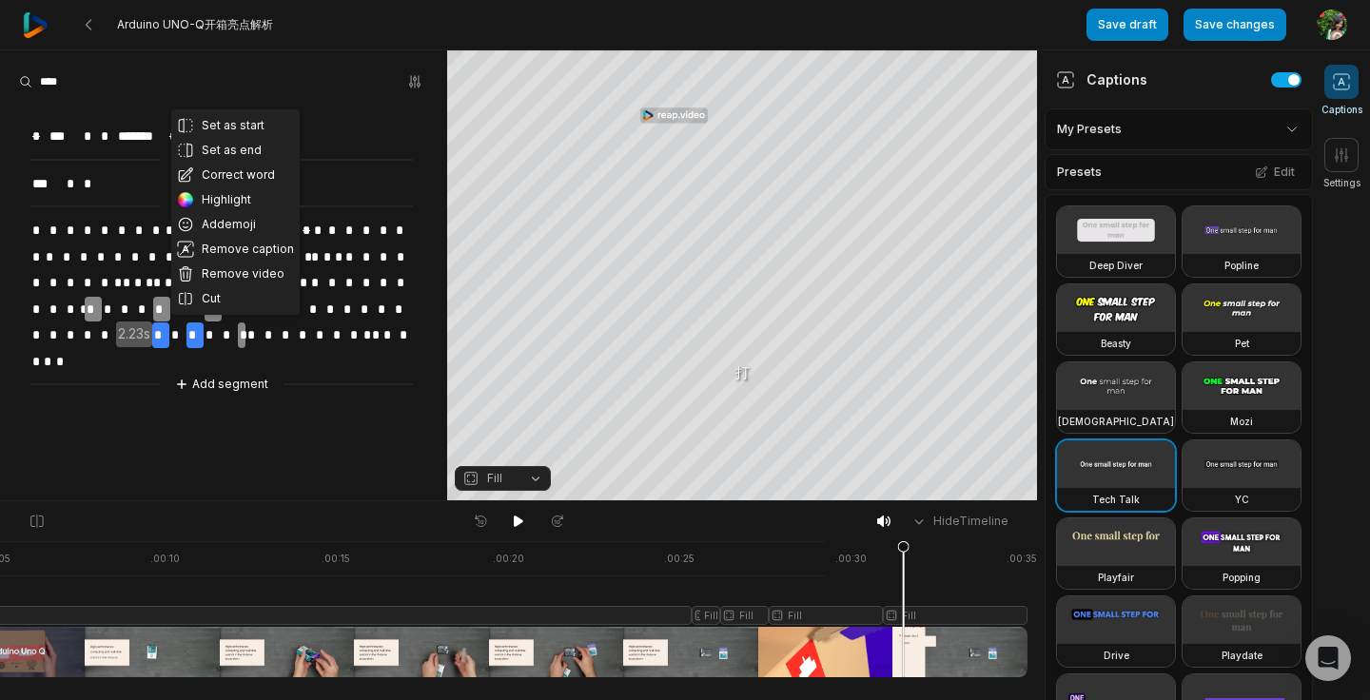
click at [902, 648] on div at bounding box center [418, 609] width 1220 height 136
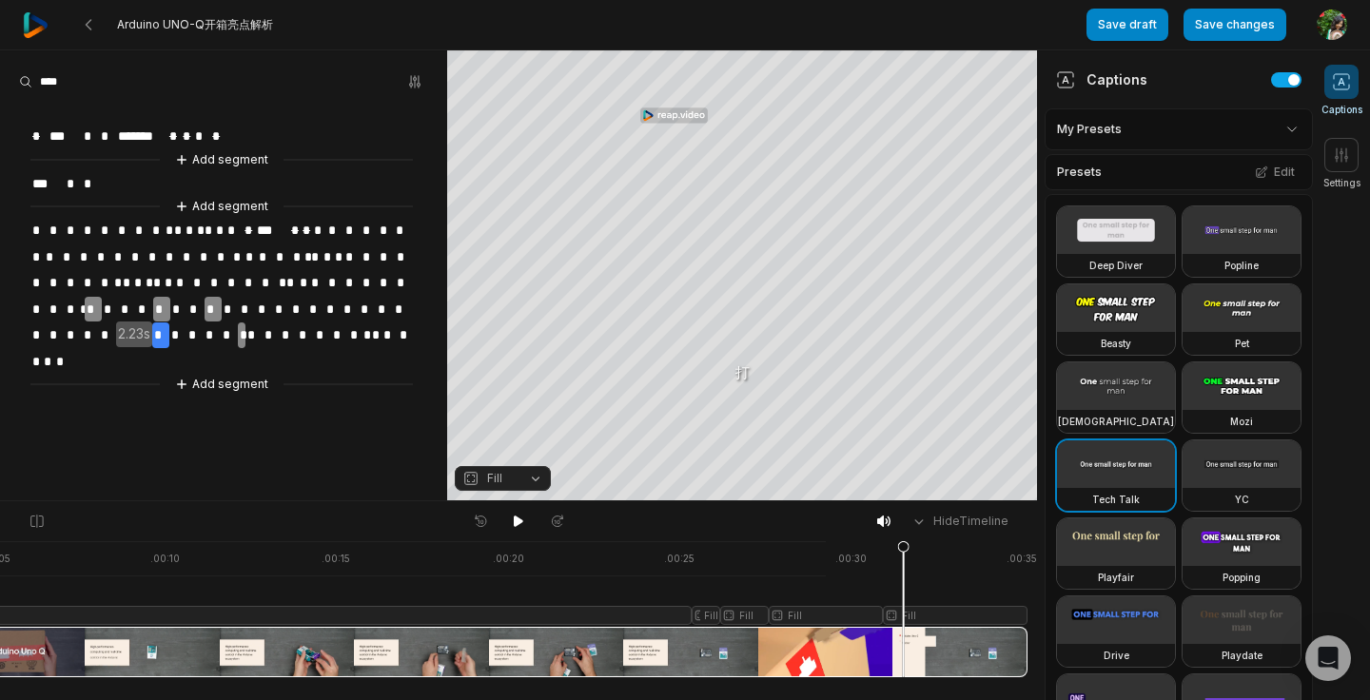
click at [169, 326] on span "*" at bounding box center [160, 336] width 17 height 26
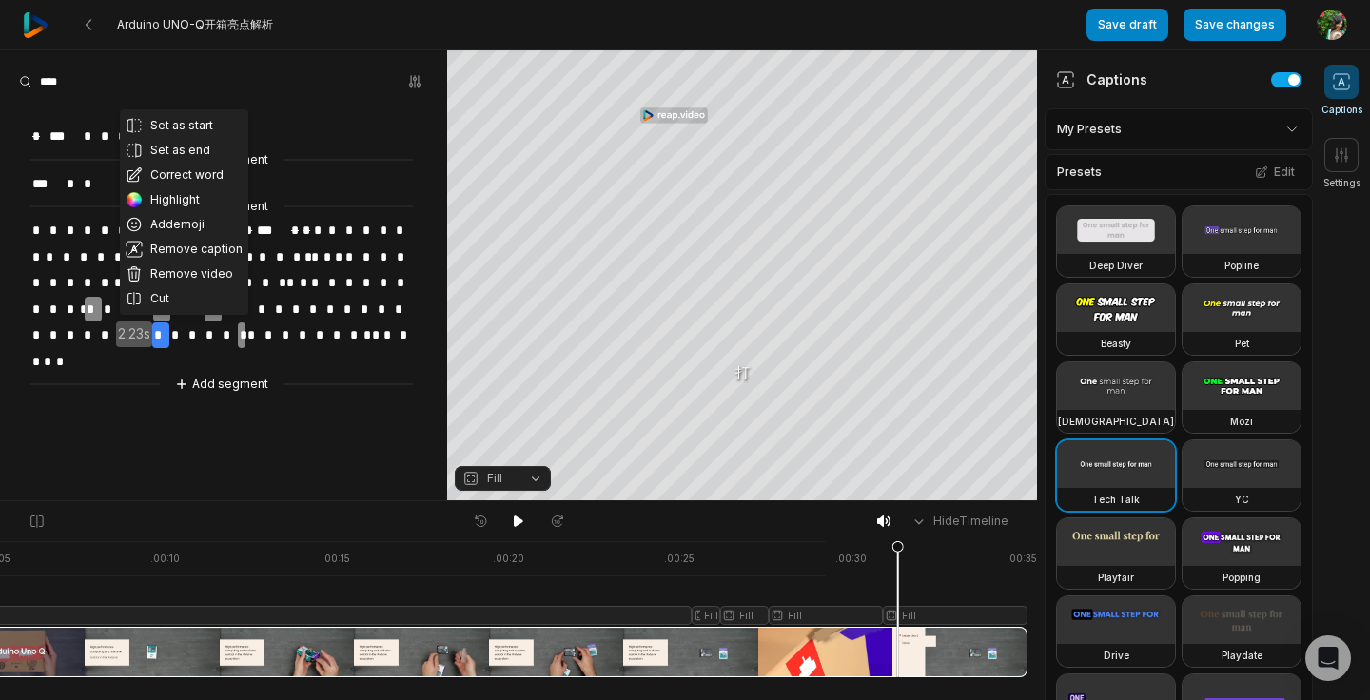
click at [181, 357] on div "Set as start Set as end Correct word Highlight Add emoji Remove caption Remove …" at bounding box center [223, 248] width 447 height 293
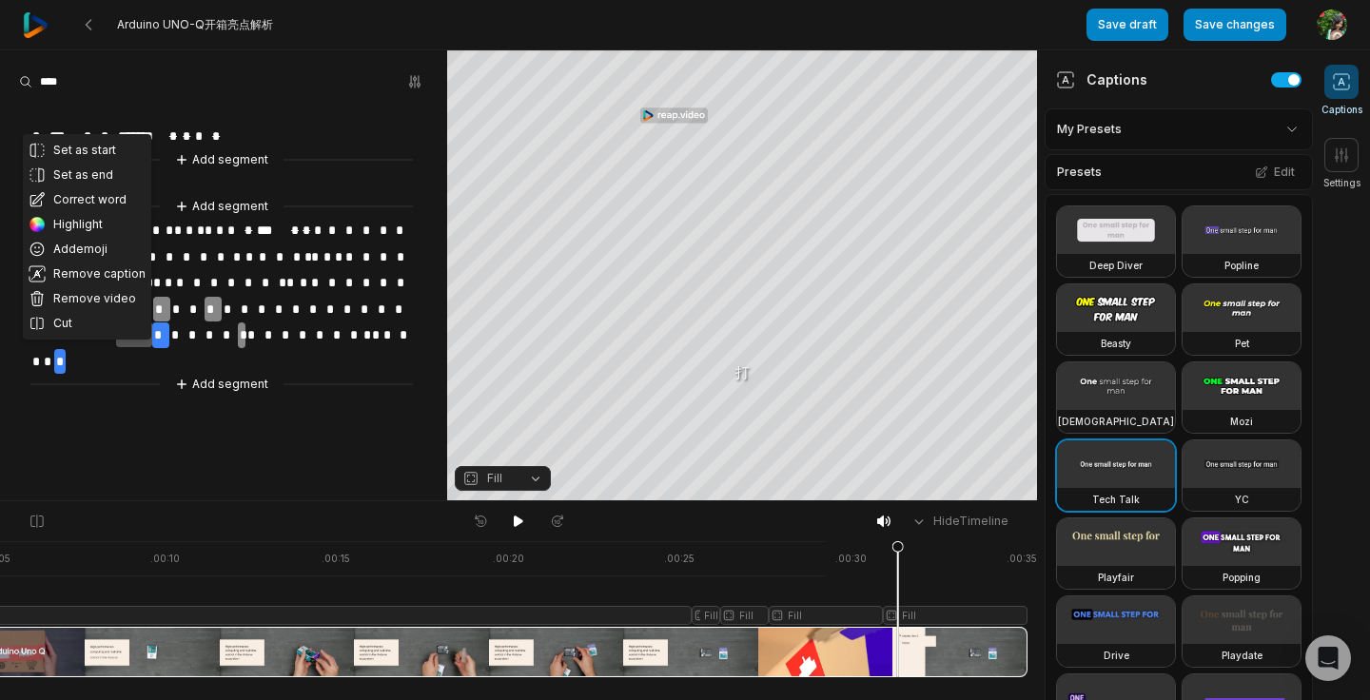
click at [169, 331] on span "*" at bounding box center [160, 336] width 17 height 26
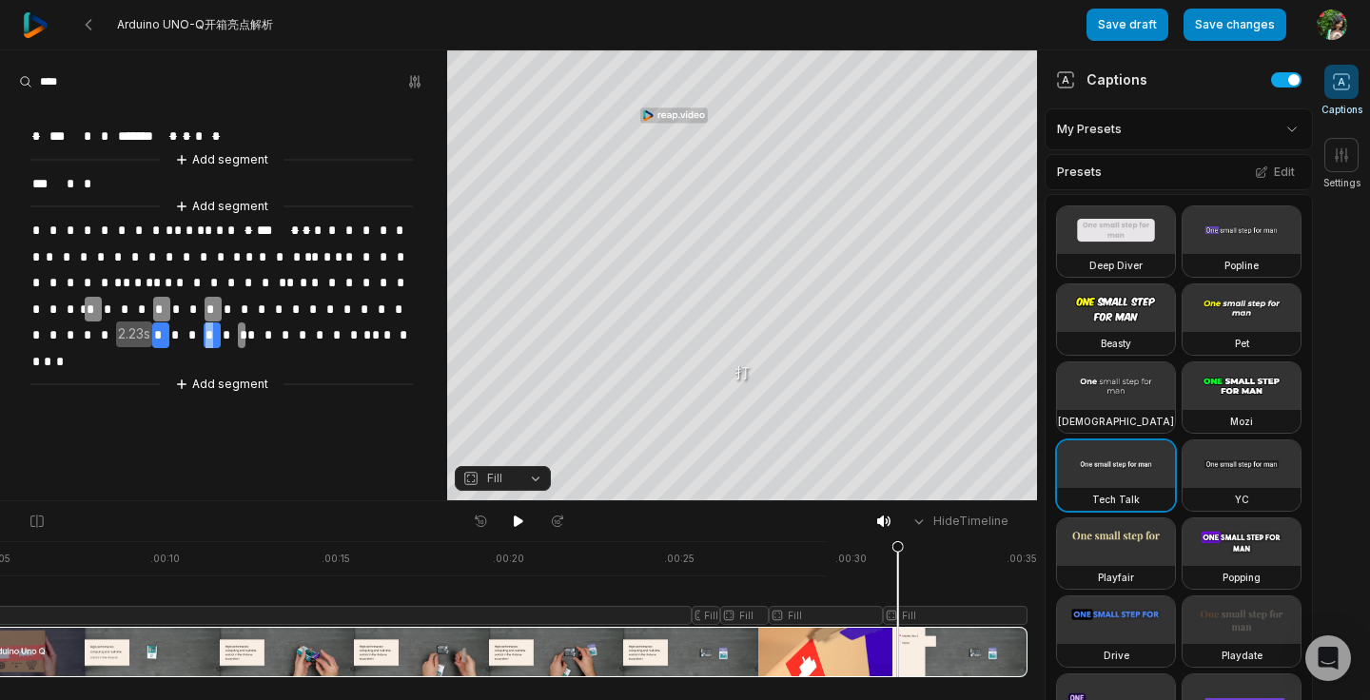
click at [221, 330] on span "*" at bounding box center [212, 336] width 17 height 26
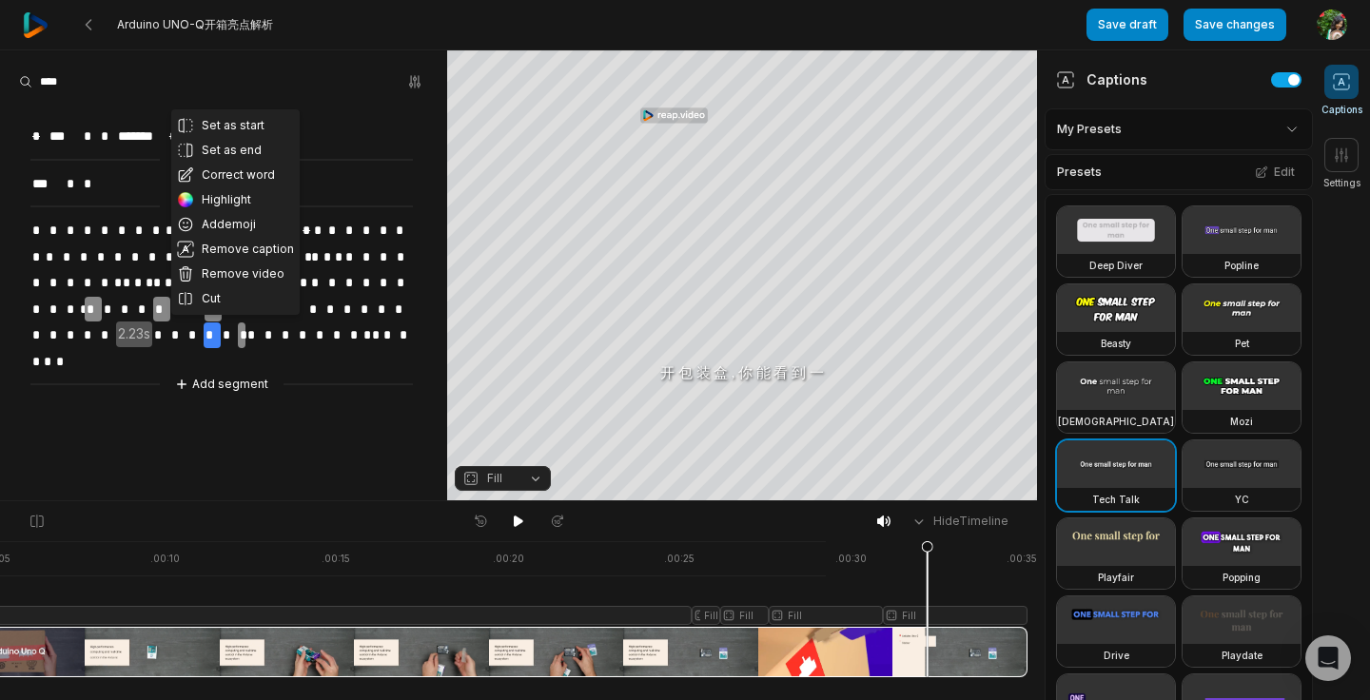
click at [263, 323] on span "*" at bounding box center [253, 336] width 17 height 26
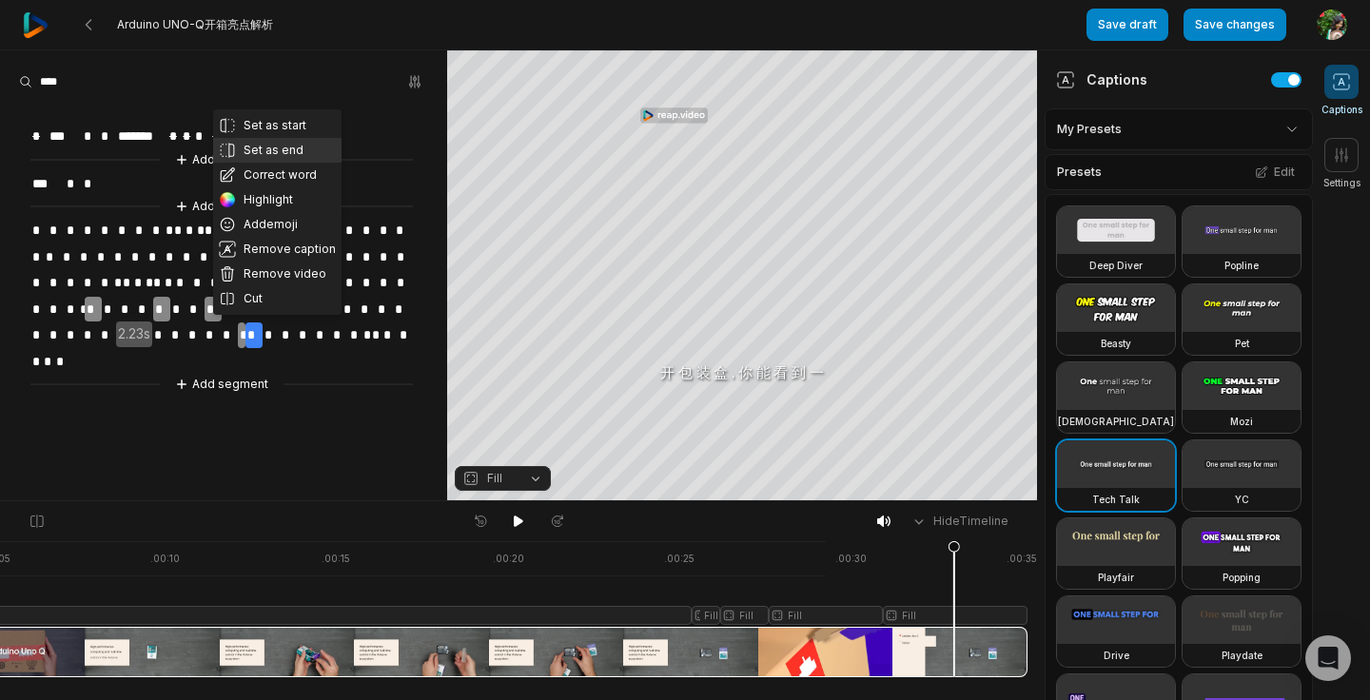
click at [259, 146] on button "Set as end" at bounding box center [277, 150] width 128 height 25
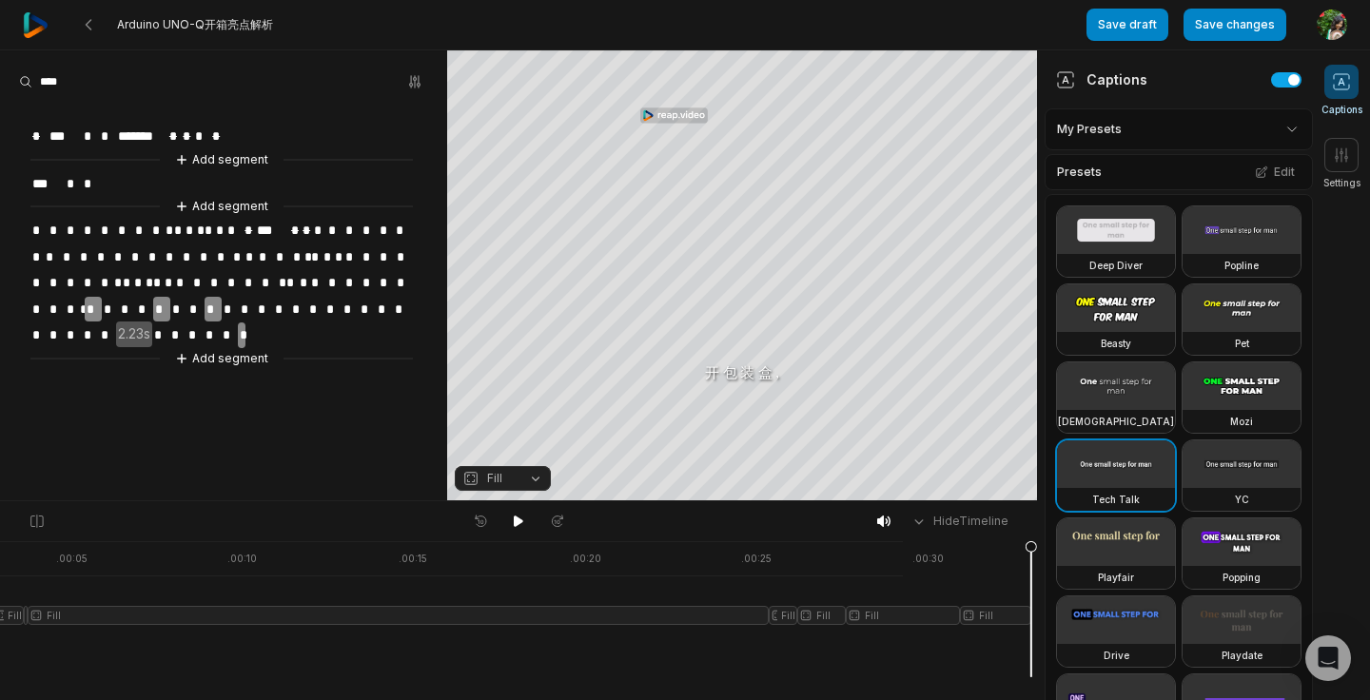
scroll to position [0, 134]
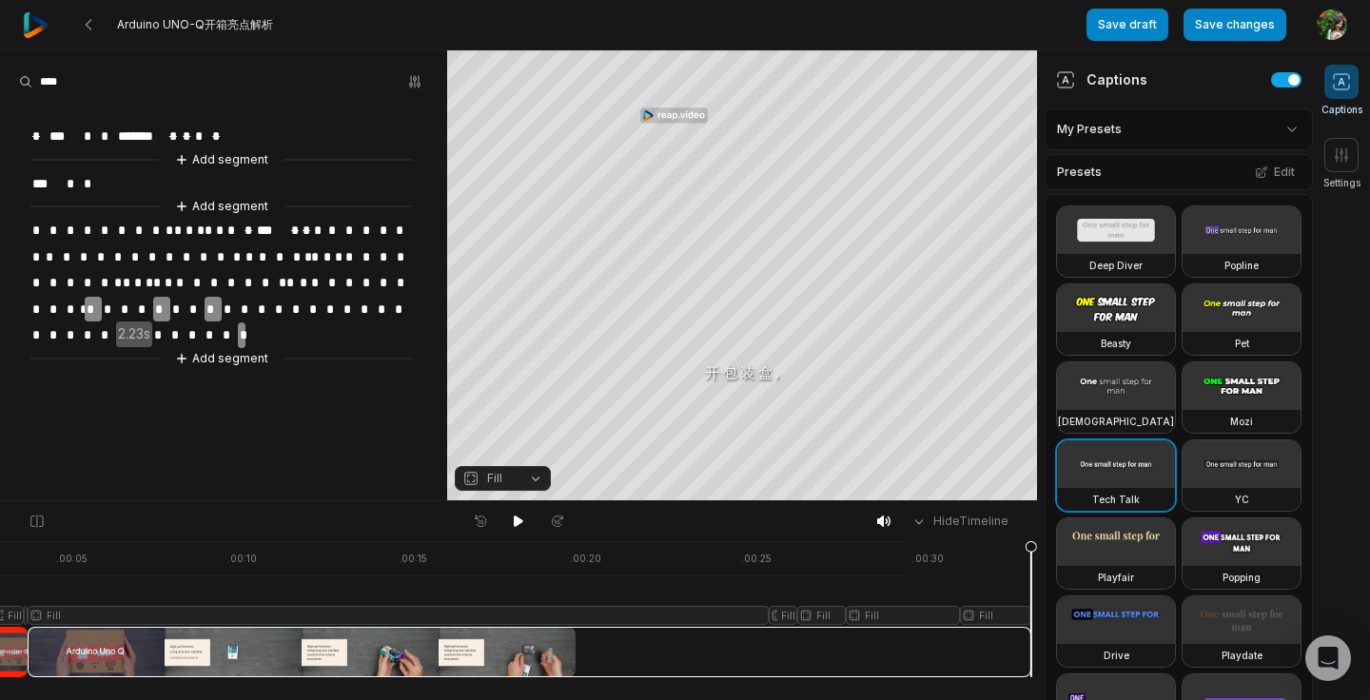
click at [169, 326] on span "*" at bounding box center [160, 336] width 17 height 26
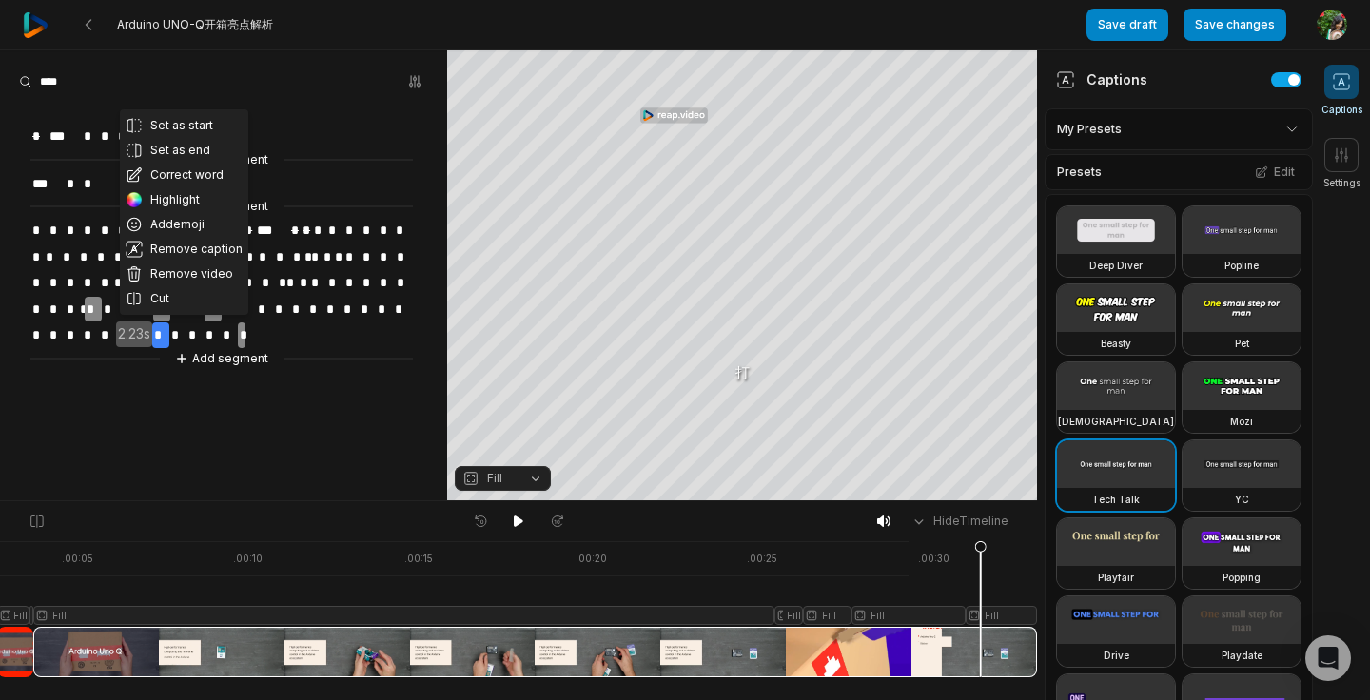
scroll to position [0, 128]
click at [186, 324] on span "*" at bounding box center [177, 336] width 17 height 26
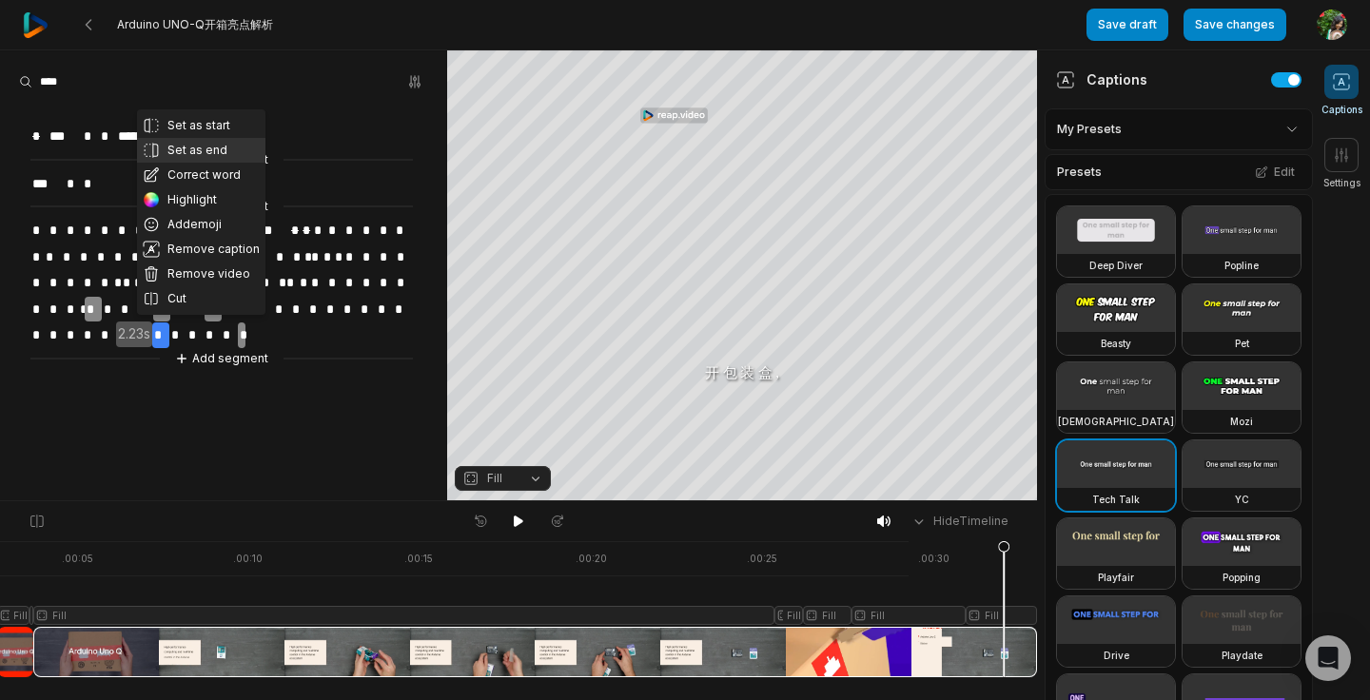
click at [225, 149] on button "Set as end" at bounding box center [201, 150] width 128 height 25
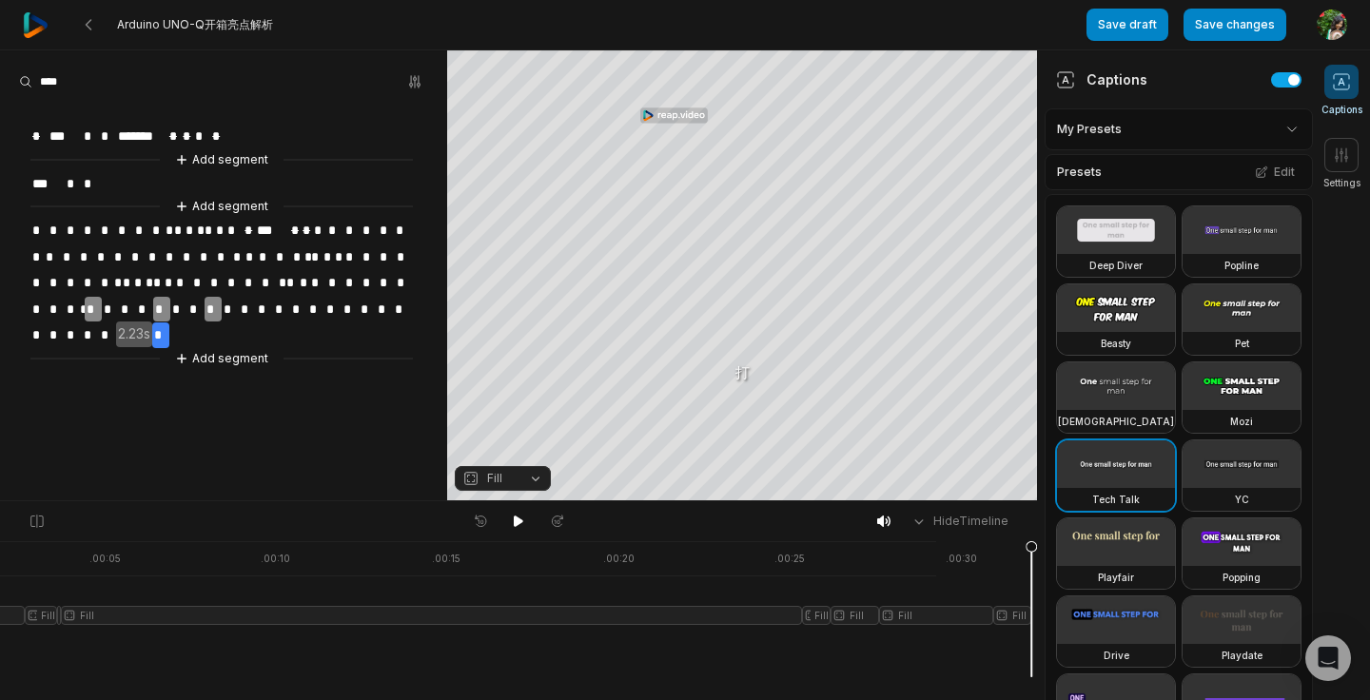
scroll to position [0, 101]
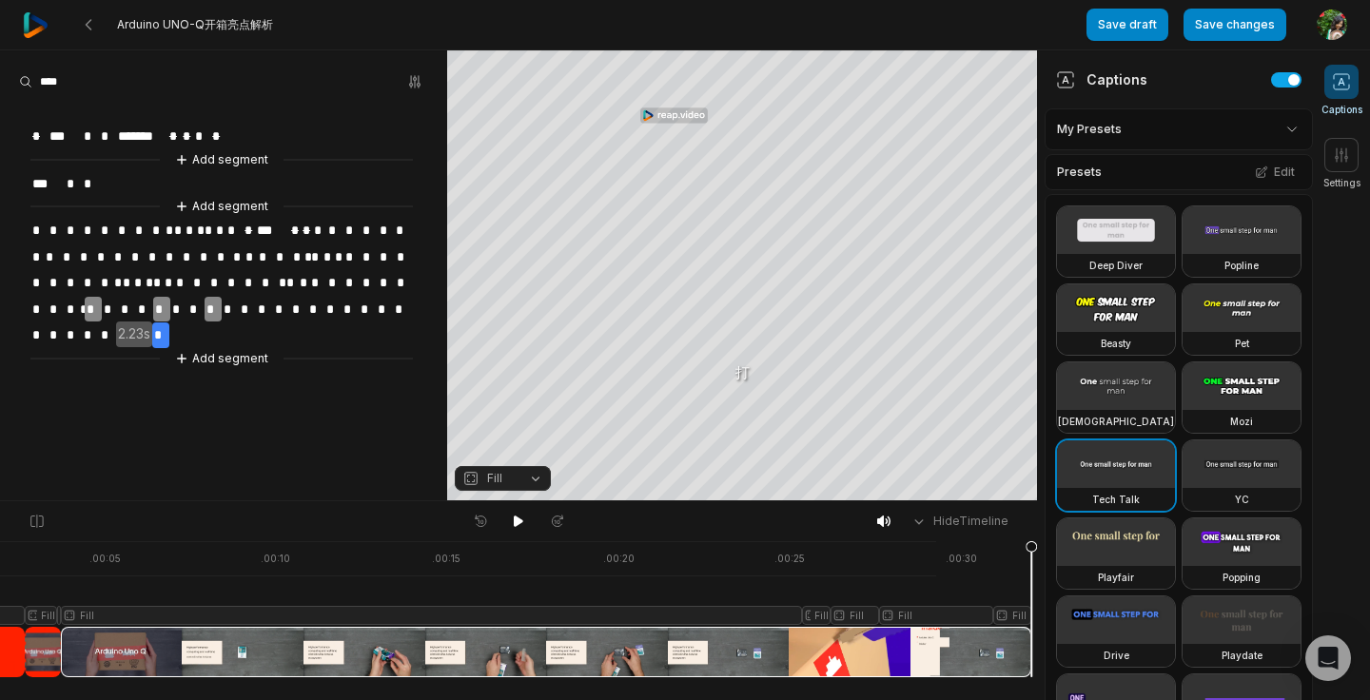
click at [169, 329] on span "*" at bounding box center [160, 336] width 17 height 26
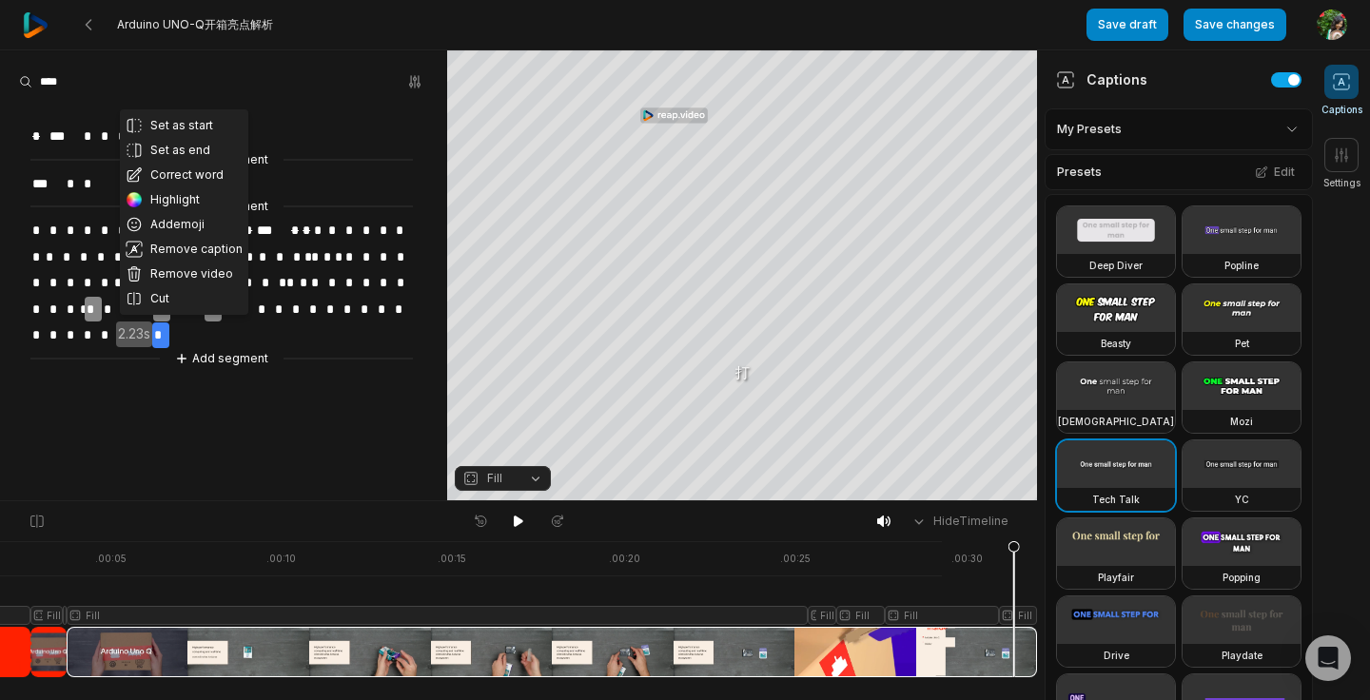
scroll to position [0, 95]
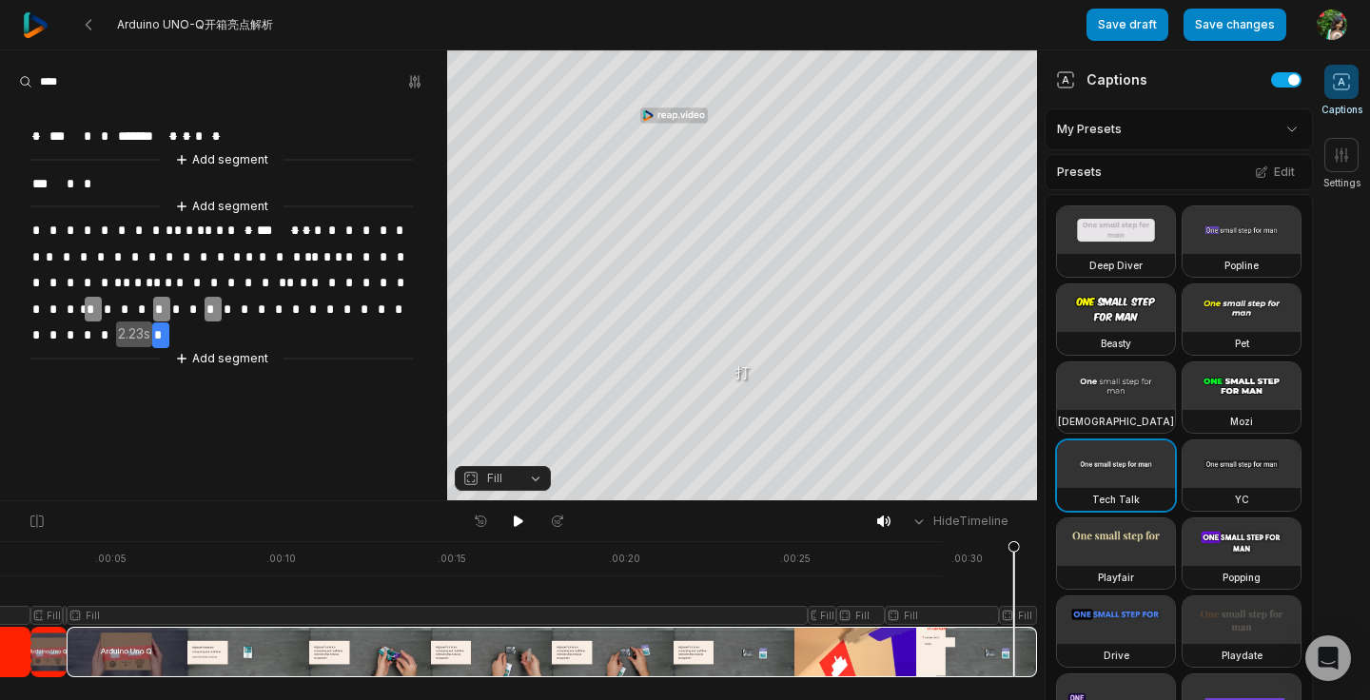
click at [151, 337] on span "2.23s" at bounding box center [134, 335] width 36 height 26
click at [152, 325] on span "2.23s" at bounding box center [134, 335] width 36 height 26
click at [169, 326] on span "*" at bounding box center [160, 336] width 17 height 26
click at [152, 332] on span "2.23s" at bounding box center [134, 335] width 36 height 26
click at [1005, 646] on div at bounding box center [480, 609] width 1113 height 136
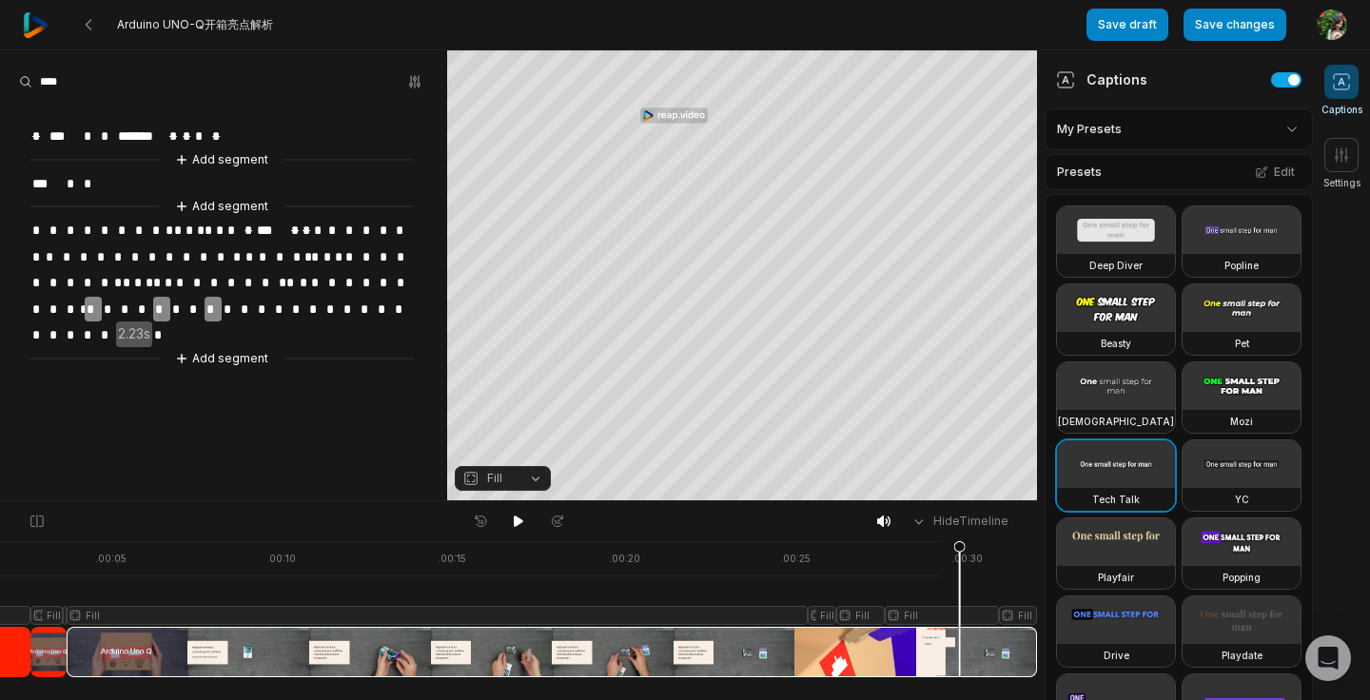
drag, startPoint x: 1036, startPoint y: 646, endPoint x: 959, endPoint y: 657, distance: 77.9
click at [959, 657] on div at bounding box center [480, 609] width 1113 height 136
click at [871, 659] on div at bounding box center [480, 609] width 1113 height 136
drag, startPoint x: 872, startPoint y: 659, endPoint x: 979, endPoint y: 673, distance: 108.3
click at [980, 673] on icon at bounding box center [980, 608] width 13 height 137
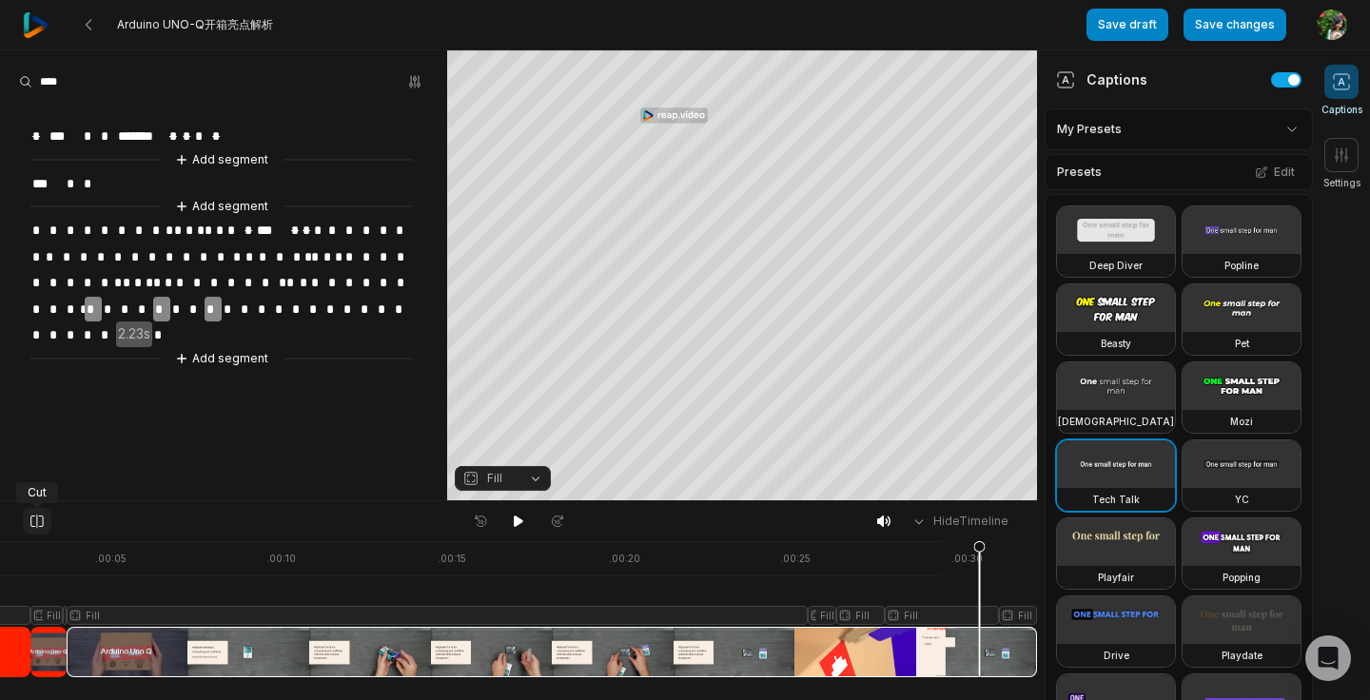
click at [34, 521] on icon at bounding box center [37, 521] width 17 height 15
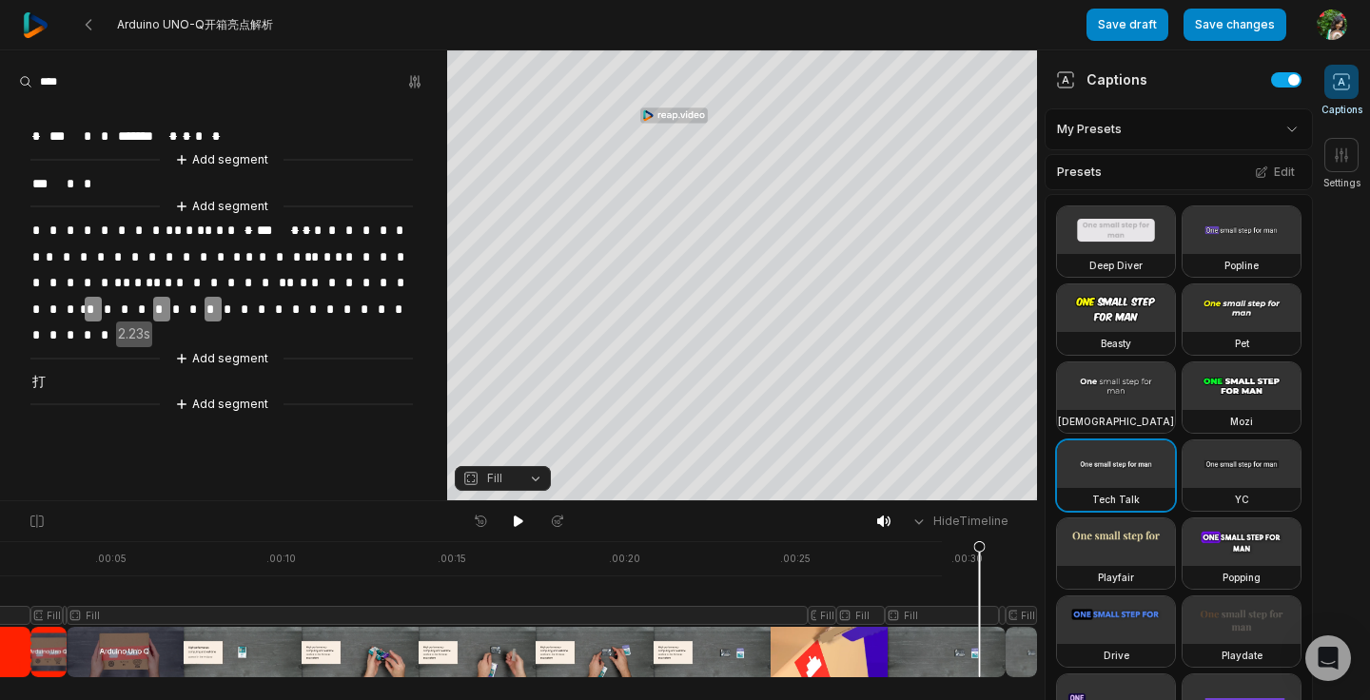
click at [1023, 642] on div at bounding box center [480, 609] width 1113 height 136
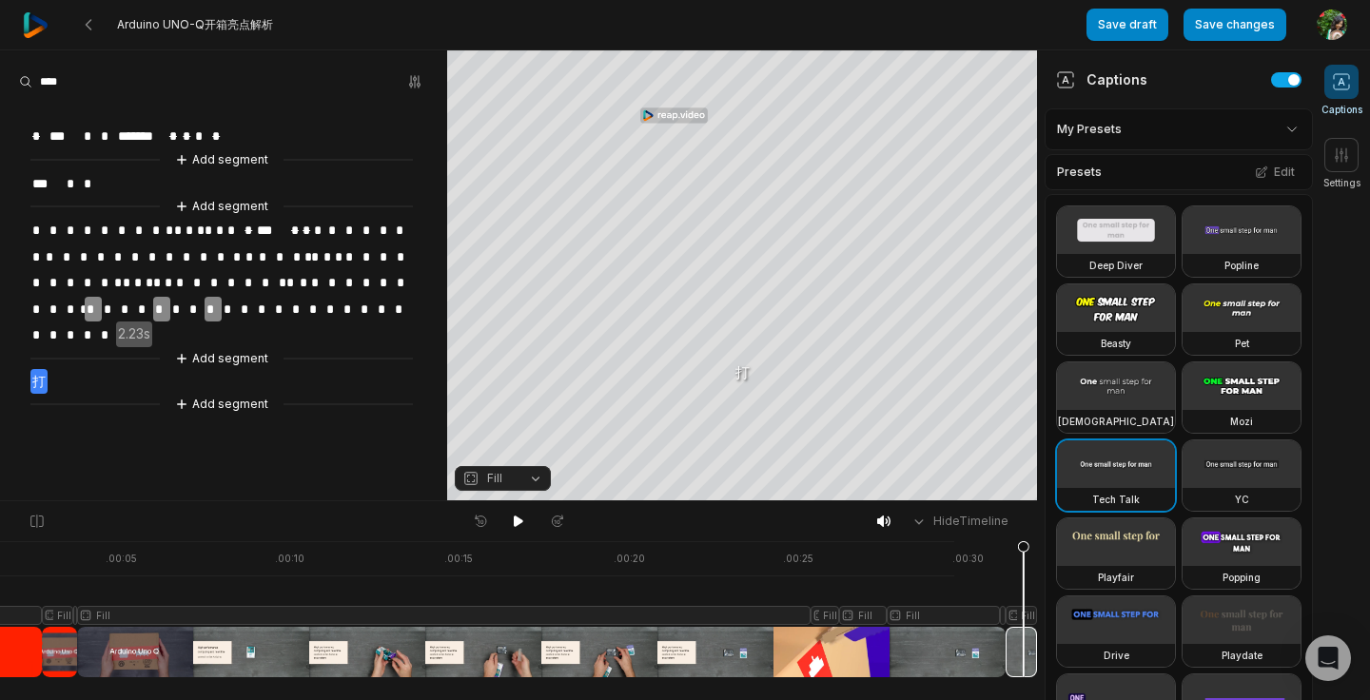
scroll to position [0, 0]
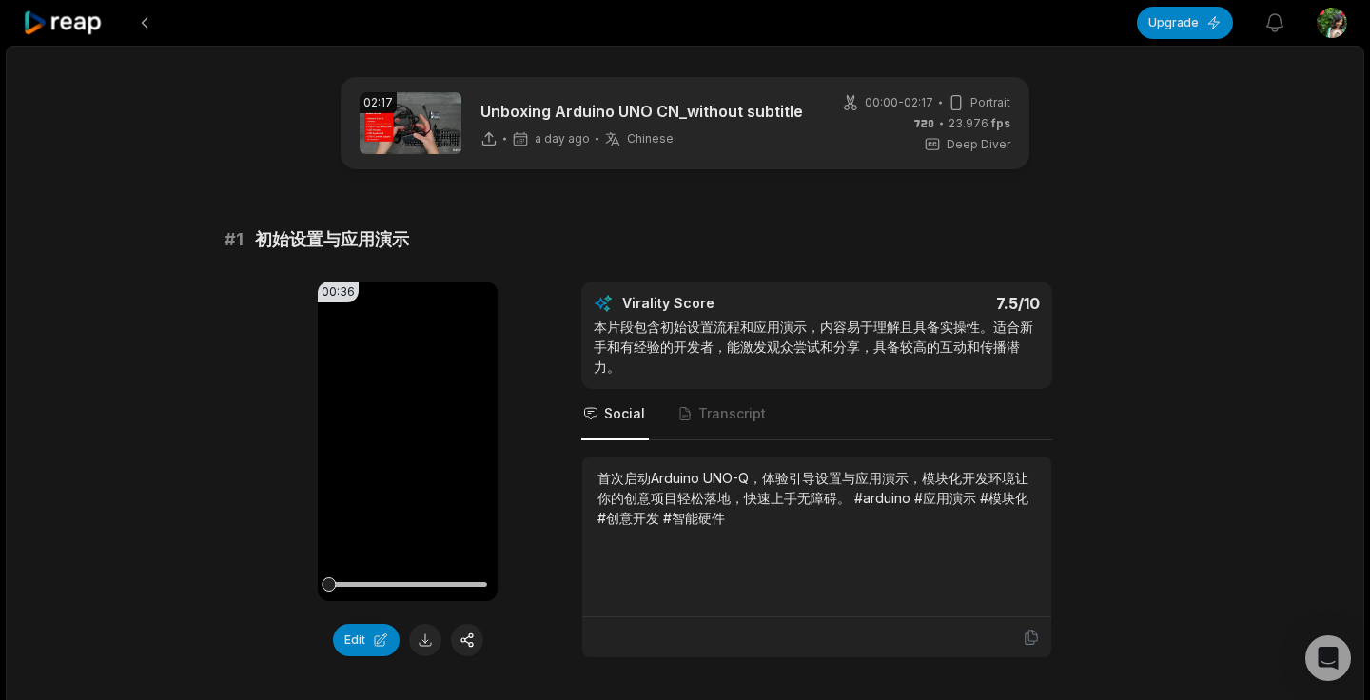
scroll to position [638, 0]
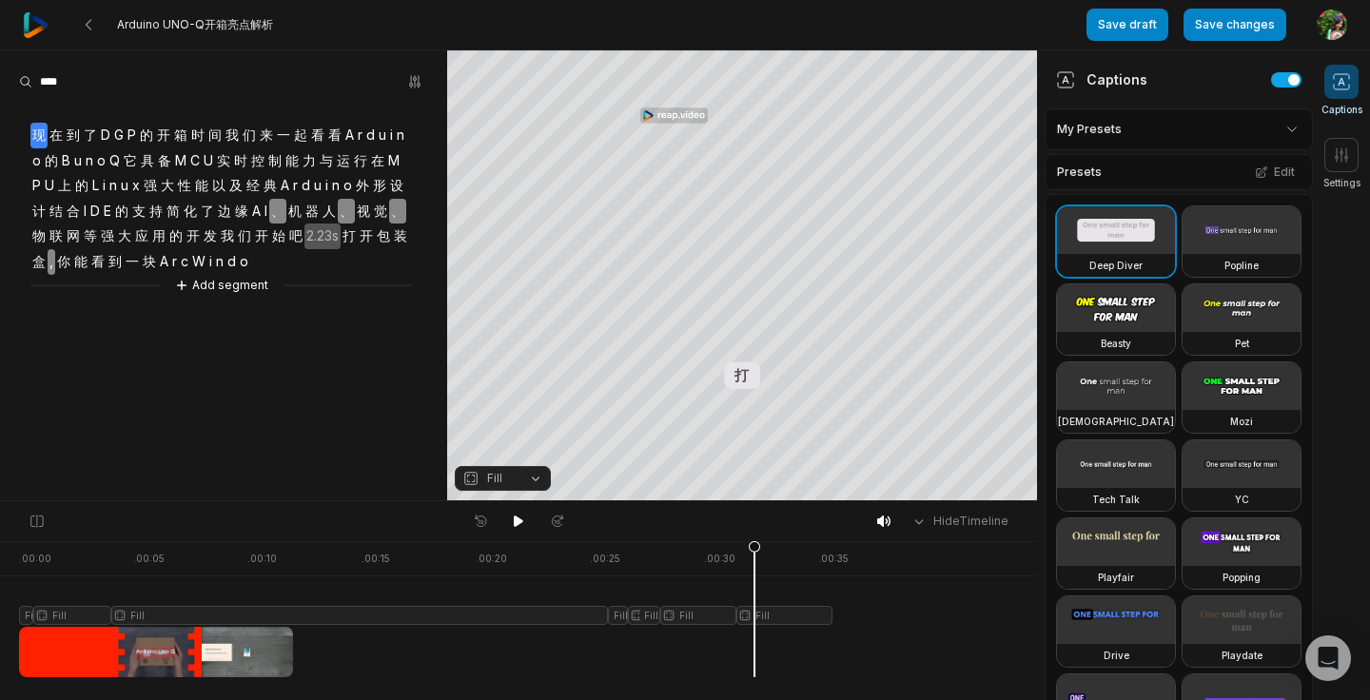
click at [755, 621] on div at bounding box center [426, 609] width 814 height 136
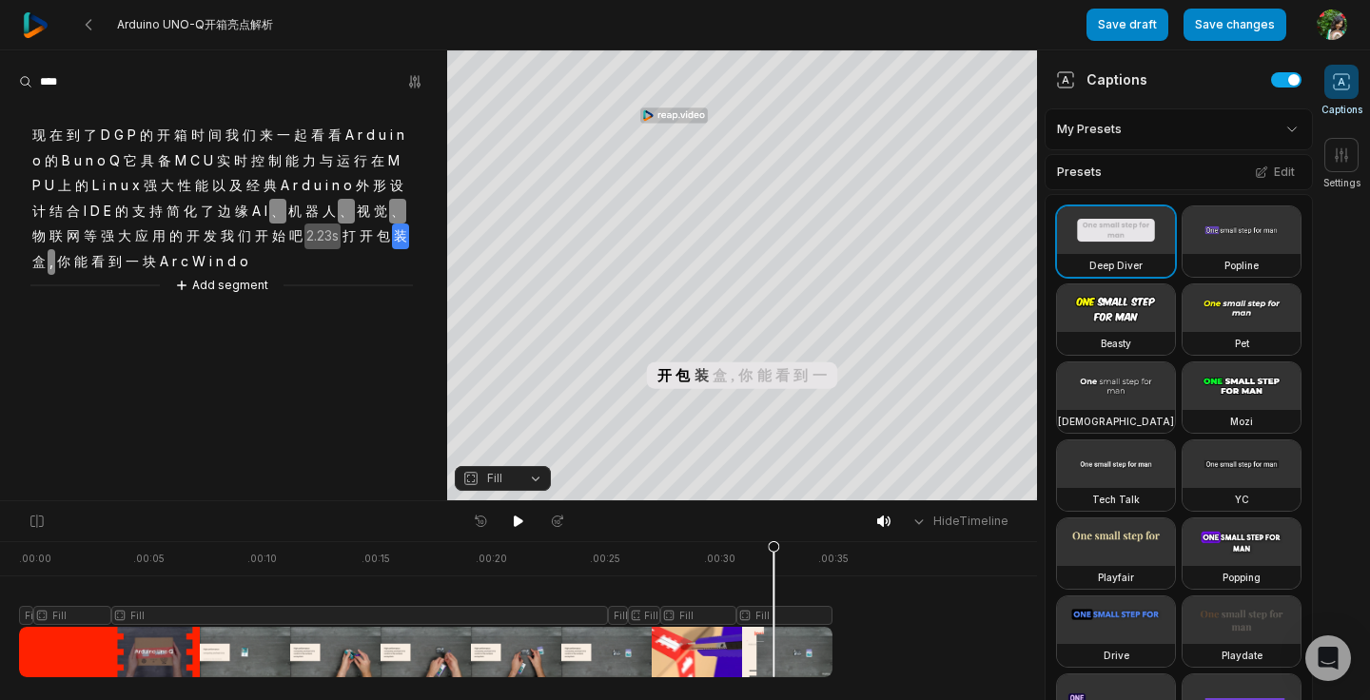
click at [687, 612] on div at bounding box center [426, 609] width 814 height 136
click at [758, 611] on div at bounding box center [426, 609] width 814 height 136
click at [735, 594] on div at bounding box center [426, 609] width 814 height 136
click at [735, 549] on icon at bounding box center [734, 613] width 11 height 145
click at [758, 638] on div at bounding box center [426, 609] width 814 height 136
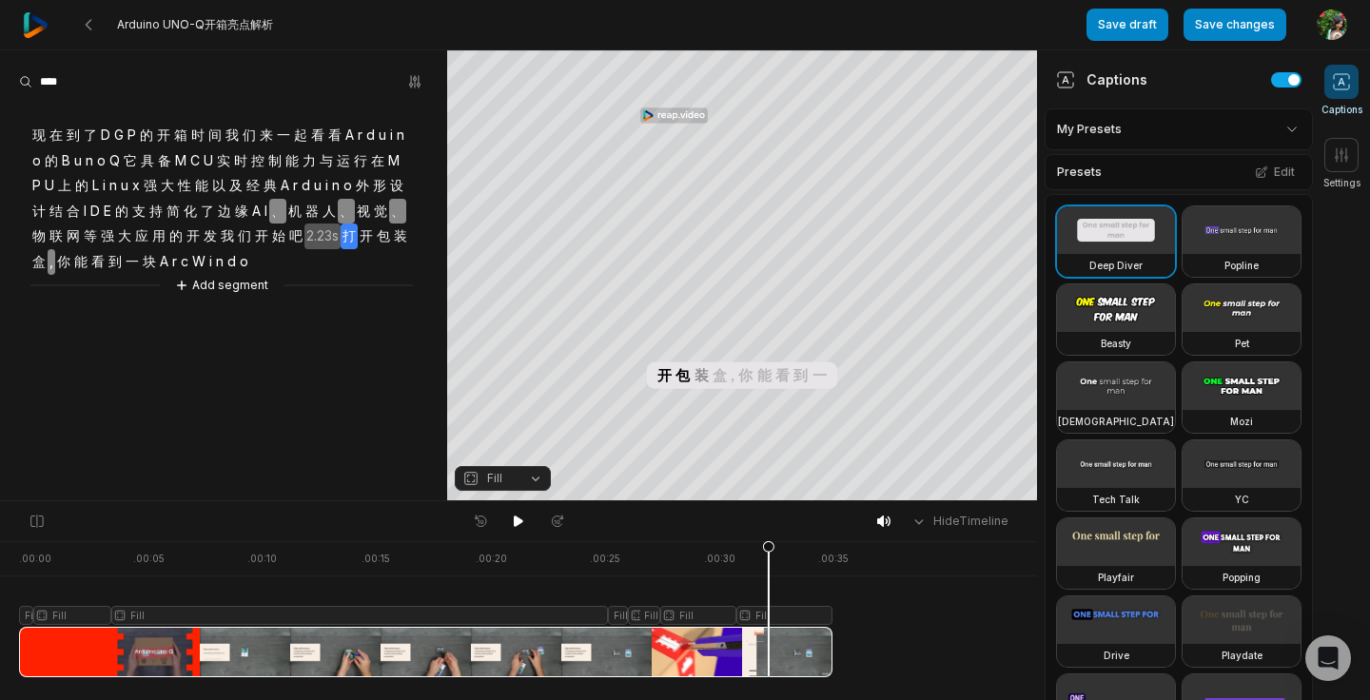
click at [769, 613] on div at bounding box center [426, 609] width 814 height 136
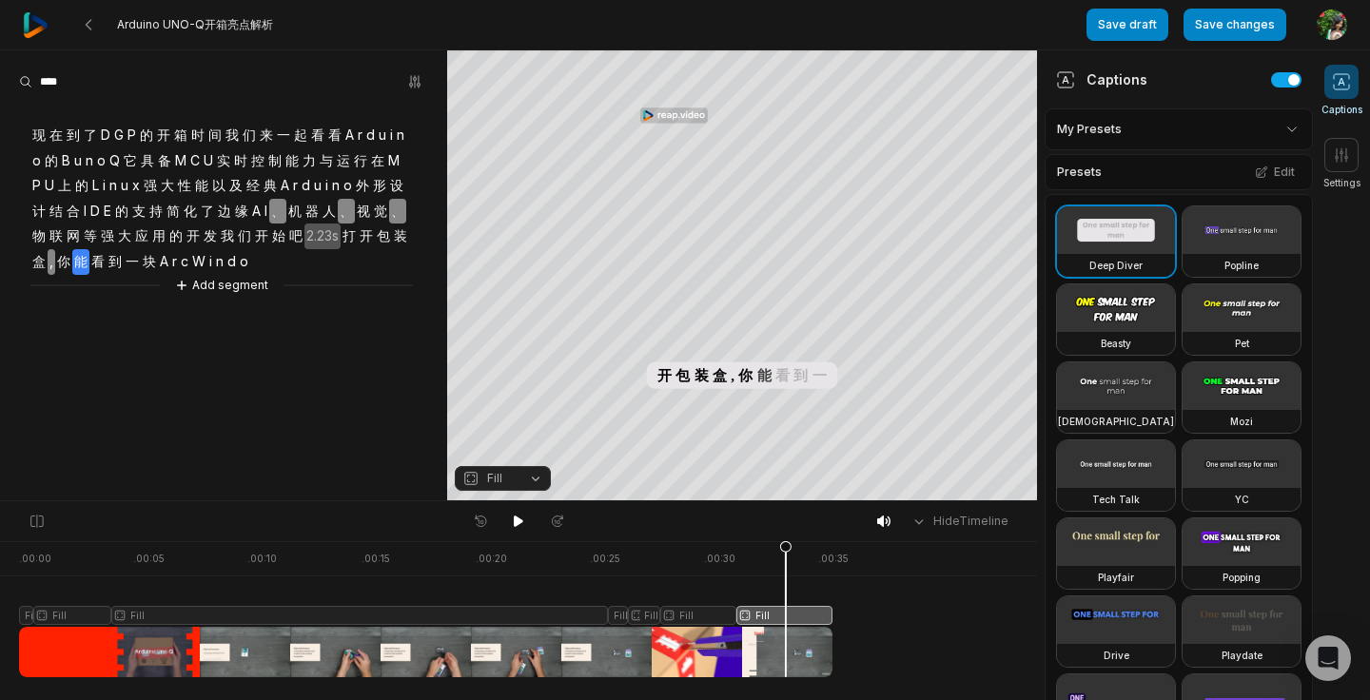
click at [786, 651] on div at bounding box center [426, 609] width 814 height 136
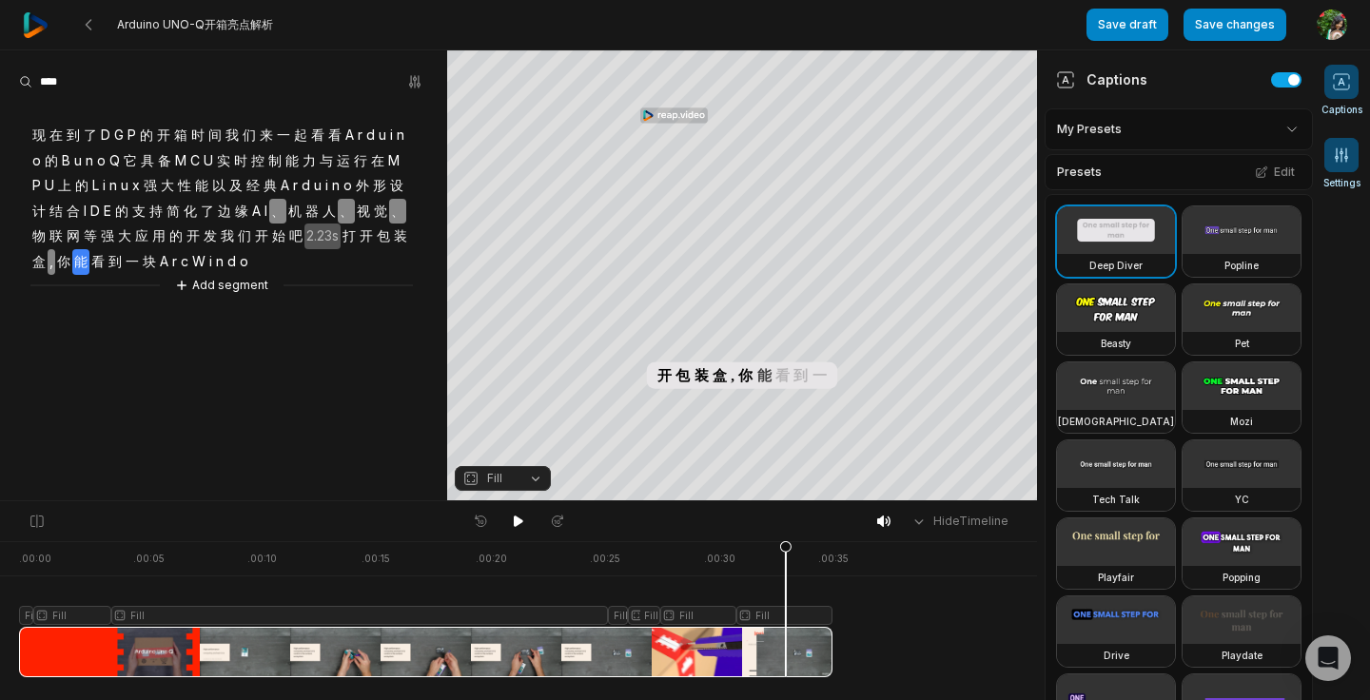
click at [1349, 160] on icon at bounding box center [1341, 155] width 19 height 19
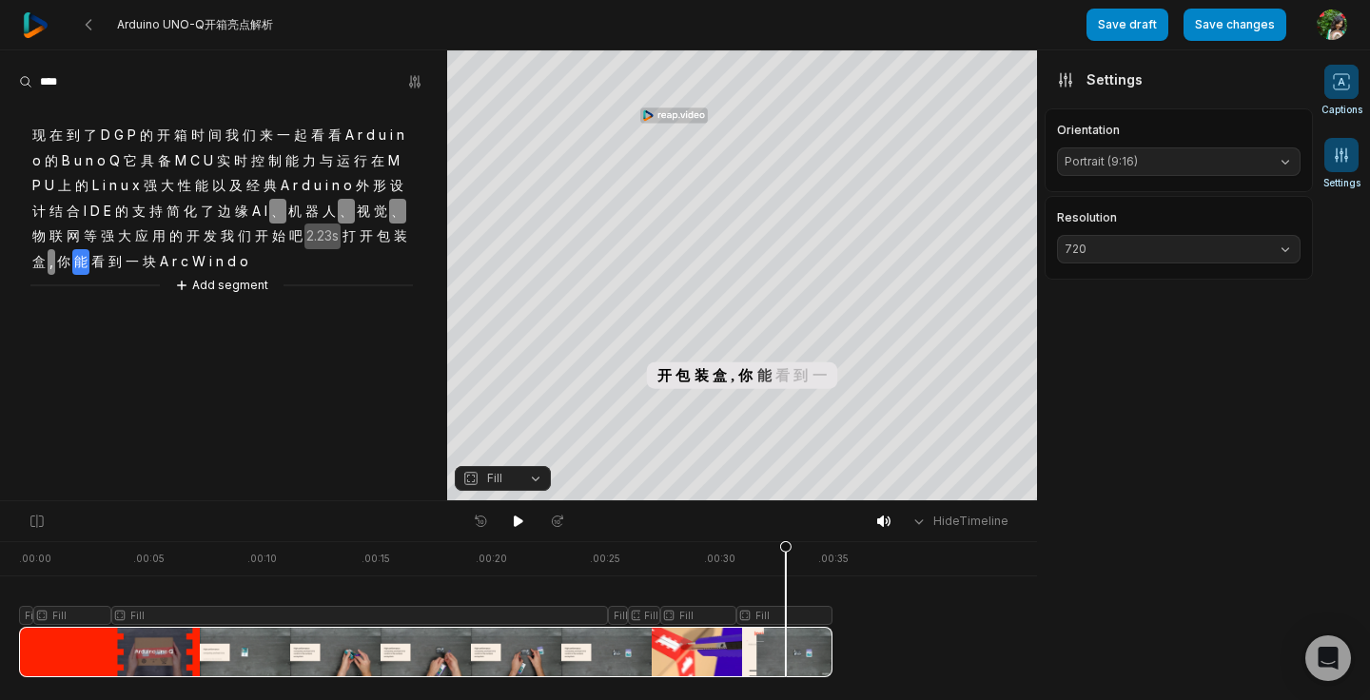
click at [1346, 88] on icon at bounding box center [1341, 81] width 19 height 19
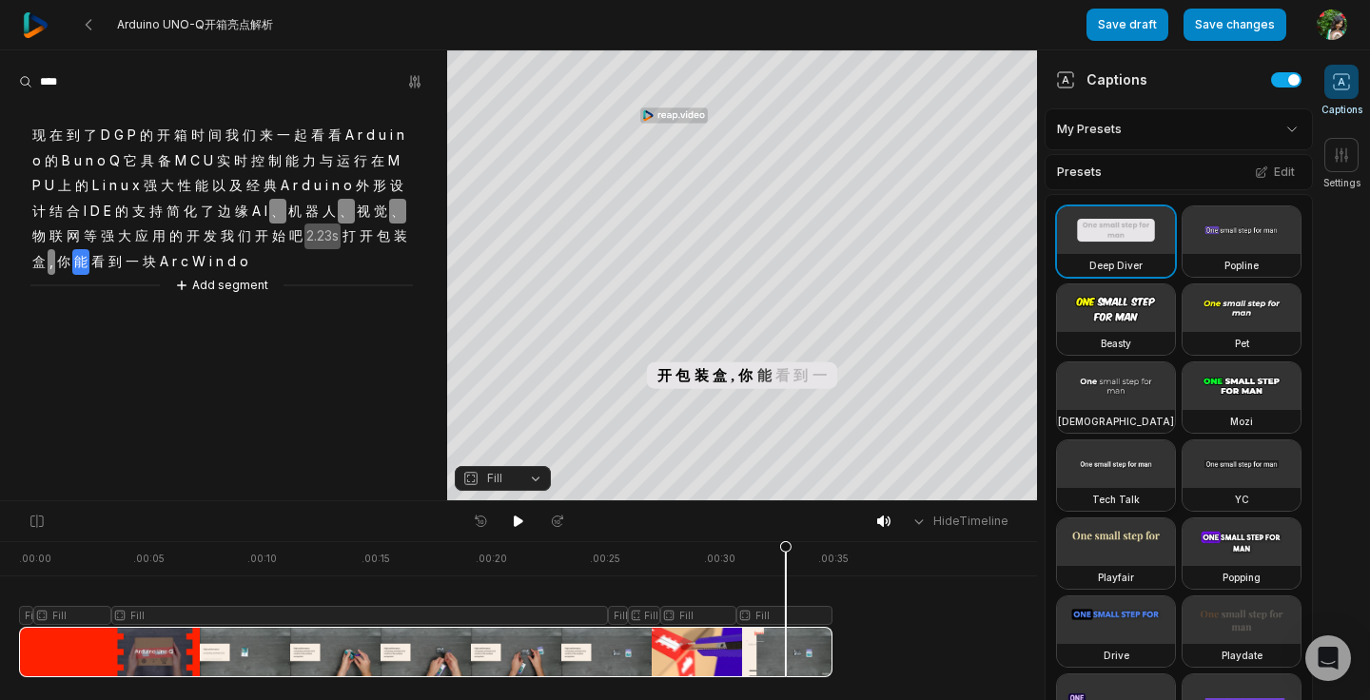
click at [1115, 488] on div "Tech Talk" at bounding box center [1116, 499] width 118 height 23
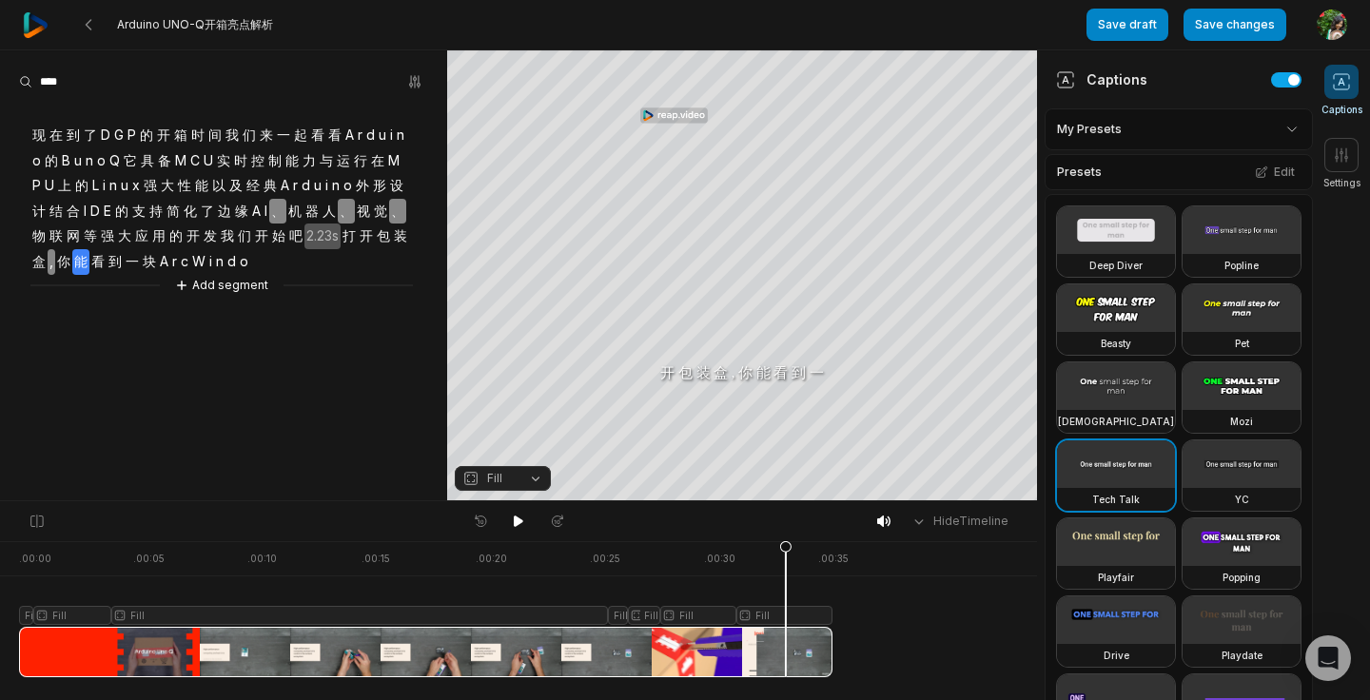
click at [803, 643] on div at bounding box center [426, 609] width 814 height 136
click at [734, 617] on div at bounding box center [426, 609] width 814 height 136
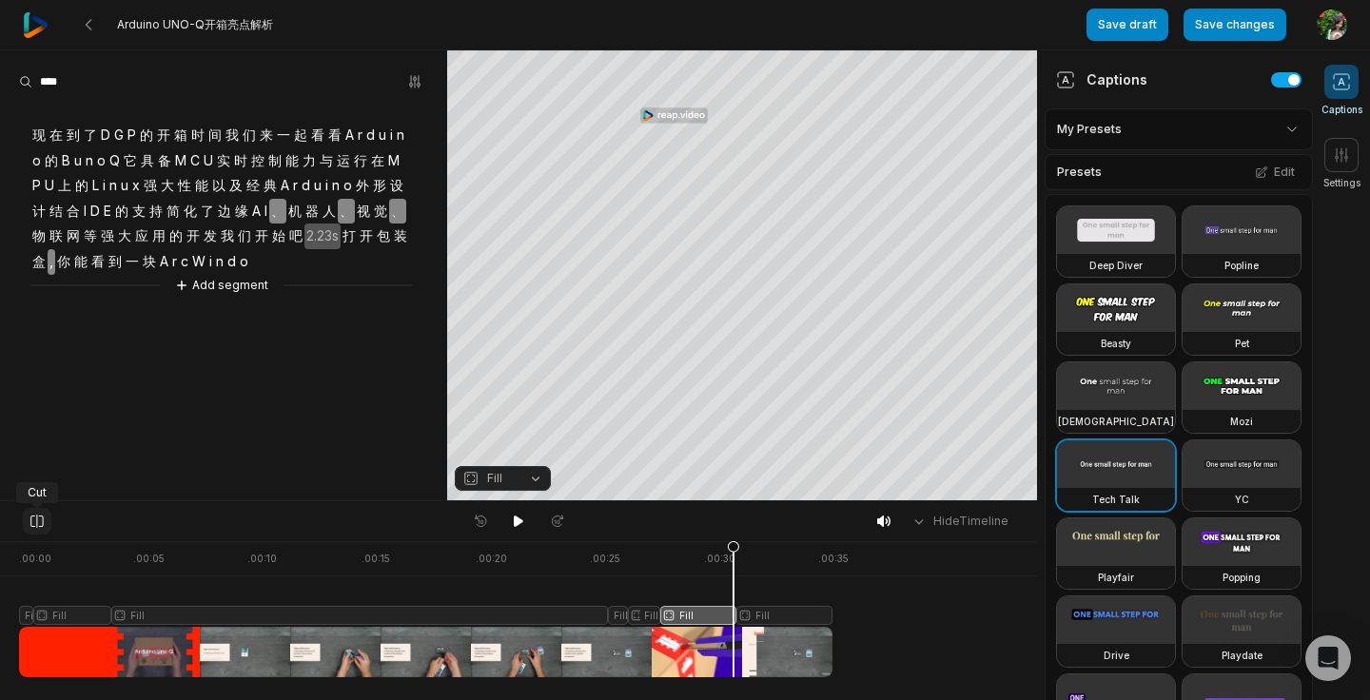
click at [33, 522] on icon at bounding box center [37, 521] width 17 height 15
click at [755, 621] on div at bounding box center [426, 609] width 814 height 136
drag, startPoint x: 753, startPoint y: 544, endPoint x: 741, endPoint y: 545, distance: 11.5
click at [741, 545] on icon at bounding box center [740, 613] width 11 height 145
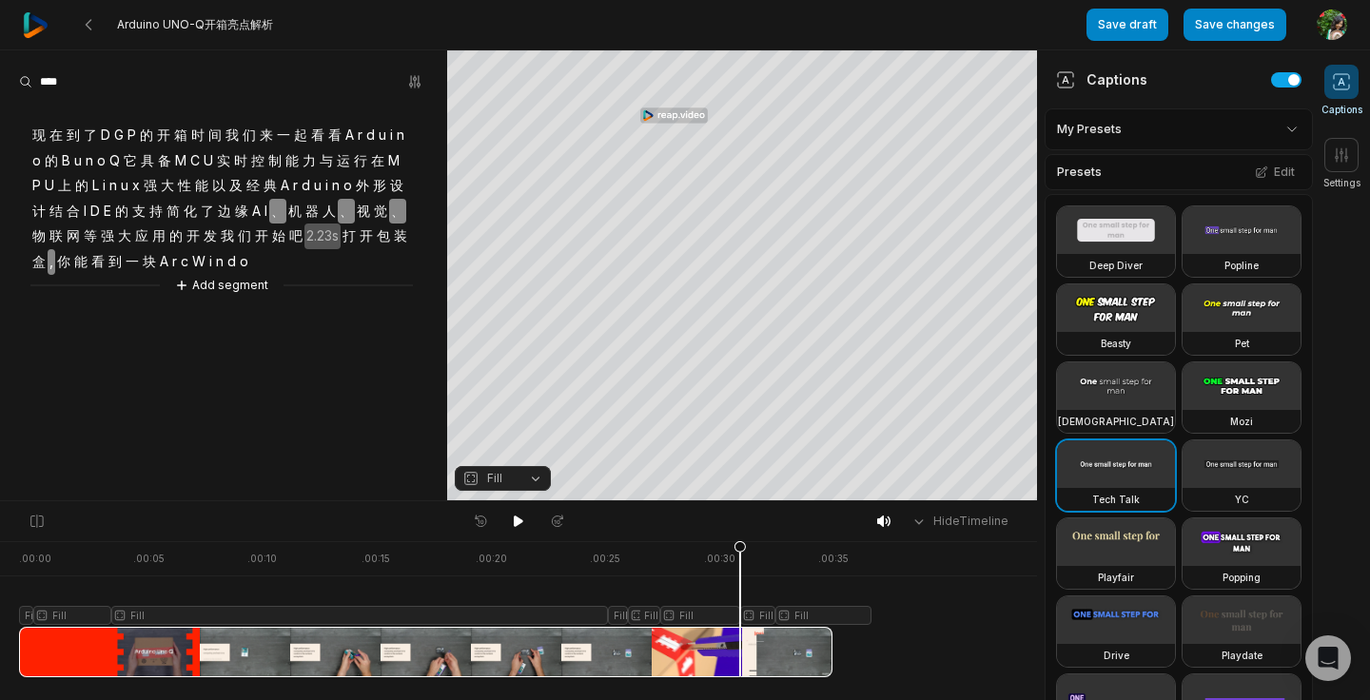
click at [740, 662] on icon at bounding box center [740, 608] width 13 height 137
click at [37, 519] on icon at bounding box center [37, 521] width 17 height 15
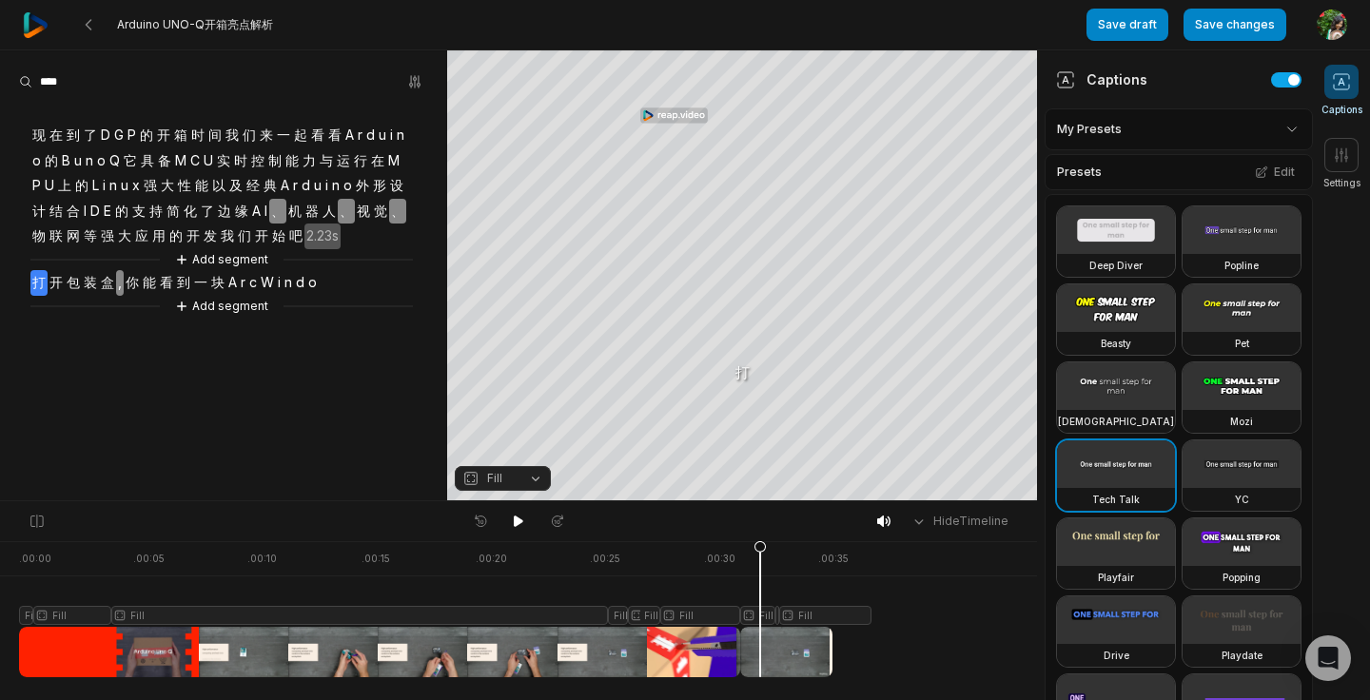
click at [760, 645] on div at bounding box center [426, 609] width 814 height 136
click at [309, 286] on span "o" at bounding box center [312, 283] width 12 height 26
click at [331, 278] on div "现 在 到 了 D G P 的 开 箱 时 间 我 们 来 一 起 看 看 A r d u i n o 的 B u n o Q 它 具 备 M C U 实 时…" at bounding box center [223, 209] width 447 height 215
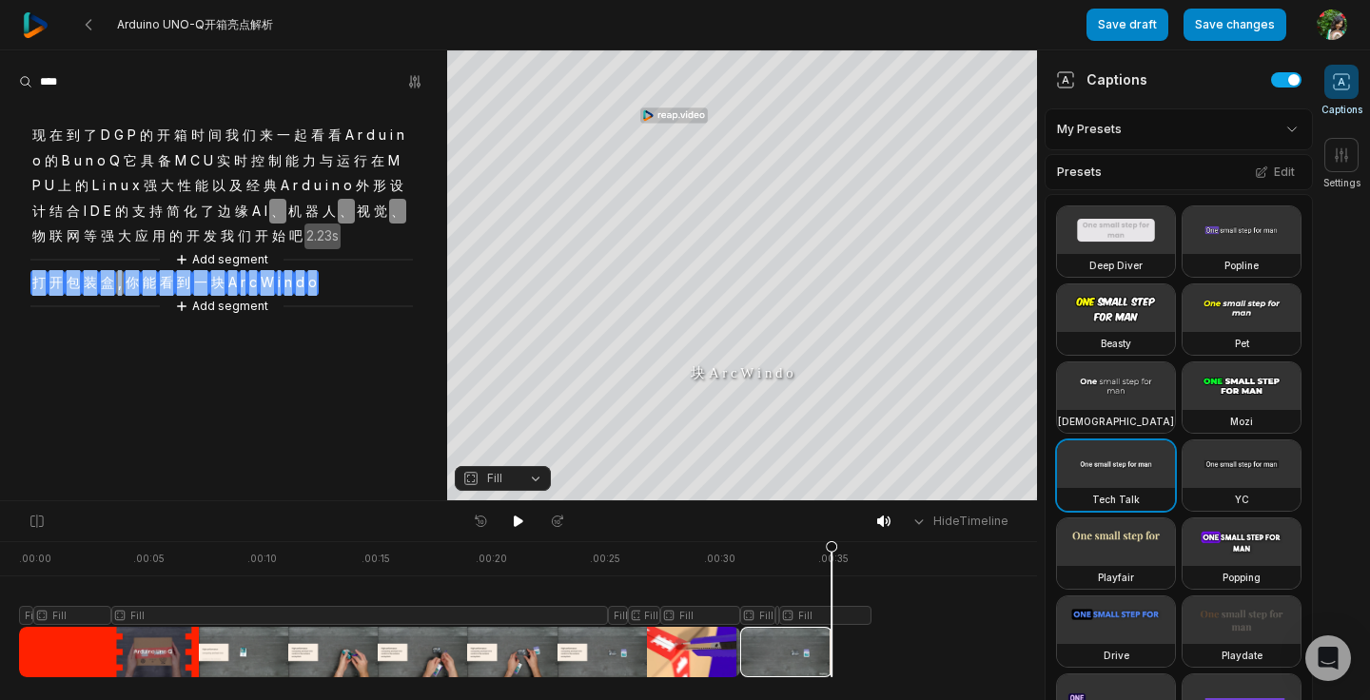
drag, startPoint x: 328, startPoint y: 279, endPoint x: 24, endPoint y: 270, distance: 304.6
click at [24, 270] on div "现 在 到 了 D G P 的 开 箱 时 间 我 们 来 一 起 看 看 A r d u i n o 的 B u n o Q 它 具 备 M C U 实 时…" at bounding box center [223, 209] width 447 height 215
click at [283, 253] on button "Remove video" at bounding box center [316, 252] width 128 height 25
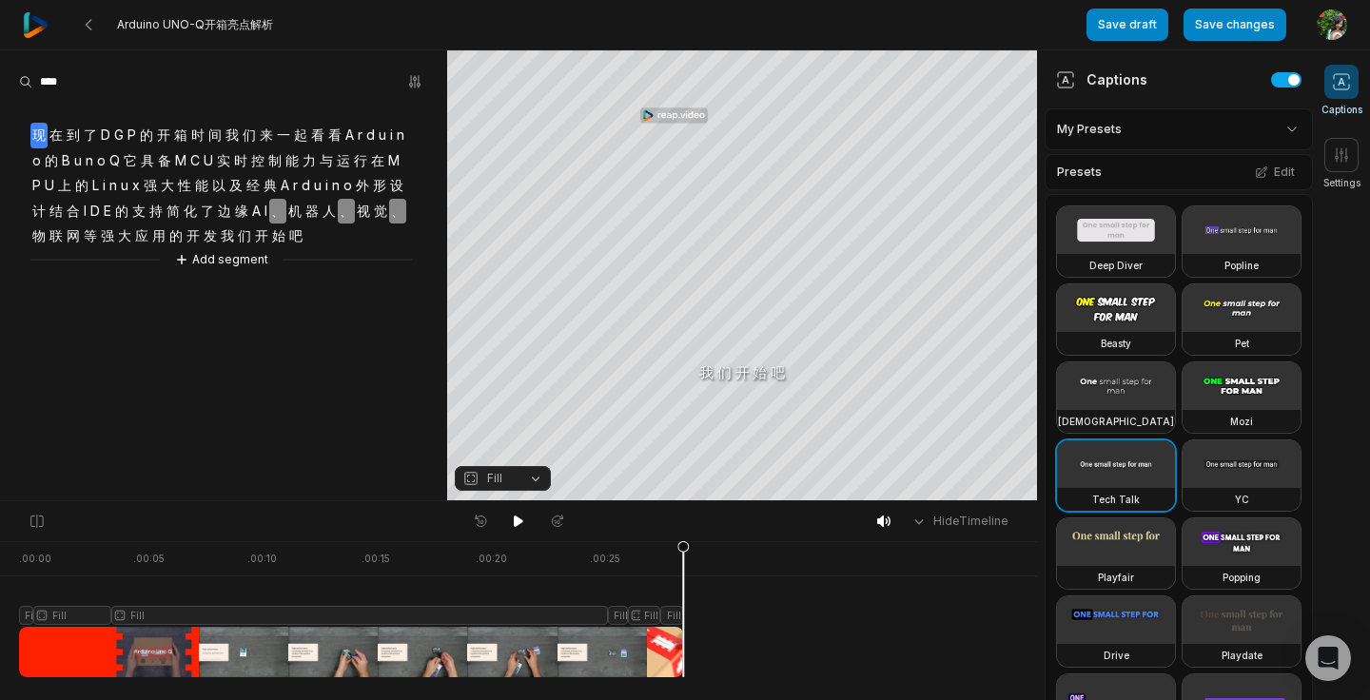
click at [39, 129] on span "现" at bounding box center [38, 136] width 17 height 26
click at [61, 131] on span "在" at bounding box center [56, 136] width 17 height 26
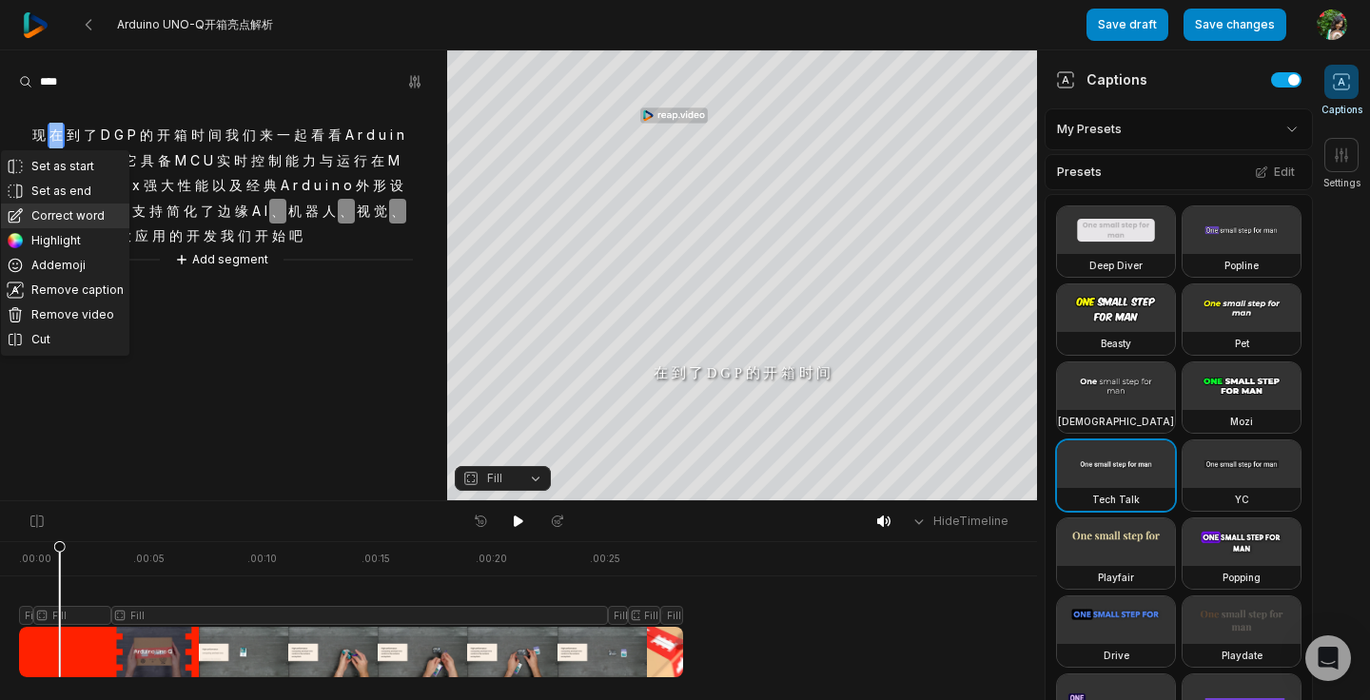
click at [60, 207] on button "Correct word" at bounding box center [65, 216] width 128 height 25
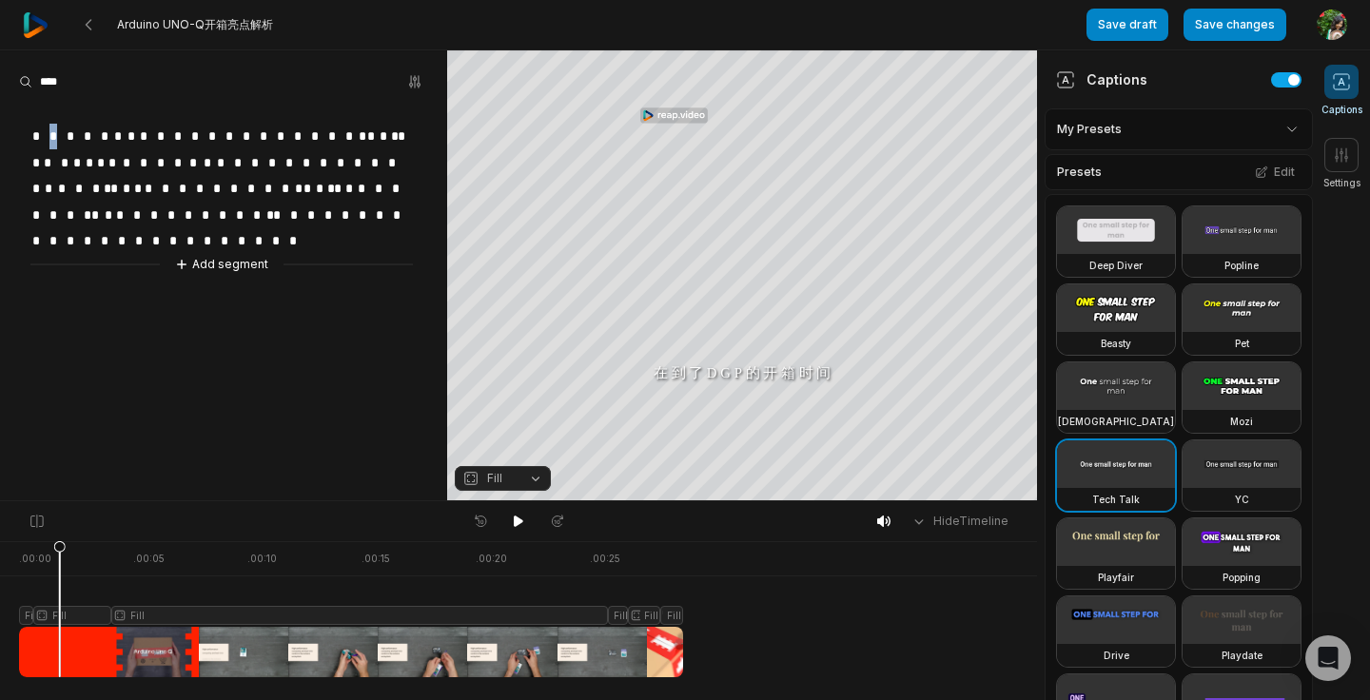
click at [54, 130] on span "*" at bounding box center [56, 137] width 17 height 26
click at [43, 131] on span "*" at bounding box center [38, 137] width 17 height 26
click at [122, 92] on input at bounding box center [90, 82] width 143 height 29
click at [33, 129] on span "*" at bounding box center [38, 137] width 17 height 26
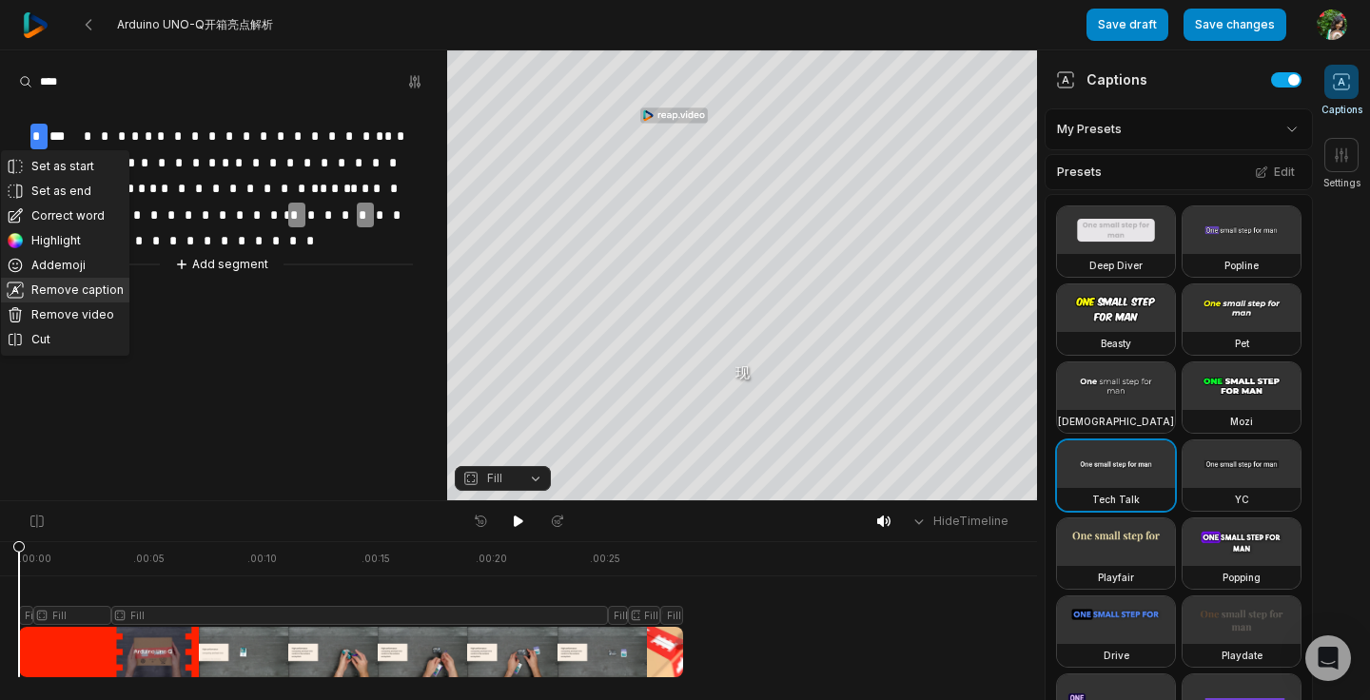
click at [47, 292] on button "Remove caption" at bounding box center [65, 290] width 128 height 25
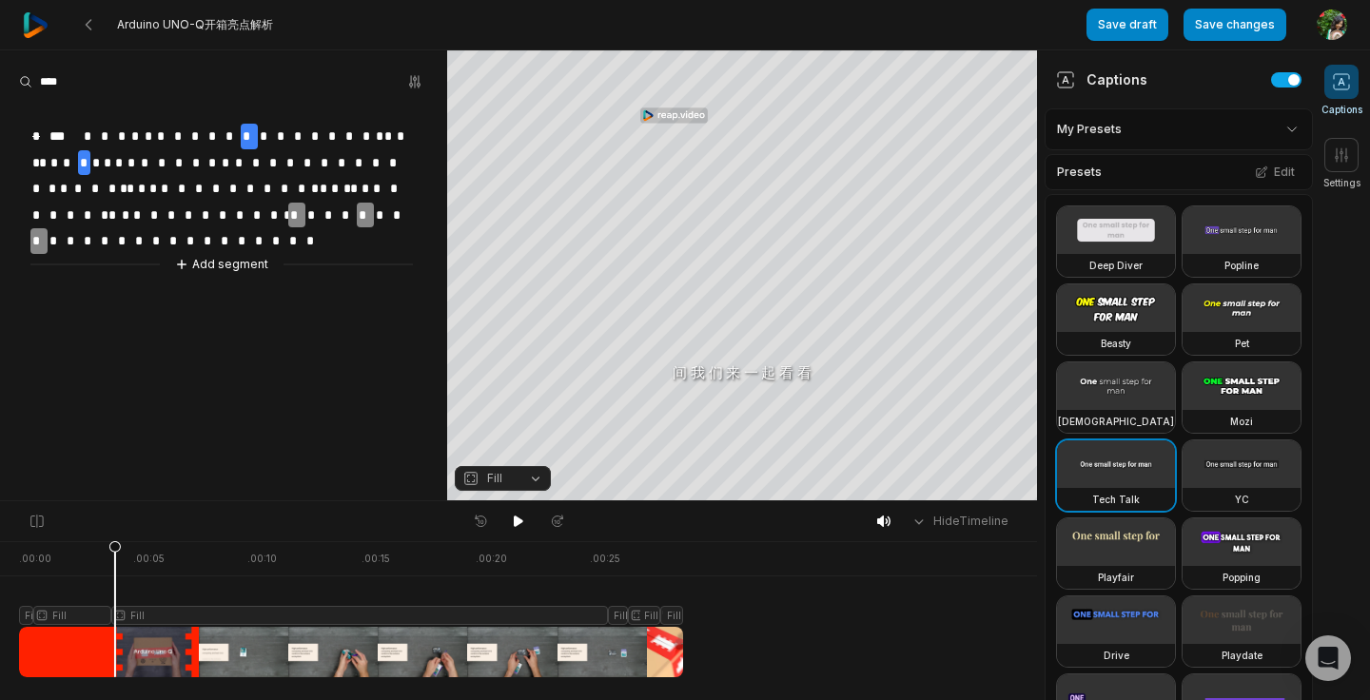
click at [87, 158] on span "*" at bounding box center [84, 163] width 12 height 26
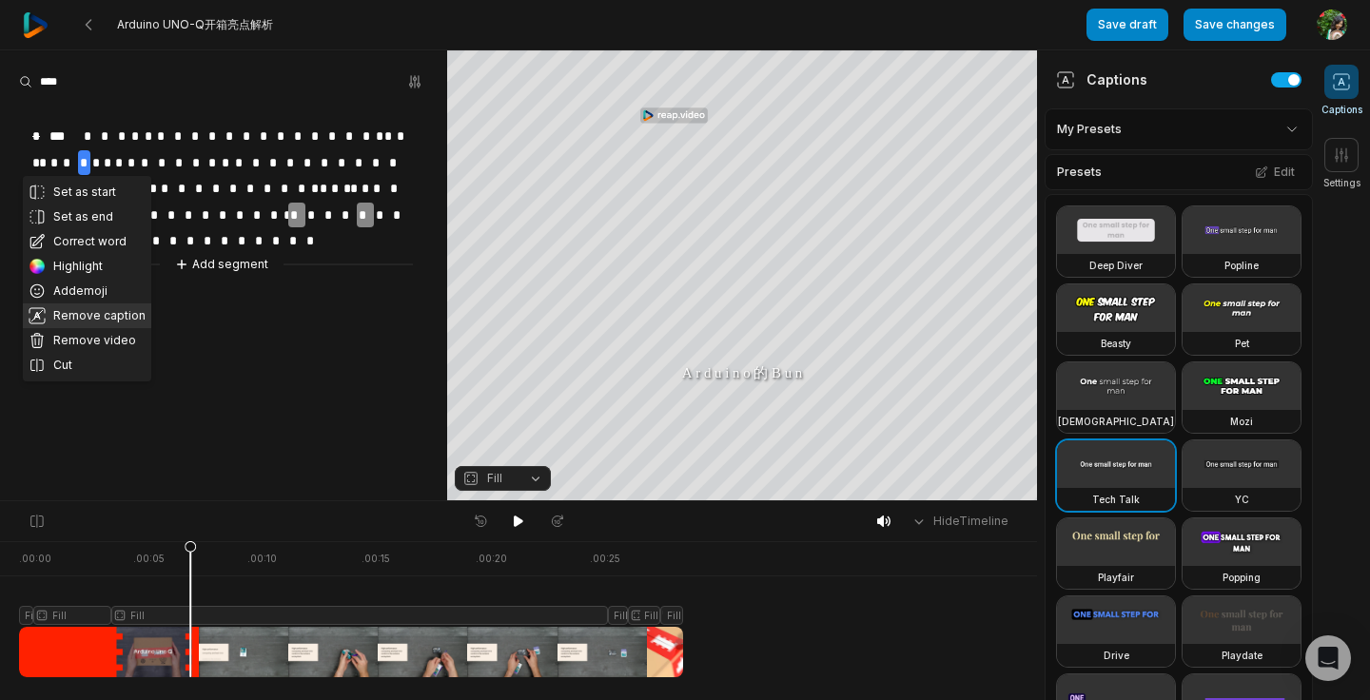
click at [88, 310] on button "Remove caption" at bounding box center [87, 316] width 128 height 25
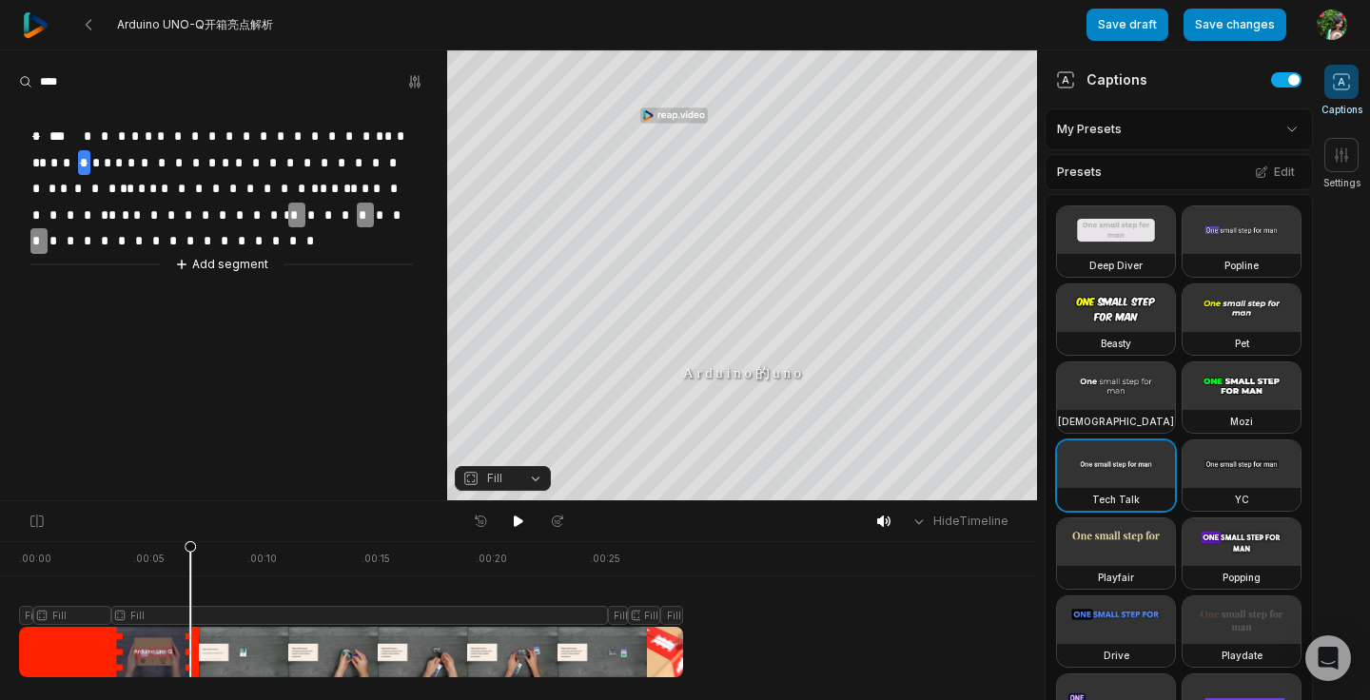
click at [98, 164] on span "*" at bounding box center [95, 163] width 11 height 26
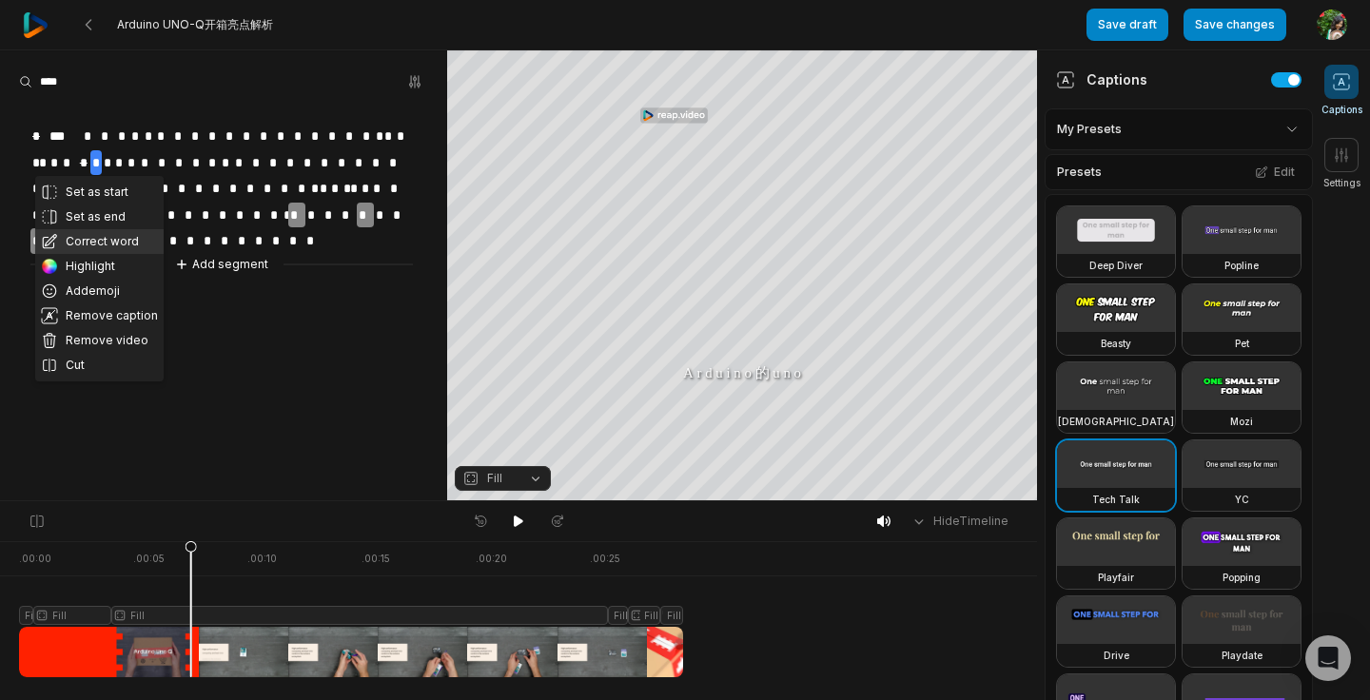
click at [107, 235] on button "Correct word" at bounding box center [99, 241] width 128 height 25
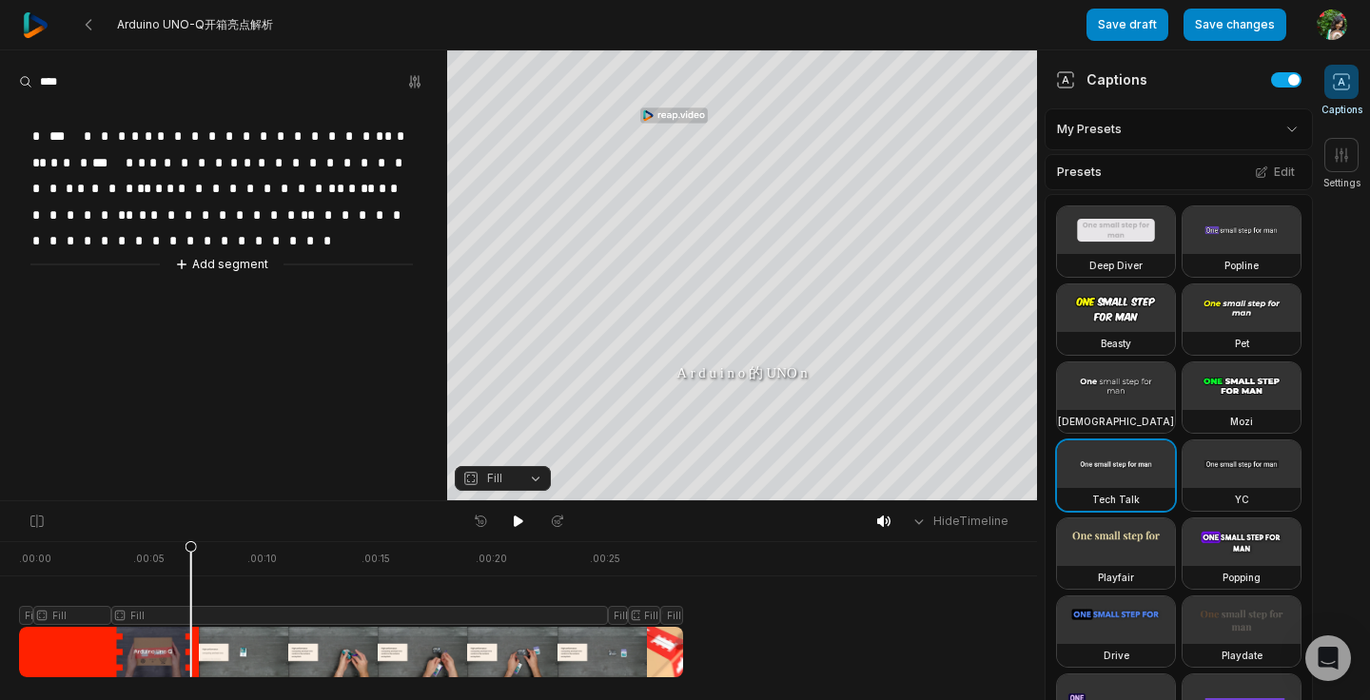
click at [131, 163] on span "*" at bounding box center [129, 163] width 11 height 26
click at [78, 163] on span "*" at bounding box center [84, 163] width 12 height 26
click at [67, 108] on div at bounding box center [221, 112] width 382 height 21
click at [145, 89] on input at bounding box center [90, 82] width 143 height 29
click at [84, 157] on span "*" at bounding box center [84, 163] width 12 height 26
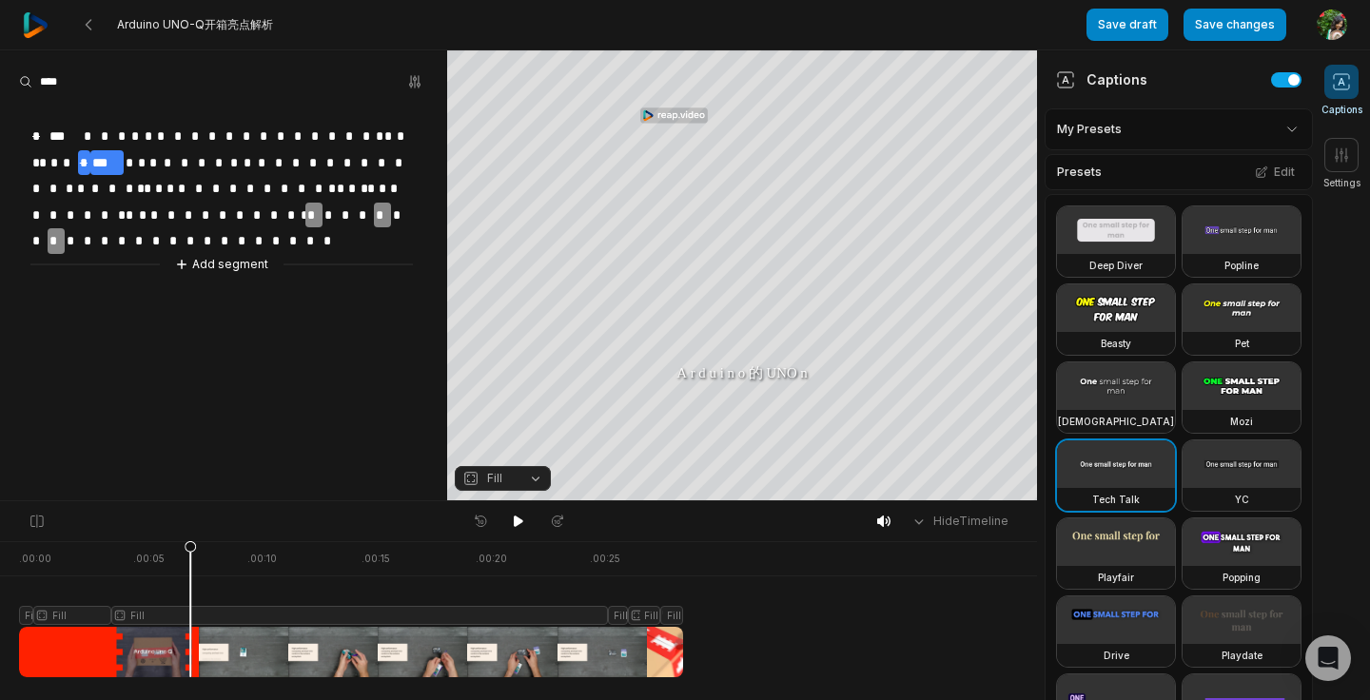
click at [129, 155] on span "*" at bounding box center [129, 163] width 11 height 26
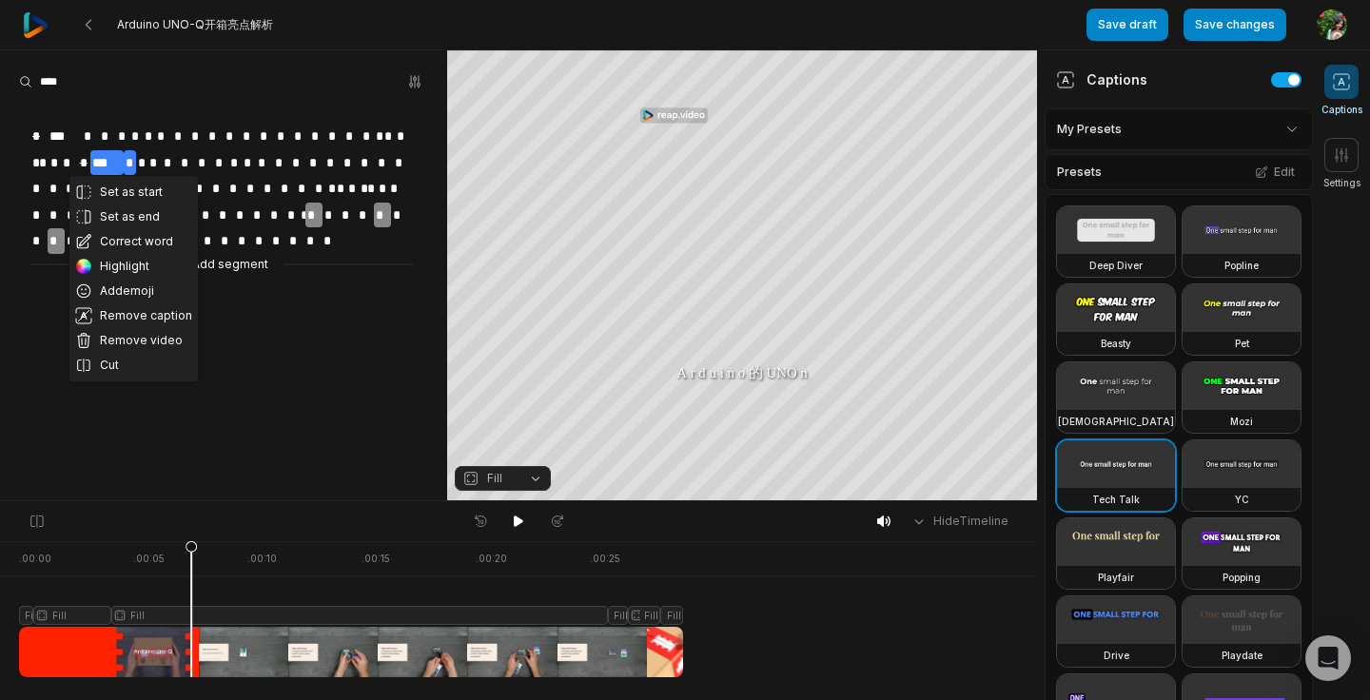
click at [130, 156] on span "*" at bounding box center [129, 163] width 11 height 26
click at [132, 312] on button "Remove caption" at bounding box center [133, 316] width 128 height 25
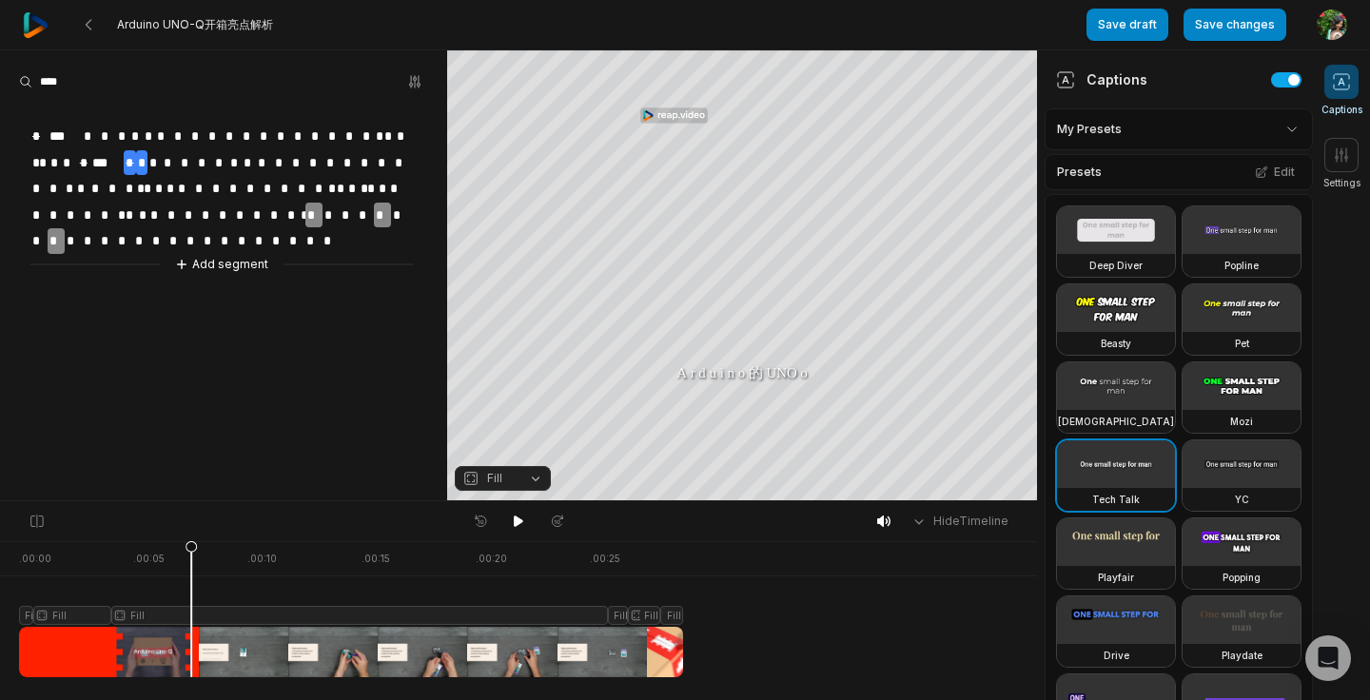
click at [142, 160] on span "*" at bounding box center [141, 163] width 11 height 26
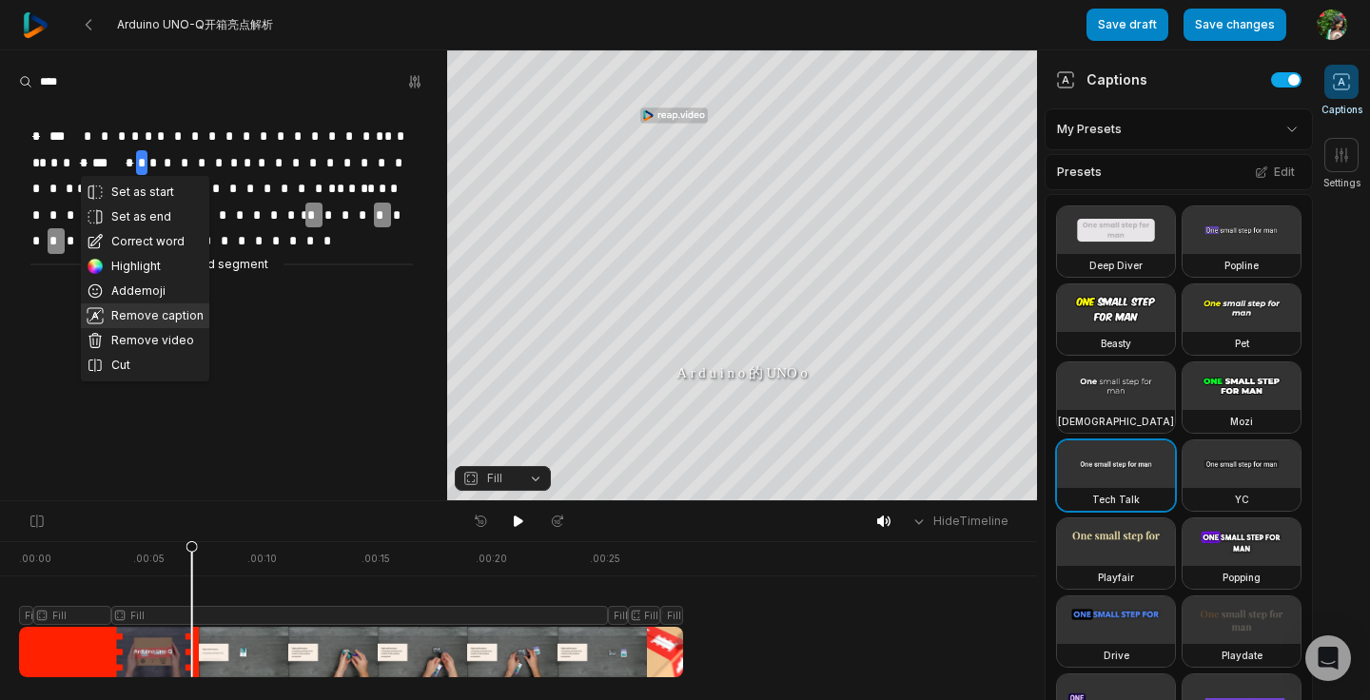
click at [144, 312] on button "Remove caption" at bounding box center [145, 316] width 128 height 25
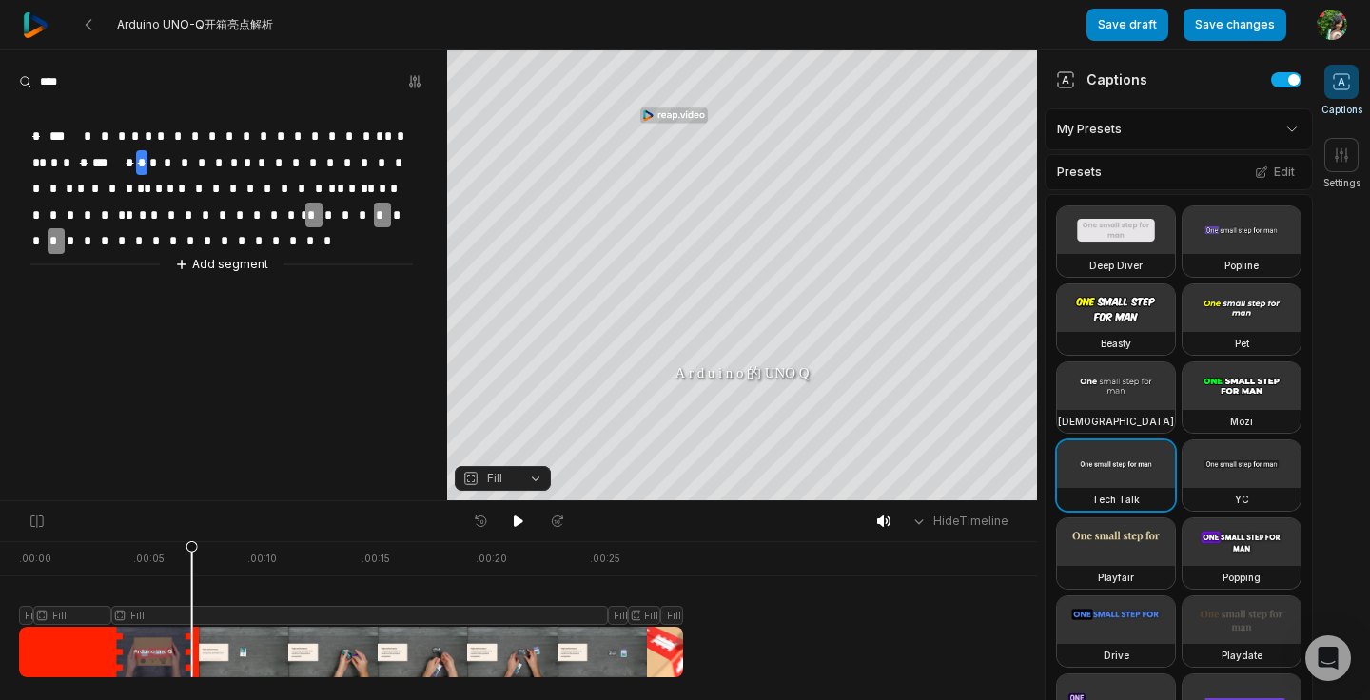
click at [249, 333] on aside "* *** * * * * * * * * * * * * * * * * * * * * * * * * * * *** * * * * * * * * *…" at bounding box center [223, 275] width 447 height 450
click at [340, 237] on div "* *** * * * * * * * * * * * * * * * * * * * * * * * * * * *** * * * * * * * * *…" at bounding box center [223, 188] width 447 height 173
click at [126, 346] on aside "* *** * * * * * * * * * * * * * * * * * * * * * * * * * * *** * * * * * * * * *…" at bounding box center [223, 275] width 447 height 450
click at [40, 134] on span "*" at bounding box center [38, 137] width 17 height 26
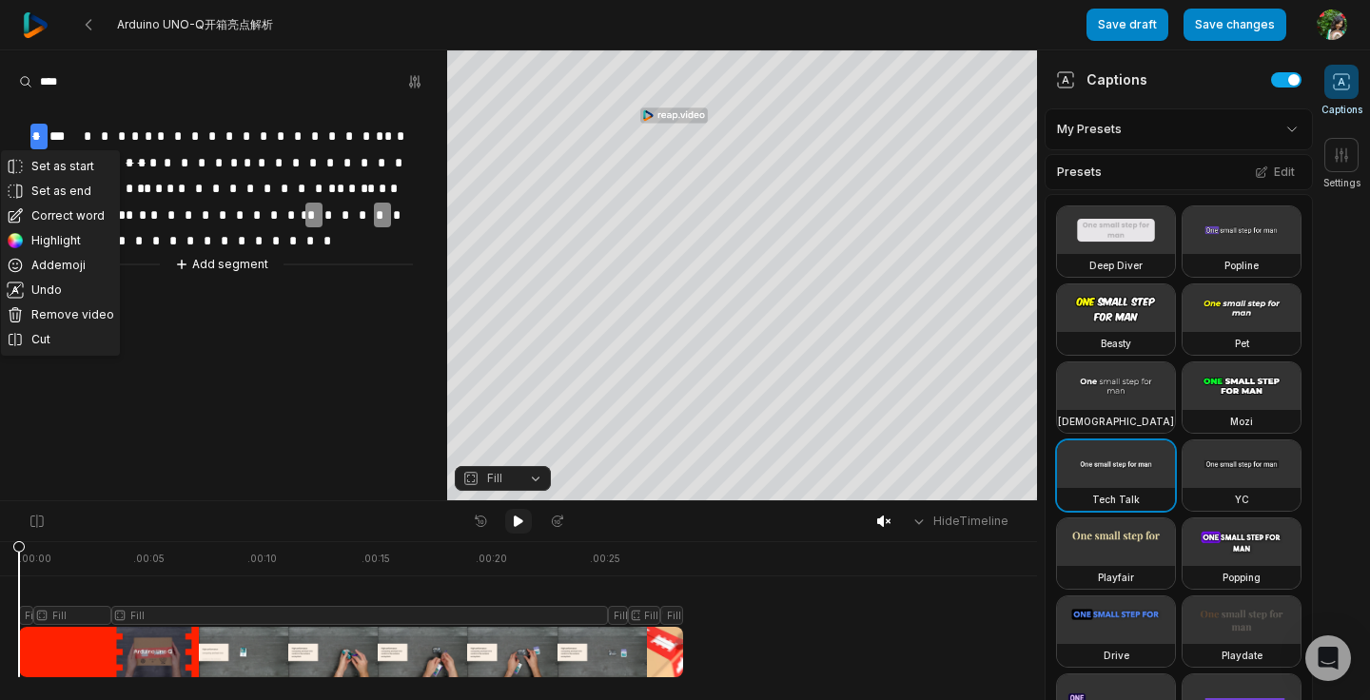
click at [517, 516] on icon at bounding box center [518, 521] width 15 height 15
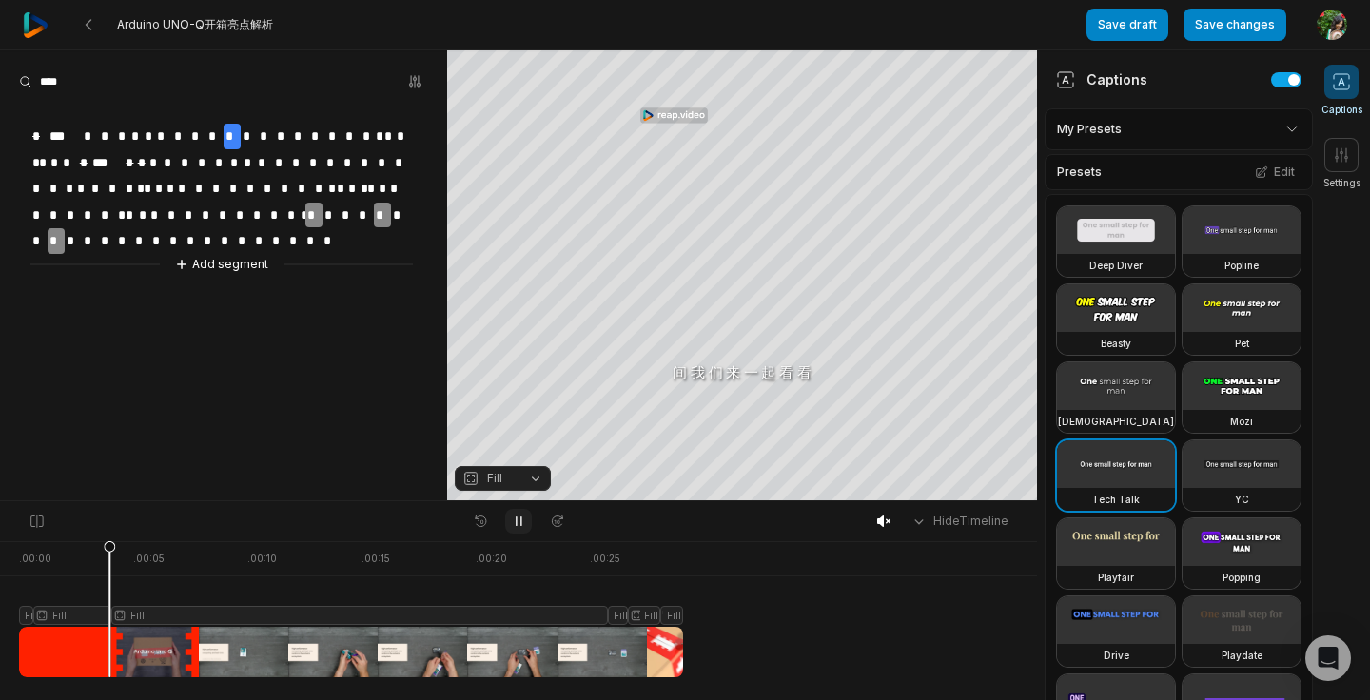
click at [517, 516] on icon at bounding box center [518, 521] width 15 height 15
click at [880, 526] on icon at bounding box center [883, 521] width 15 height 15
drag, startPoint x: 115, startPoint y: 547, endPoint x: 2, endPoint y: 556, distance: 113.5
click at [1, 556] on div ". 00:00 . 00:05 . 00:10 . 00:15 . 00:20 . 00:25 Fill Fill Fill Fill Fill Fill" at bounding box center [518, 620] width 1037 height 159
click at [39, 135] on span "*" at bounding box center [38, 137] width 17 height 26
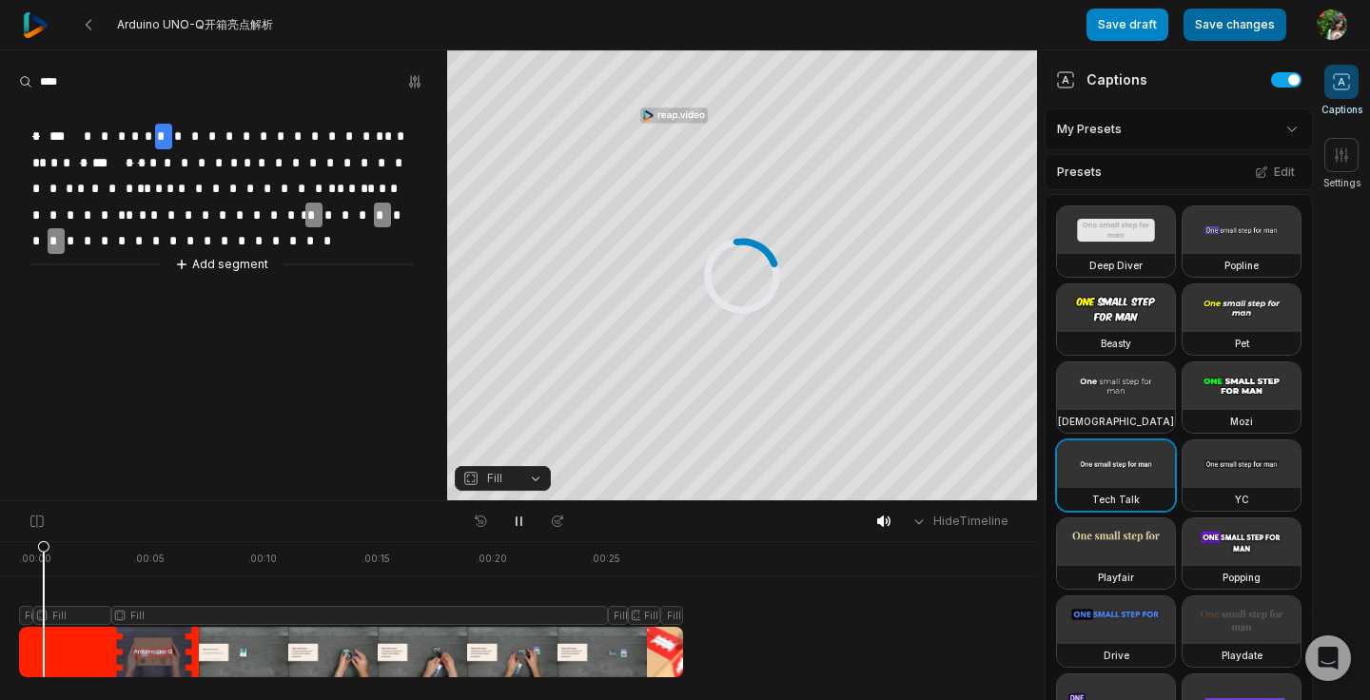
click at [1239, 23] on button "Save changes" at bounding box center [1235, 25] width 103 height 32
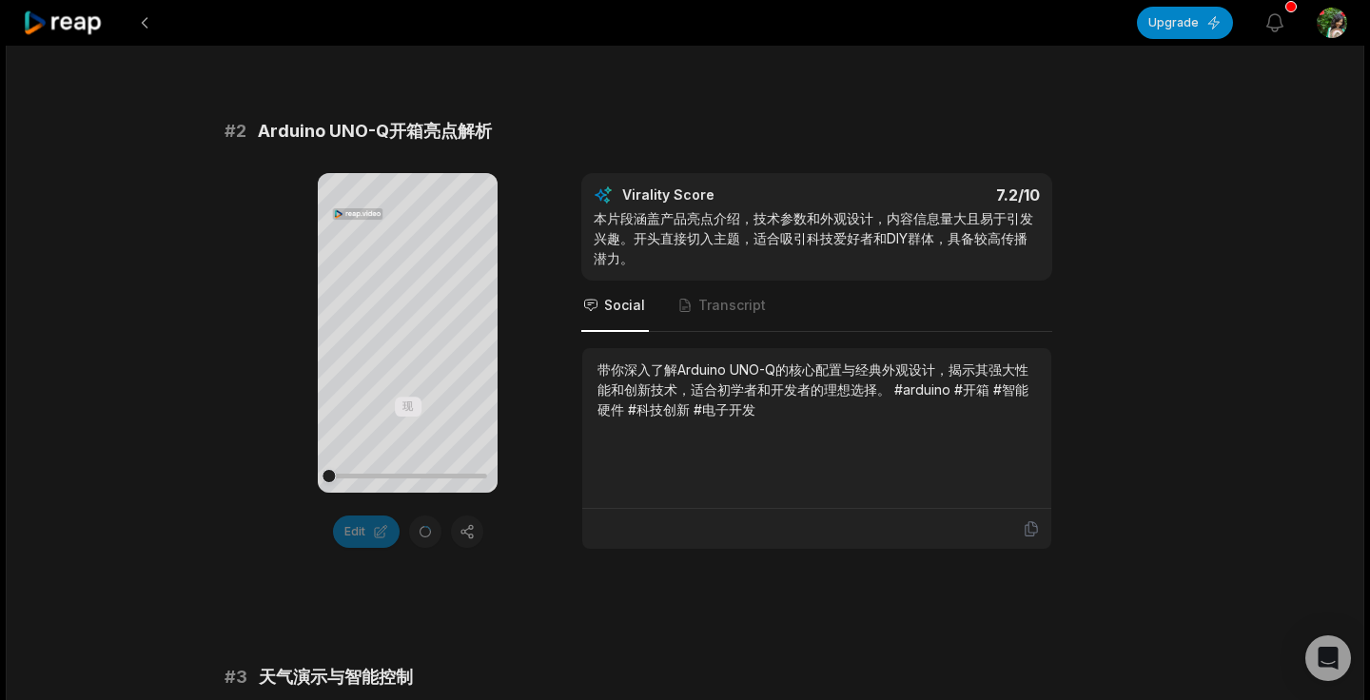
scroll to position [675, 0]
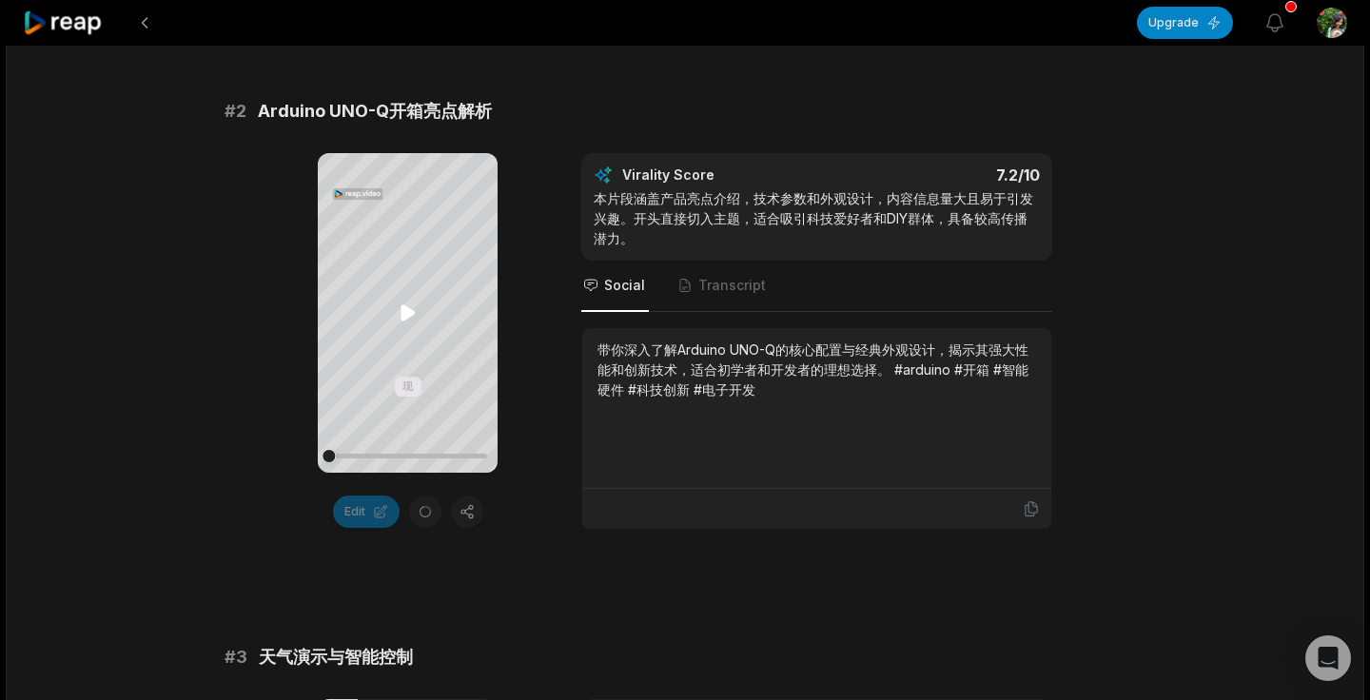
click at [404, 321] on icon at bounding box center [408, 313] width 23 height 23
click at [405, 322] on icon at bounding box center [408, 313] width 23 height 23
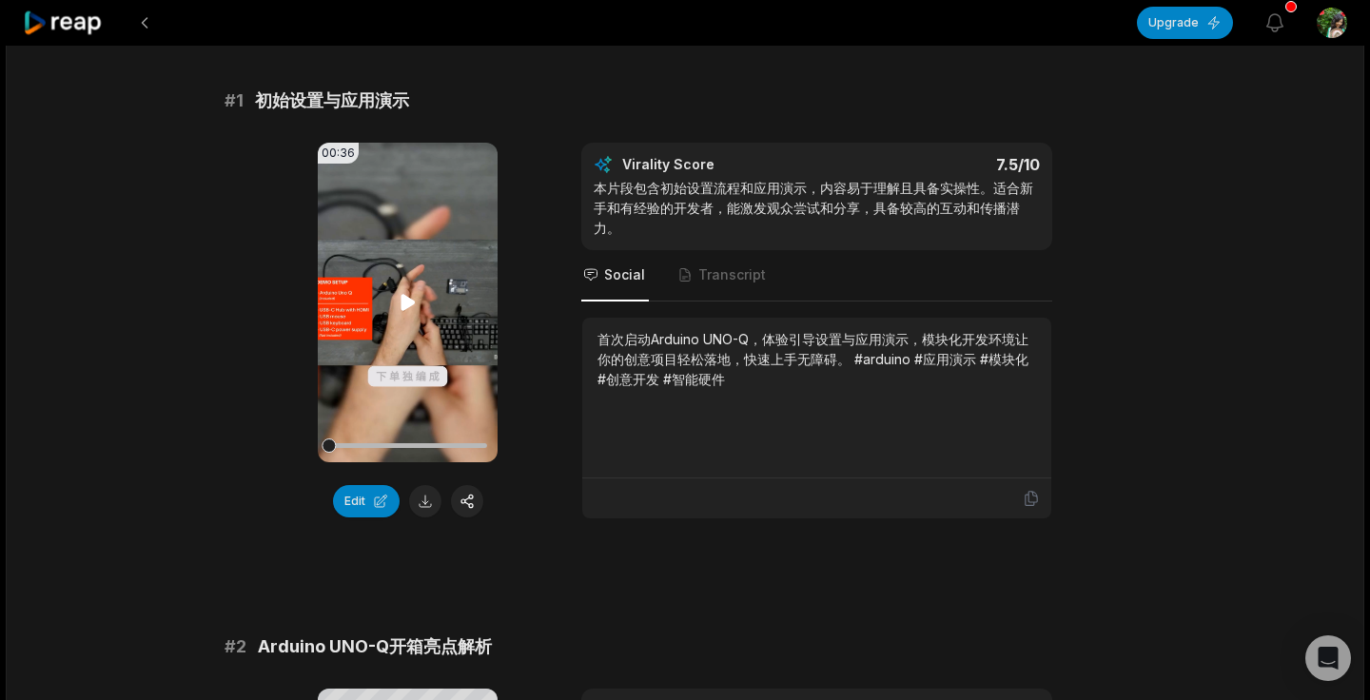
scroll to position [122, 0]
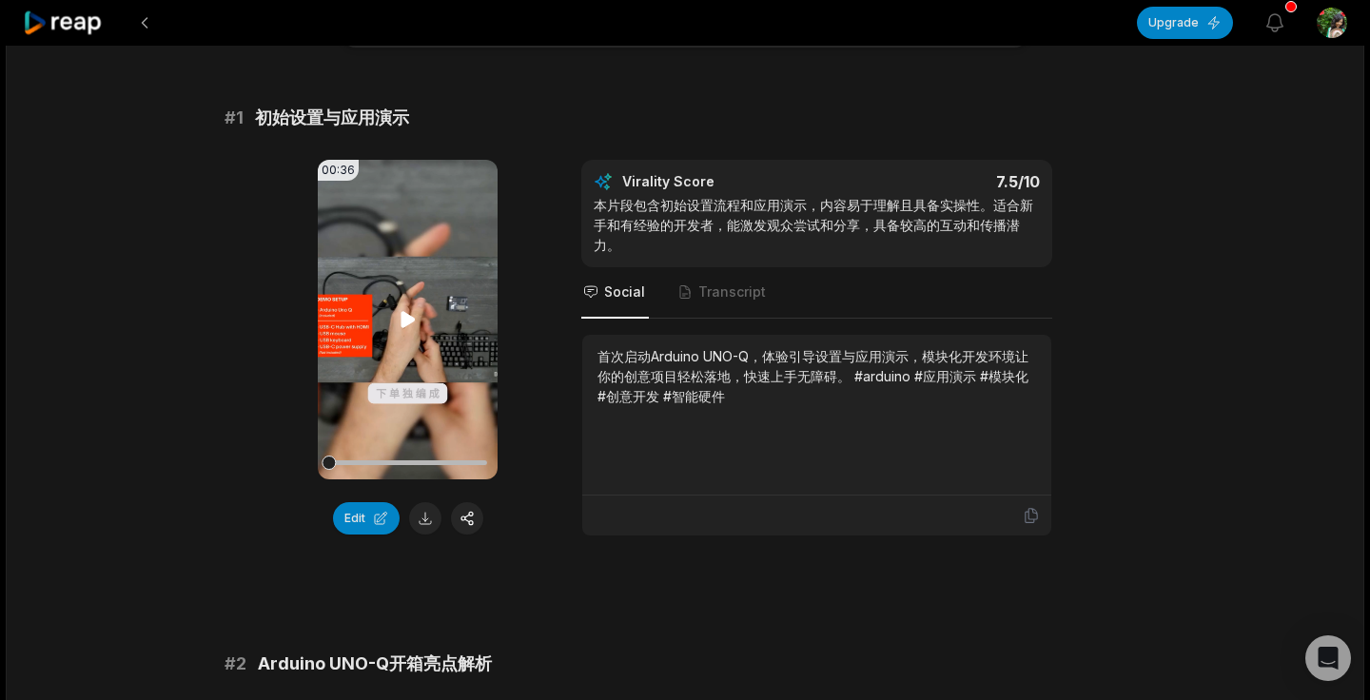
click at [409, 320] on icon at bounding box center [408, 319] width 14 height 16
click at [148, 22] on button at bounding box center [144, 23] width 34 height 34
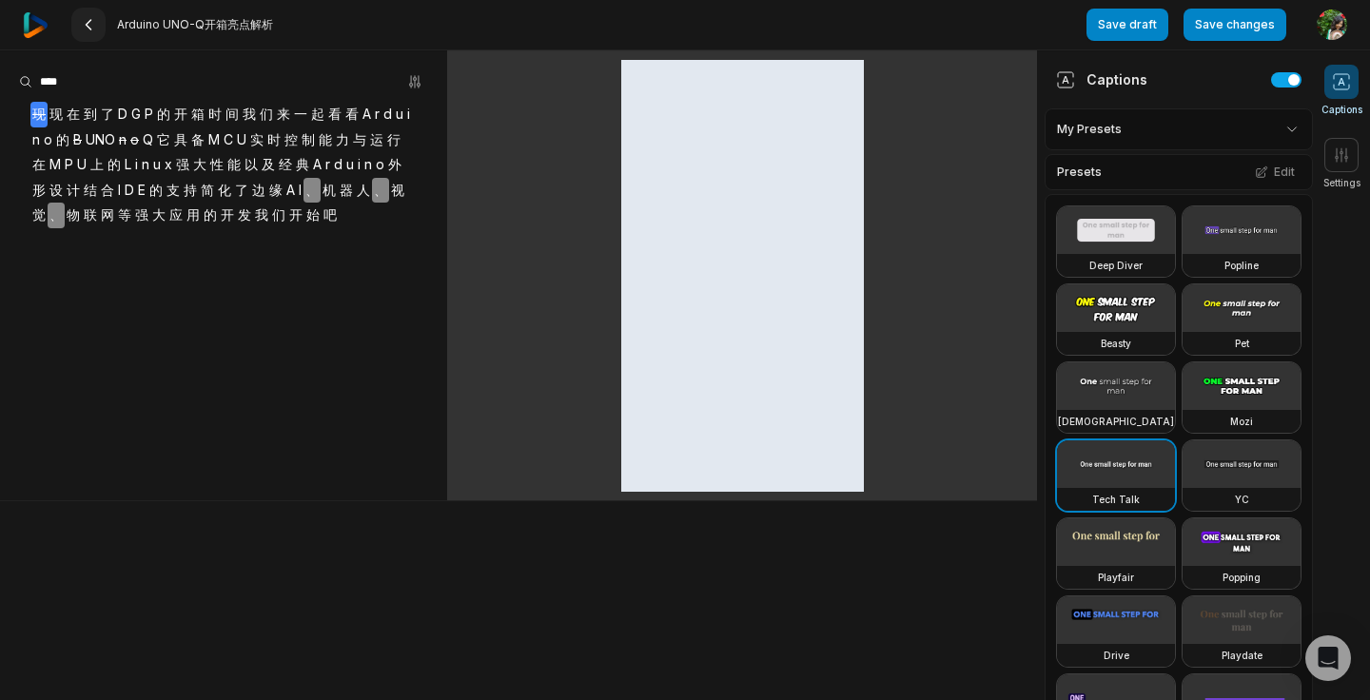
click at [89, 17] on icon at bounding box center [88, 24] width 15 height 15
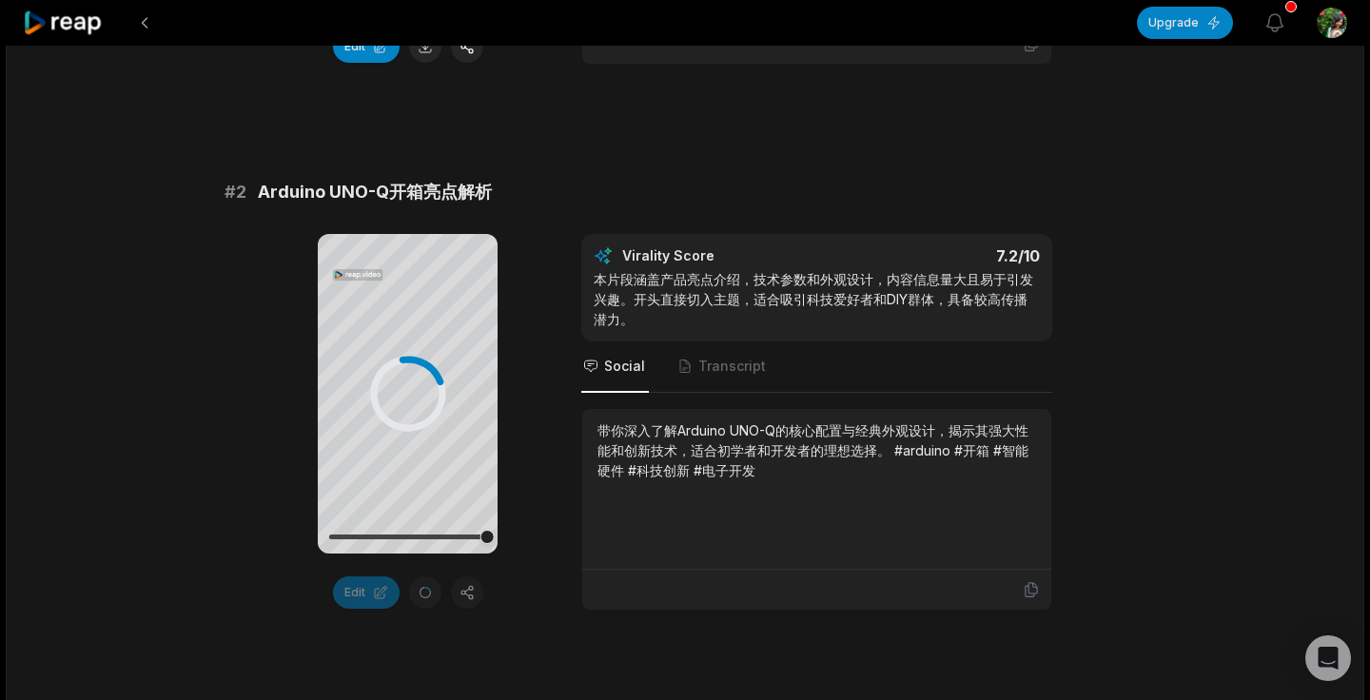
scroll to position [595, 0]
click at [711, 367] on span "Transcript" at bounding box center [732, 365] width 68 height 19
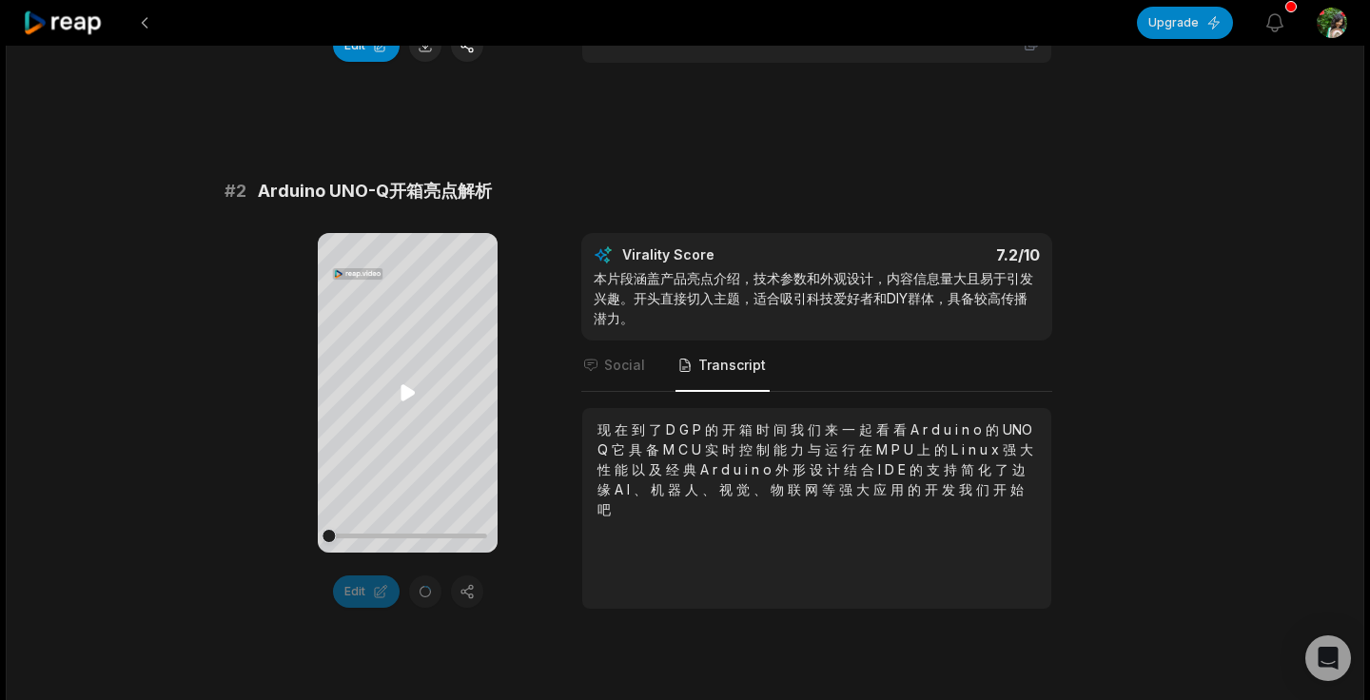
click at [399, 391] on icon at bounding box center [408, 393] width 23 height 23
click at [632, 366] on span "Social" at bounding box center [624, 365] width 41 height 19
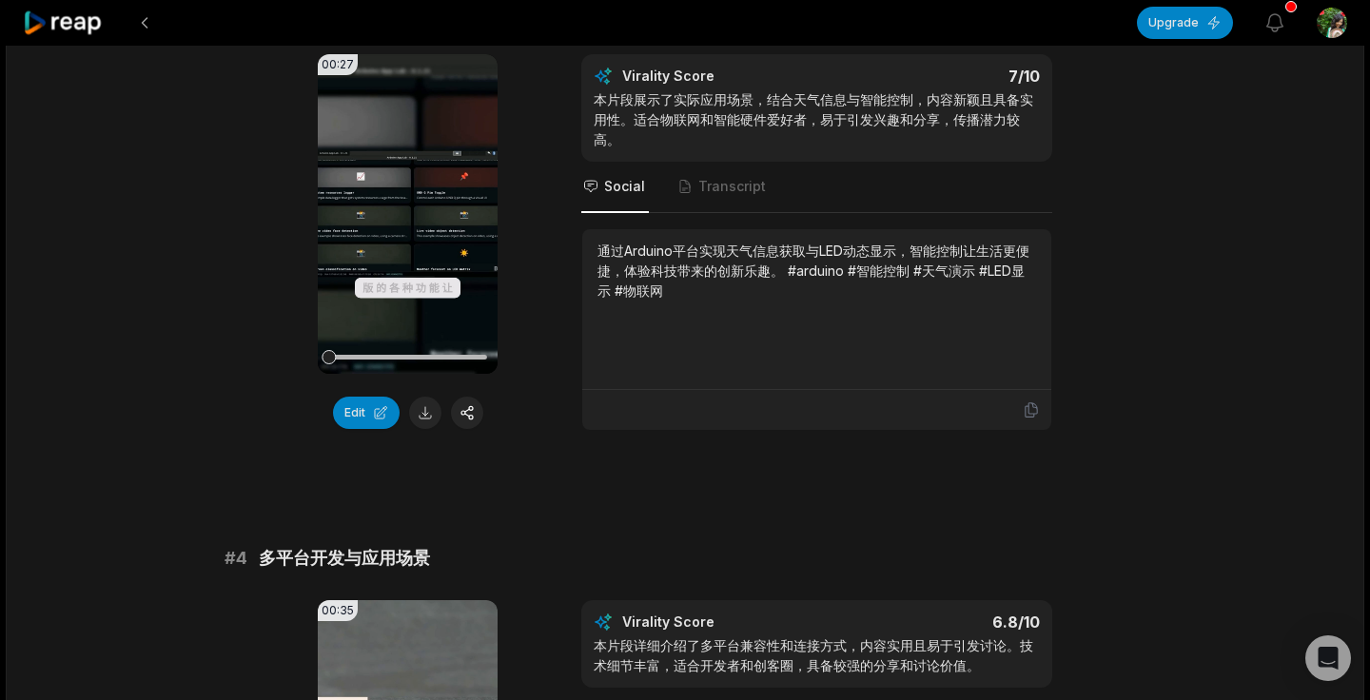
scroll to position [1219, 0]
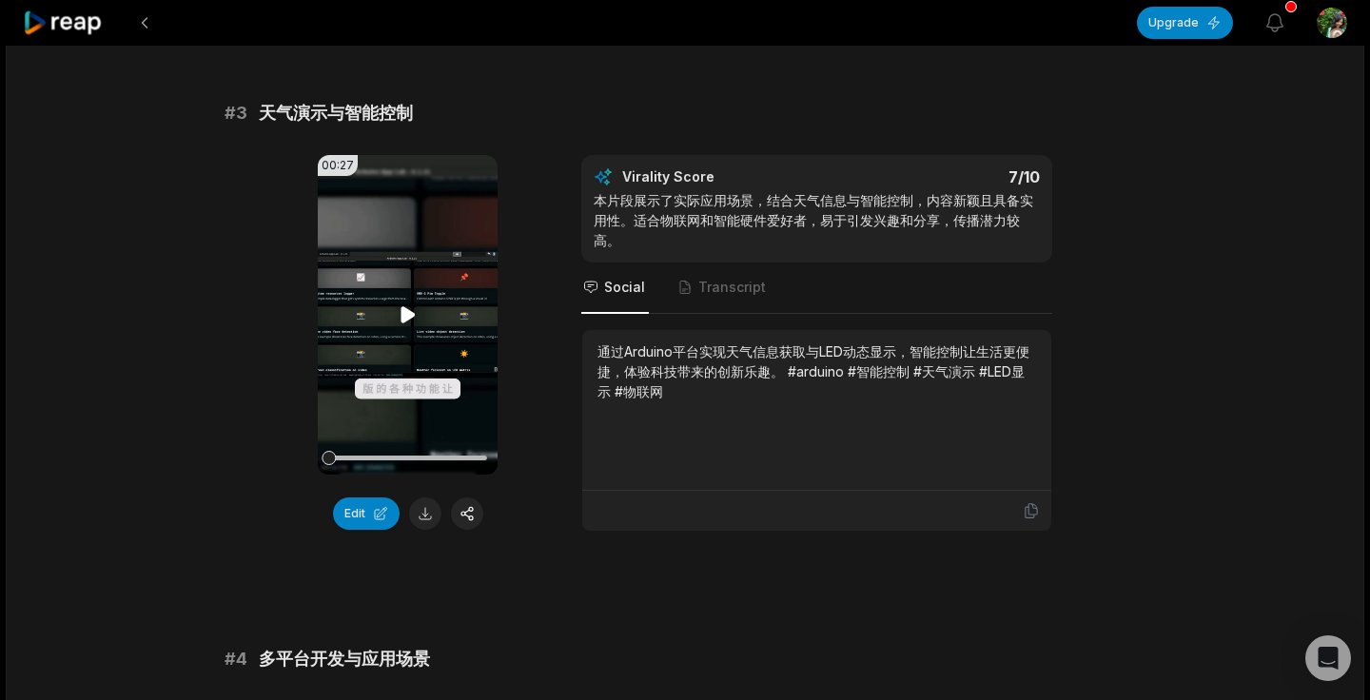
click at [406, 321] on icon at bounding box center [408, 315] width 23 height 23
click at [733, 296] on span "Transcript" at bounding box center [732, 287] width 68 height 19
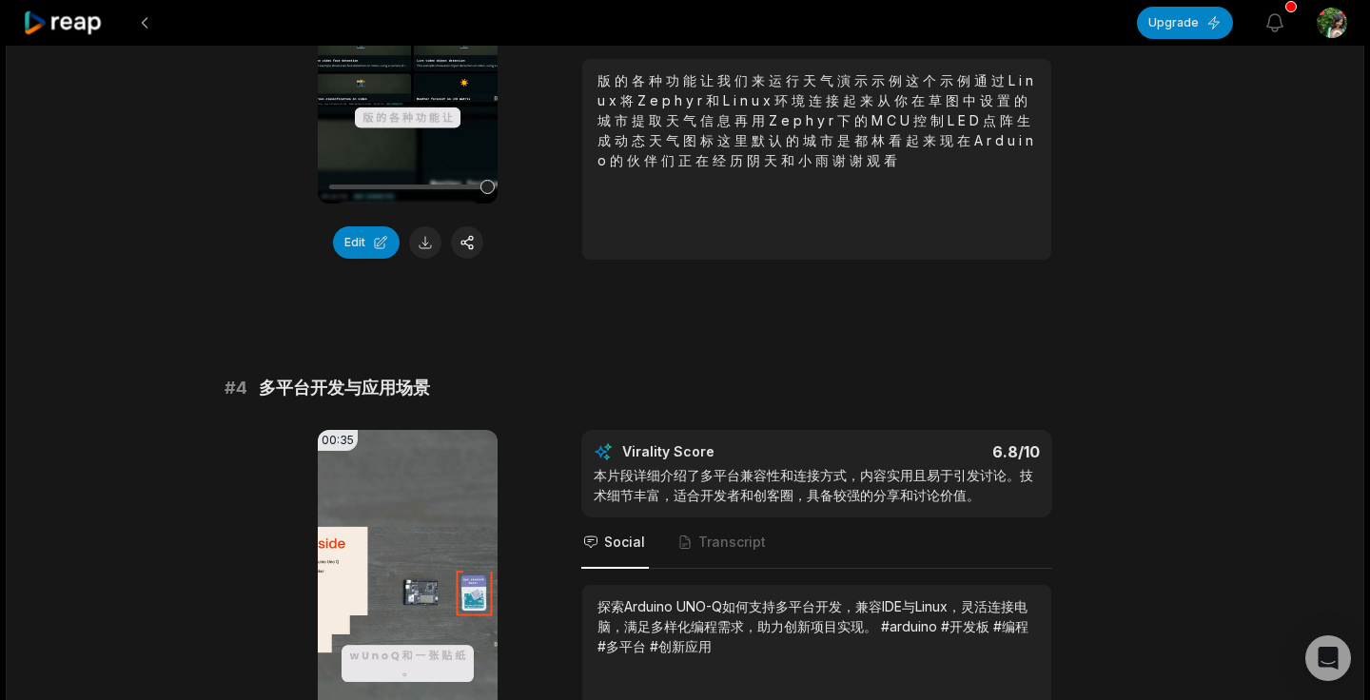
scroll to position [1738, 0]
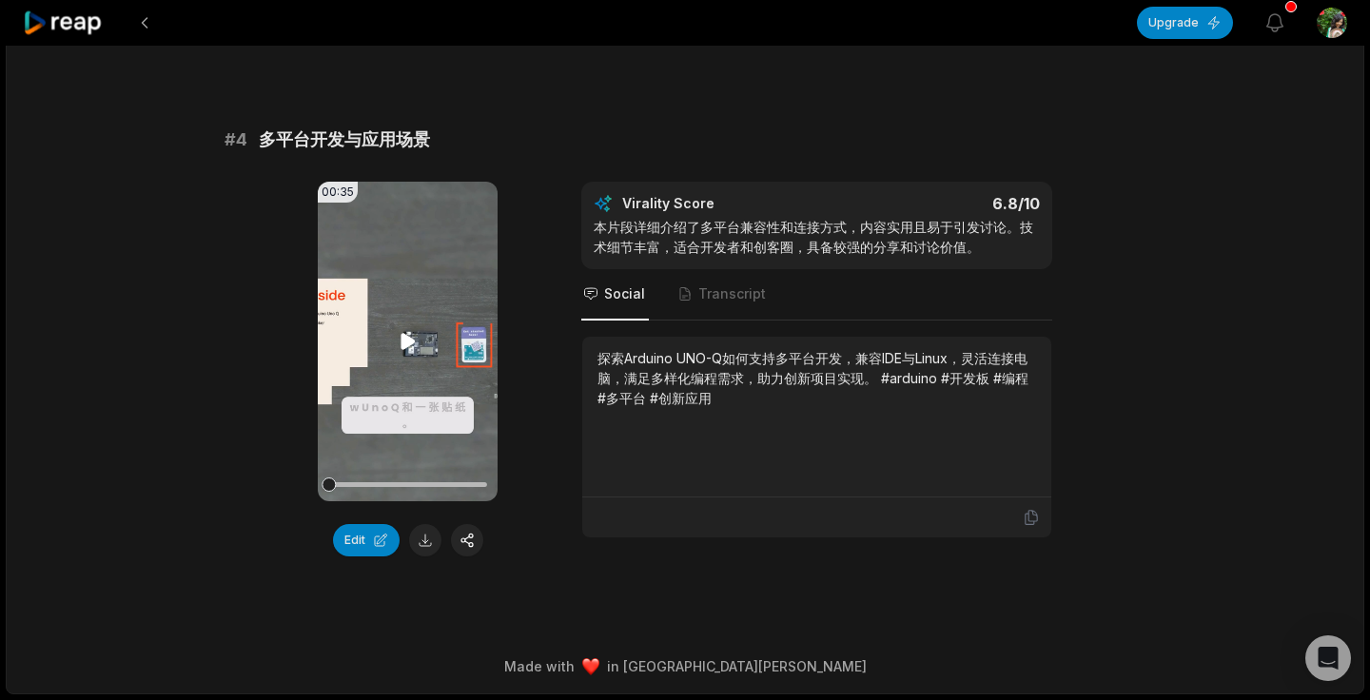
click at [405, 338] on icon at bounding box center [408, 341] width 14 height 16
click at [405, 338] on icon at bounding box center [408, 341] width 8 height 12
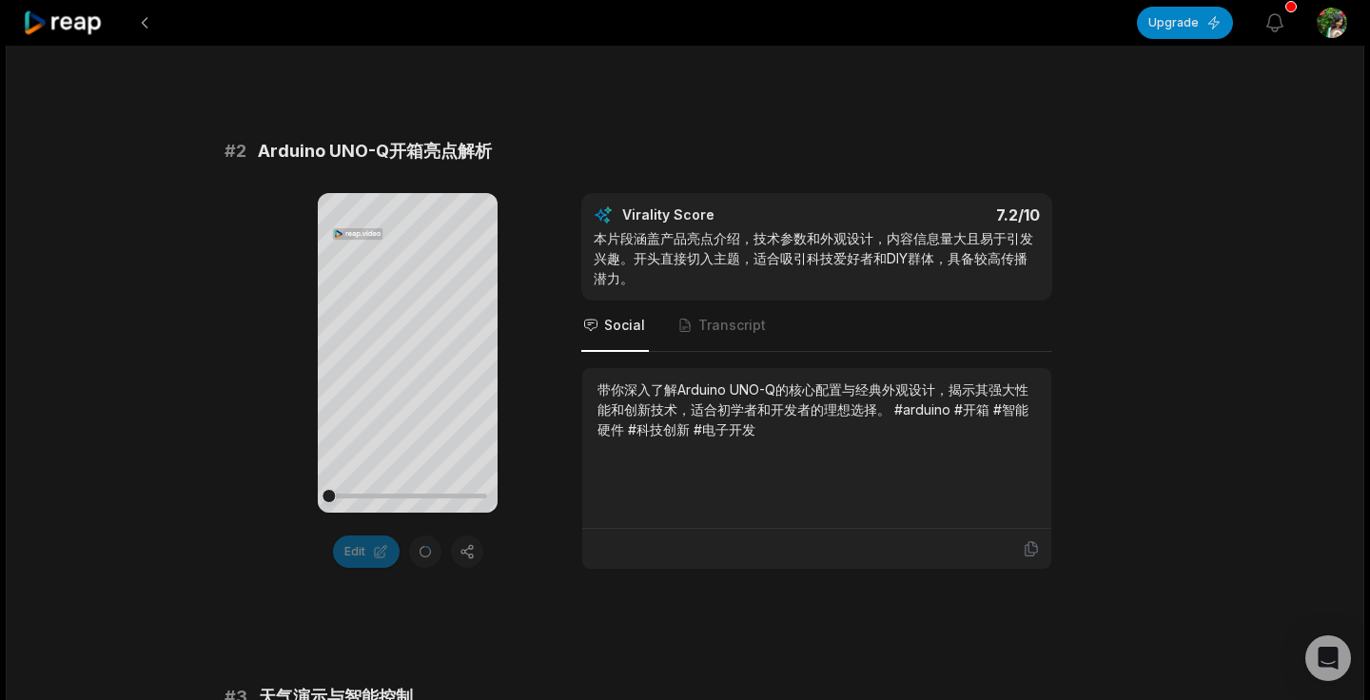
scroll to position [694, 0]
